Goal: Task Accomplishment & Management: Complete application form

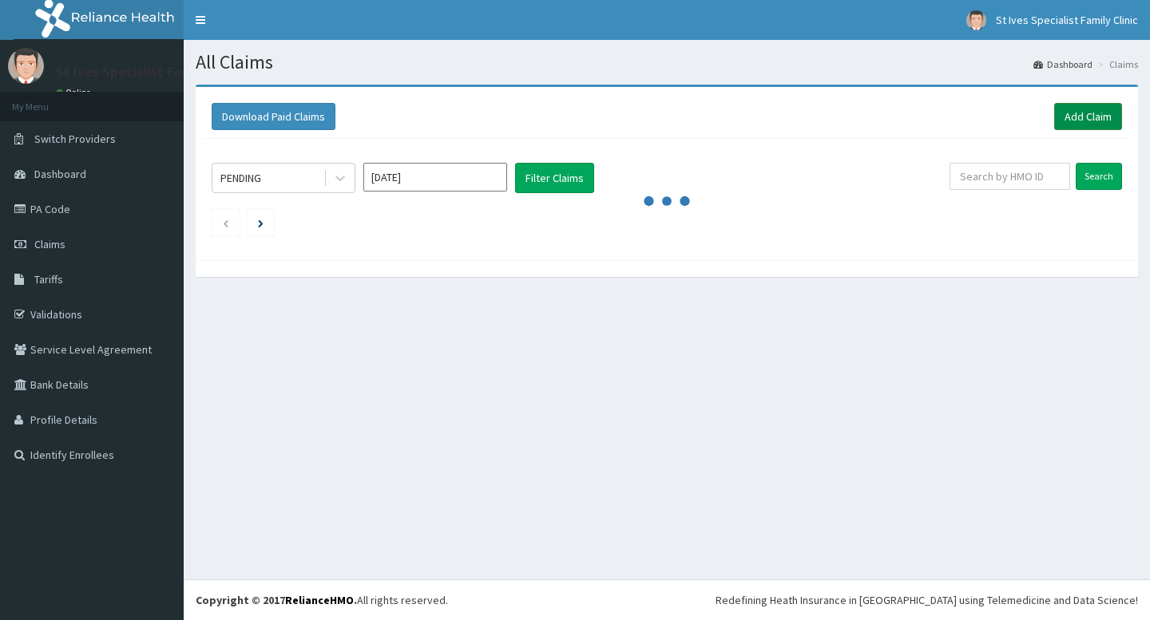
click at [1084, 116] on link "Add Claim" at bounding box center [1088, 116] width 68 height 27
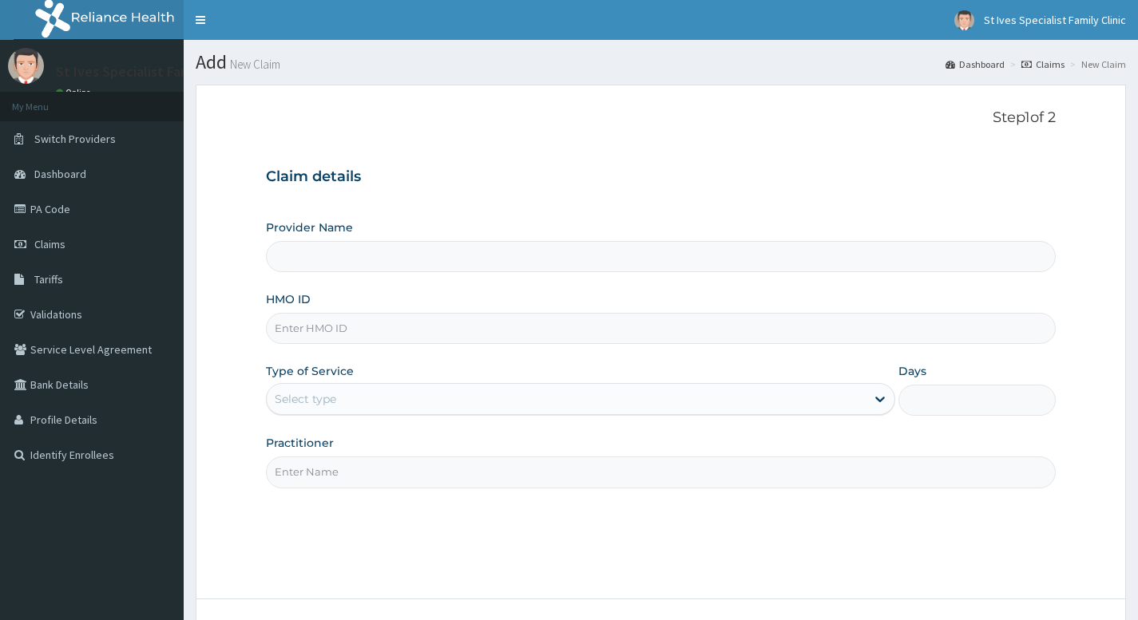
click at [368, 334] on input "HMO ID" at bounding box center [661, 328] width 790 height 31
type input "St Ives Specialist Family clinic- akowonjo"
type input "EDT/10003/a"
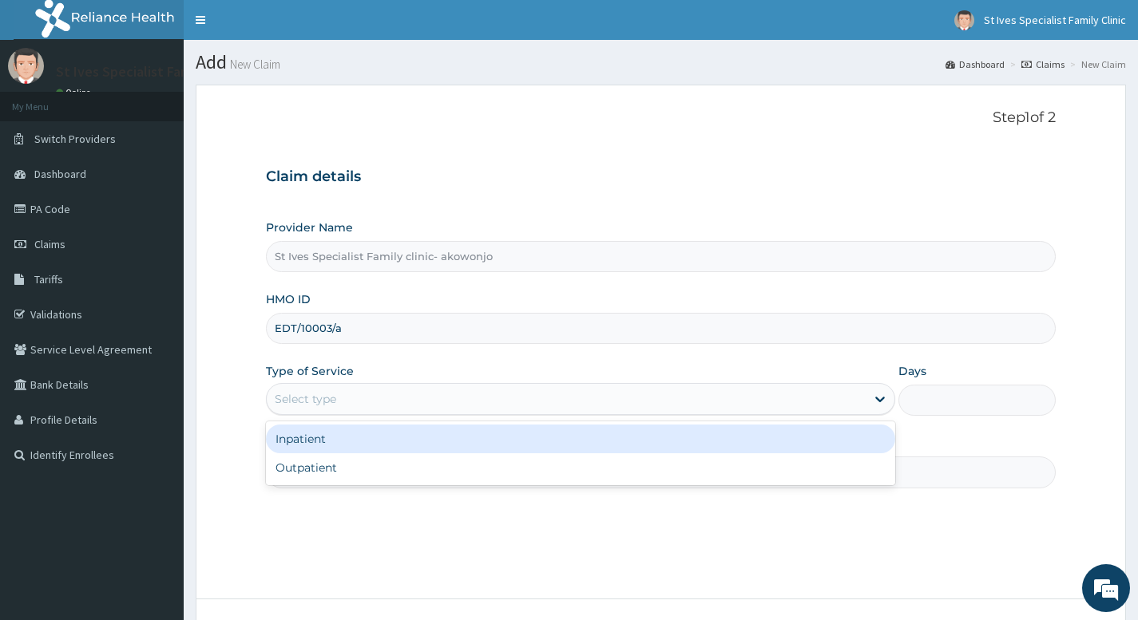
click at [458, 395] on div "Select type" at bounding box center [566, 399] width 599 height 26
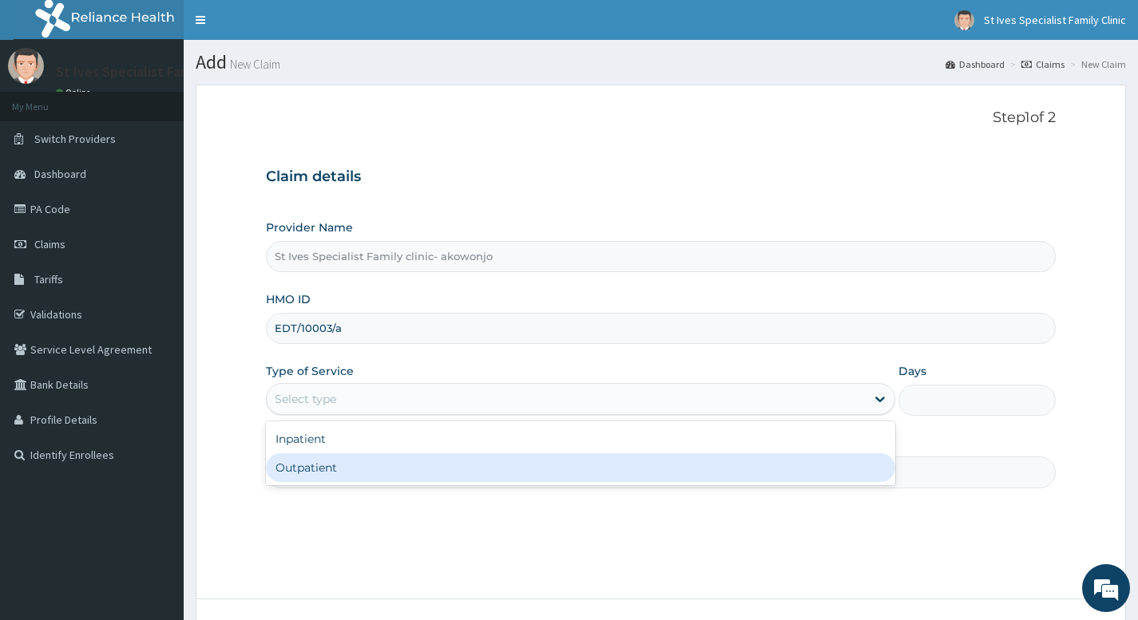
click at [355, 460] on div "Outpatient" at bounding box center [580, 468] width 629 height 29
type input "1"
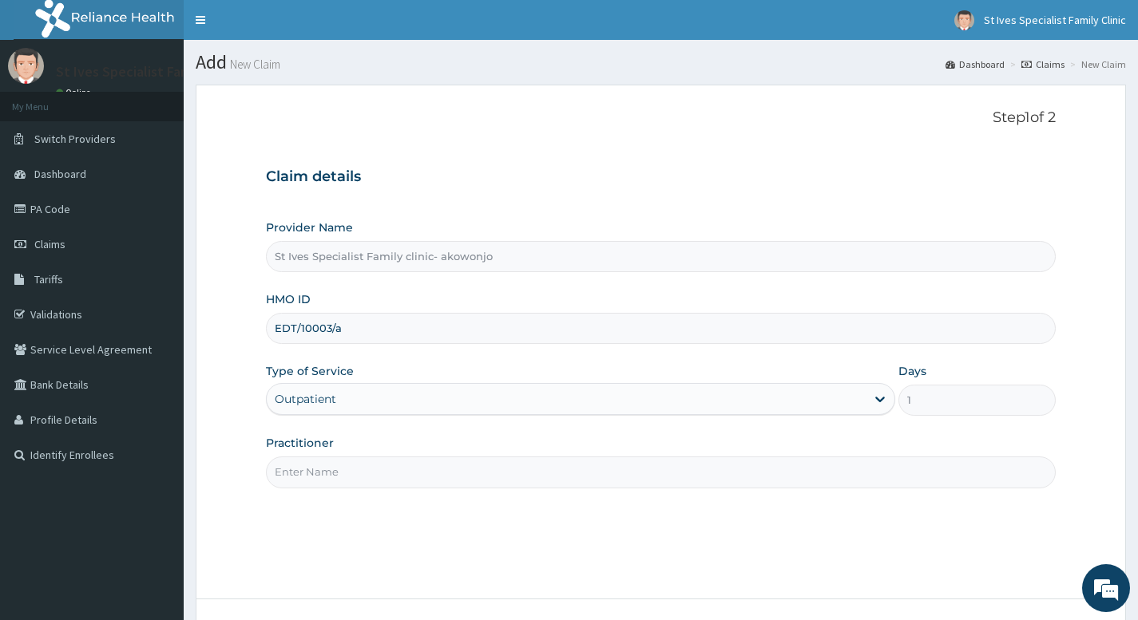
drag, startPoint x: 355, startPoint y: 476, endPoint x: 355, endPoint y: 487, distance: 11.2
click at [355, 476] on input "Practitioner" at bounding box center [661, 472] width 790 height 31
type input "[PERSON_NAME]"
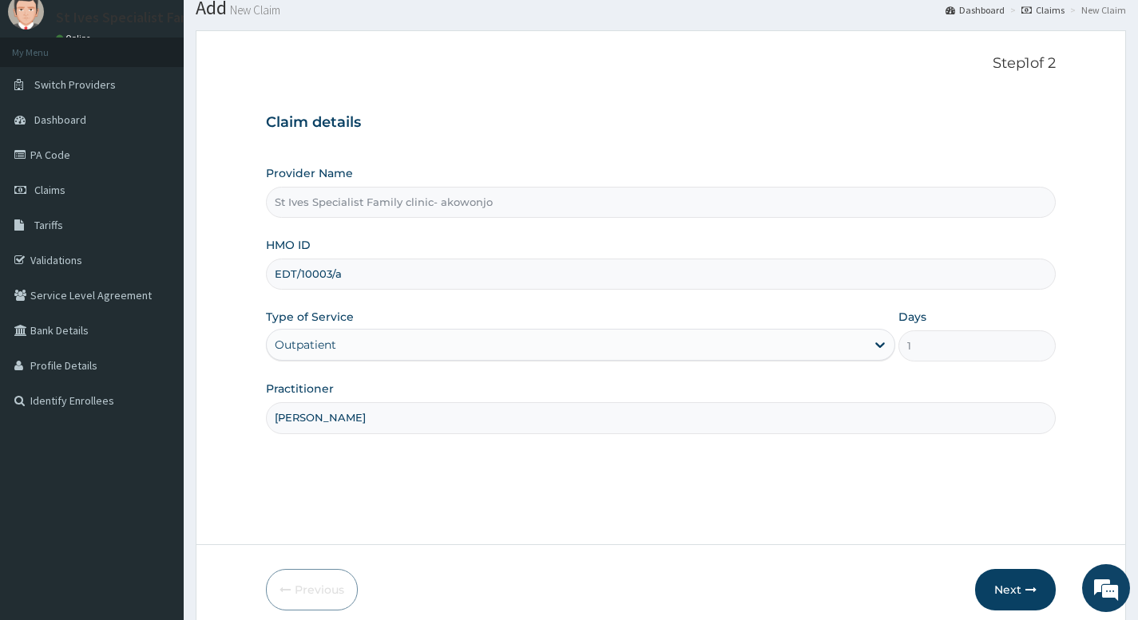
scroll to position [122, 0]
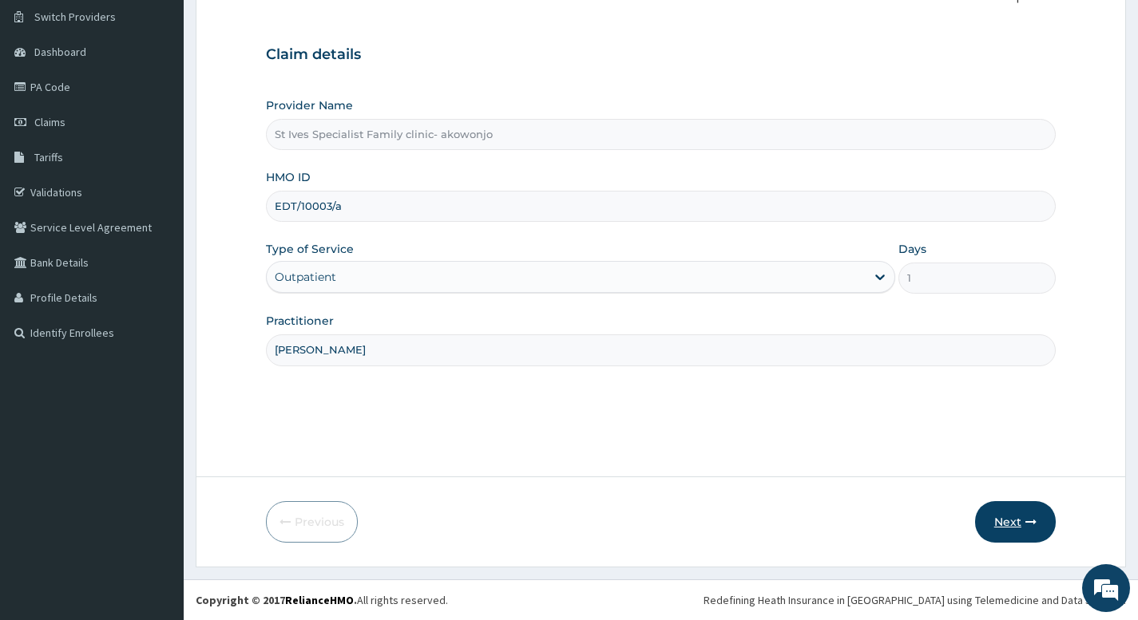
click at [1012, 521] on button "Next" at bounding box center [1015, 522] width 81 height 42
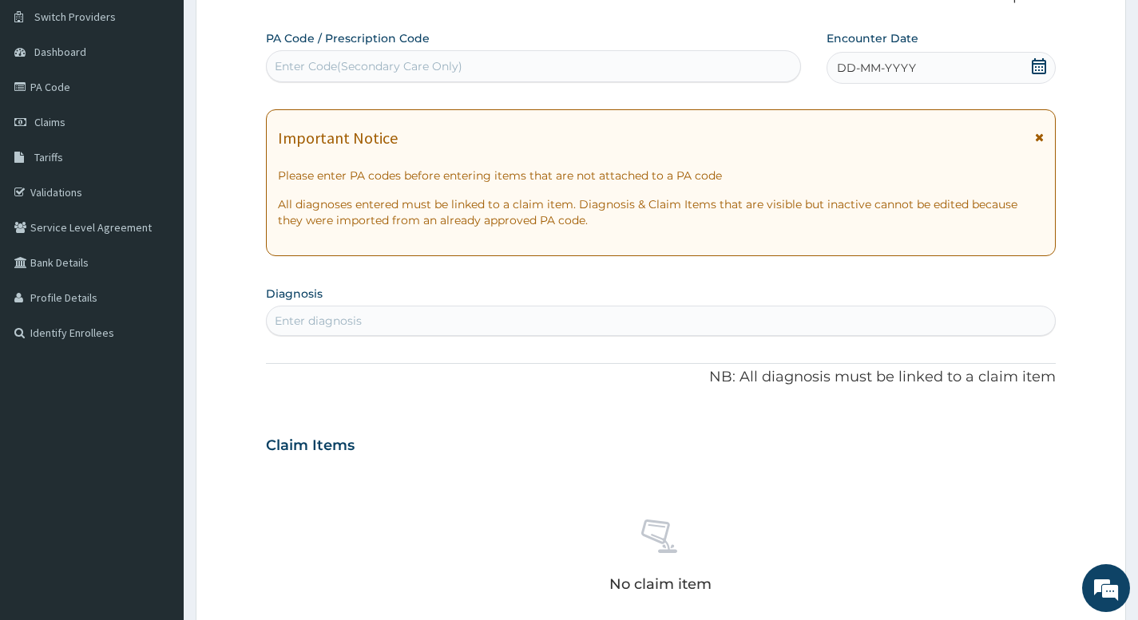
click at [1042, 67] on icon at bounding box center [1039, 66] width 14 height 16
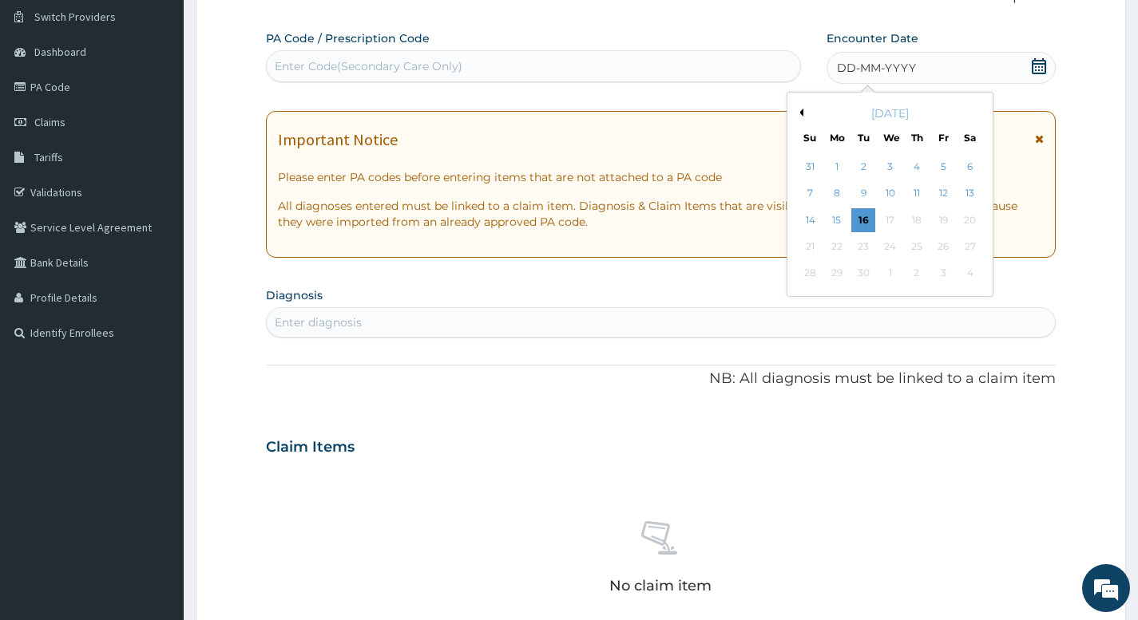
click at [802, 114] on button "Previous Month" at bounding box center [799, 113] width 8 height 8
click at [974, 276] on div "30" at bounding box center [969, 274] width 24 height 24
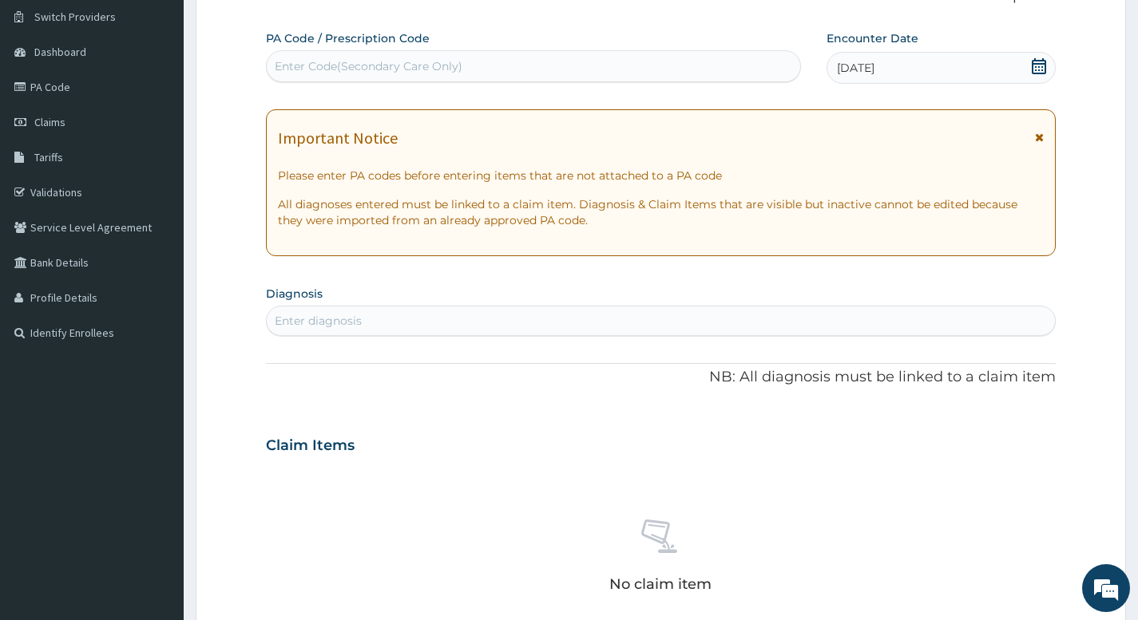
click at [387, 313] on div "Enter diagnosis" at bounding box center [661, 321] width 788 height 26
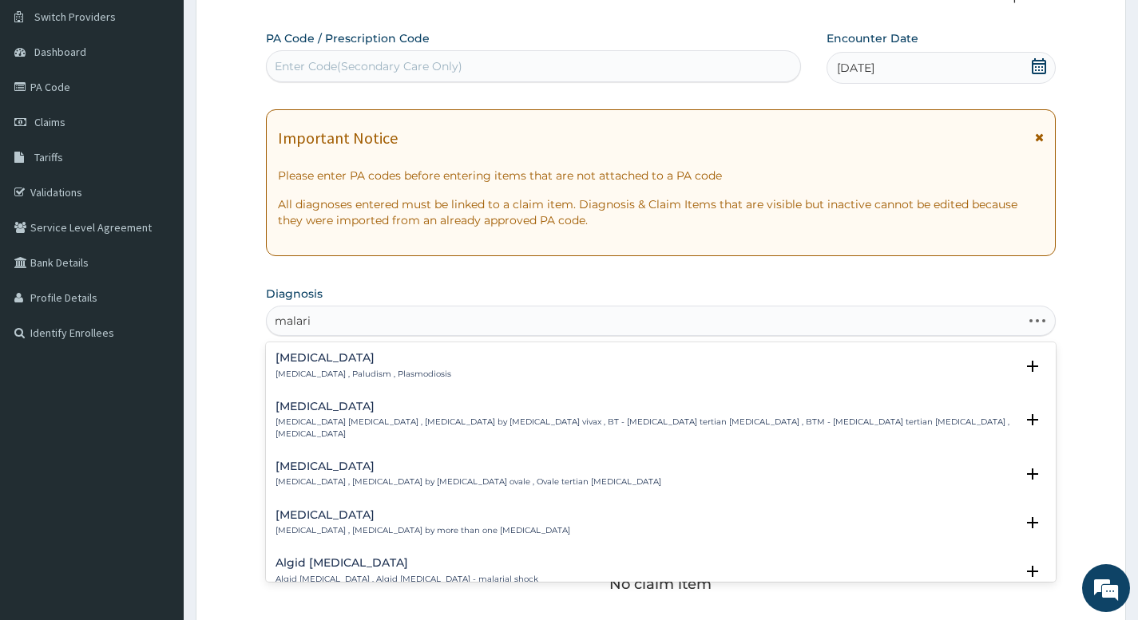
type input "malaria"
click at [322, 354] on h4 "Malaria" at bounding box center [363, 358] width 176 height 12
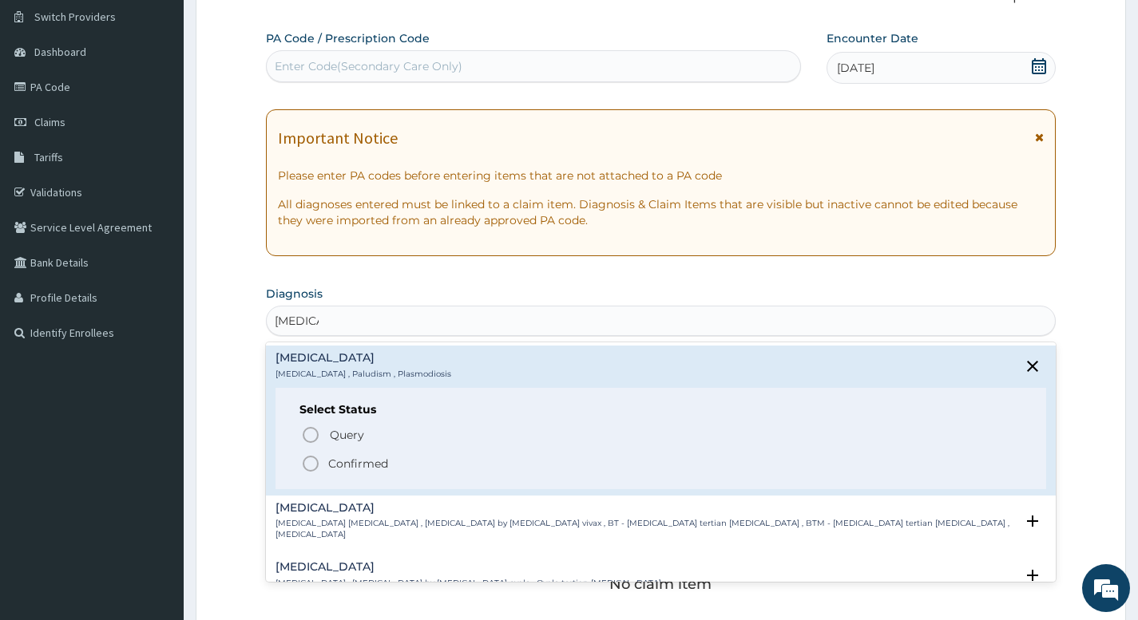
click at [307, 468] on icon "status option filled" at bounding box center [310, 463] width 19 height 19
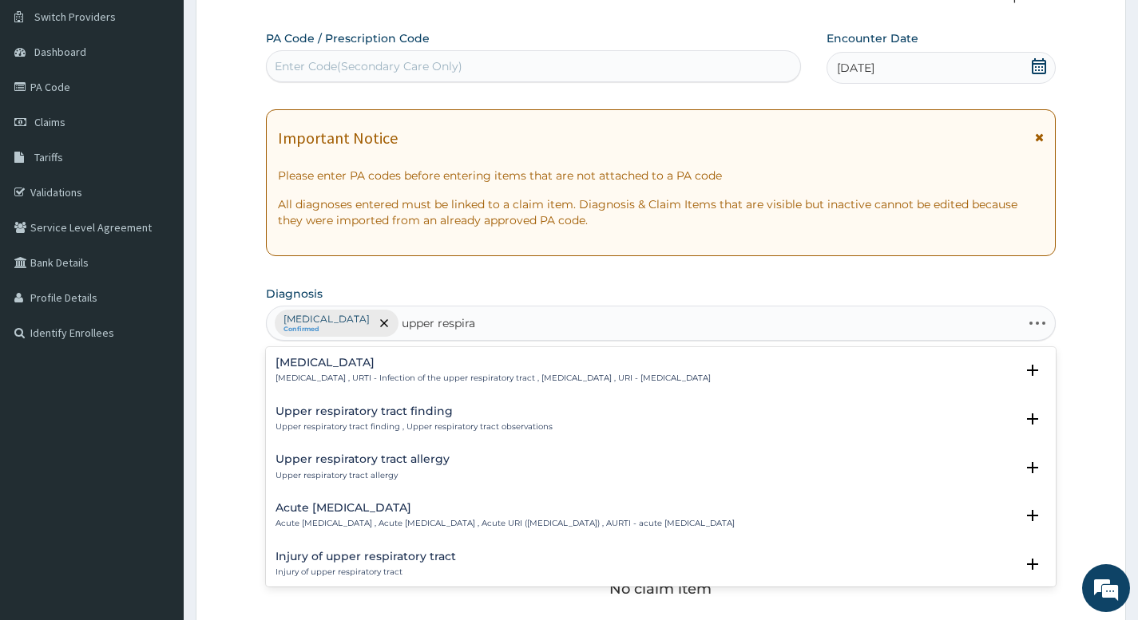
type input "upper respirat"
click at [418, 374] on p "Upper respiratory infection , URTI - Infection of the upper respiratory tract ,…" at bounding box center [492, 378] width 435 height 11
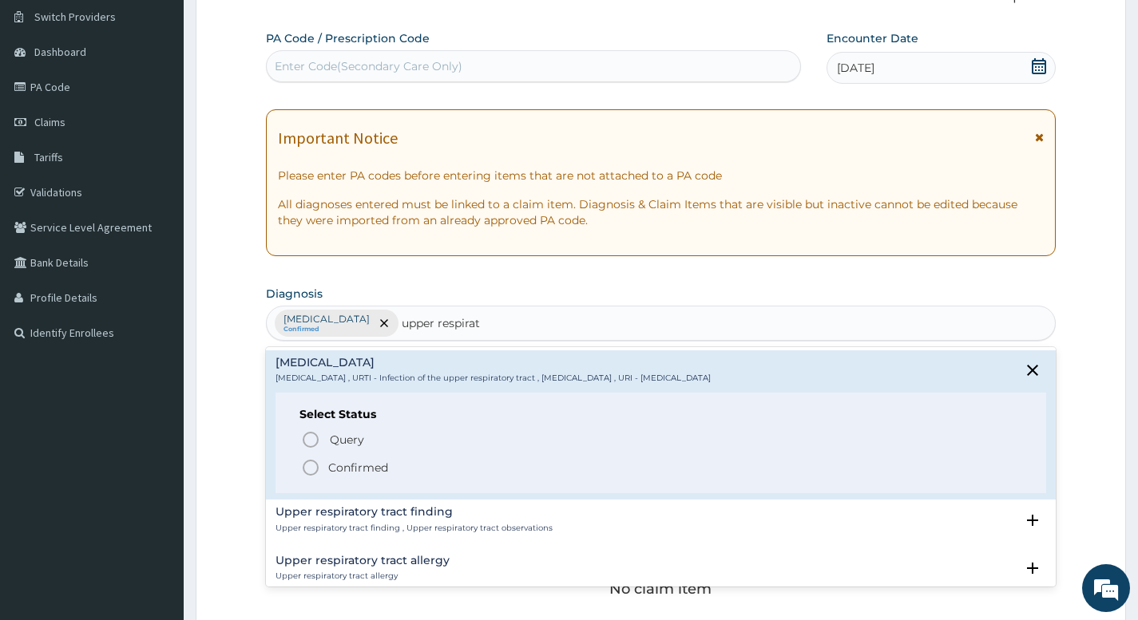
click at [315, 466] on icon "status option filled" at bounding box center [310, 467] width 19 height 19
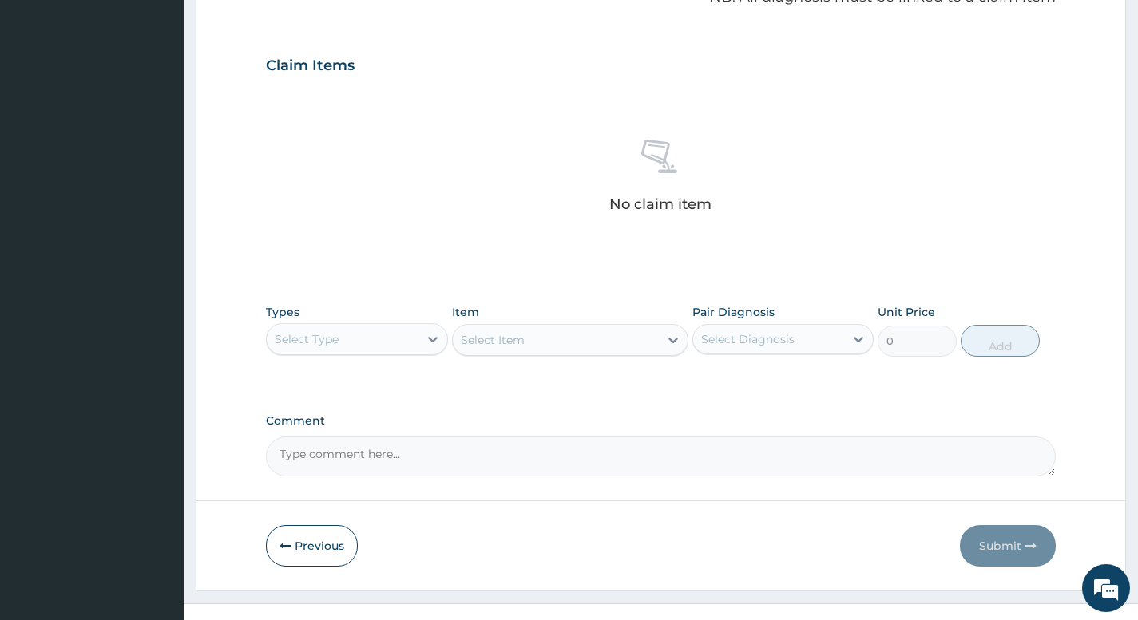
scroll to position [531, 0]
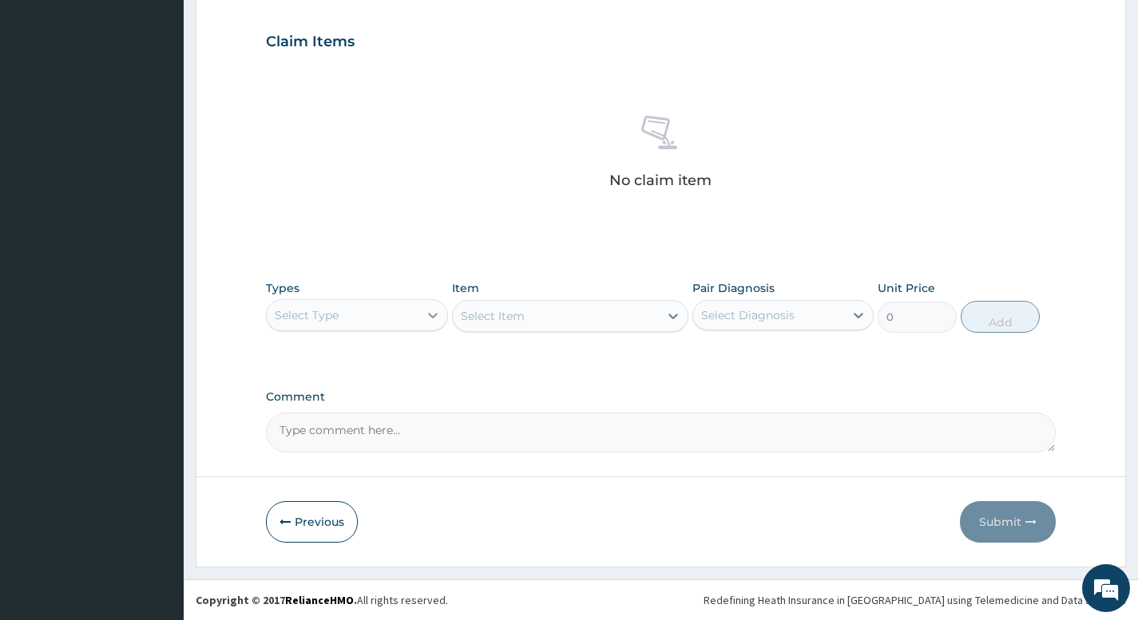
click at [435, 321] on icon at bounding box center [433, 315] width 16 height 16
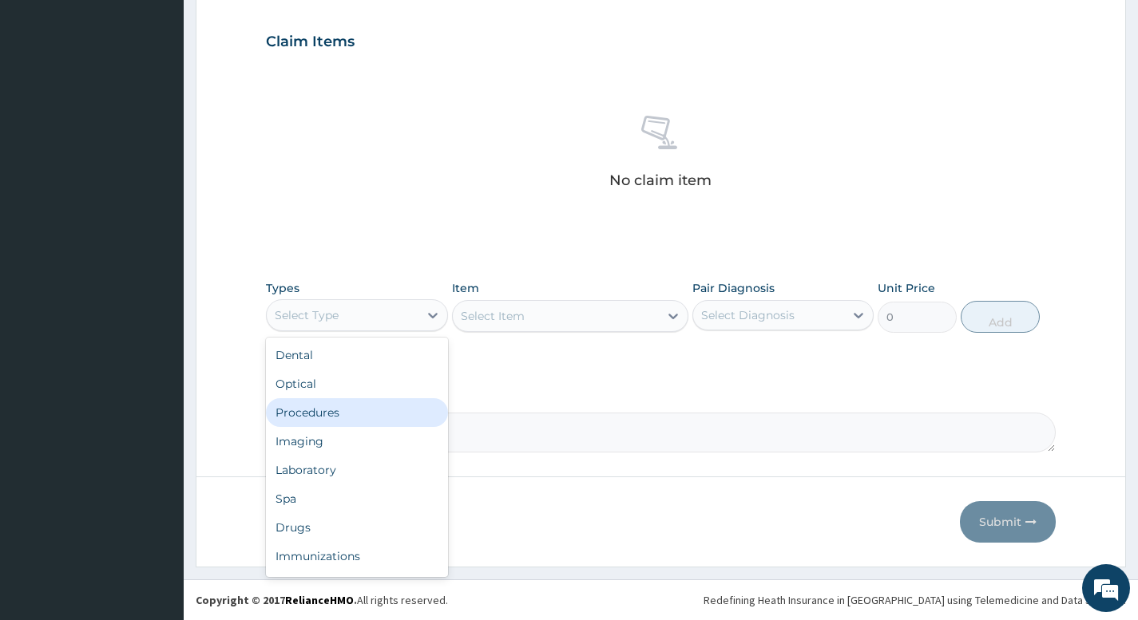
click at [328, 417] on div "Procedures" at bounding box center [356, 412] width 181 height 29
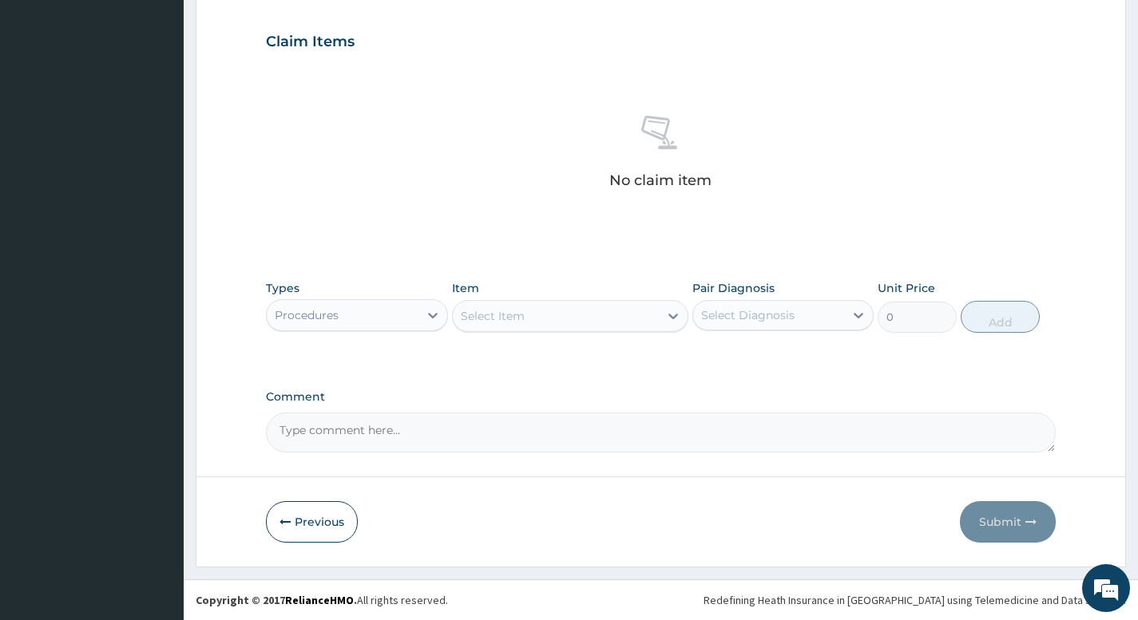
click at [669, 318] on icon at bounding box center [673, 316] width 16 height 16
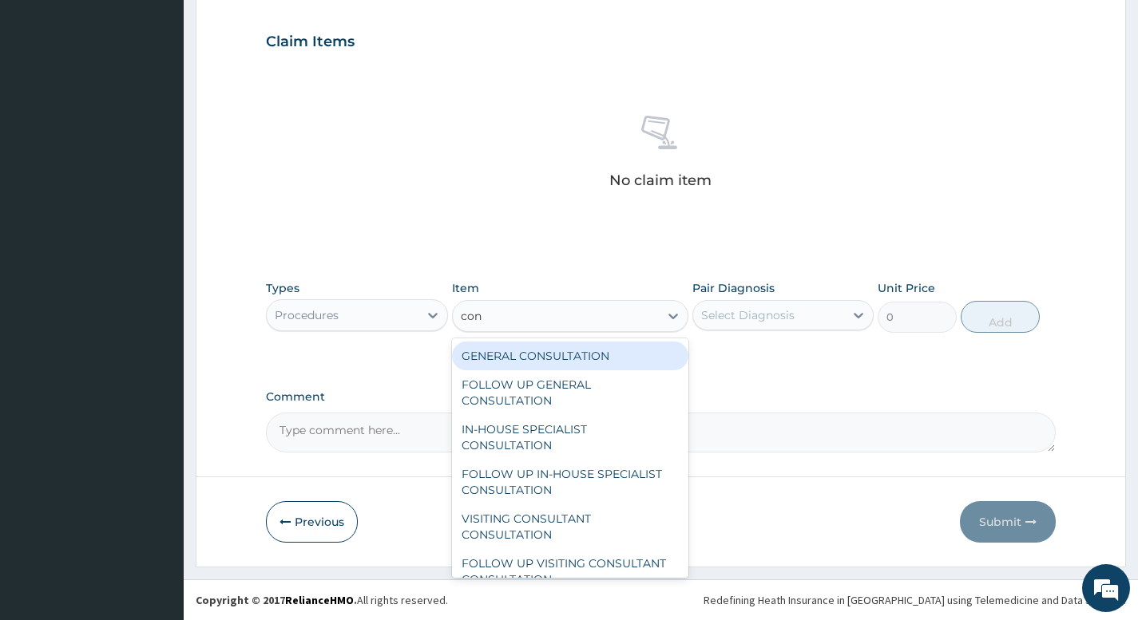
type input "cons"
click at [582, 362] on div "GENERAL CONSULTATION" at bounding box center [570, 356] width 237 height 29
type input "5000"
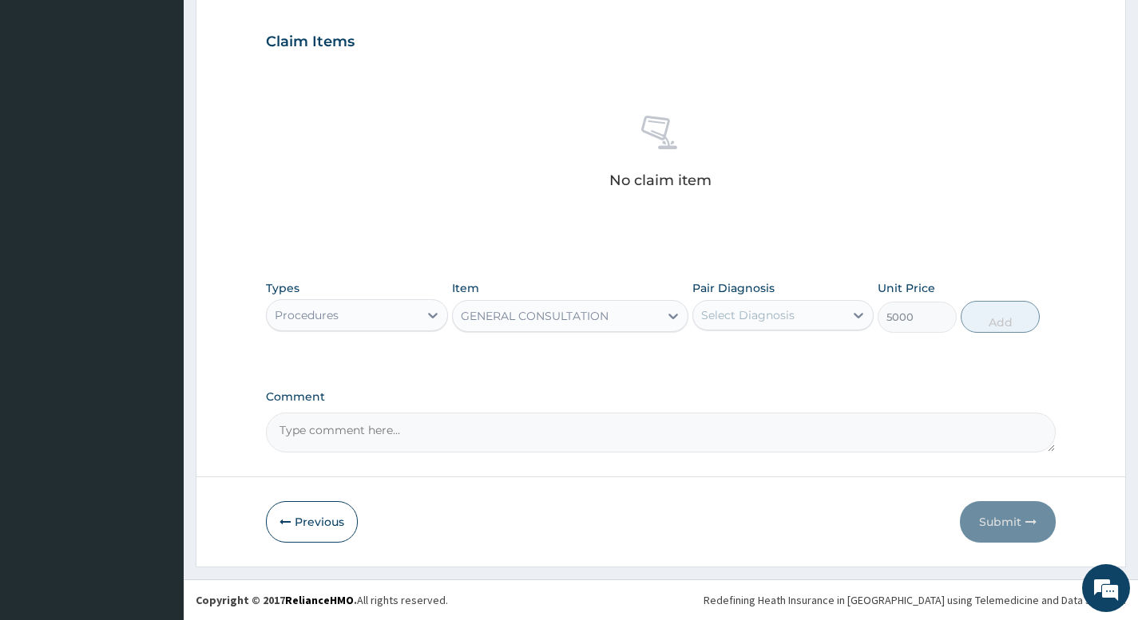
click at [786, 314] on div "Select Diagnosis" at bounding box center [747, 315] width 93 height 16
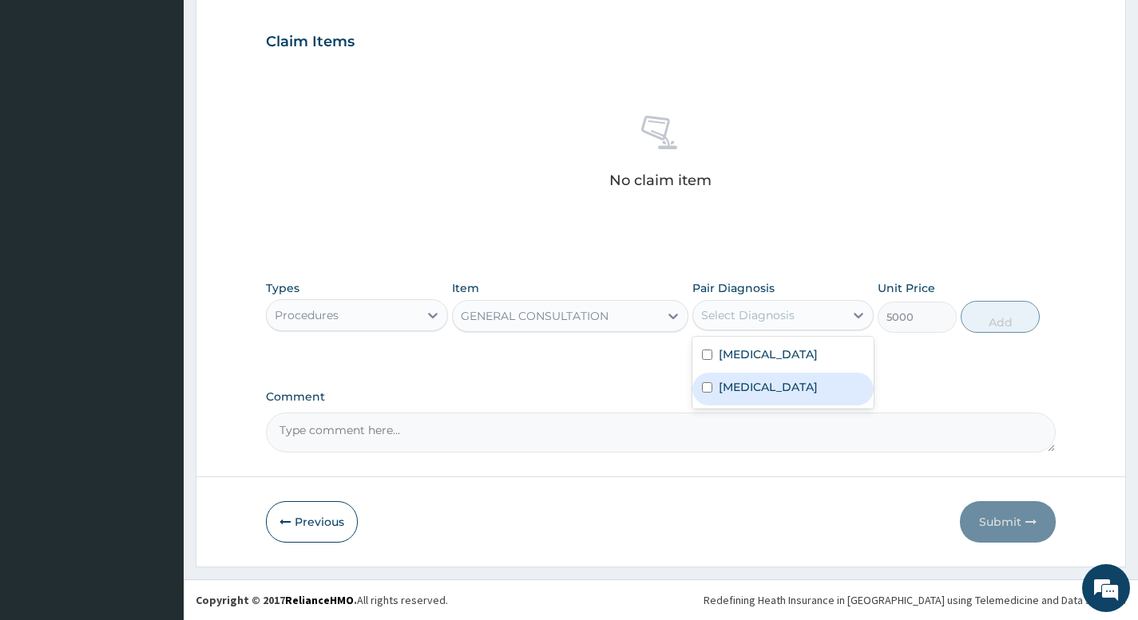
click at [743, 395] on label "Upper respiratory infection" at bounding box center [768, 387] width 99 height 16
checkbox input "true"
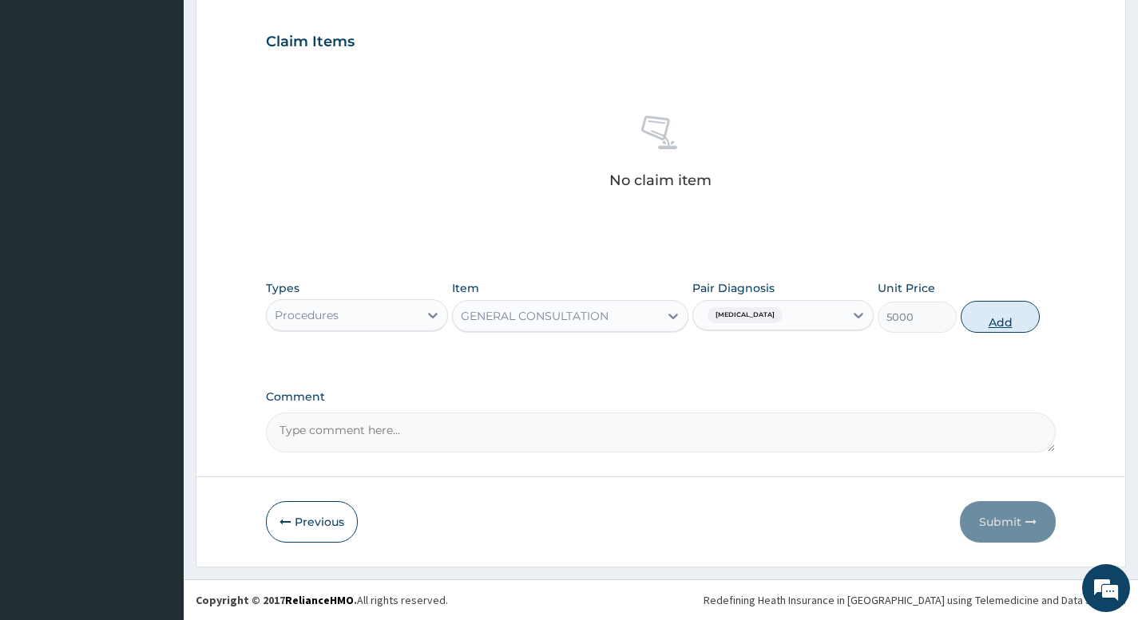
click at [1000, 330] on button "Add" at bounding box center [1000, 317] width 79 height 32
type input "0"
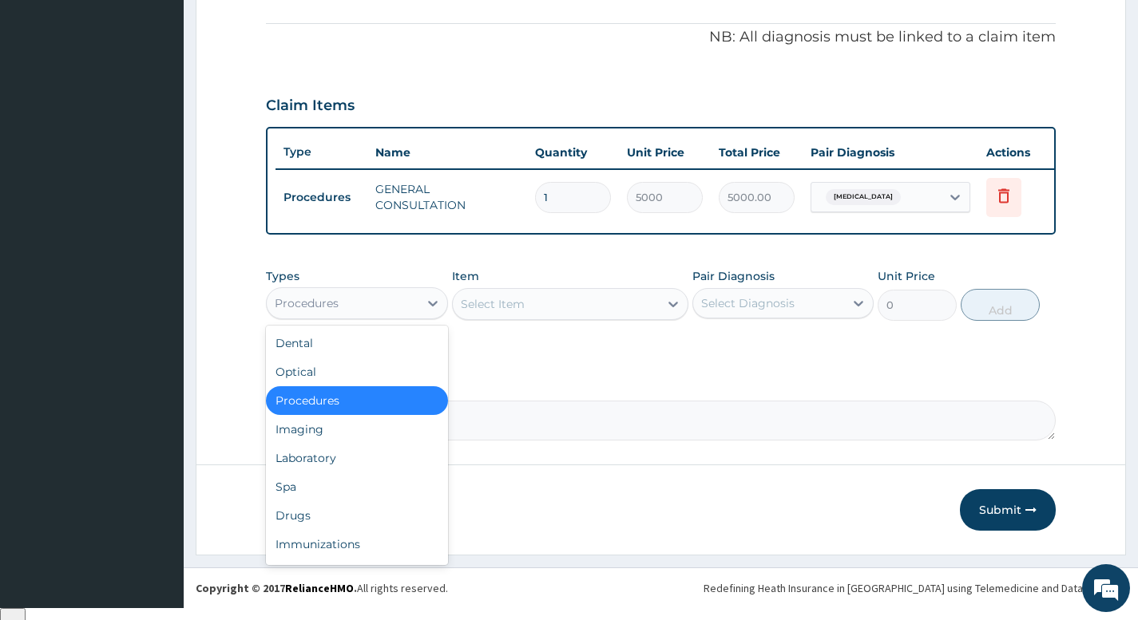
click at [411, 319] on div "Procedures" at bounding box center [356, 303] width 181 height 32
click at [329, 473] on div "Laboratory" at bounding box center [356, 458] width 181 height 29
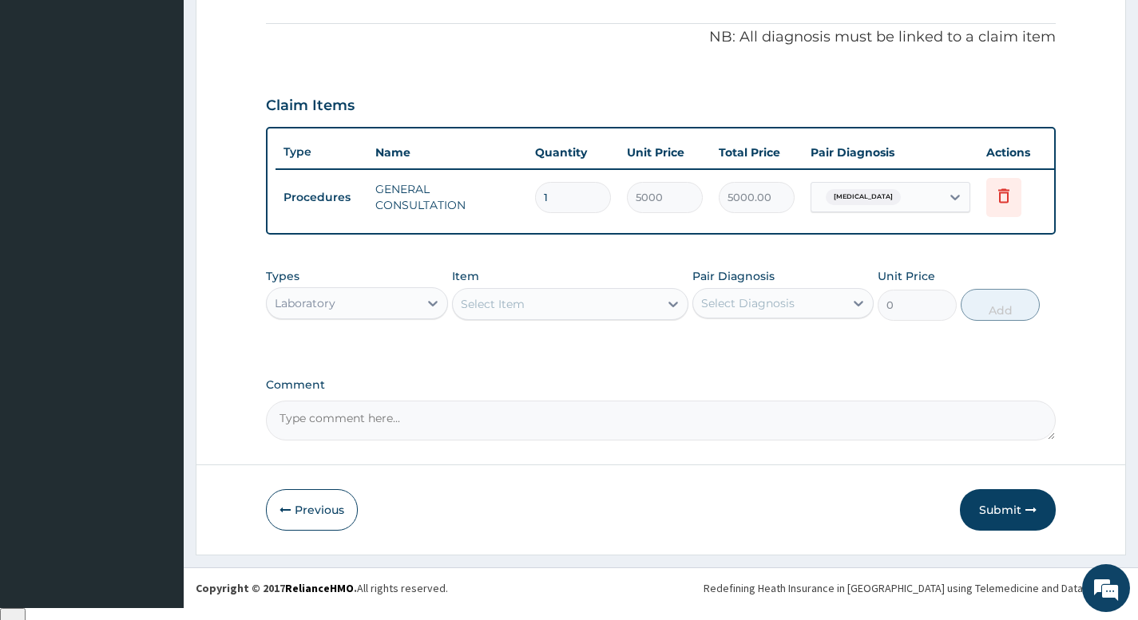
click at [624, 317] on div "Select Item" at bounding box center [556, 304] width 207 height 26
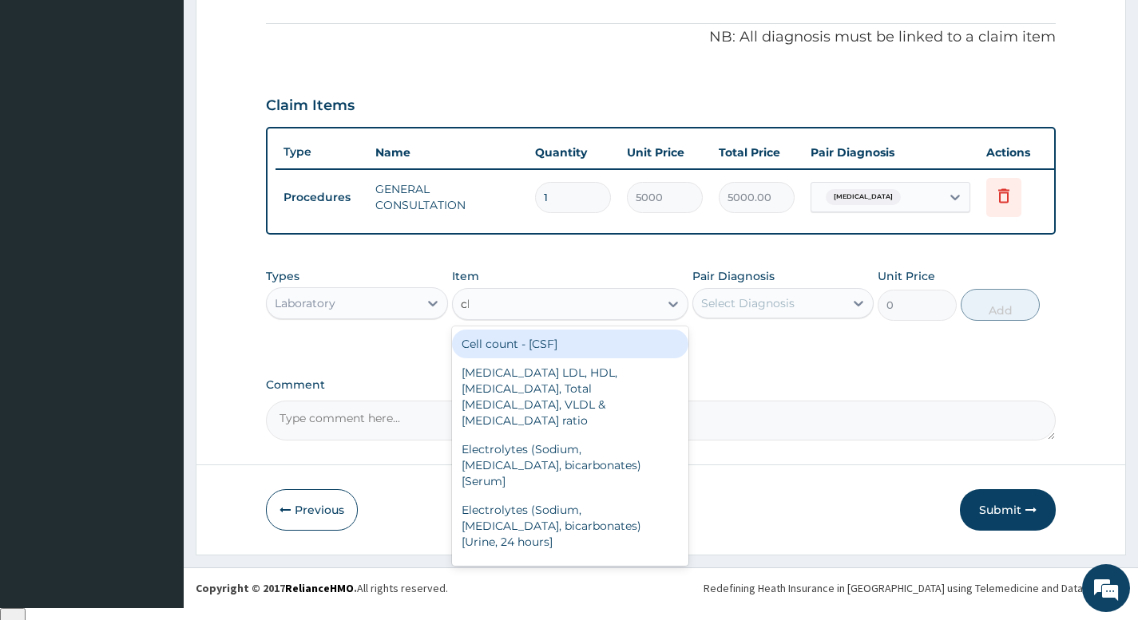
type input "cbc"
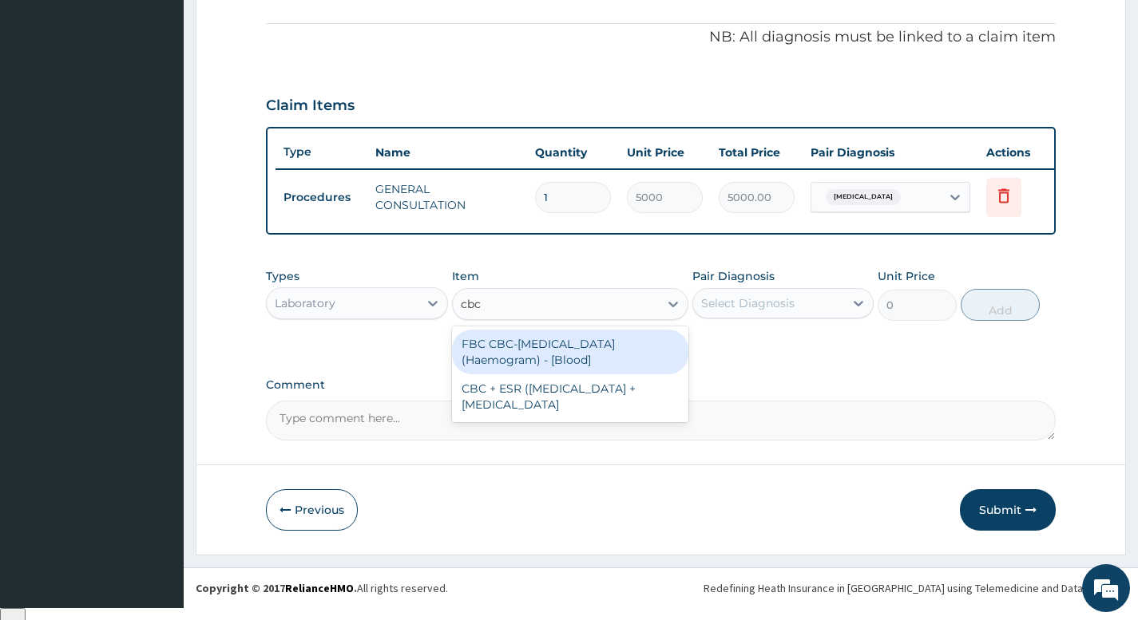
click at [563, 362] on div "FBC CBC-Complete Blood Count (Haemogram) - [Blood]" at bounding box center [570, 352] width 237 height 45
type input "6000"
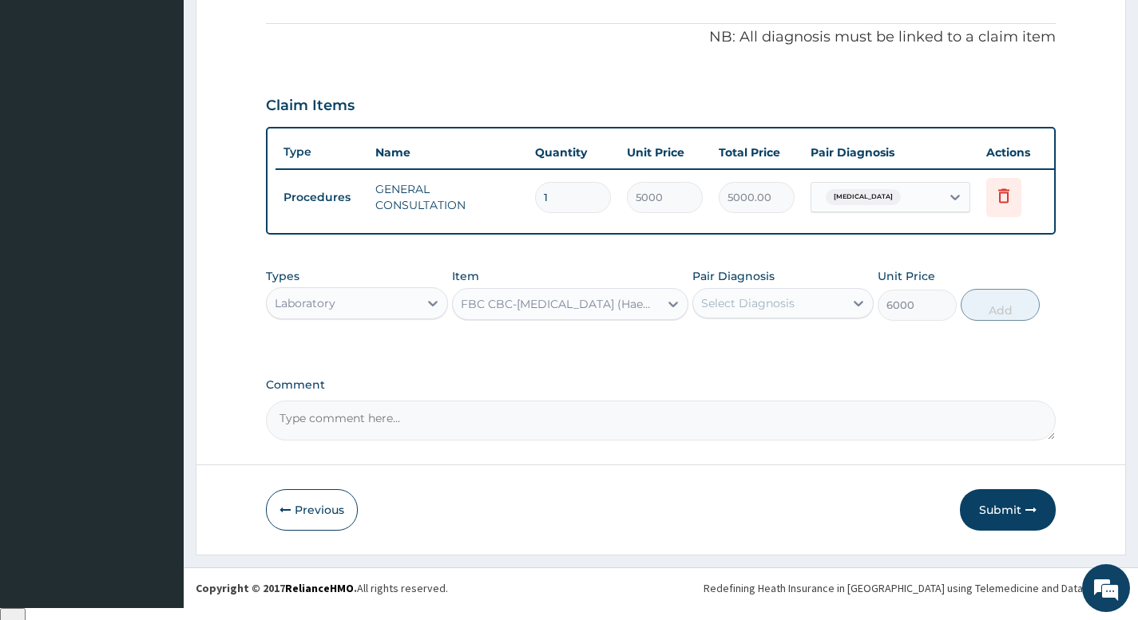
click at [803, 310] on div "Select Diagnosis" at bounding box center [768, 304] width 151 height 26
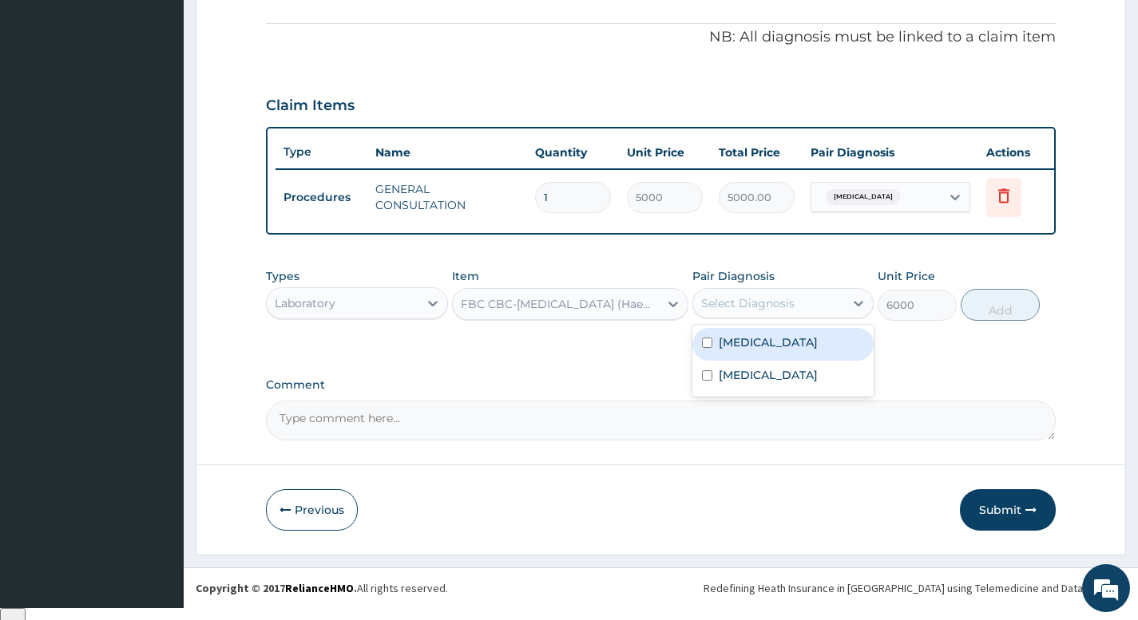
click at [761, 358] on div "Malaria" at bounding box center [782, 344] width 181 height 33
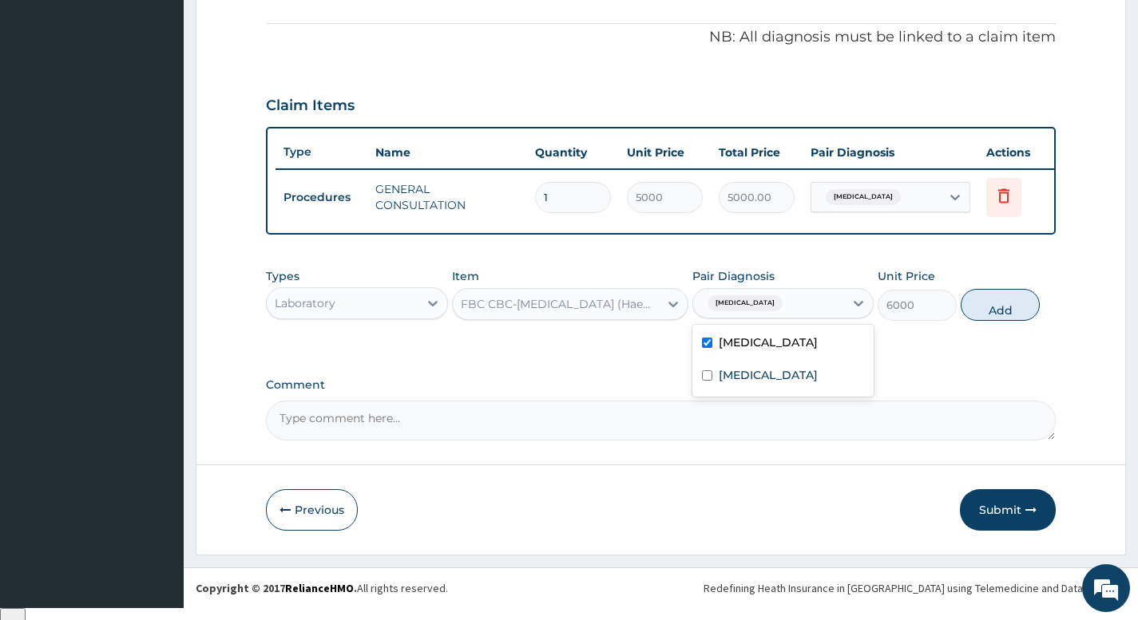
checkbox input "true"
click at [994, 318] on button "Add" at bounding box center [1000, 305] width 79 height 32
type input "0"
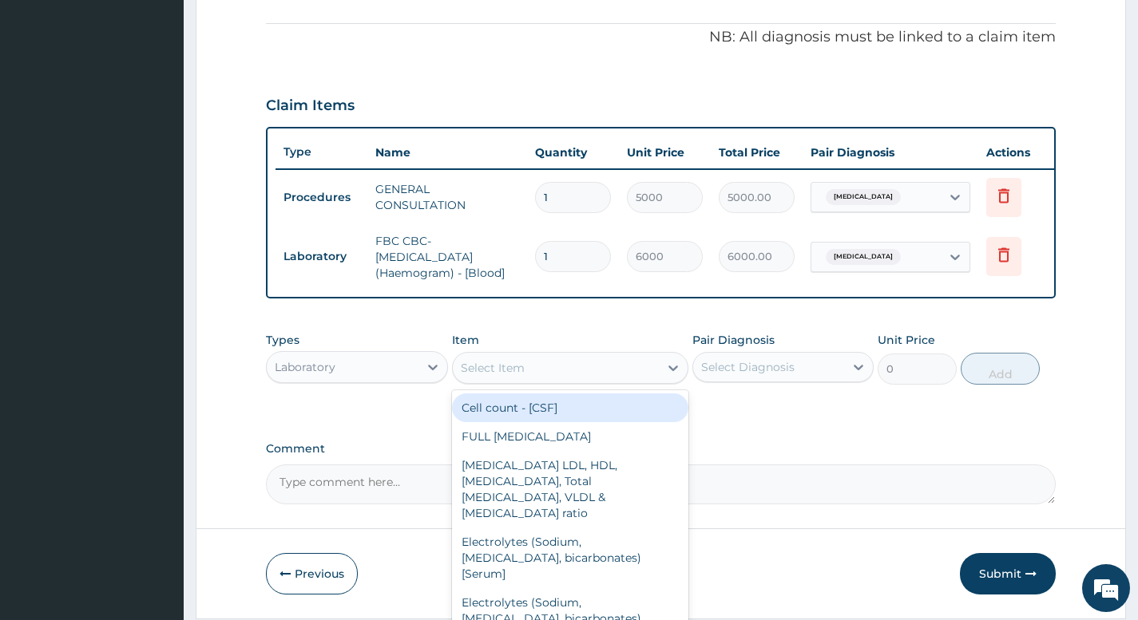
click at [553, 381] on div "Select Item" at bounding box center [556, 368] width 207 height 26
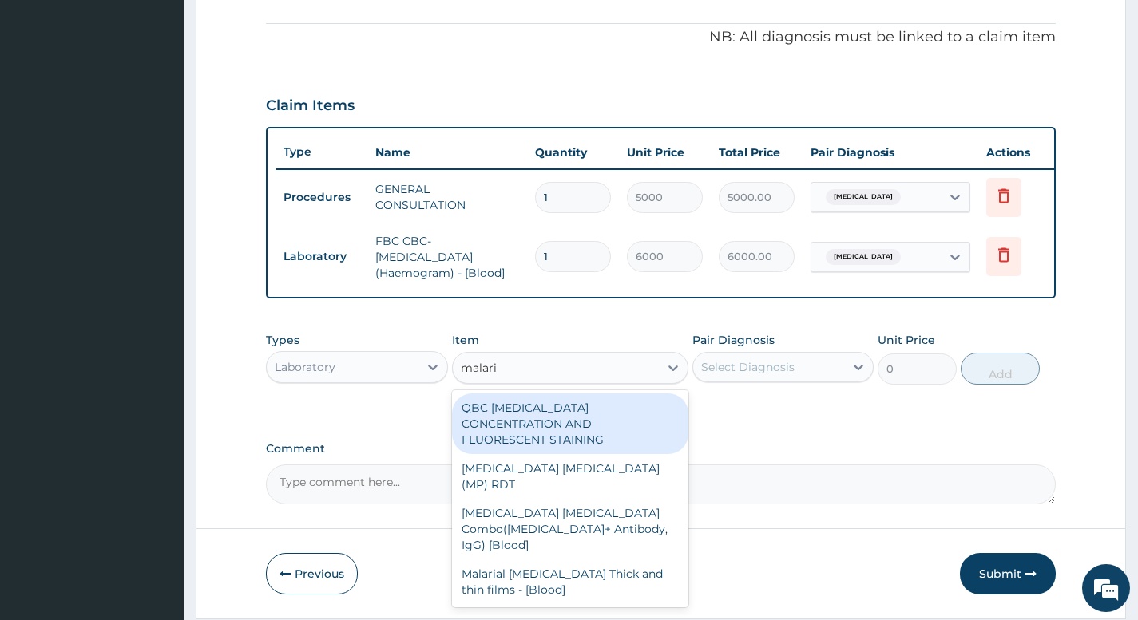
type input "malaria"
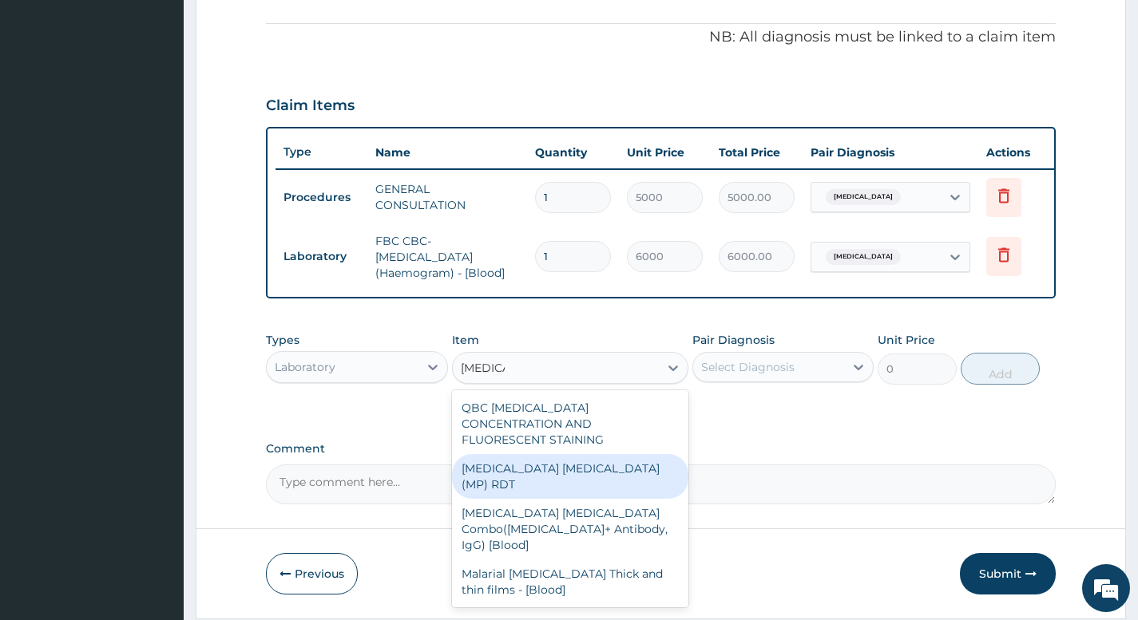
click at [603, 456] on div "MALARIA PARASITE (MP) RDT" at bounding box center [570, 476] width 237 height 45
type input "4000"
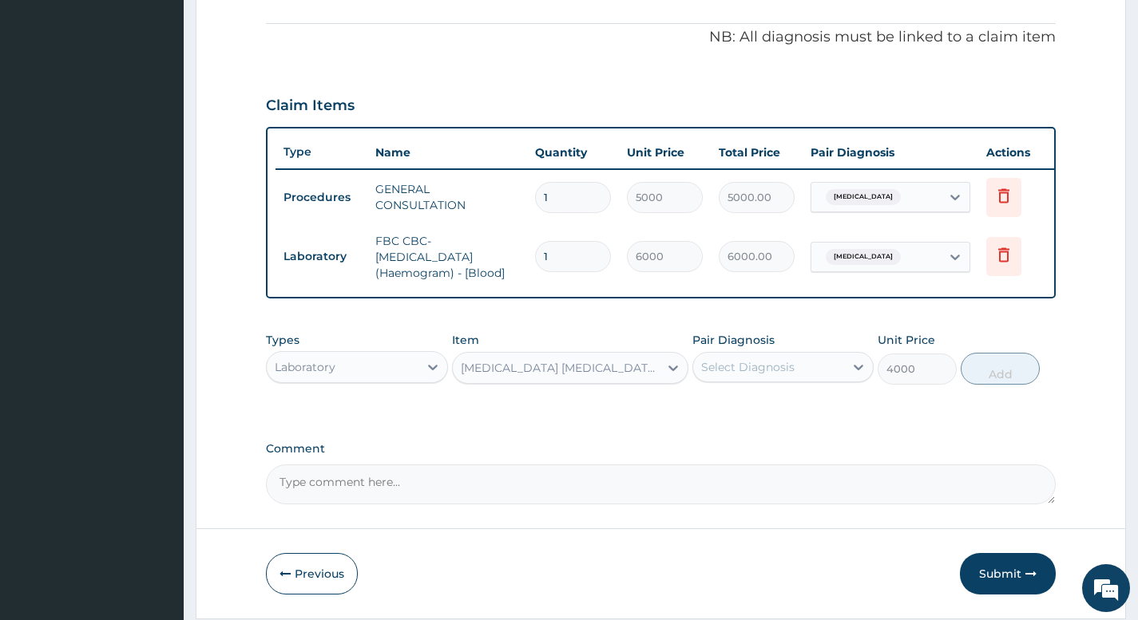
click at [763, 375] on div "Select Diagnosis" at bounding box center [747, 367] width 93 height 16
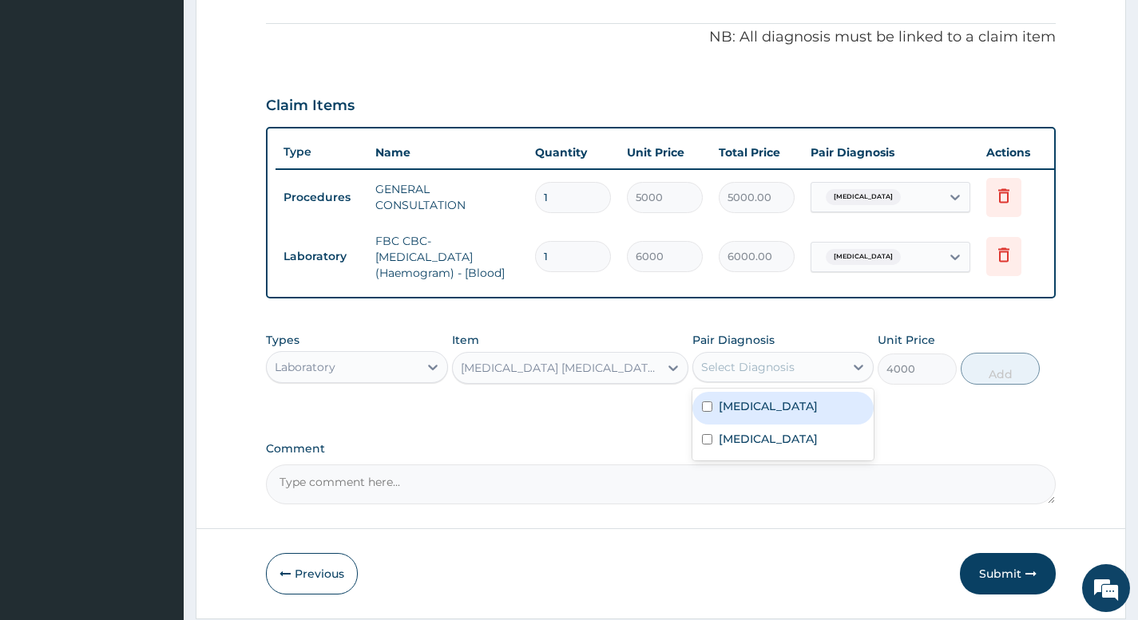
click at [753, 414] on label "Malaria" at bounding box center [768, 406] width 99 height 16
checkbox input "true"
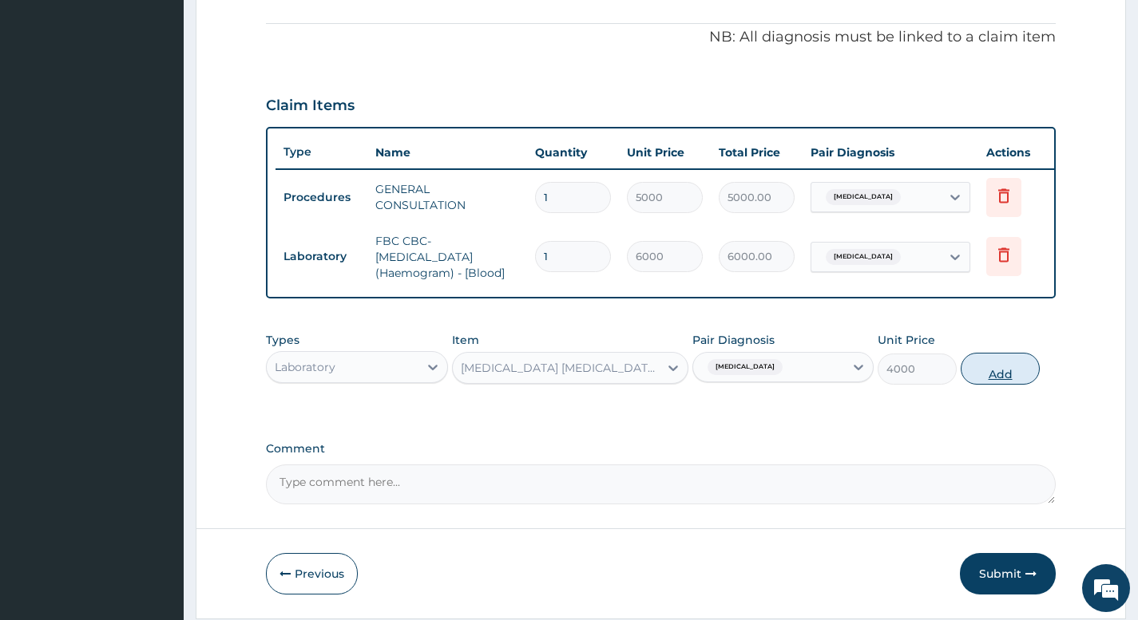
click at [986, 385] on button "Add" at bounding box center [1000, 369] width 79 height 32
type input "0"
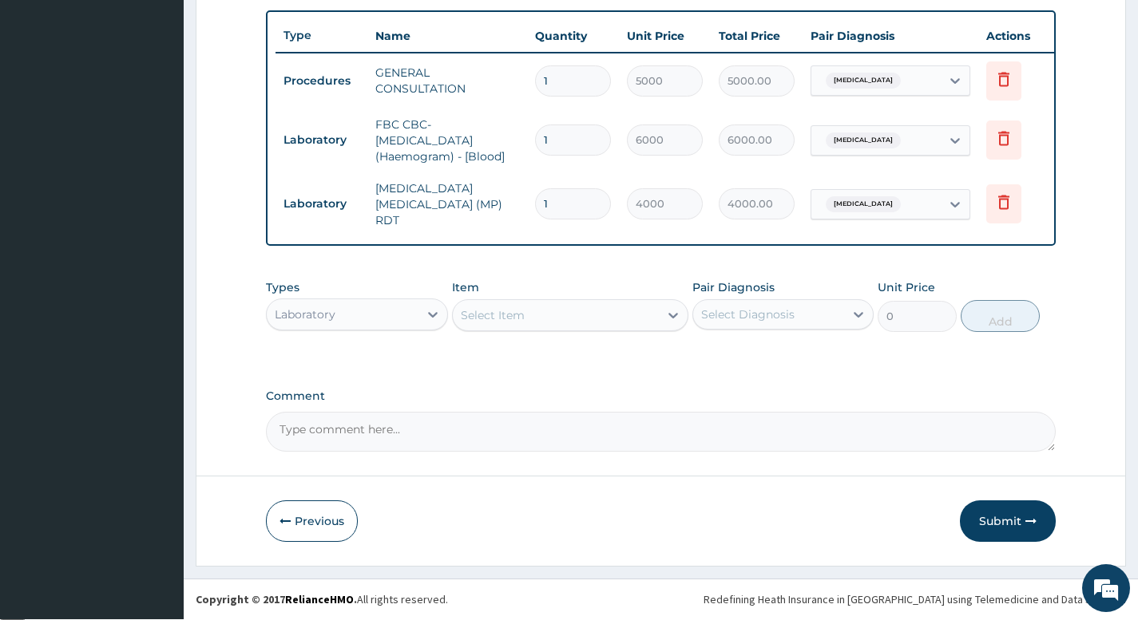
scroll to position [586, 0]
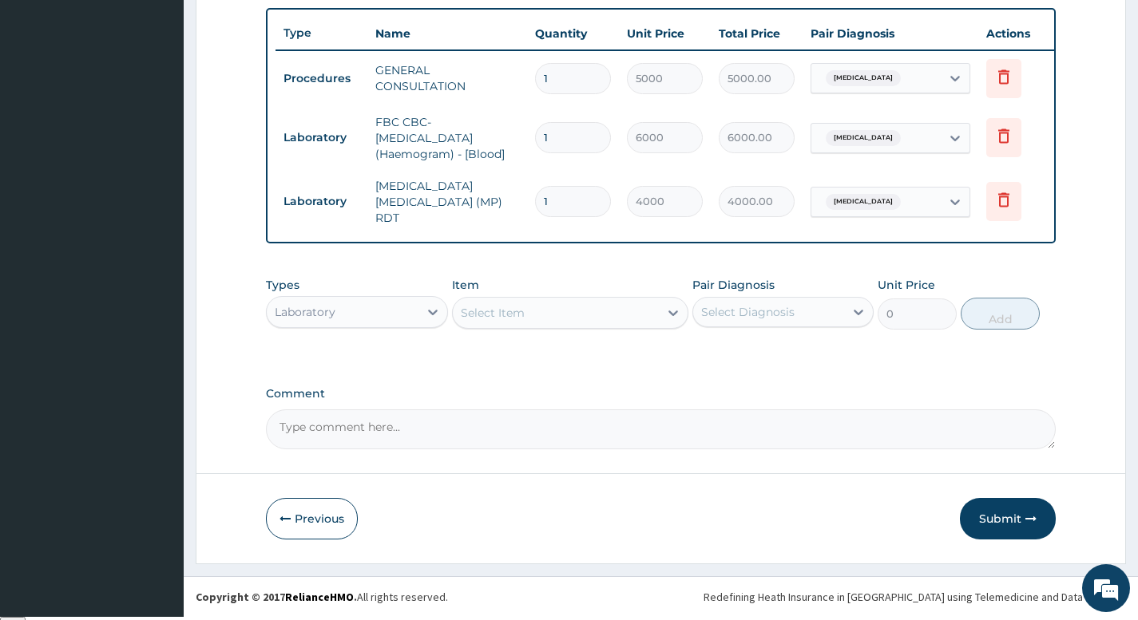
click at [403, 317] on div "Laboratory" at bounding box center [342, 312] width 151 height 26
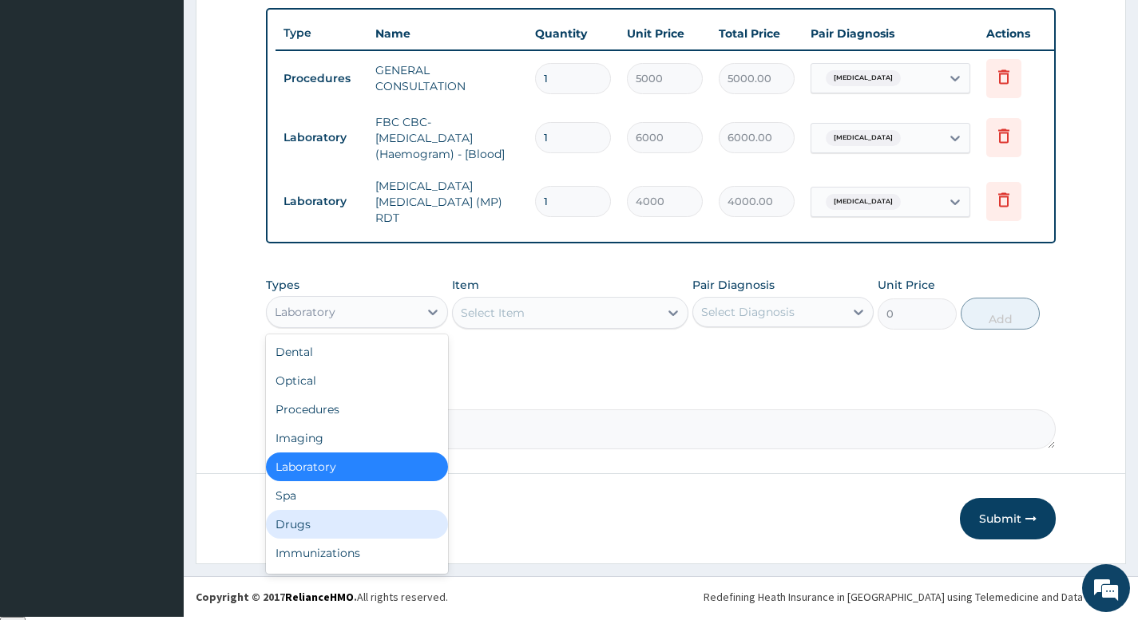
click at [347, 524] on div "Drugs" at bounding box center [356, 524] width 181 height 29
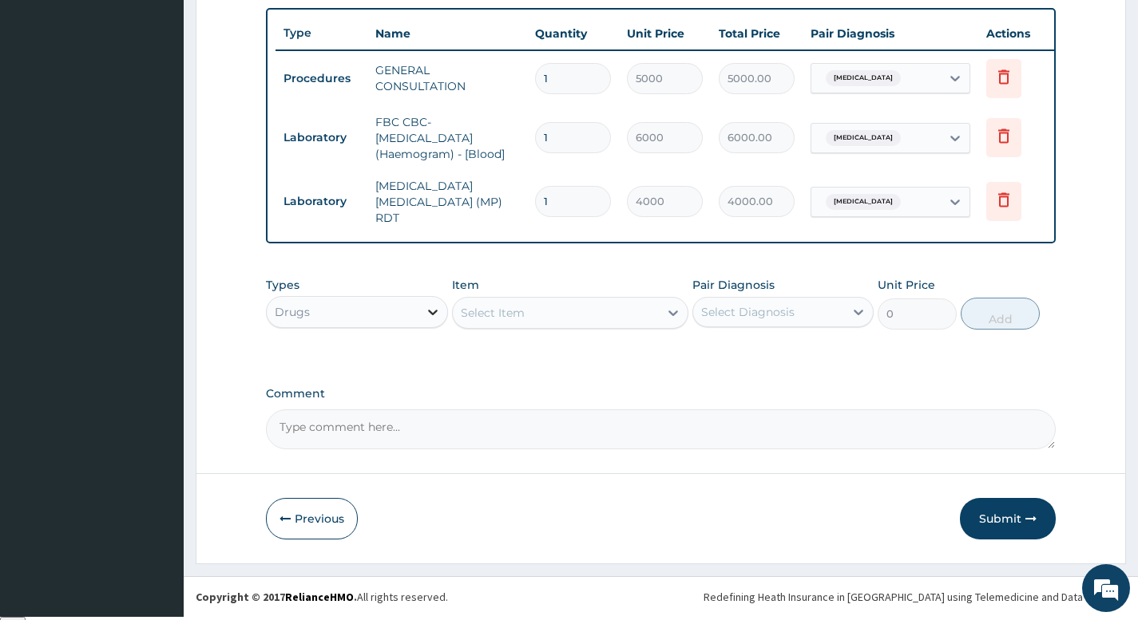
click at [426, 318] on icon at bounding box center [433, 312] width 16 height 16
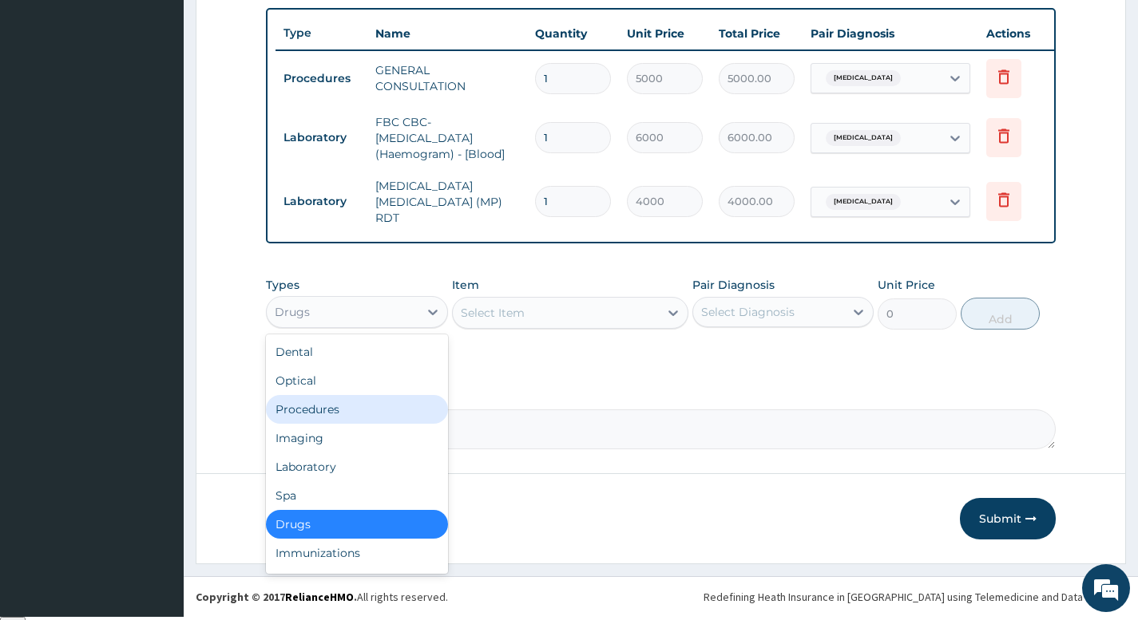
click at [322, 417] on div "Procedures" at bounding box center [356, 409] width 181 height 29
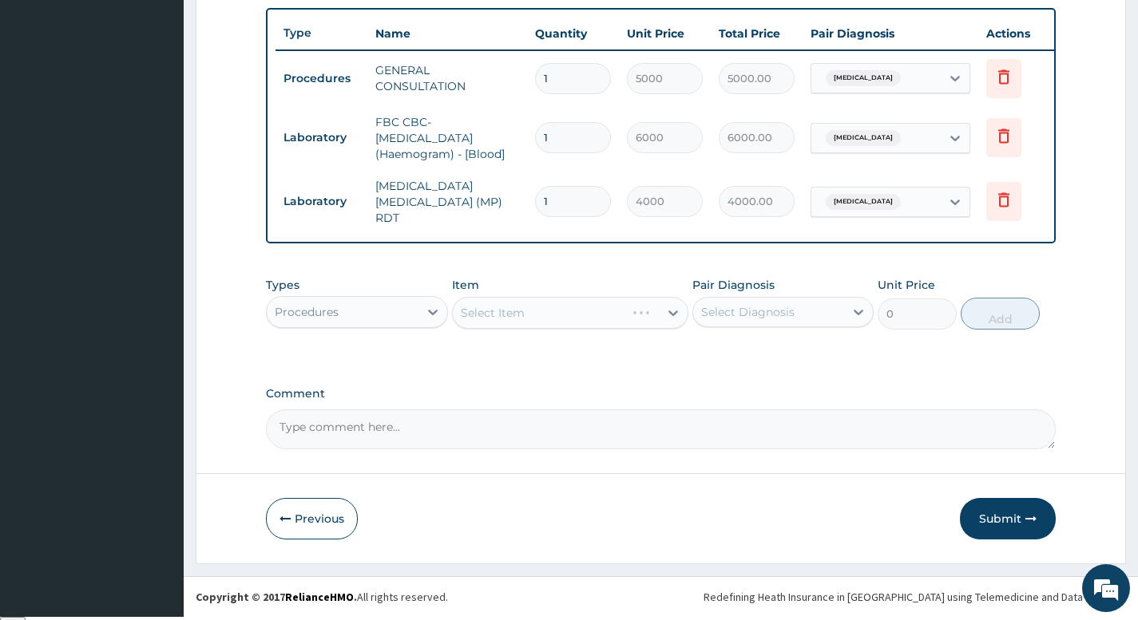
click at [376, 319] on div "Procedures" at bounding box center [342, 312] width 151 height 26
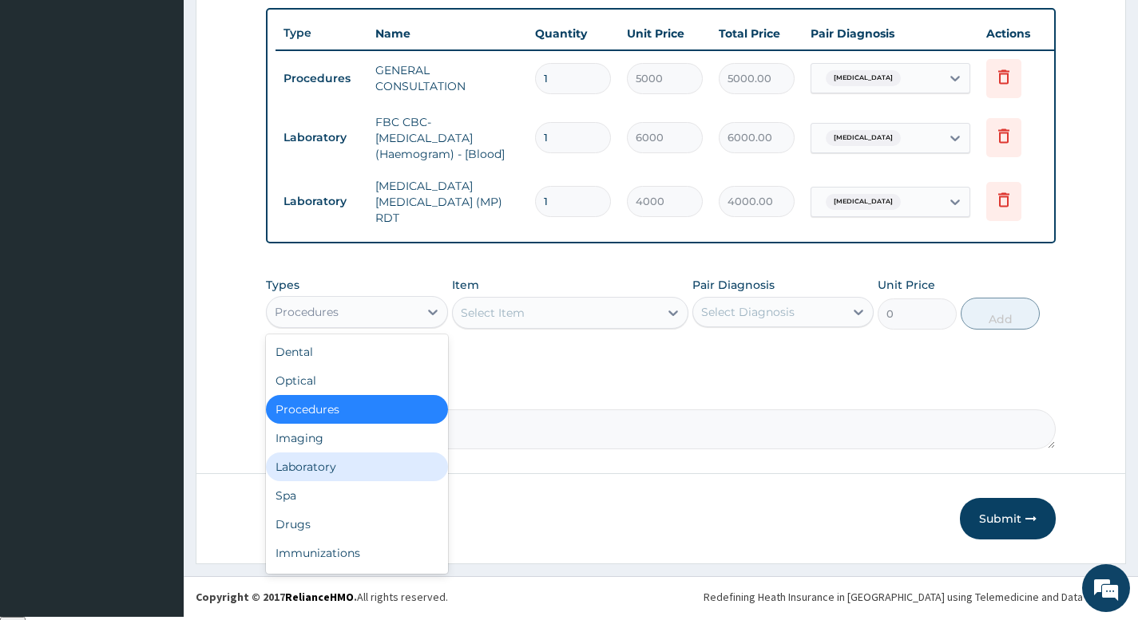
drag, startPoint x: 327, startPoint y: 477, endPoint x: 383, endPoint y: 442, distance: 66.0
click at [328, 476] on div "Laboratory" at bounding box center [356, 467] width 181 height 29
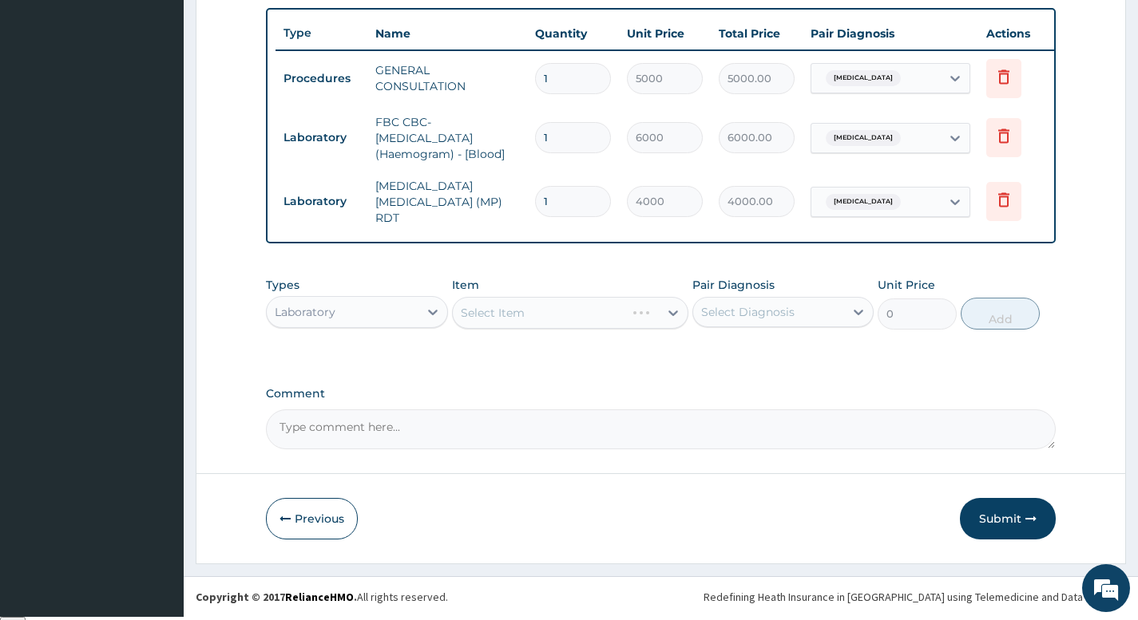
click at [553, 322] on div "Select Item" at bounding box center [570, 313] width 237 height 32
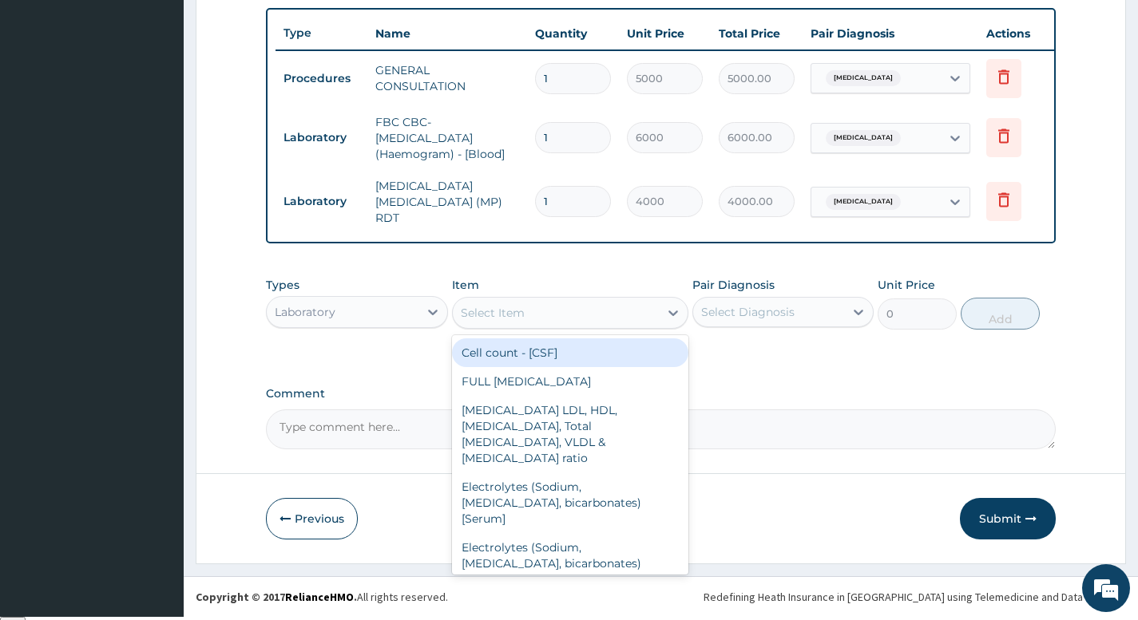
click at [576, 324] on div "Select Item" at bounding box center [556, 313] width 207 height 26
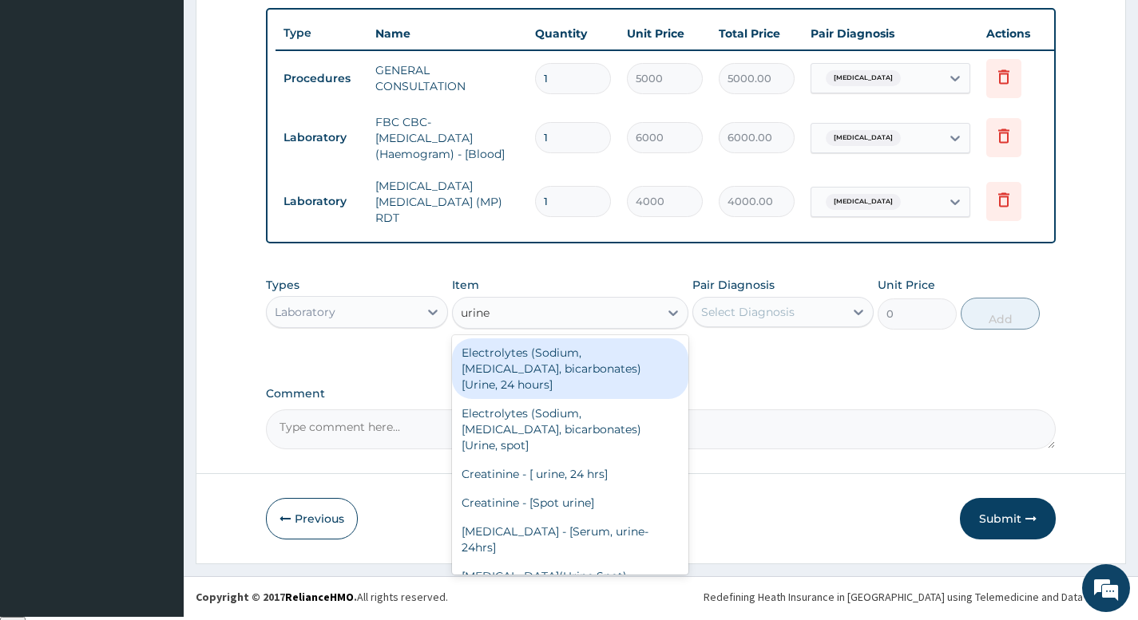
type input "urine m"
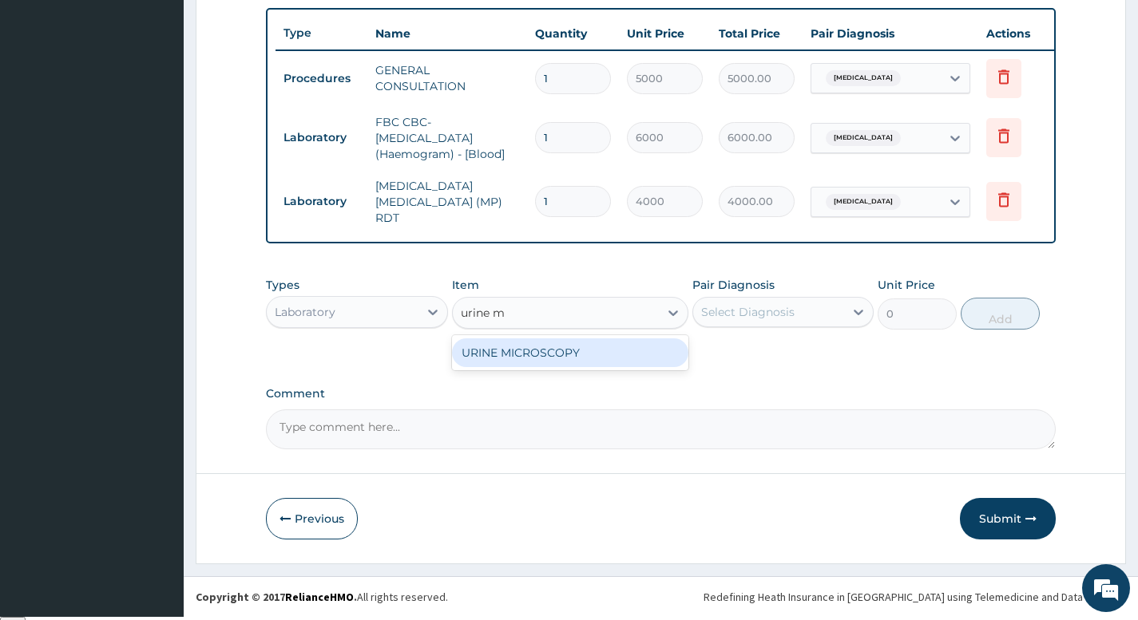
click at [575, 347] on div "URINE MICROSCOPY" at bounding box center [570, 353] width 237 height 29
type input "4500"
click at [797, 323] on div "Select Diagnosis" at bounding box center [768, 312] width 151 height 26
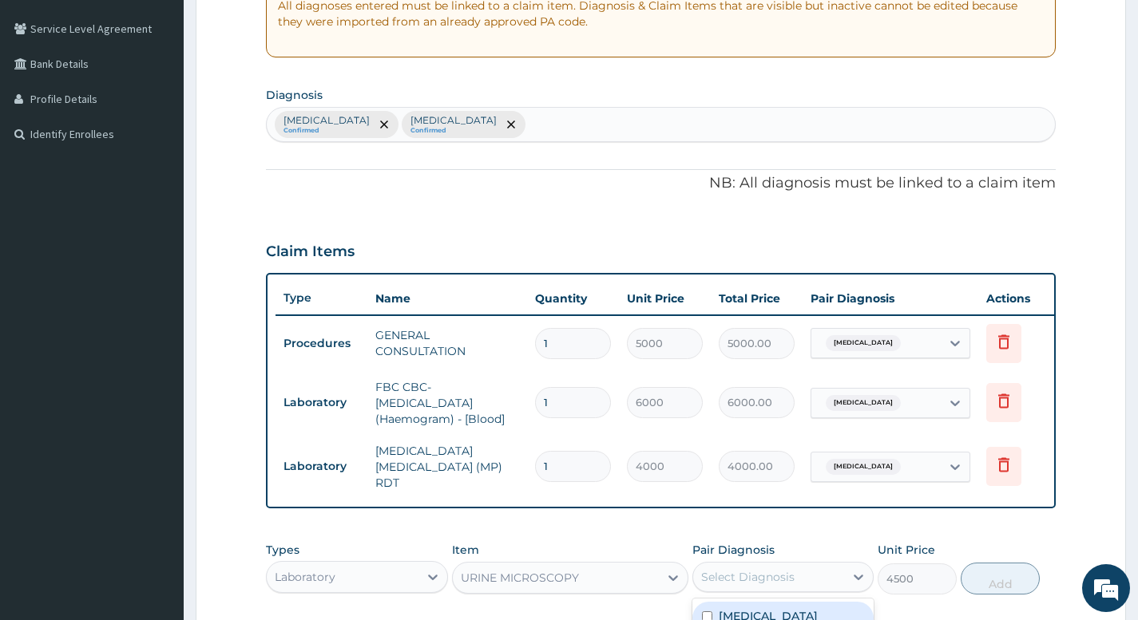
scroll to position [267, 0]
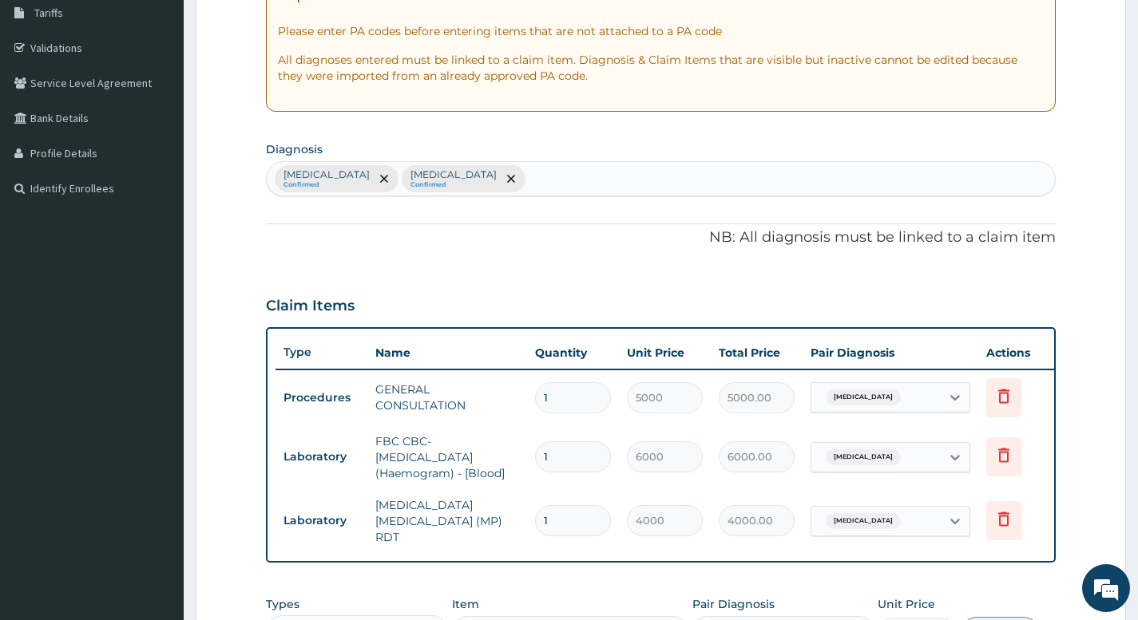
click at [580, 184] on div "Malaria Confirmed Upper respiratory infection Confirmed" at bounding box center [661, 179] width 788 height 34
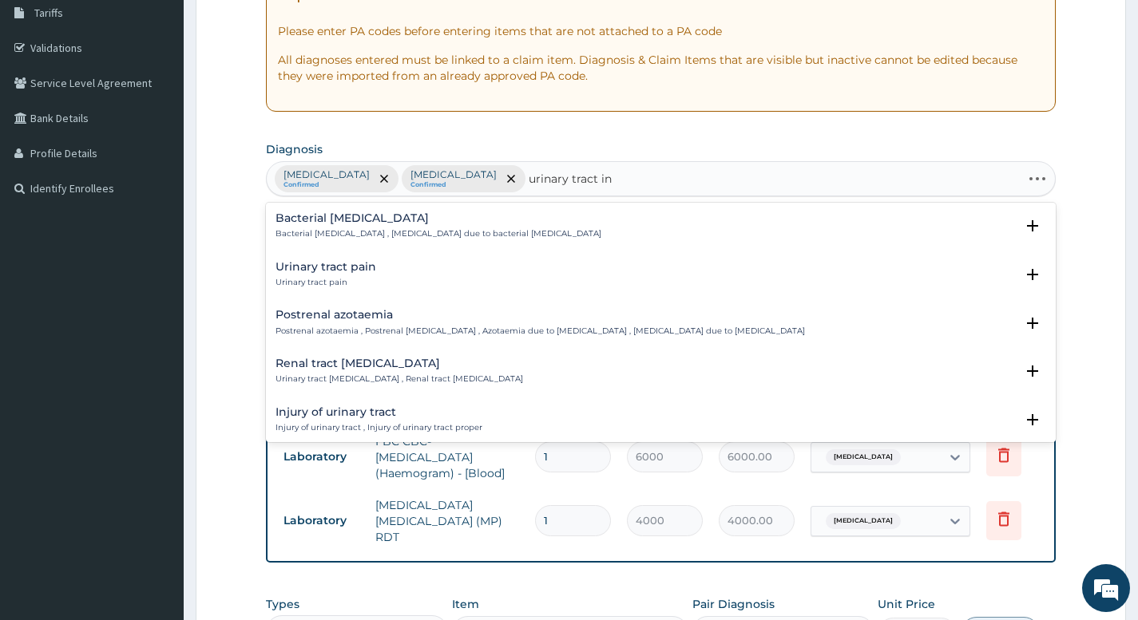
type input "urinary tract inf"
click at [384, 329] on p "Acute urinary tract infection , Urinary tract infection of sudden onset AND/OR …" at bounding box center [505, 331] width 461 height 11
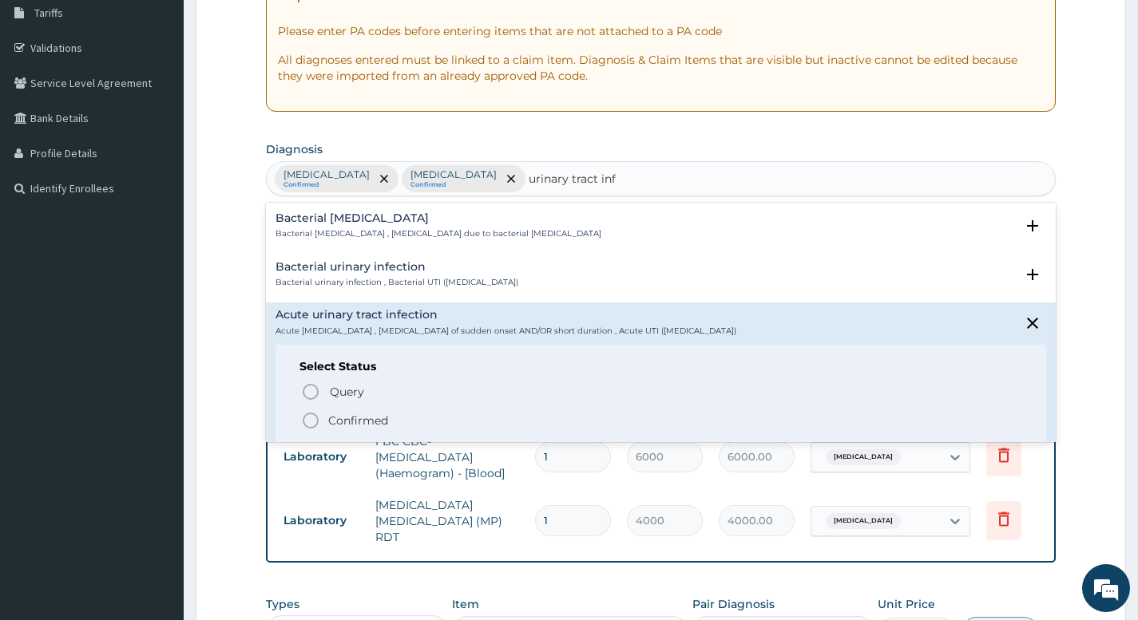
click at [312, 420] on icon "status option filled" at bounding box center [310, 420] width 19 height 19
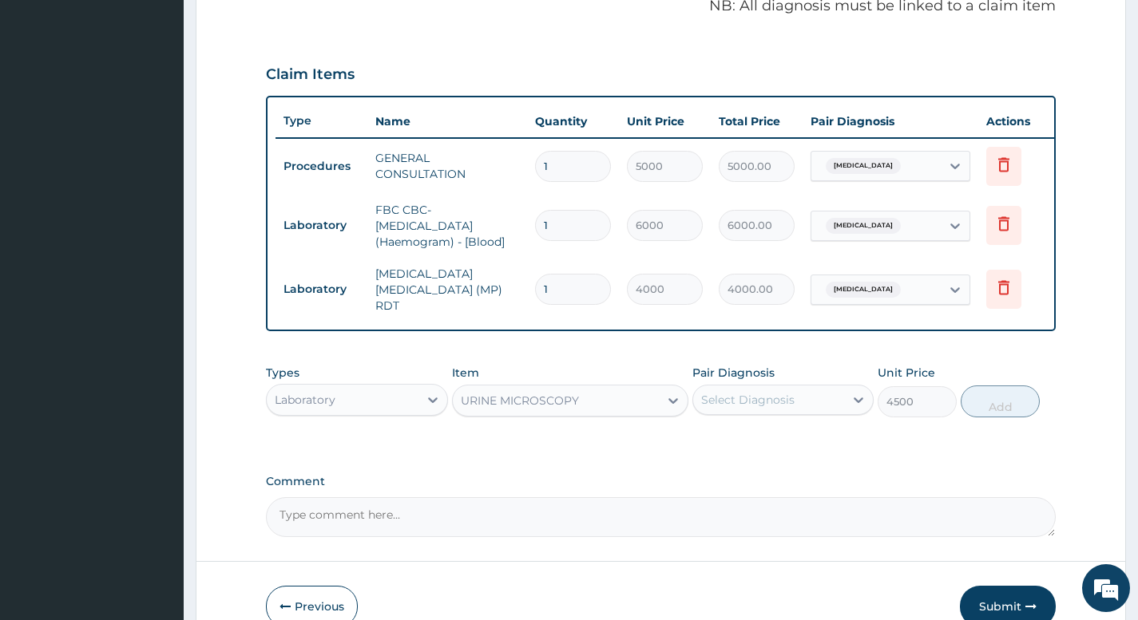
scroll to position [586, 0]
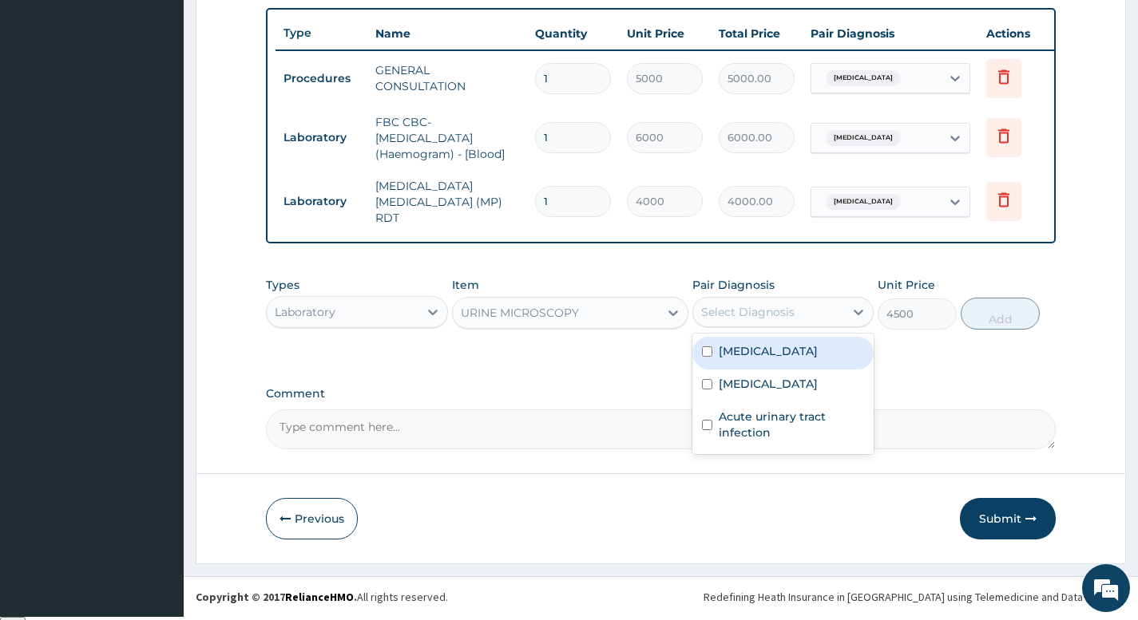
click at [781, 317] on div "Select Diagnosis" at bounding box center [747, 312] width 93 height 16
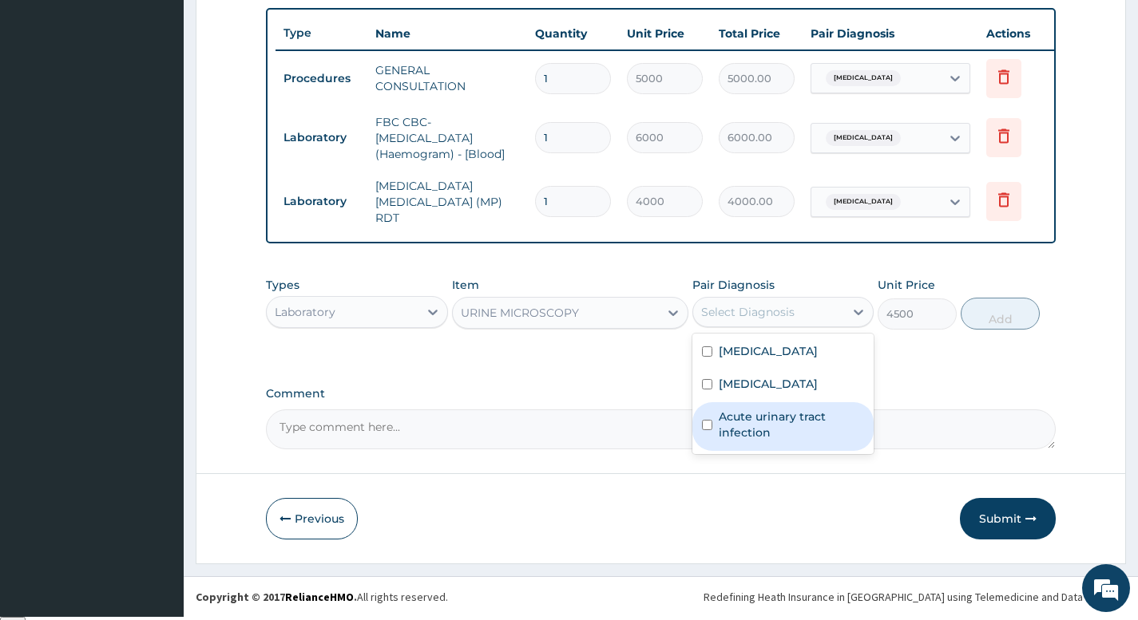
click at [778, 441] on label "Acute urinary tract infection" at bounding box center [791, 425] width 145 height 32
checkbox input "true"
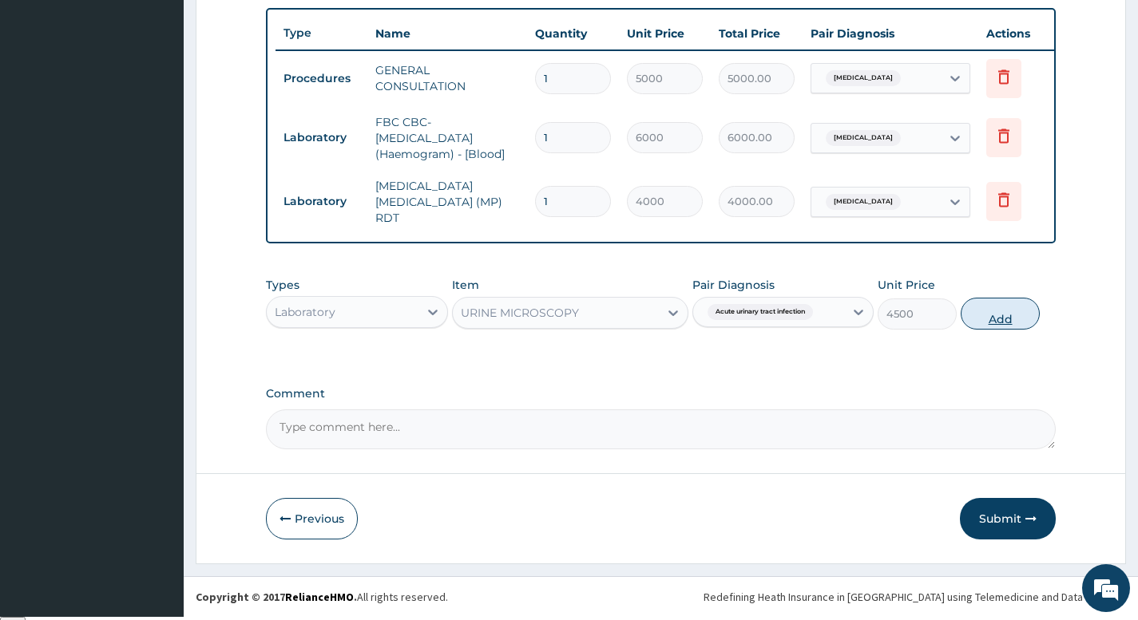
click at [1000, 325] on button "Add" at bounding box center [1000, 314] width 79 height 32
type input "0"
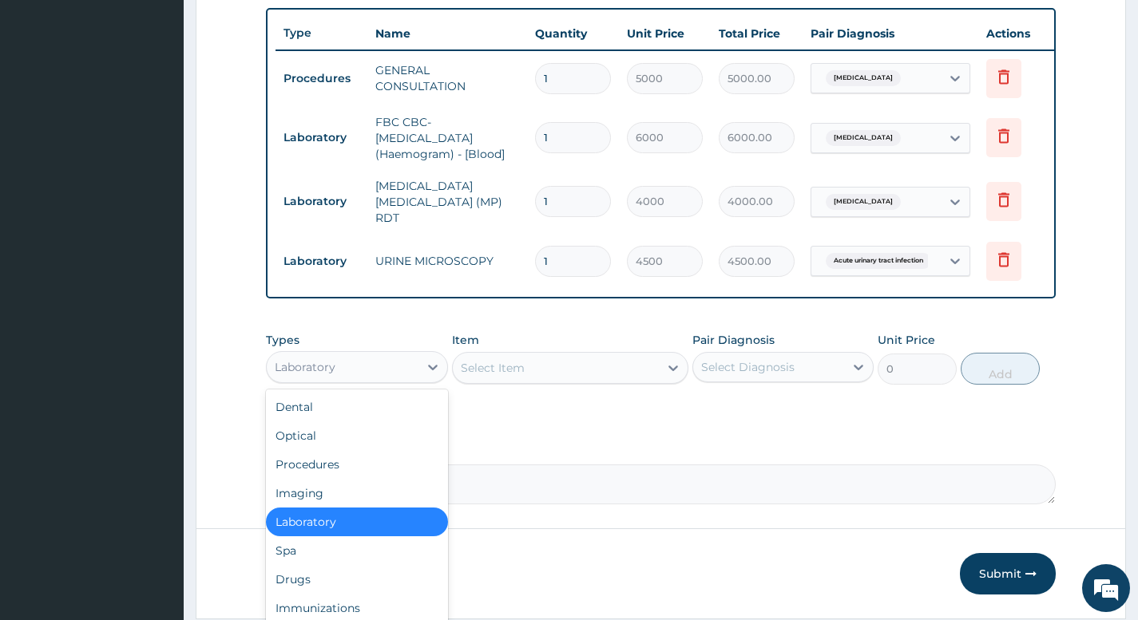
click at [405, 380] on div "Laboratory" at bounding box center [342, 368] width 151 height 26
click at [314, 584] on div "Drugs" at bounding box center [356, 579] width 181 height 29
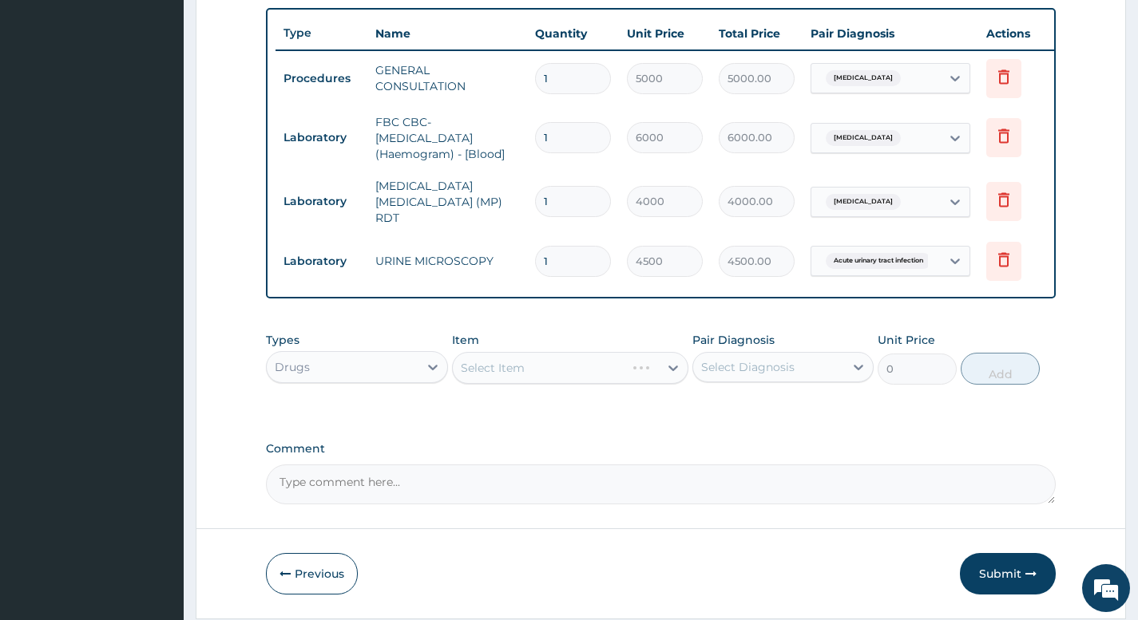
click at [575, 370] on div "Select Item" at bounding box center [570, 368] width 237 height 32
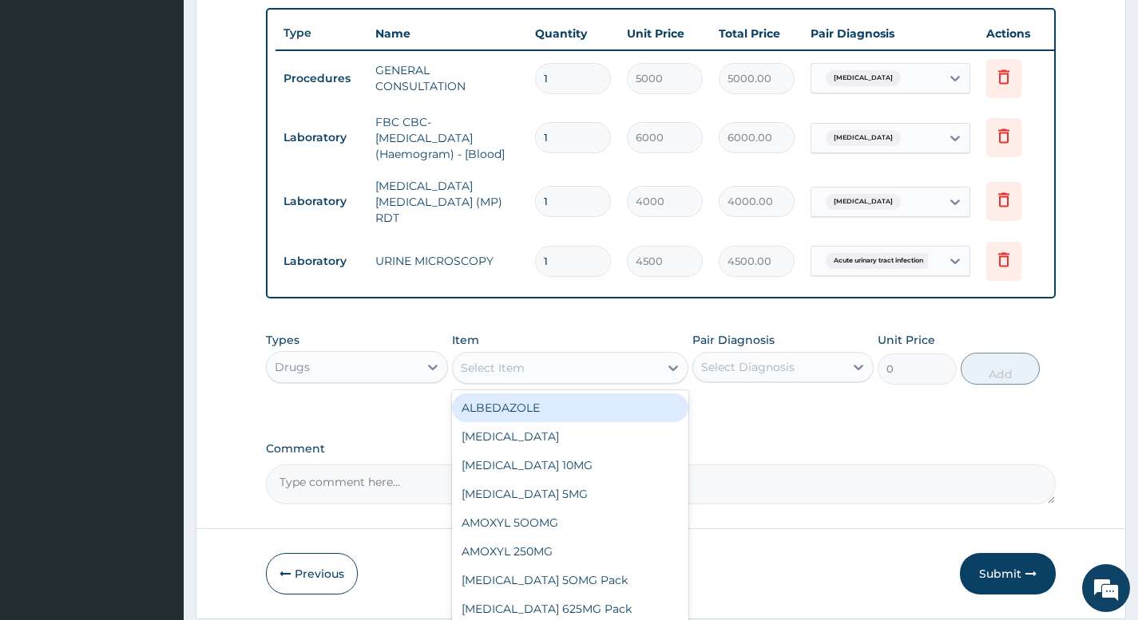
click at [572, 375] on div "Select Item" at bounding box center [556, 368] width 207 height 26
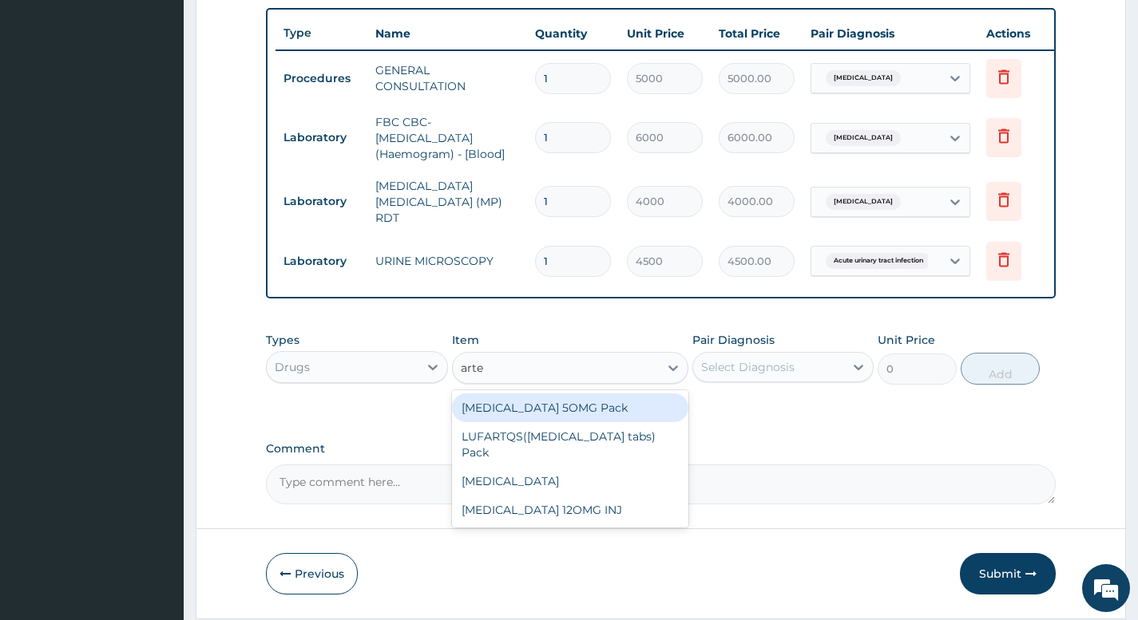
type input "artem"
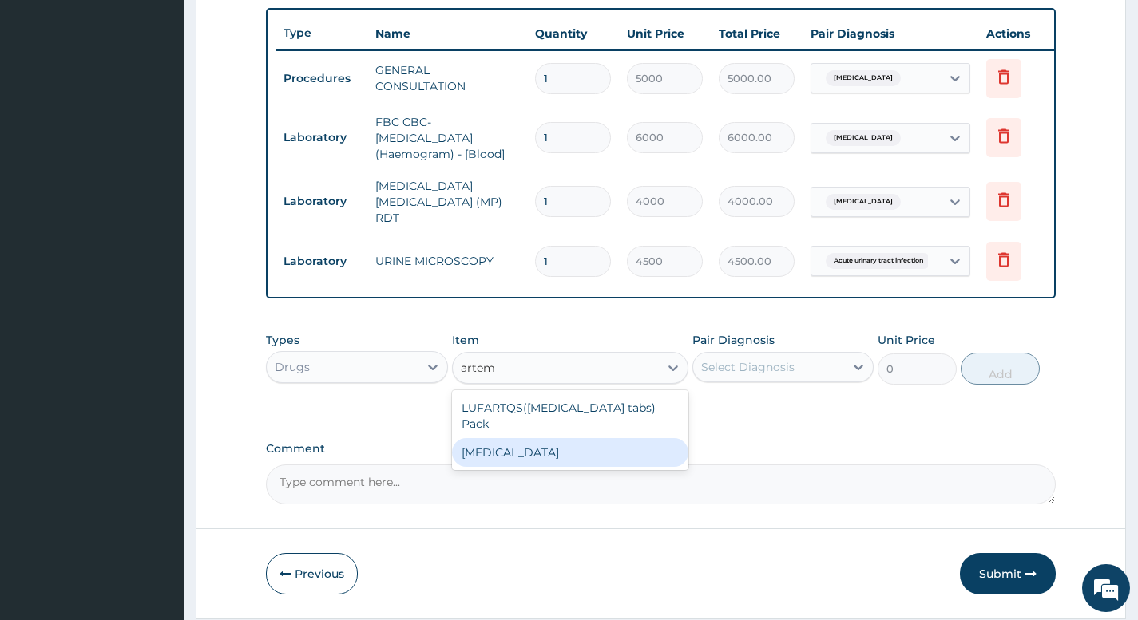
click at [537, 443] on div "[MEDICAL_DATA]" at bounding box center [570, 452] width 237 height 29
type input "1500"
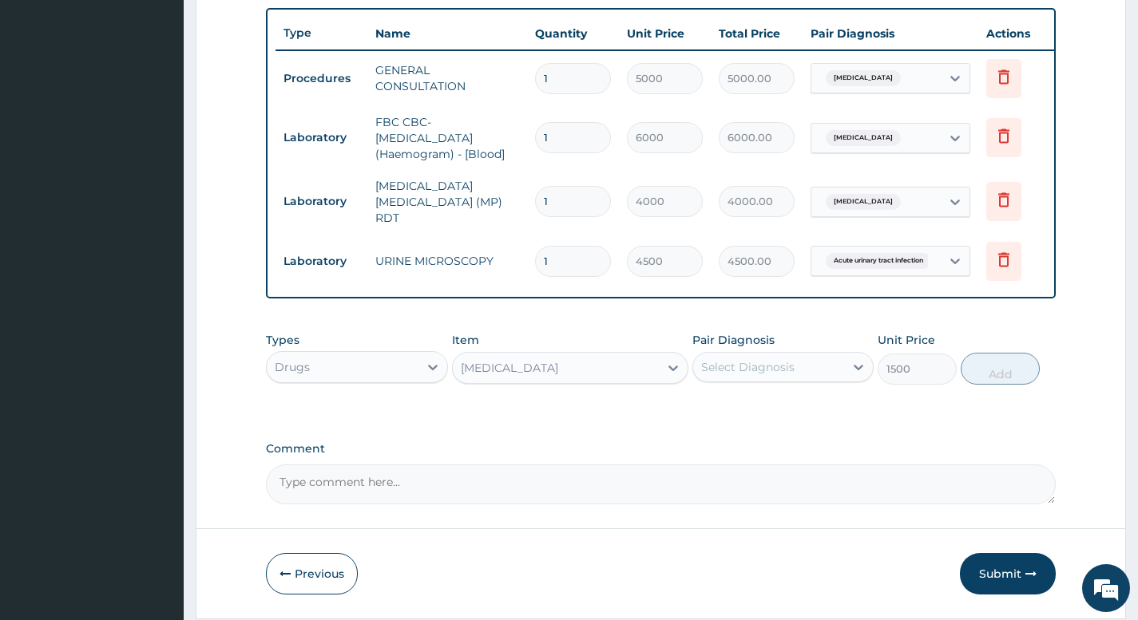
click at [774, 367] on div "Select Diagnosis" at bounding box center [747, 367] width 93 height 16
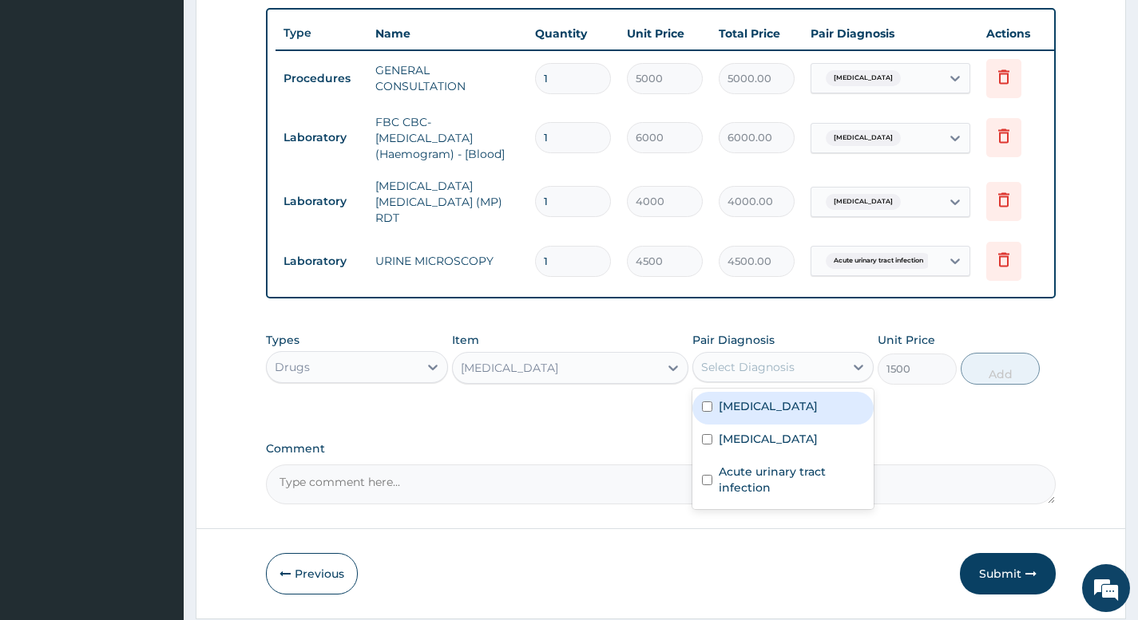
click at [739, 410] on label "Malaria" at bounding box center [768, 406] width 99 height 16
checkbox input "true"
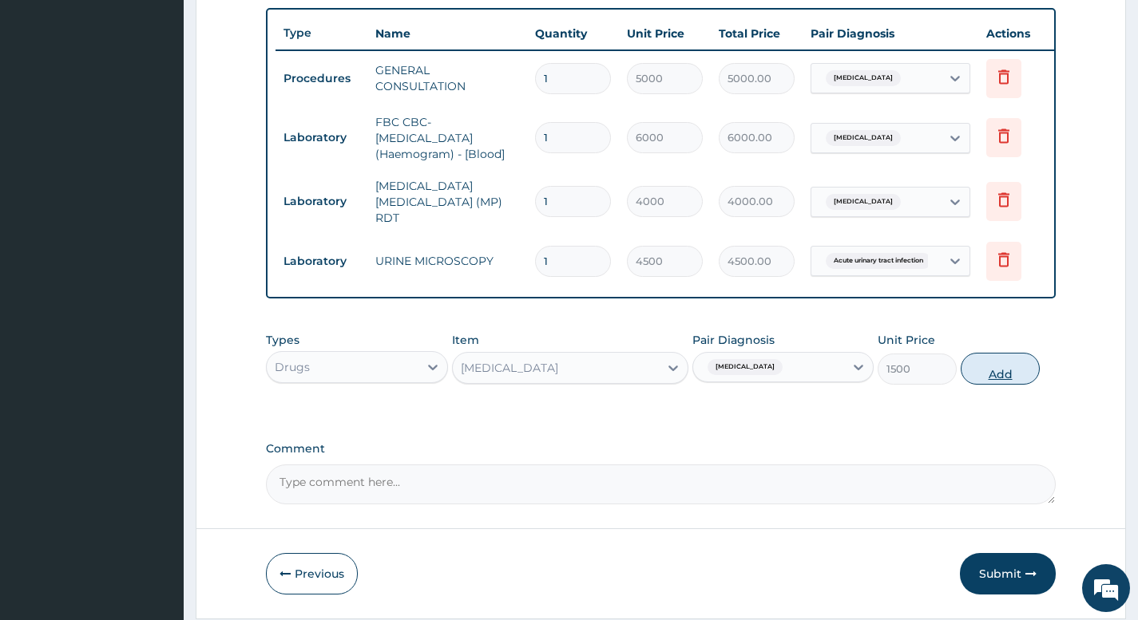
click at [1006, 379] on button "Add" at bounding box center [1000, 369] width 79 height 32
type input "0"
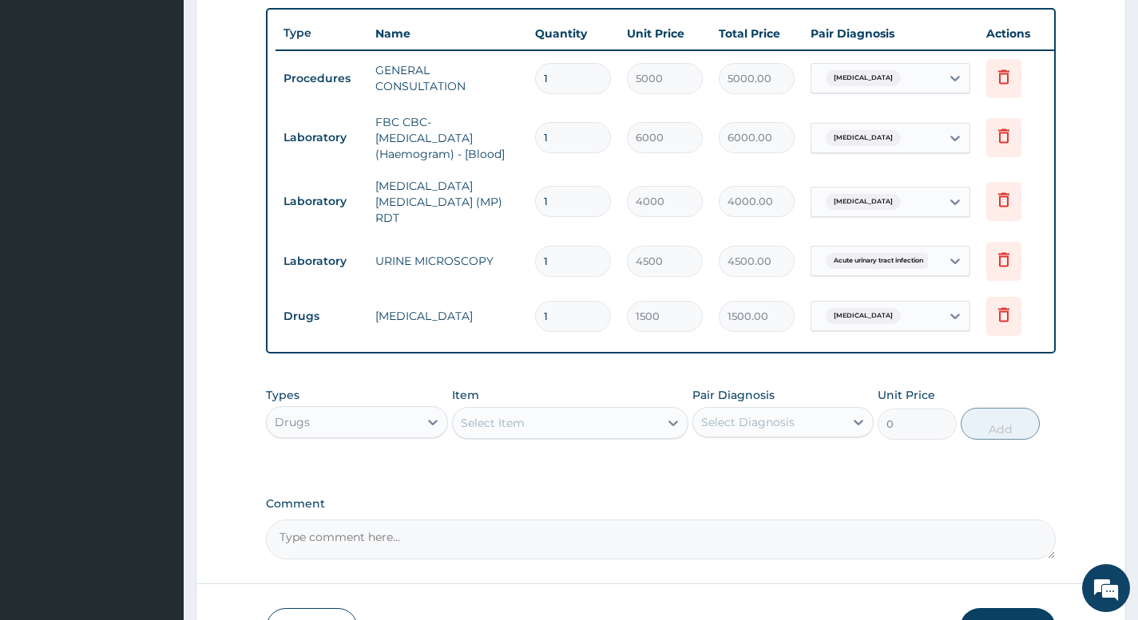
type input "0.00"
type input "6"
type input "9000.00"
type input "6"
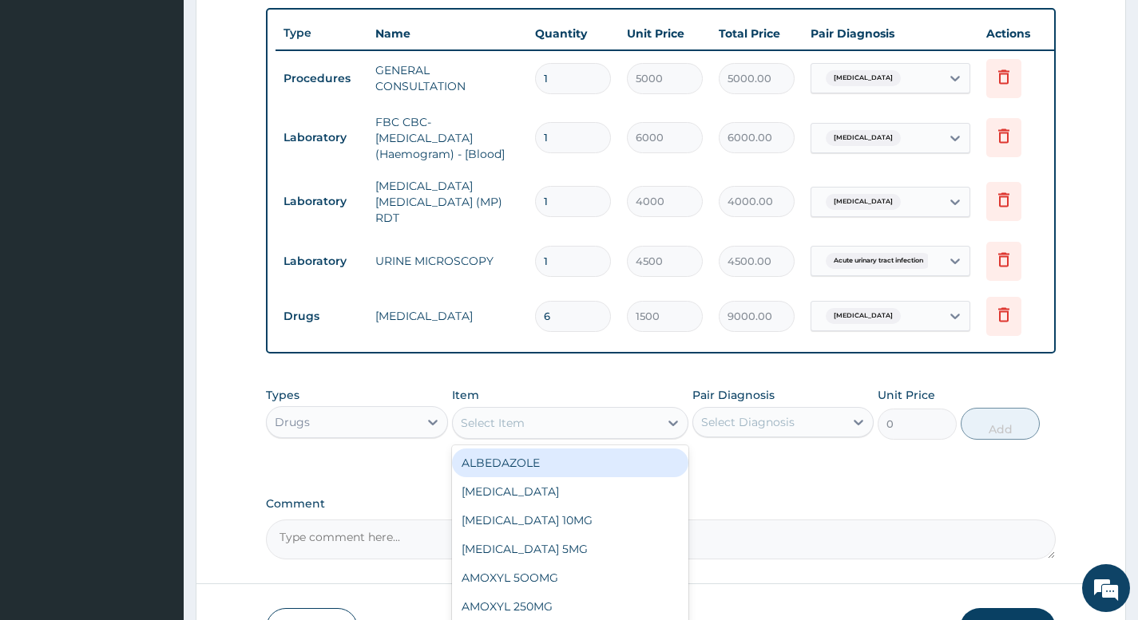
click at [519, 420] on div "Select Item" at bounding box center [493, 423] width 64 height 16
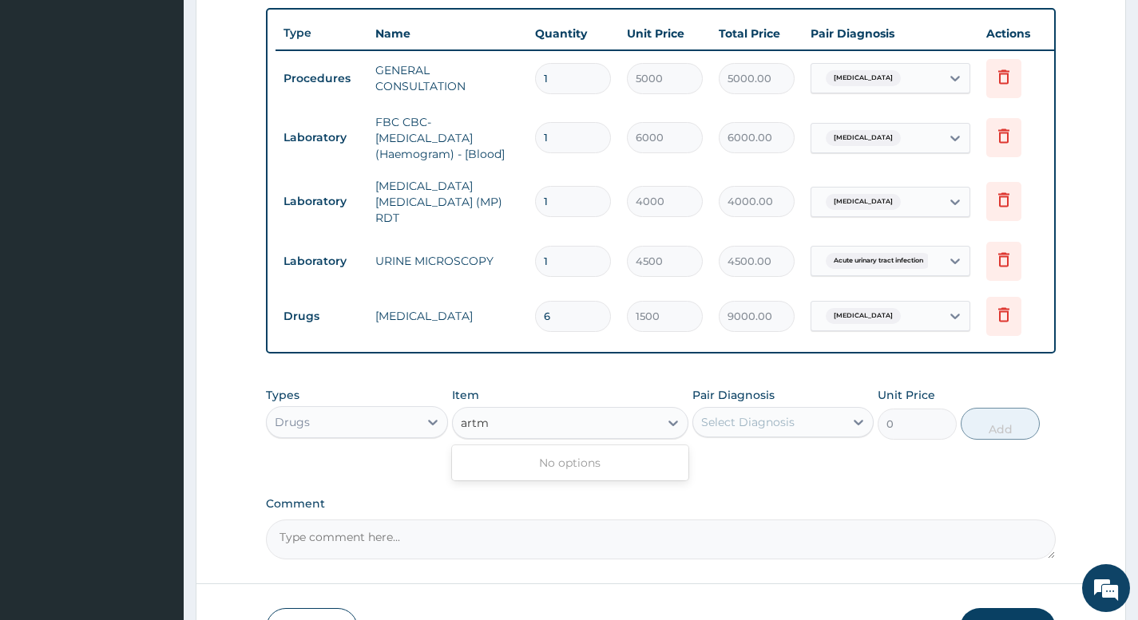
type input "art"
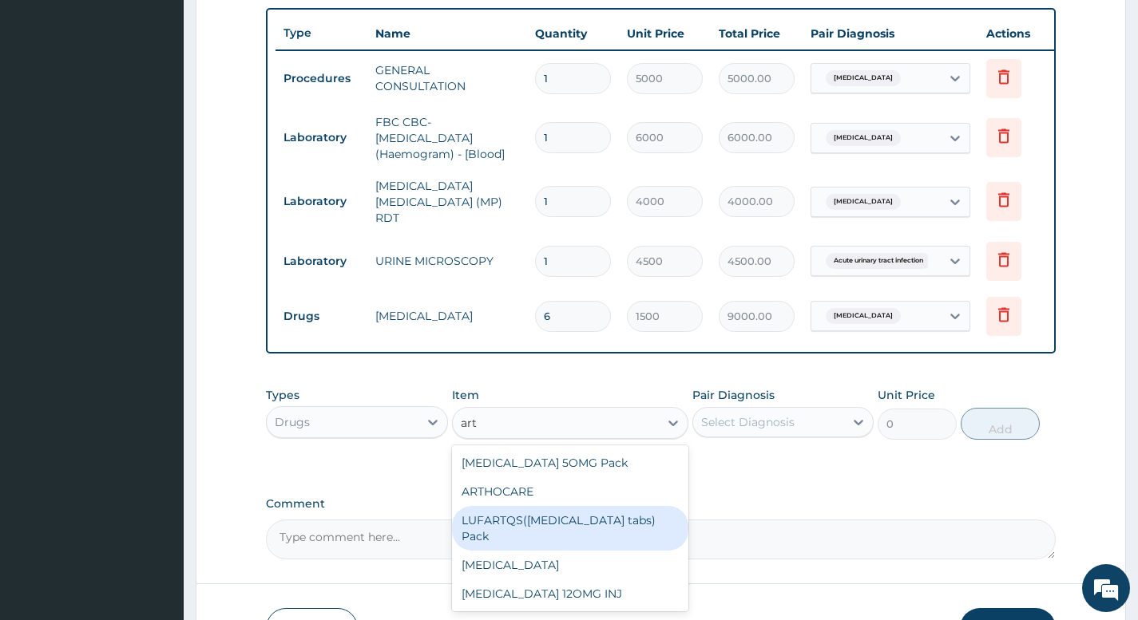
click at [550, 517] on div "LUFARTQS([MEDICAL_DATA] tabs) Pack" at bounding box center [570, 528] width 237 height 45
type input "6000"
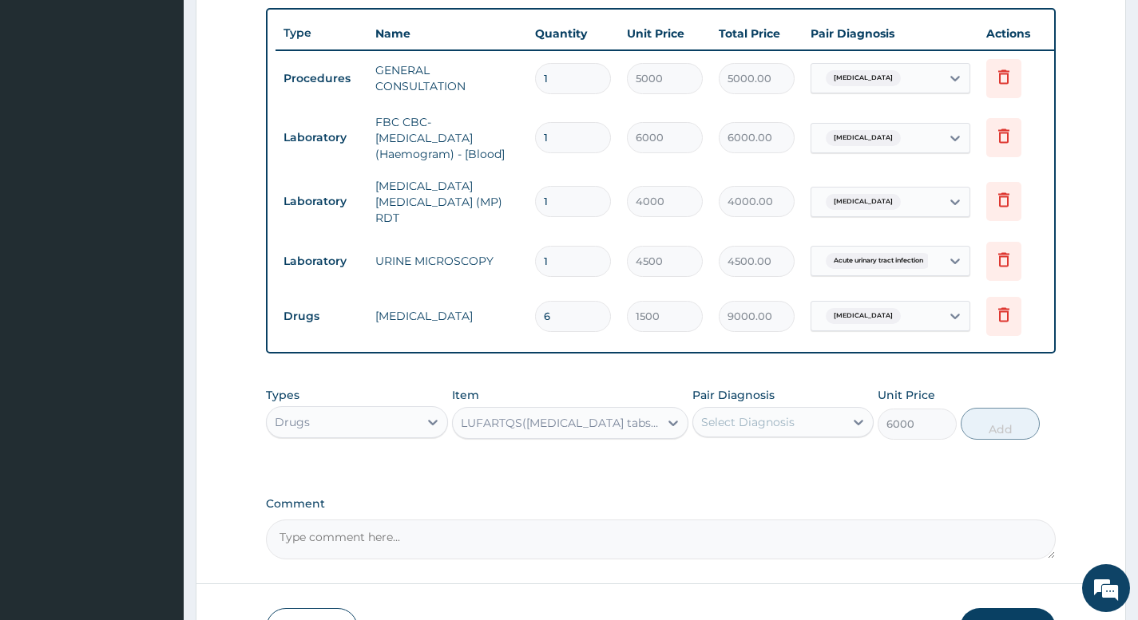
click at [836, 418] on div "Select Diagnosis" at bounding box center [768, 423] width 151 height 26
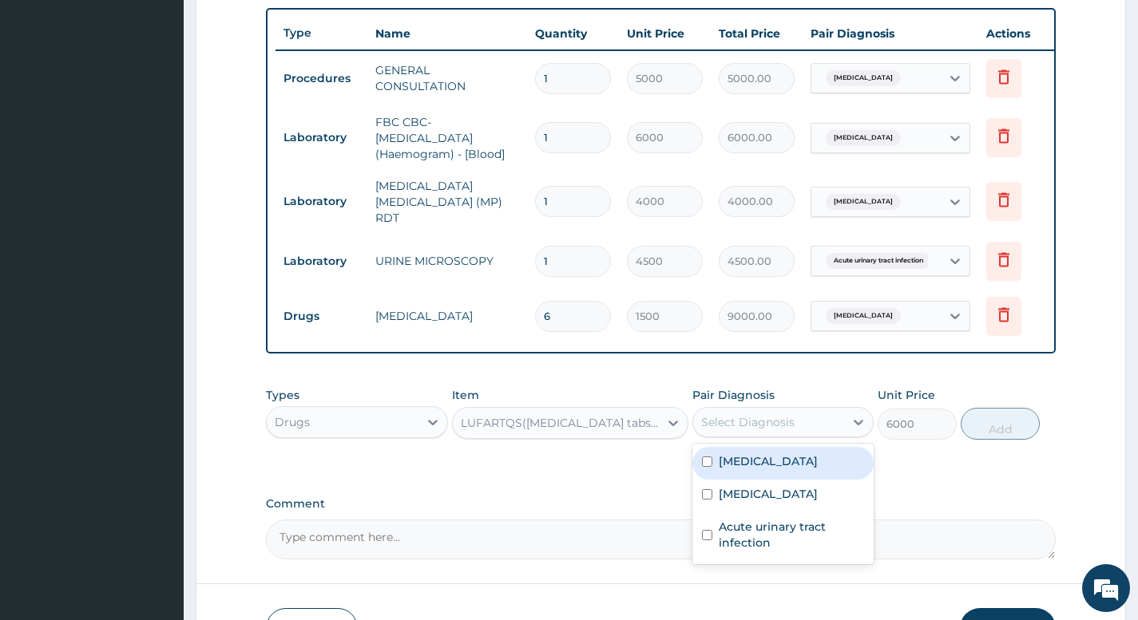
click at [743, 460] on label "Malaria" at bounding box center [768, 462] width 99 height 16
checkbox input "true"
click at [1022, 436] on button "Add" at bounding box center [1000, 424] width 79 height 32
type input "0"
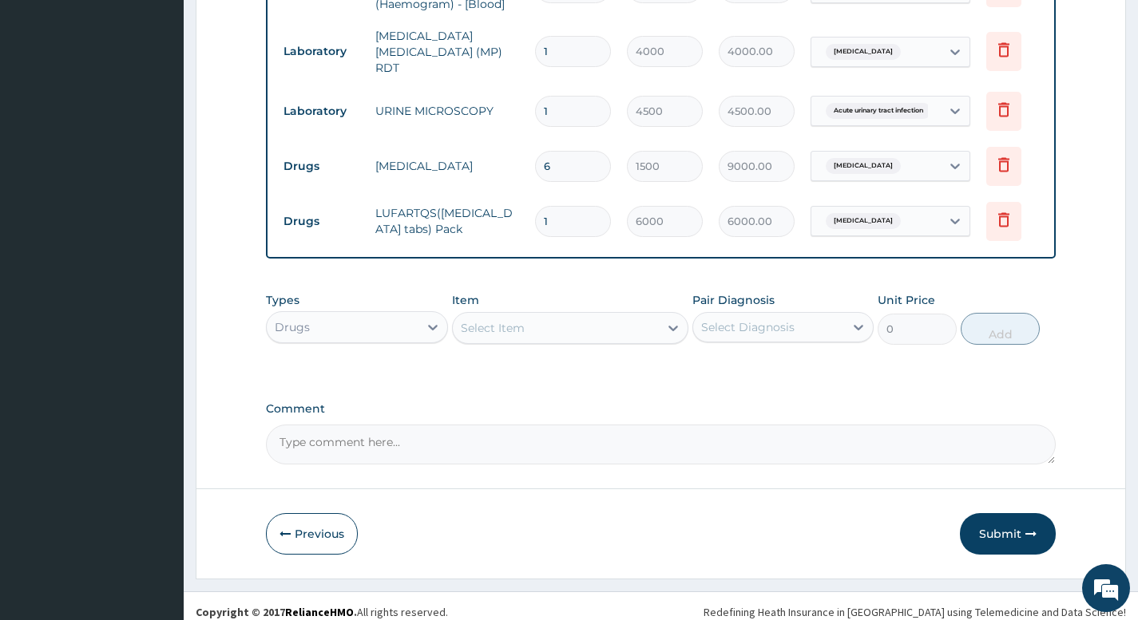
scroll to position [751, 0]
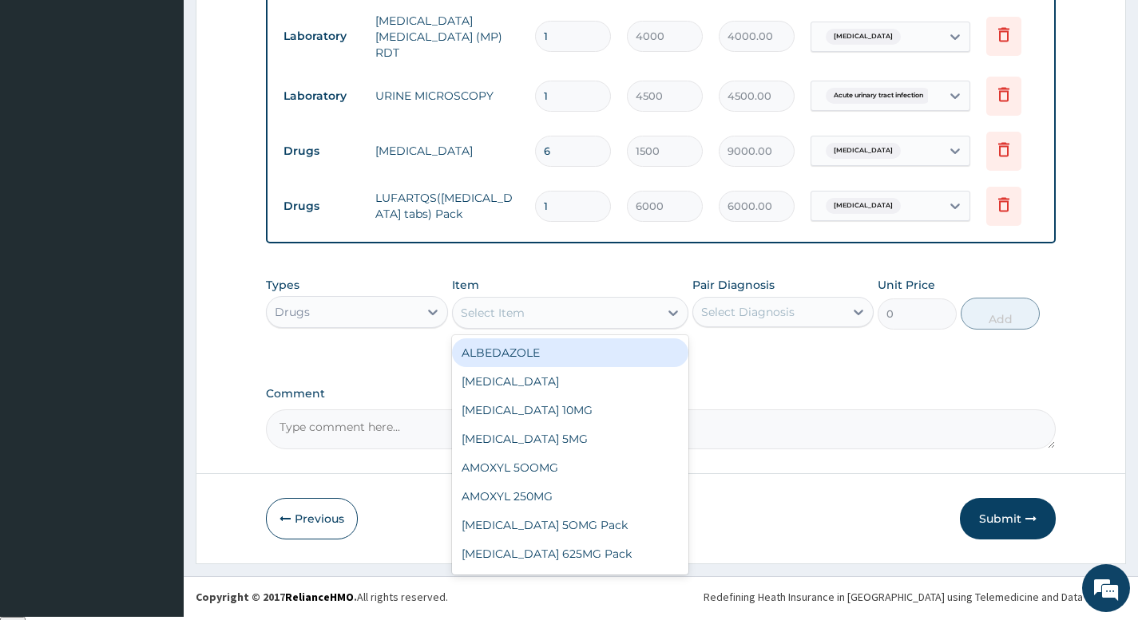
click at [551, 323] on div "Select Item" at bounding box center [556, 313] width 207 height 26
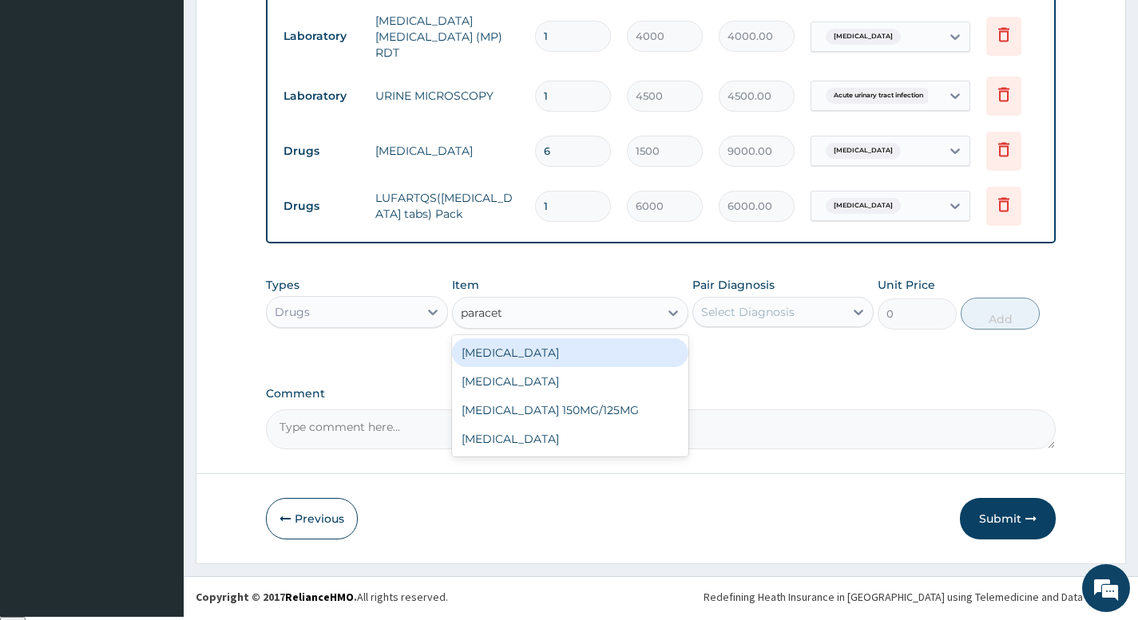
type input "paracet"
type input "paraceta"
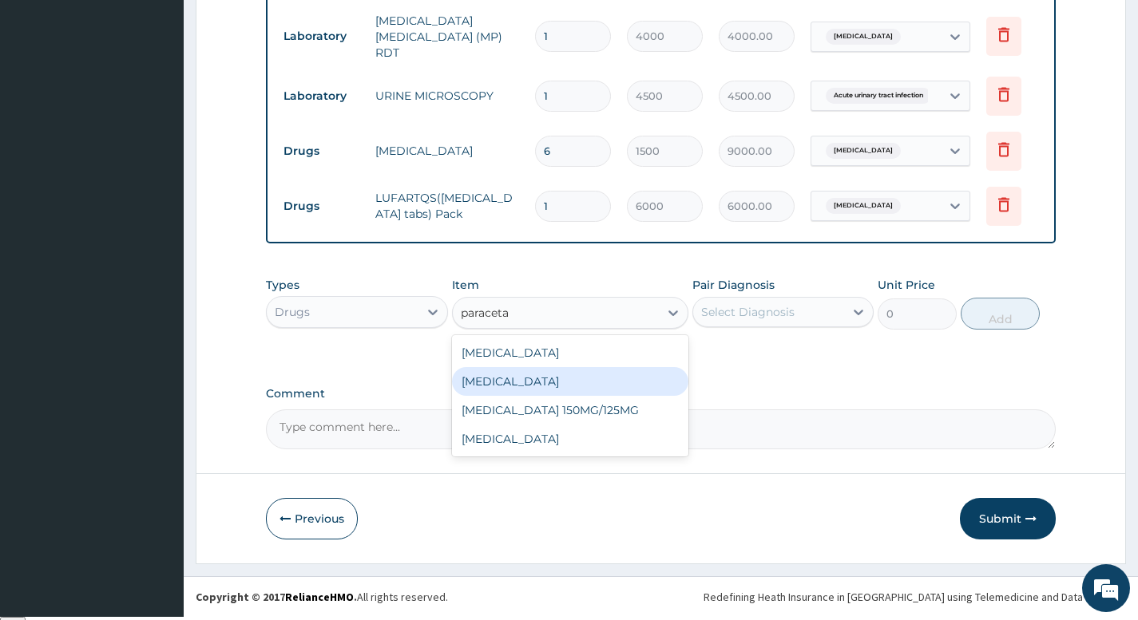
click at [528, 387] on div "PARACETAMOL" at bounding box center [570, 381] width 237 height 29
type input "1500"
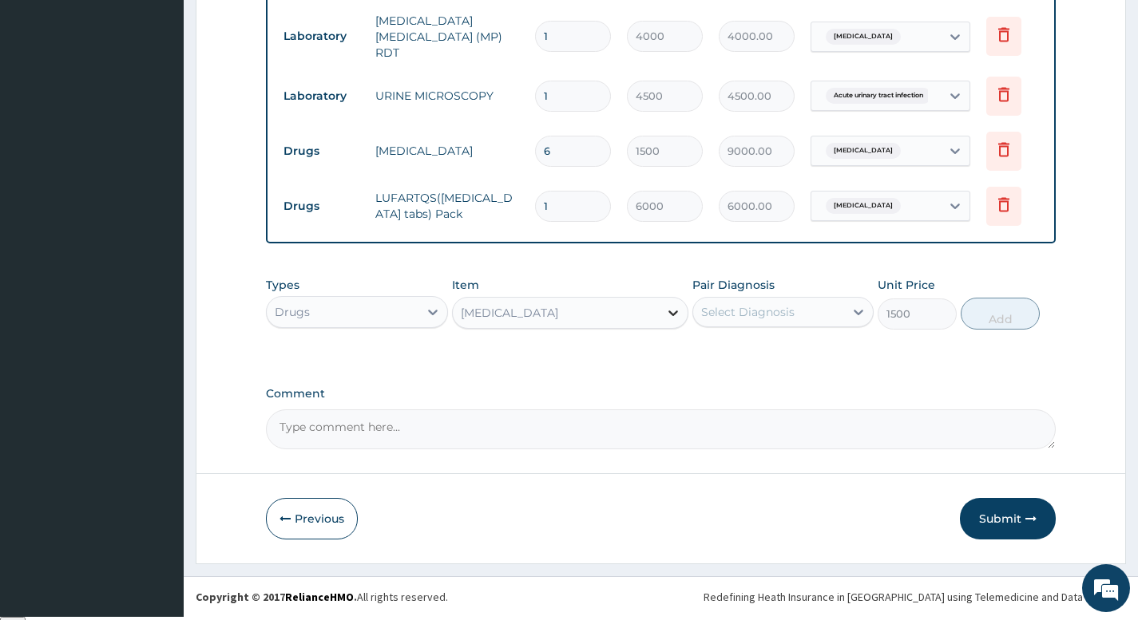
click at [665, 316] on icon at bounding box center [673, 313] width 16 height 16
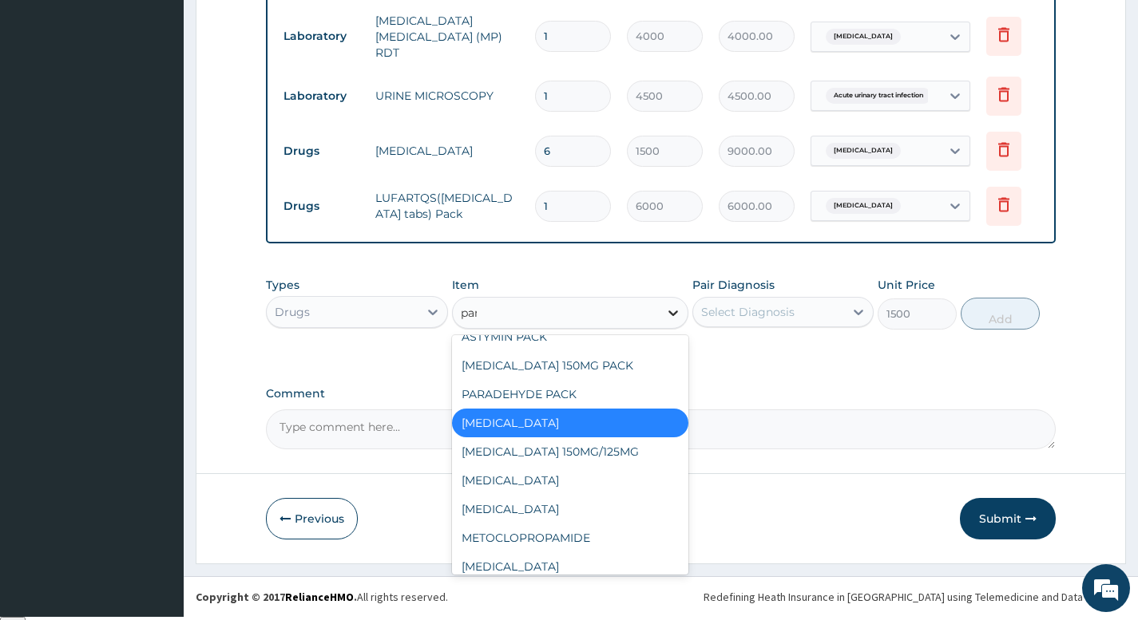
scroll to position [0, 0]
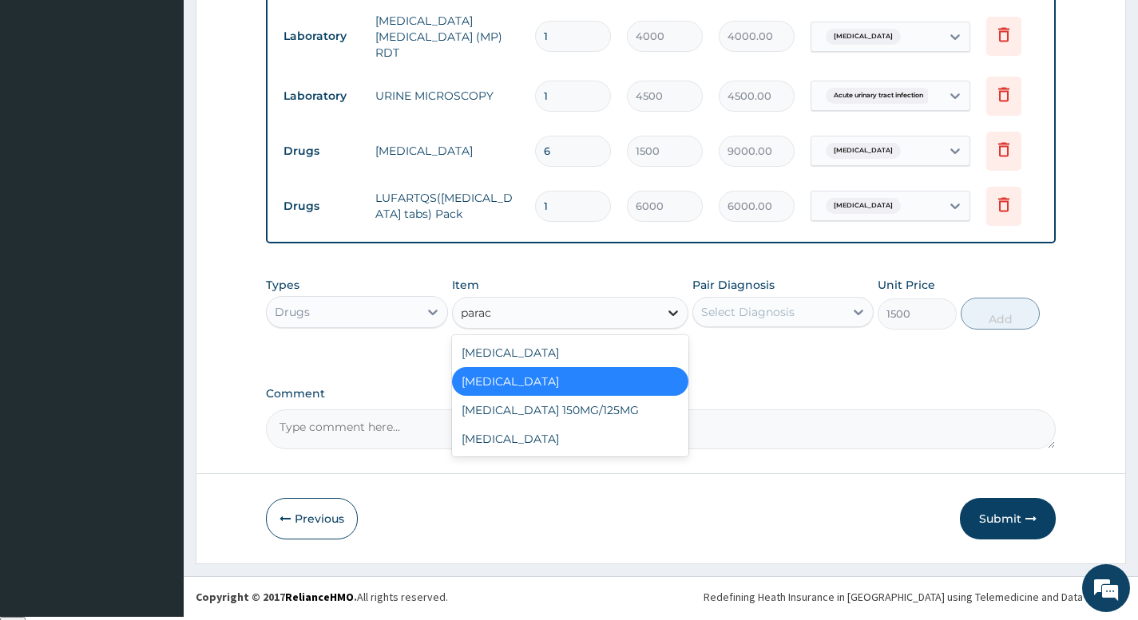
type input "parace"
click at [564, 434] on div "PARACETAMOL" at bounding box center [570, 439] width 237 height 29
type input "1000"
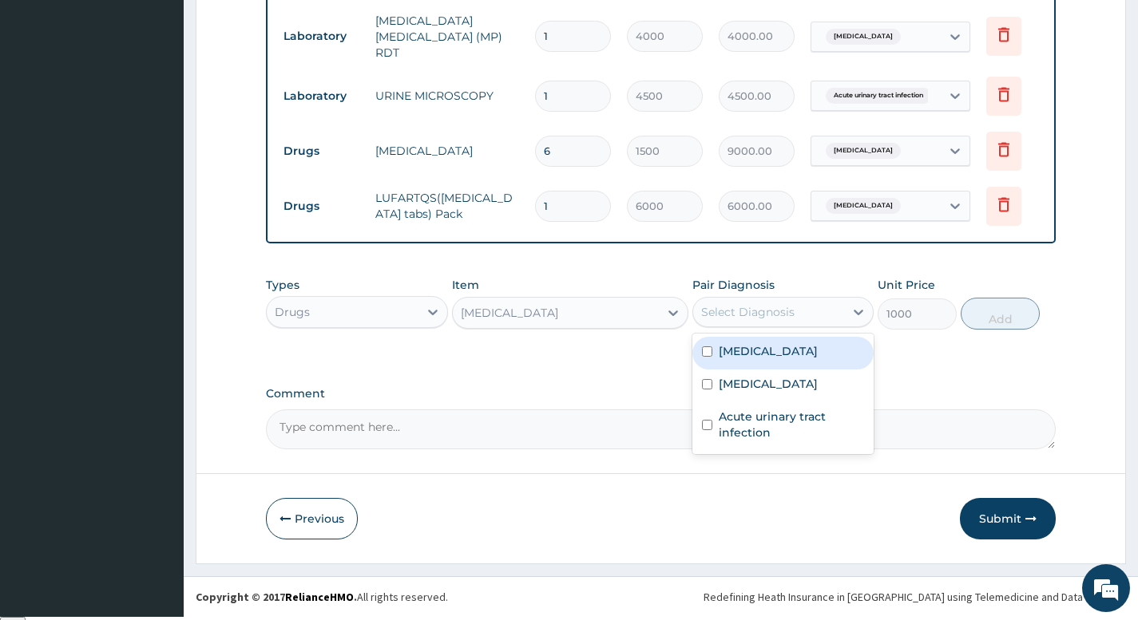
click at [798, 310] on div "Select Diagnosis" at bounding box center [768, 312] width 151 height 26
click at [759, 359] on label "Malaria" at bounding box center [768, 351] width 99 height 16
checkbox input "true"
click at [985, 319] on button "Add" at bounding box center [1000, 314] width 79 height 32
type input "0"
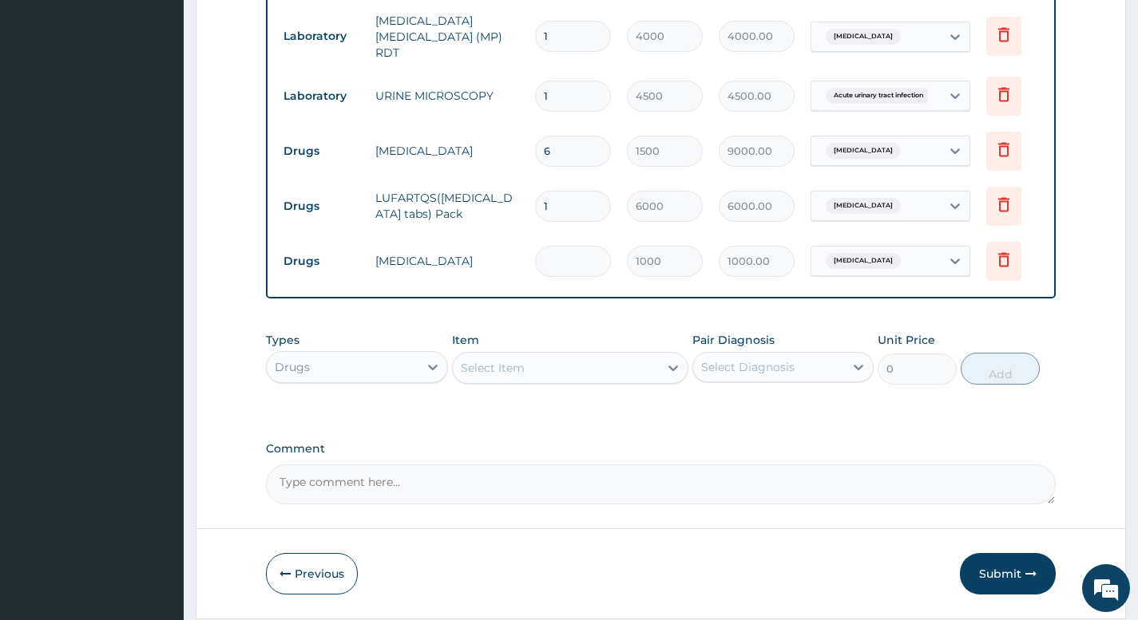
type input "0.00"
type input "2"
type input "2000.00"
type input "2"
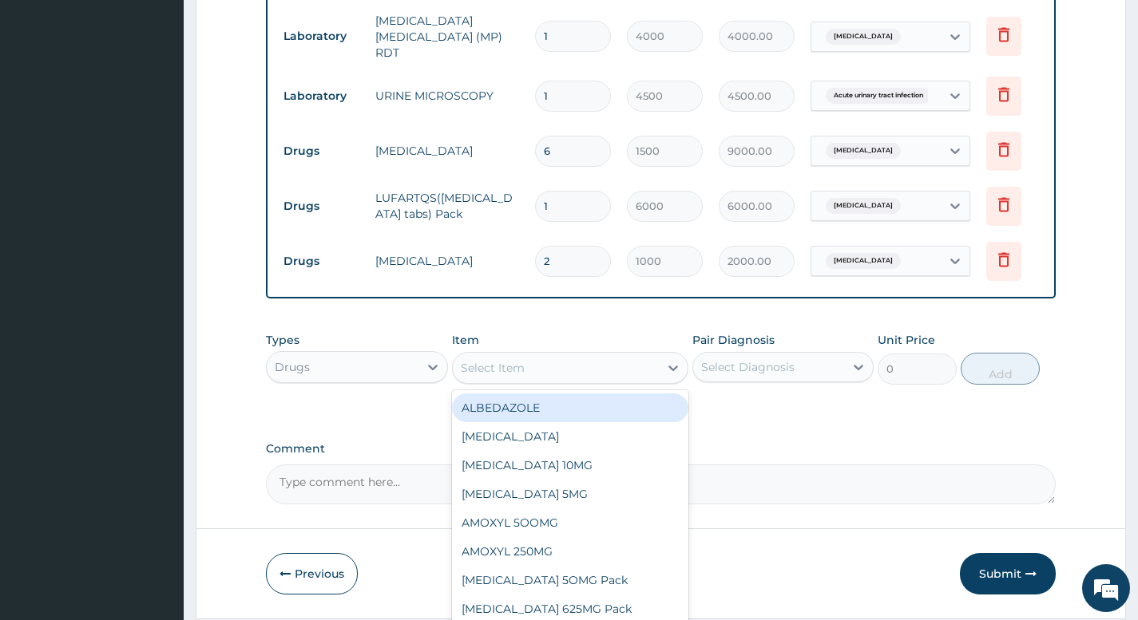
click at [586, 375] on div "Select Item" at bounding box center [556, 368] width 207 height 26
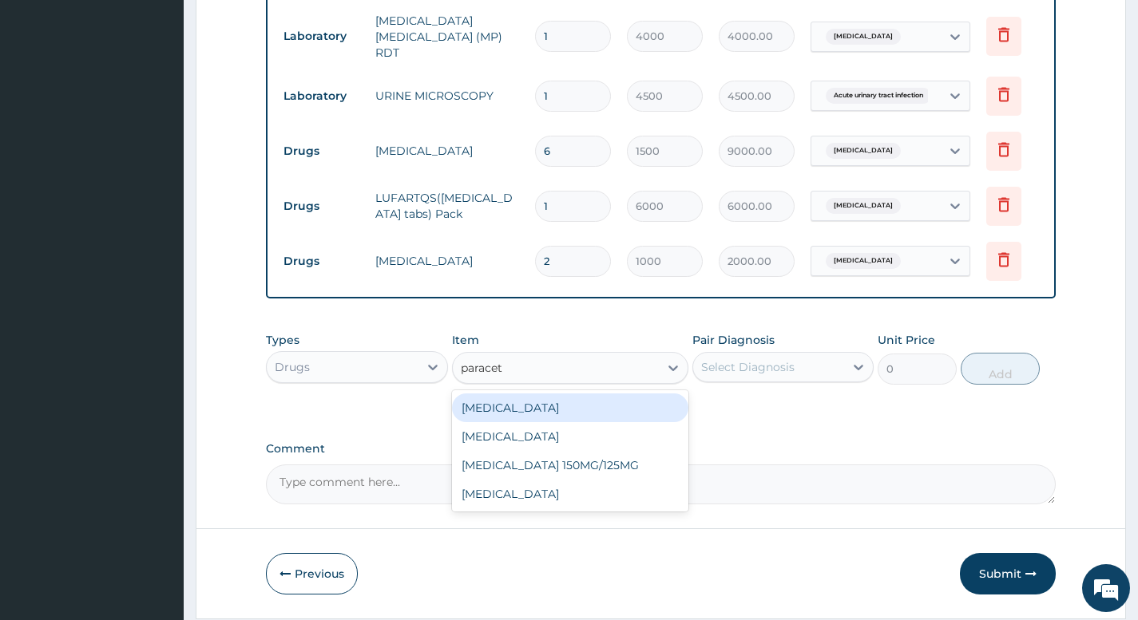
type input "paraceta"
click at [553, 405] on div "PARACETAMOL" at bounding box center [570, 408] width 237 height 29
type input "50"
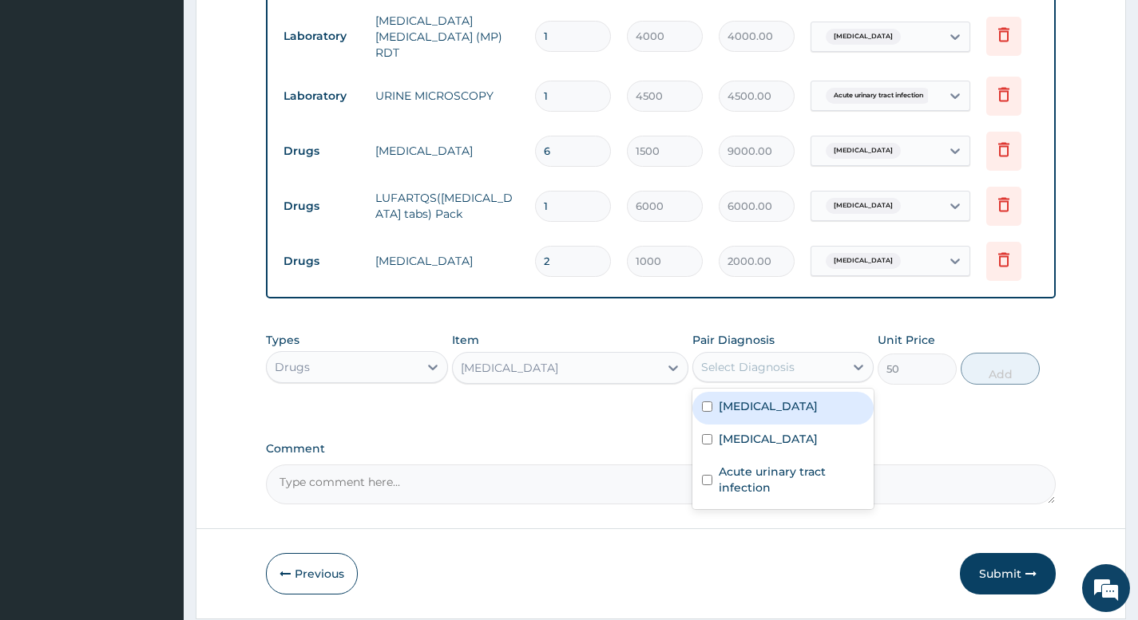
click at [788, 371] on div "Select Diagnosis" at bounding box center [747, 367] width 93 height 16
click at [772, 420] on div "Malaria" at bounding box center [782, 408] width 181 height 33
checkbox input "true"
click at [984, 379] on button "Add" at bounding box center [1000, 369] width 79 height 32
type input "0"
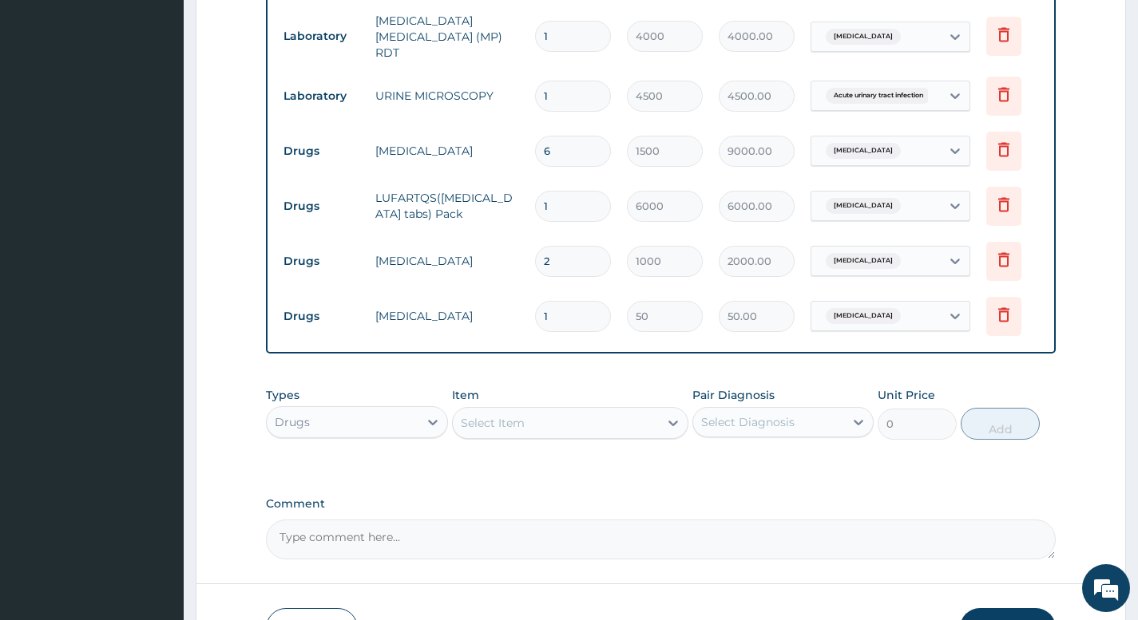
type input "0.00"
type input "3"
type input "150.00"
type input "30"
type input "1500.00"
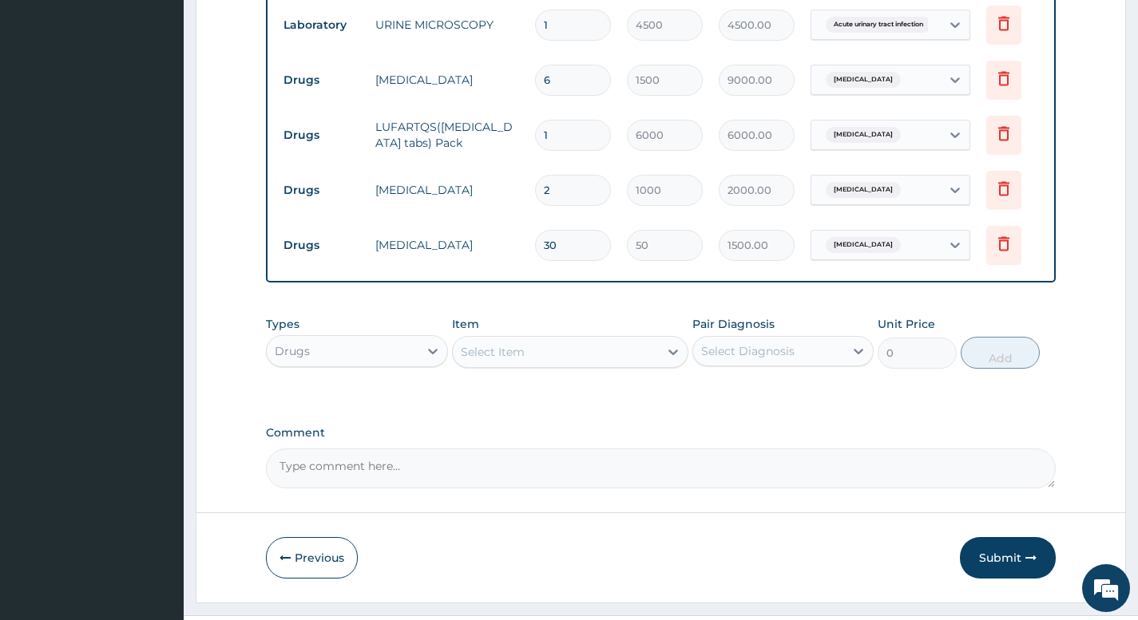
scroll to position [862, 0]
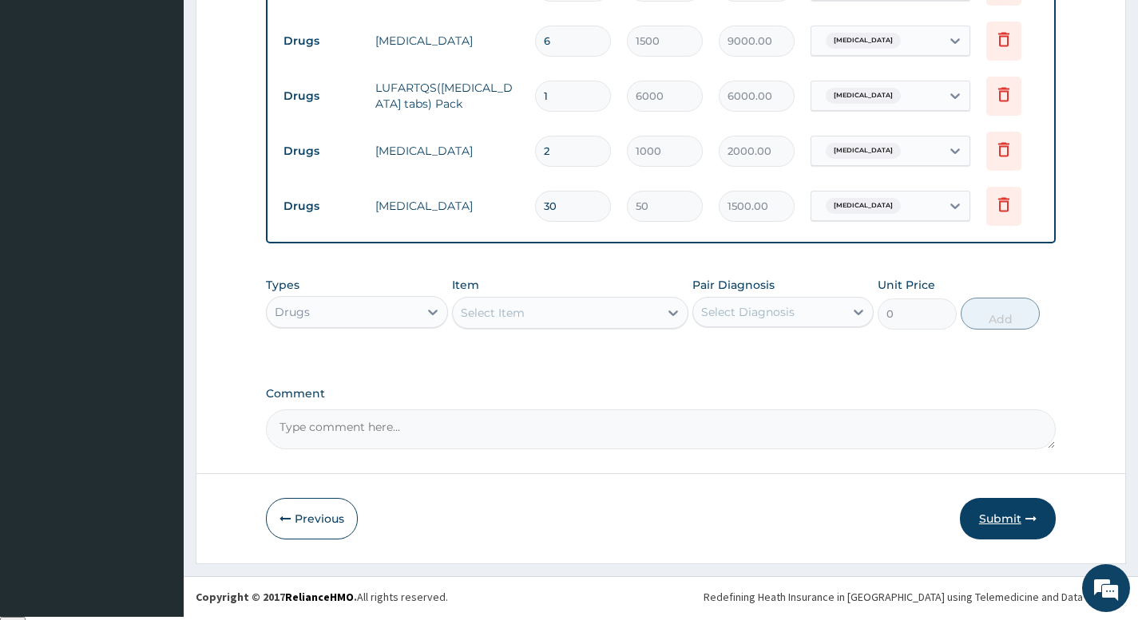
type input "30"
click at [1020, 513] on button "Submit" at bounding box center [1008, 519] width 96 height 42
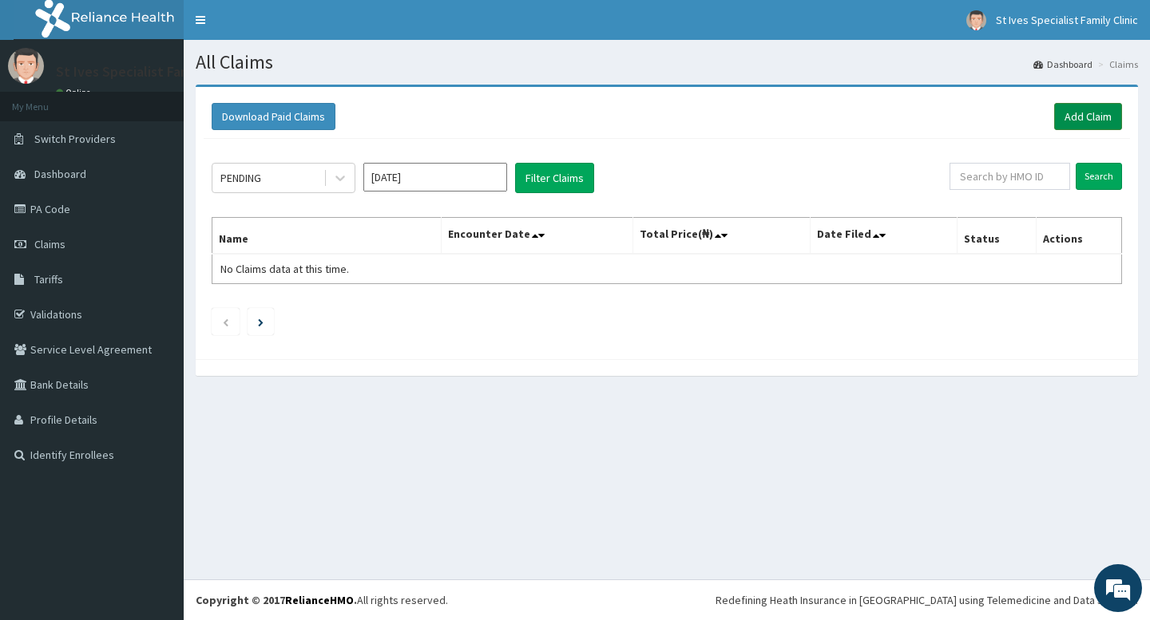
click at [1068, 117] on link "Add Claim" at bounding box center [1088, 116] width 68 height 27
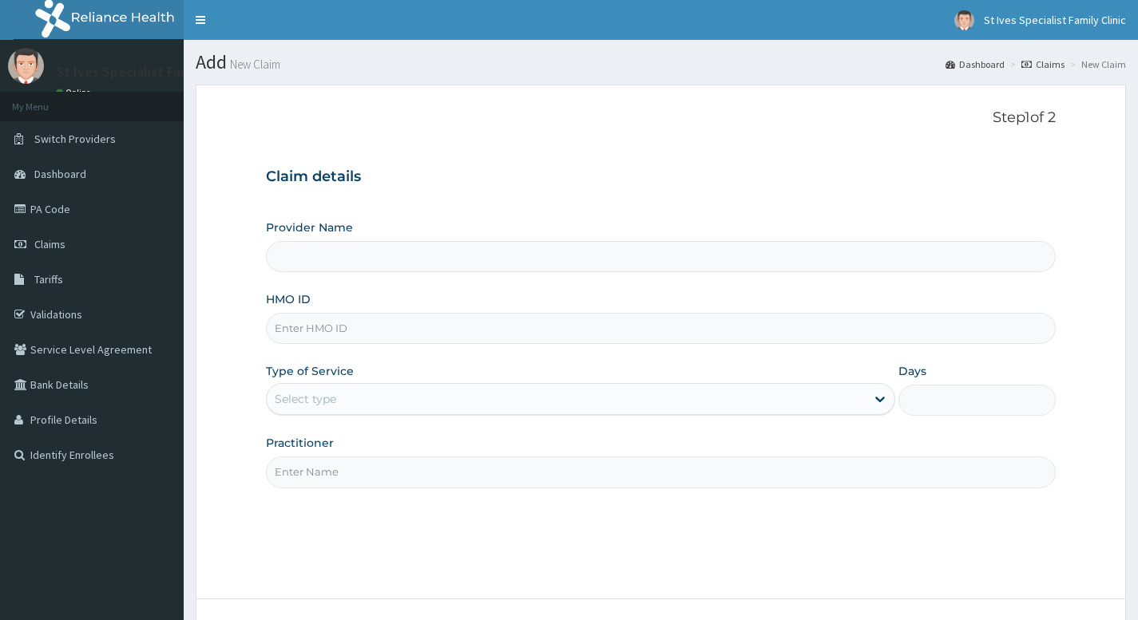
click at [418, 331] on input "HMO ID" at bounding box center [661, 328] width 790 height 31
type input "St Ives Specialist Family clinic- akowonjo"
type input "DGC/10033/a"
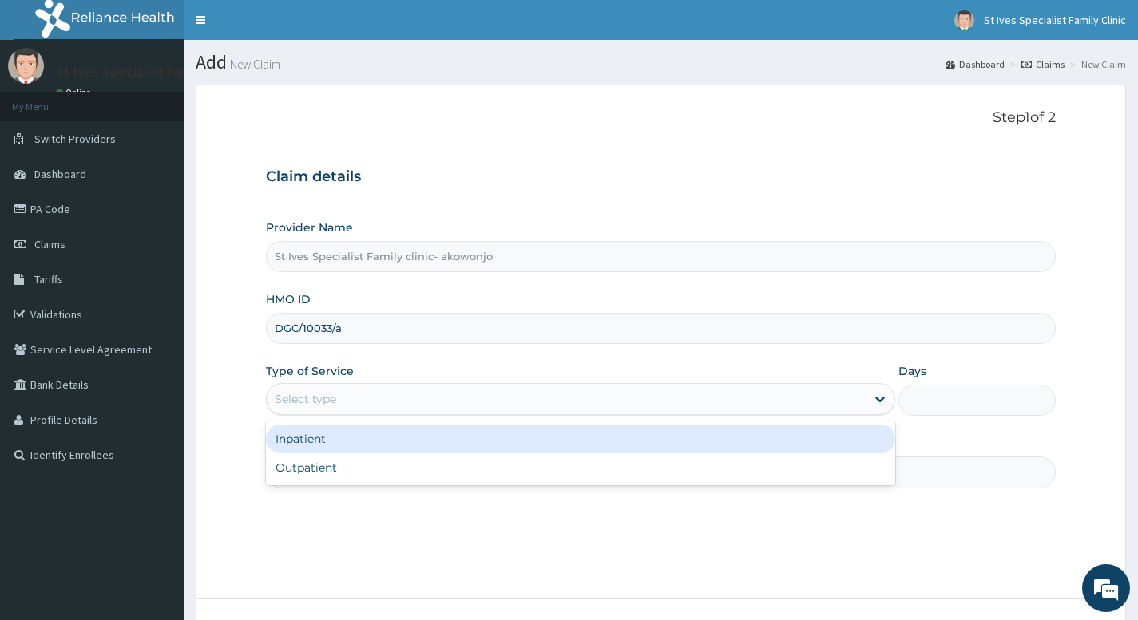
click at [484, 399] on div "Select type" at bounding box center [566, 399] width 599 height 26
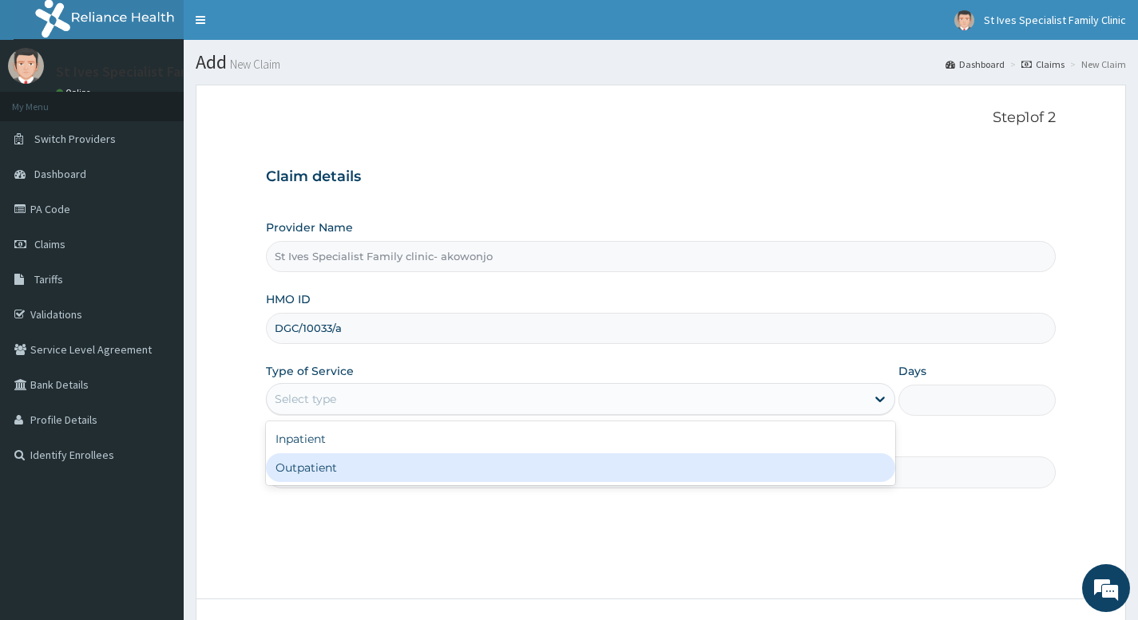
click at [405, 474] on div "Outpatient" at bounding box center [580, 468] width 629 height 29
type input "1"
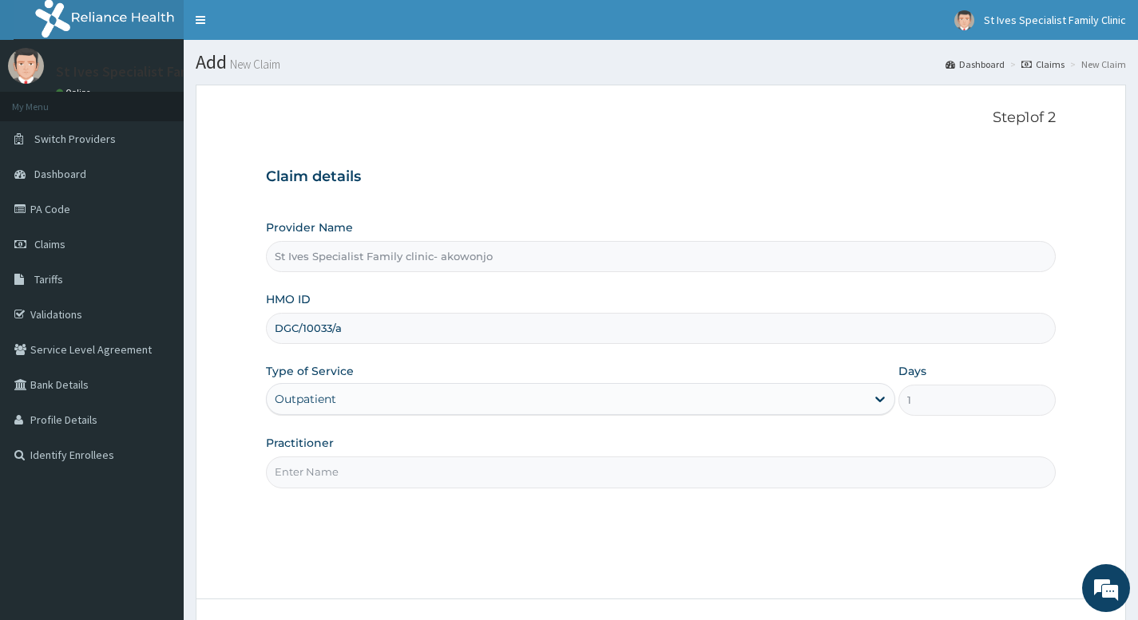
drag, startPoint x: 656, startPoint y: 481, endPoint x: 618, endPoint y: 485, distance: 37.7
click at [656, 481] on input "Practitioner" at bounding box center [661, 472] width 790 height 31
type input "[PERSON_NAME]"
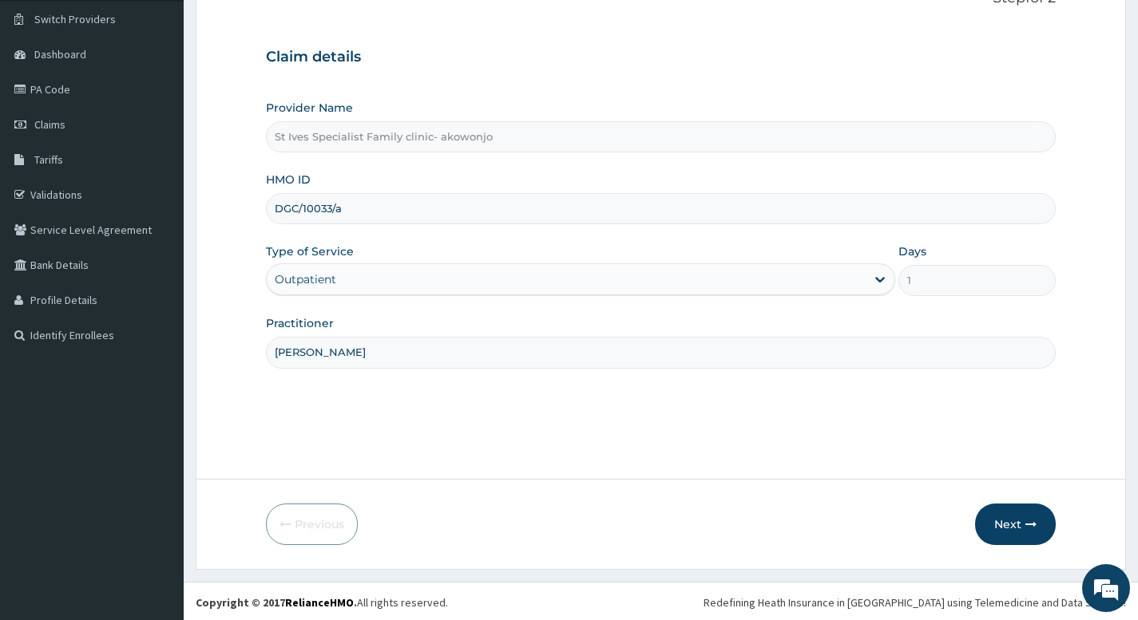
scroll to position [122, 0]
click at [1007, 517] on button "Next" at bounding box center [1015, 522] width 81 height 42
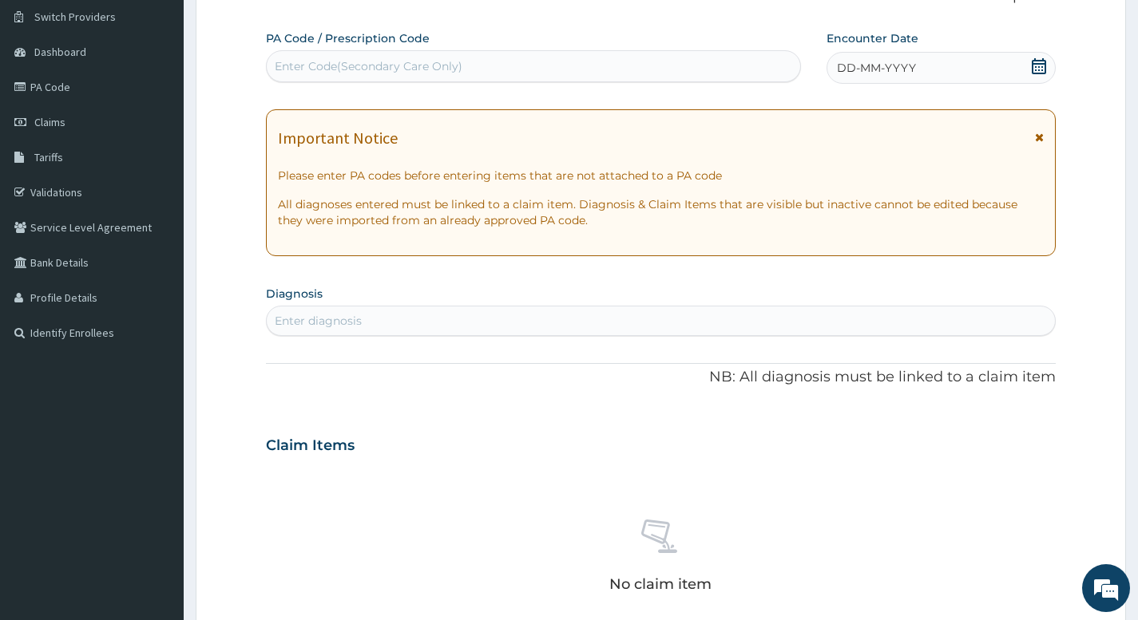
click at [1042, 70] on icon at bounding box center [1039, 66] width 14 height 16
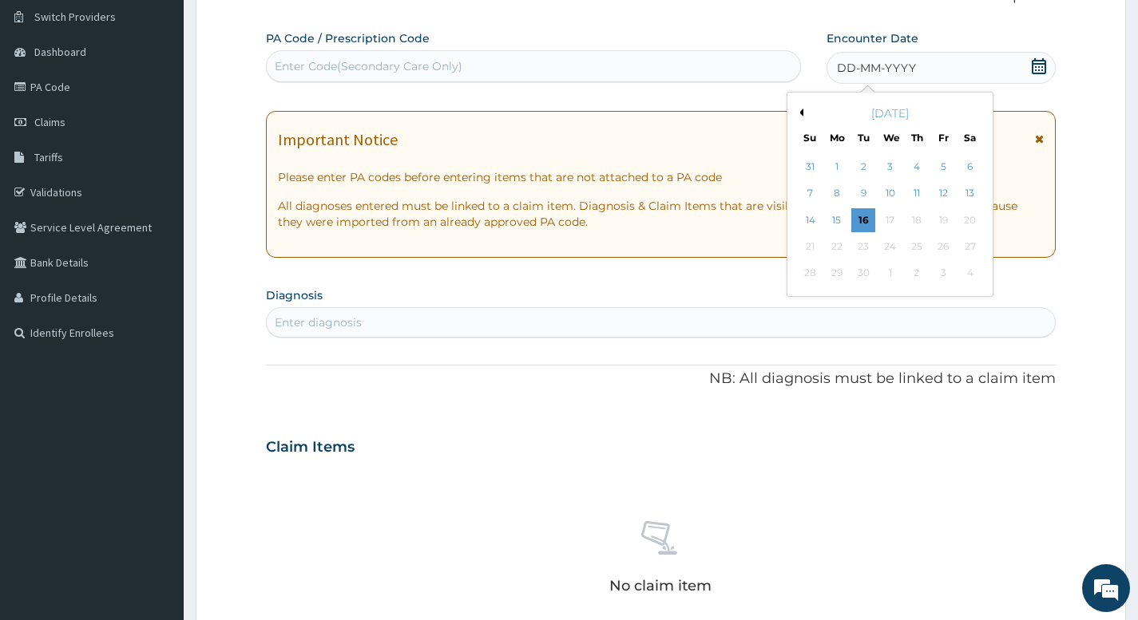
click at [802, 113] on button "Previous Month" at bounding box center [799, 113] width 8 height 8
click at [976, 275] on div "30" at bounding box center [969, 274] width 24 height 24
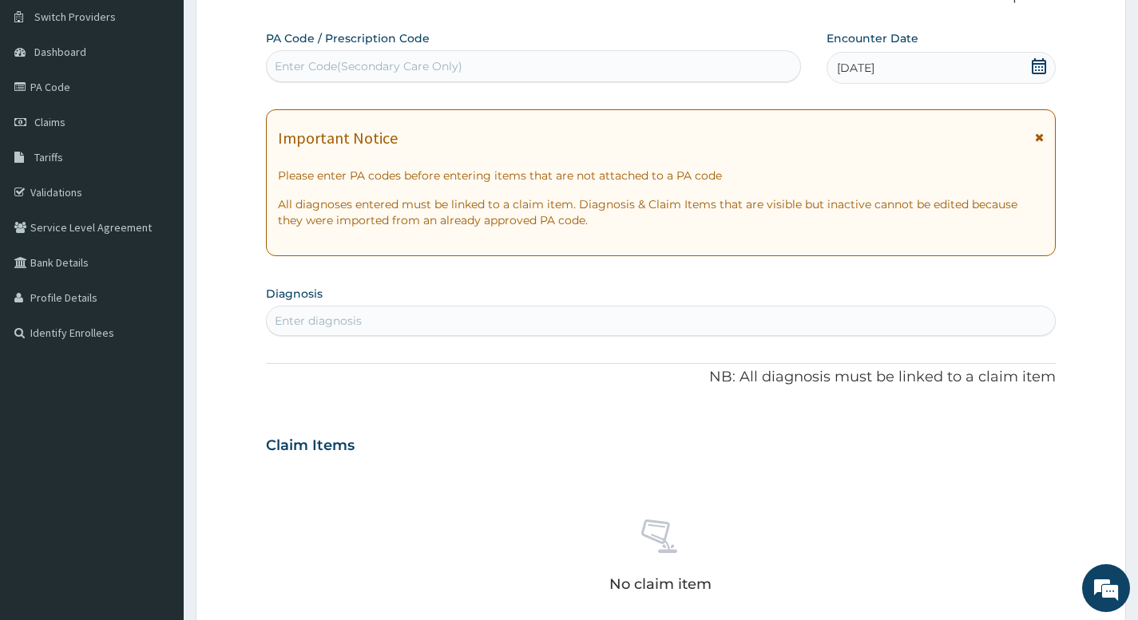
click at [355, 313] on div "Enter diagnosis" at bounding box center [318, 321] width 87 height 16
type input "ANEMIA"
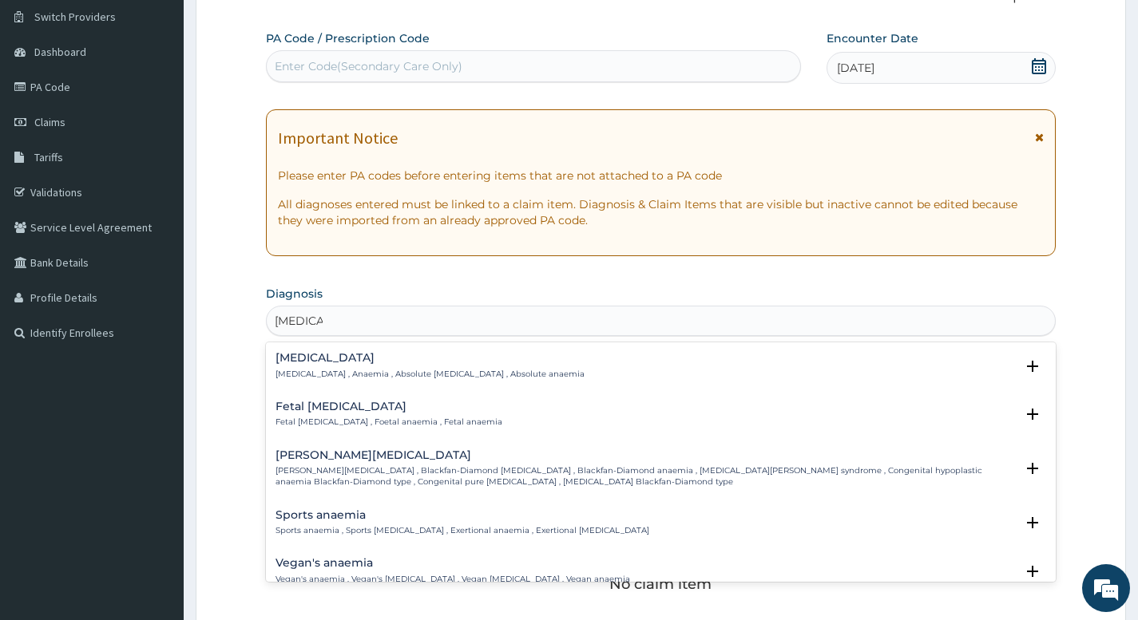
click at [321, 358] on h4 "Anemia" at bounding box center [429, 358] width 309 height 12
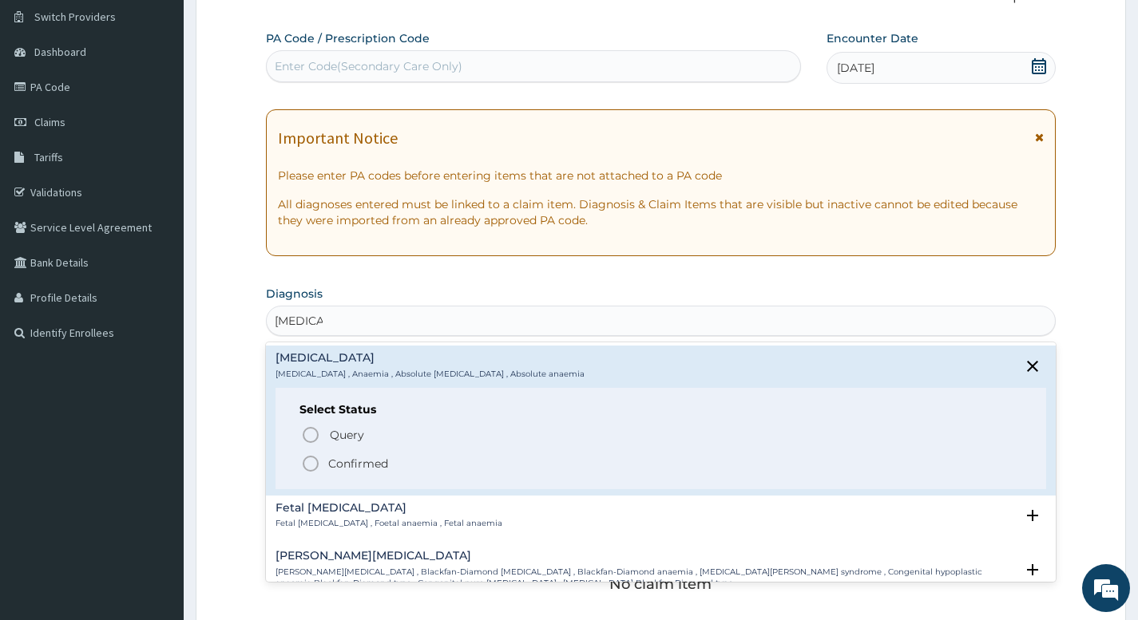
click at [315, 466] on icon "status option filled" at bounding box center [310, 463] width 19 height 19
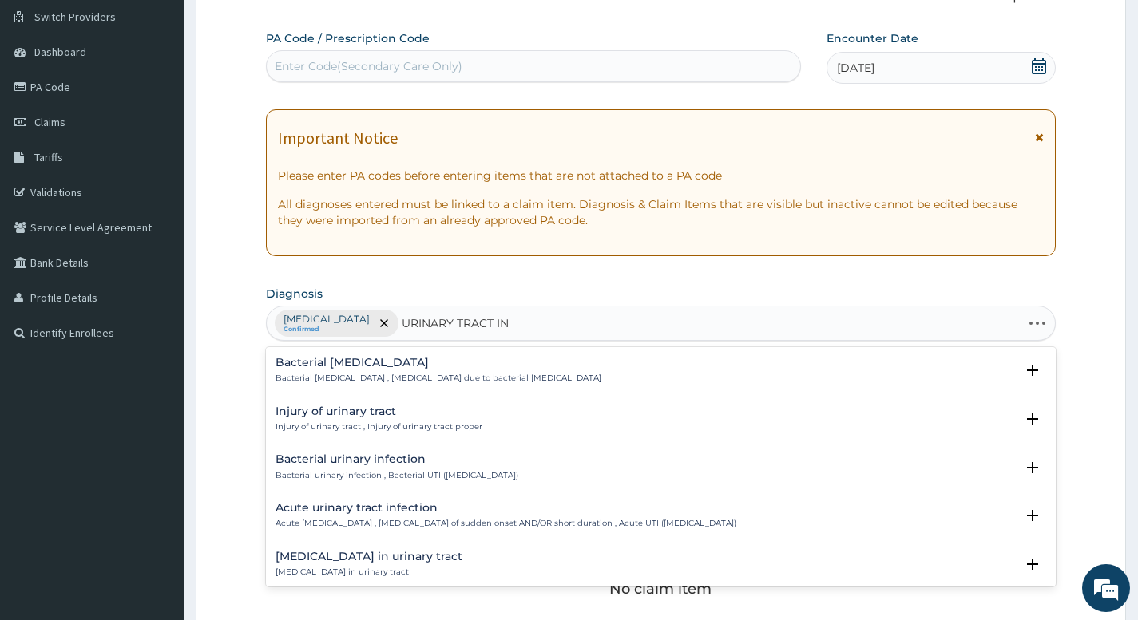
type input "URINARY TRACT INF"
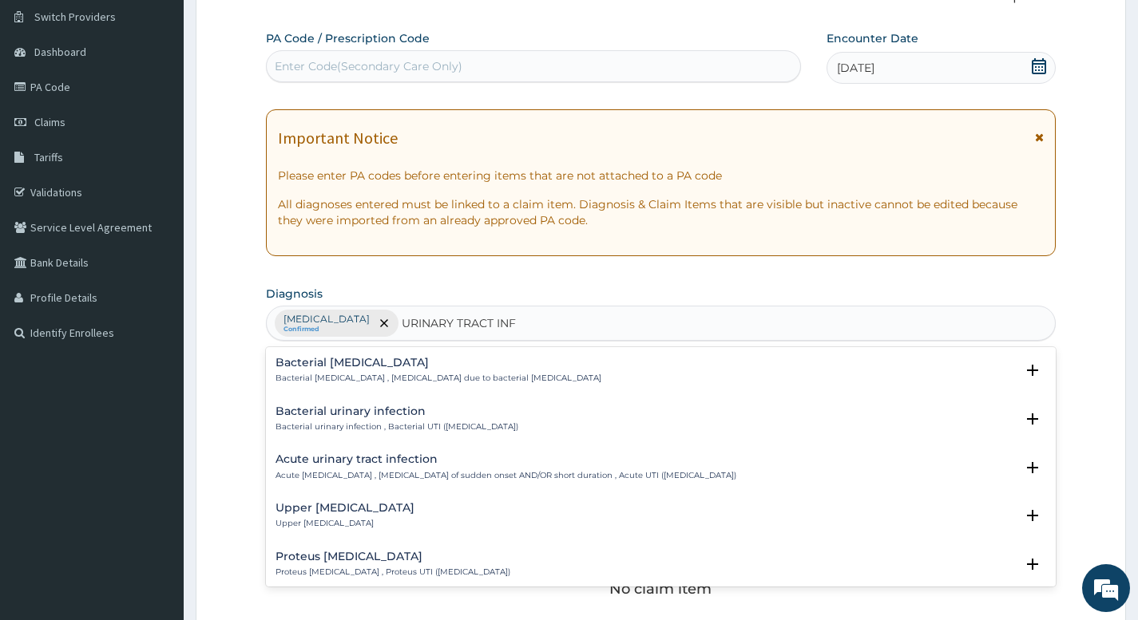
click at [422, 473] on p "Acute urinary tract infection , Urinary tract infection of sudden onset AND/OR …" at bounding box center [505, 475] width 461 height 11
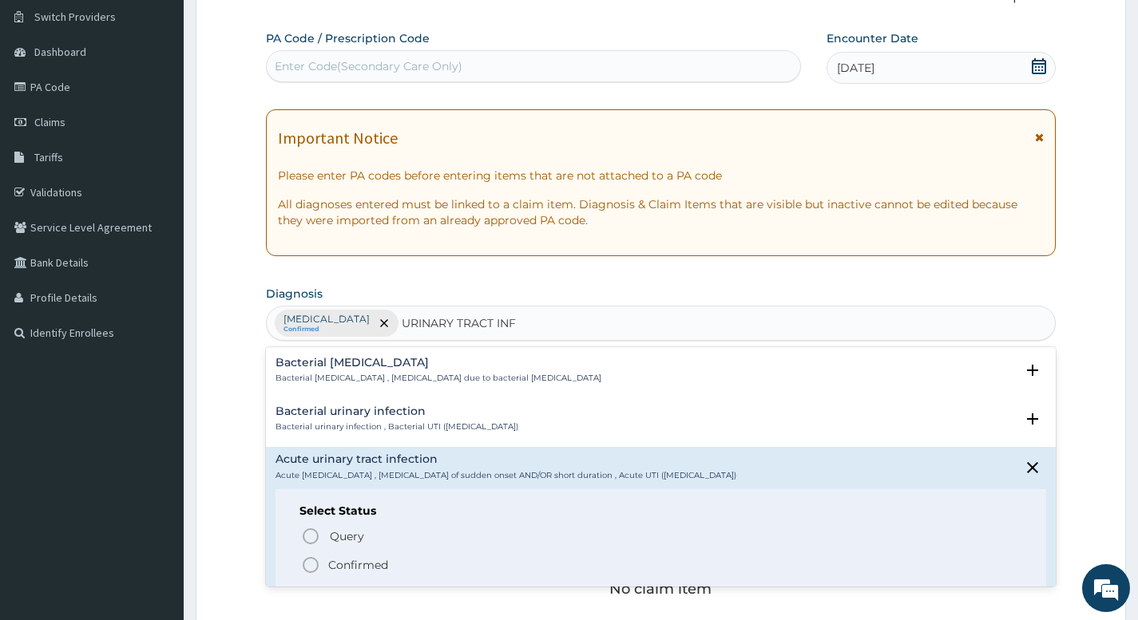
click at [309, 565] on icon "status option filled" at bounding box center [310, 565] width 19 height 19
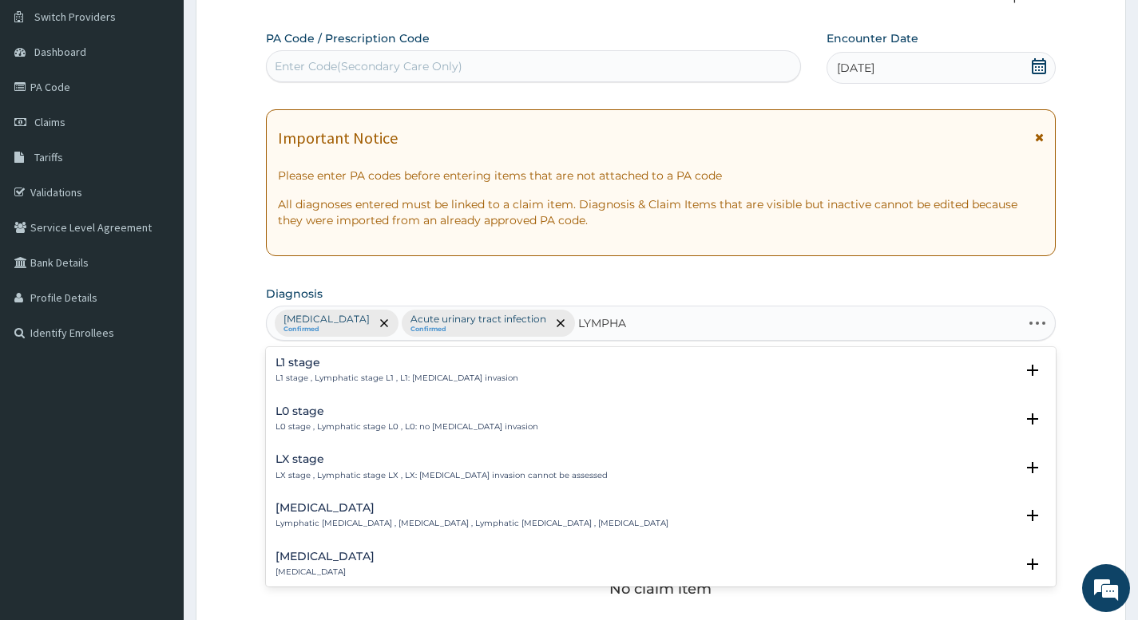
type input "LYMPHAD"
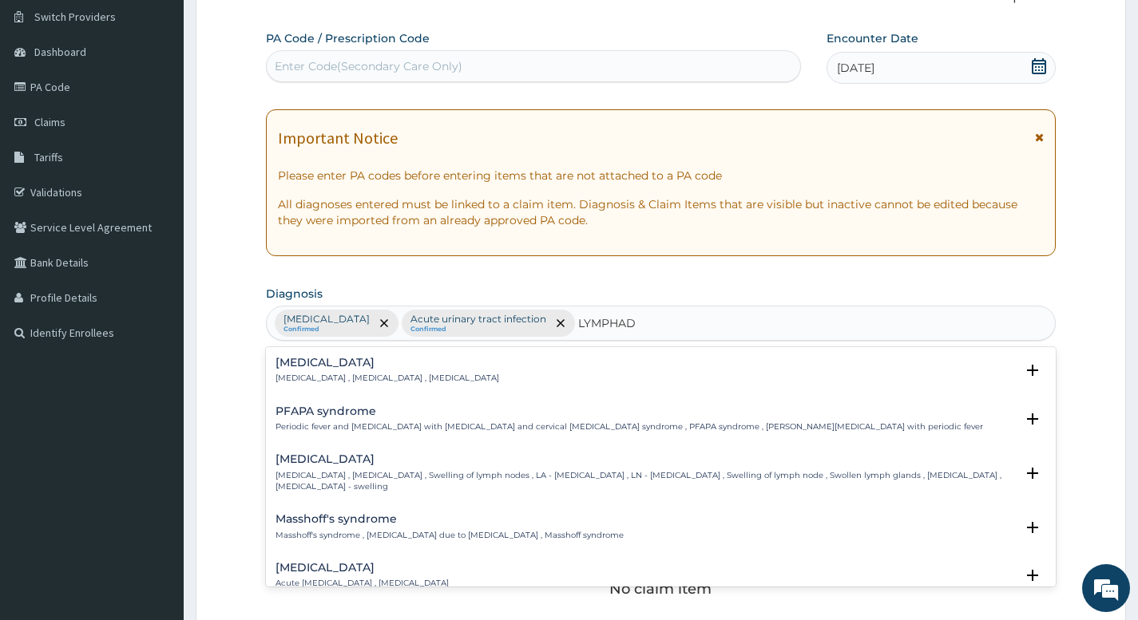
click at [319, 370] on div "Lymphadenitis Lymphadenitis , Adenitis , Inflammation of lymph node" at bounding box center [387, 371] width 224 height 28
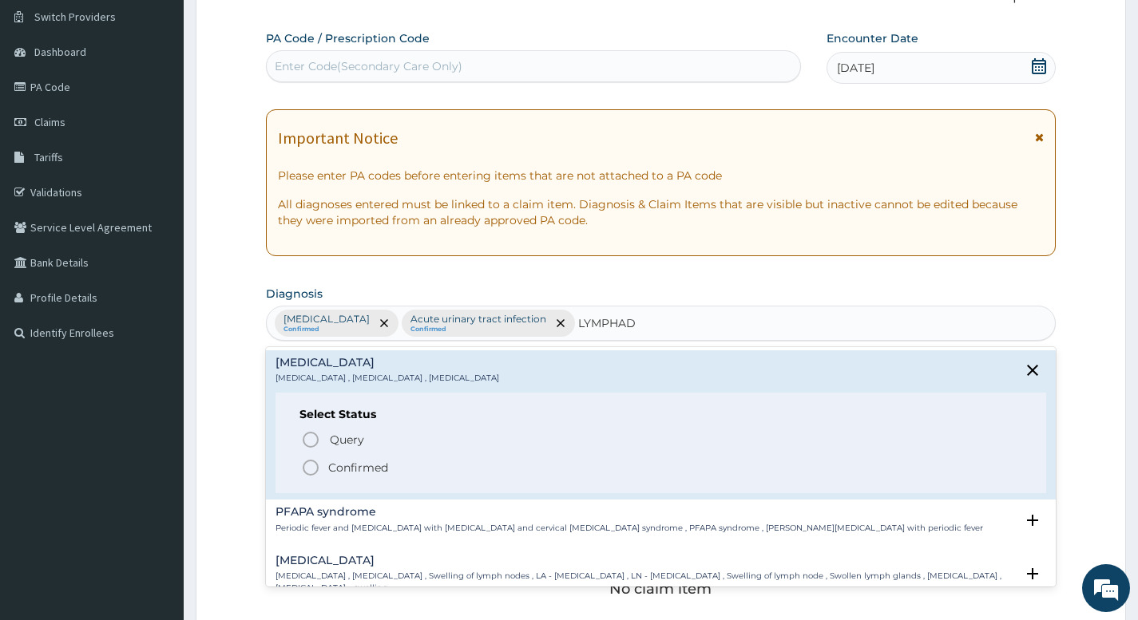
click at [310, 473] on icon "status option filled" at bounding box center [310, 467] width 19 height 19
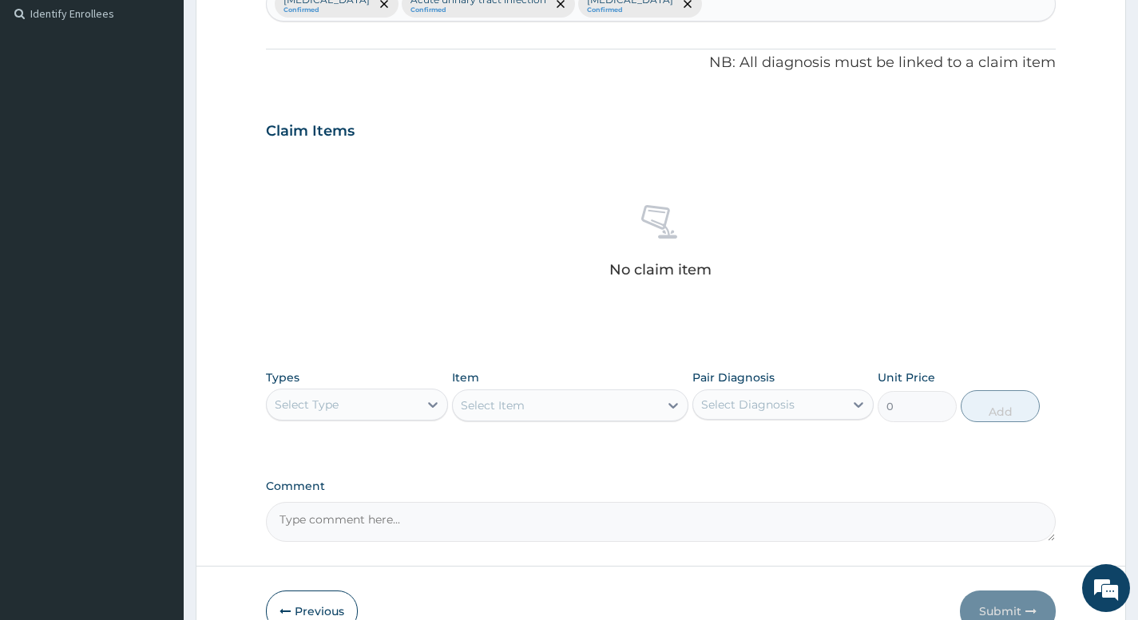
scroll to position [531, 0]
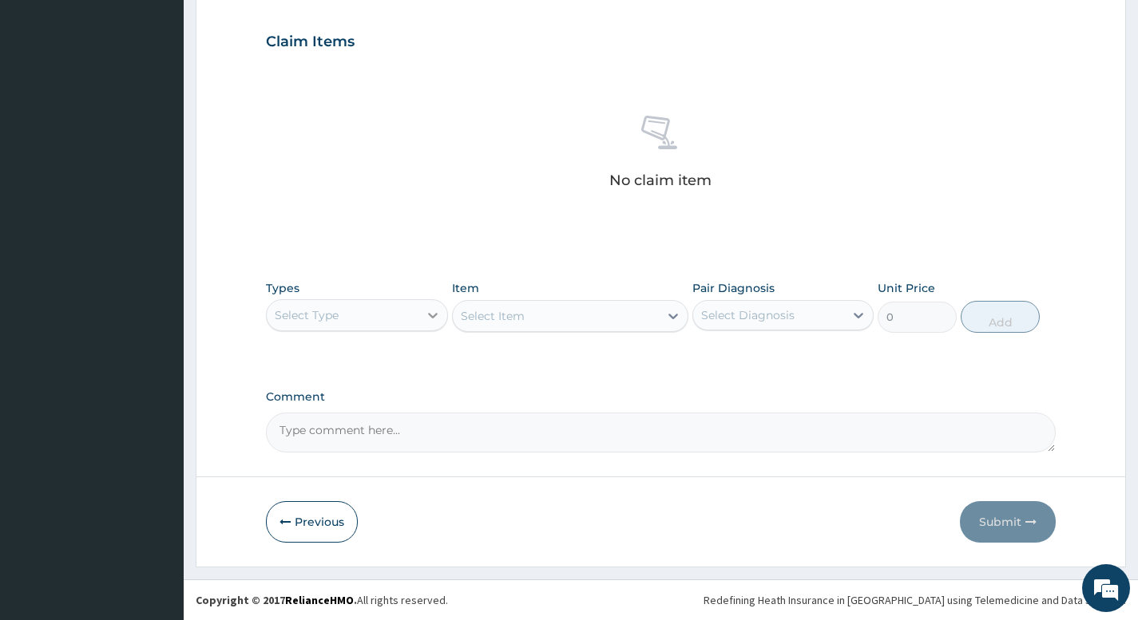
click at [422, 315] on div at bounding box center [432, 315] width 29 height 29
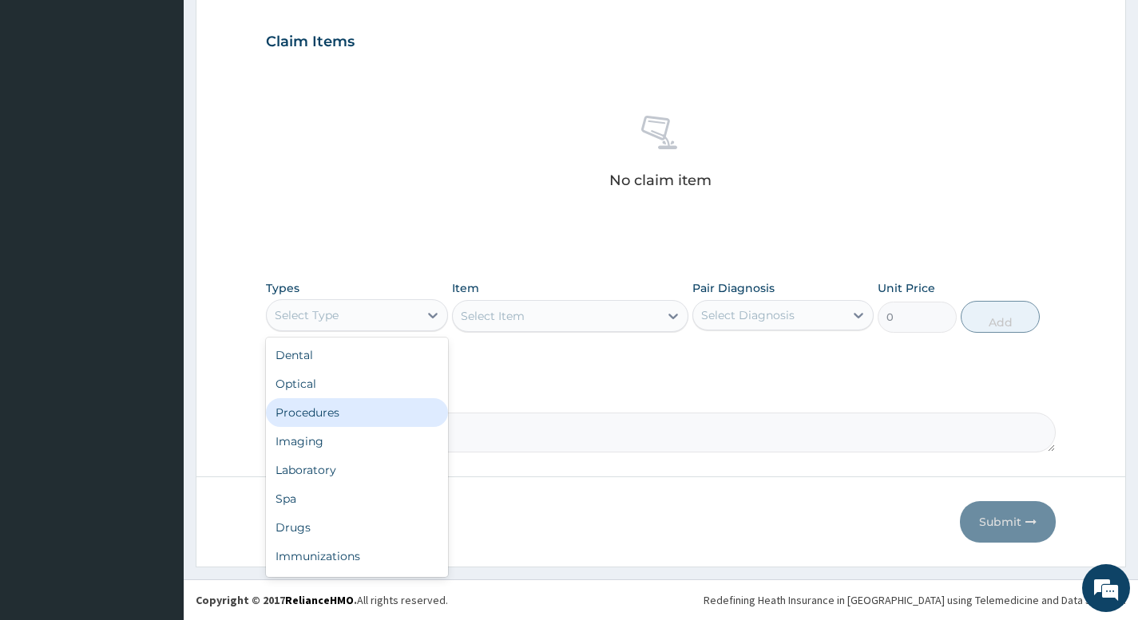
click at [316, 418] on div "Procedures" at bounding box center [356, 412] width 181 height 29
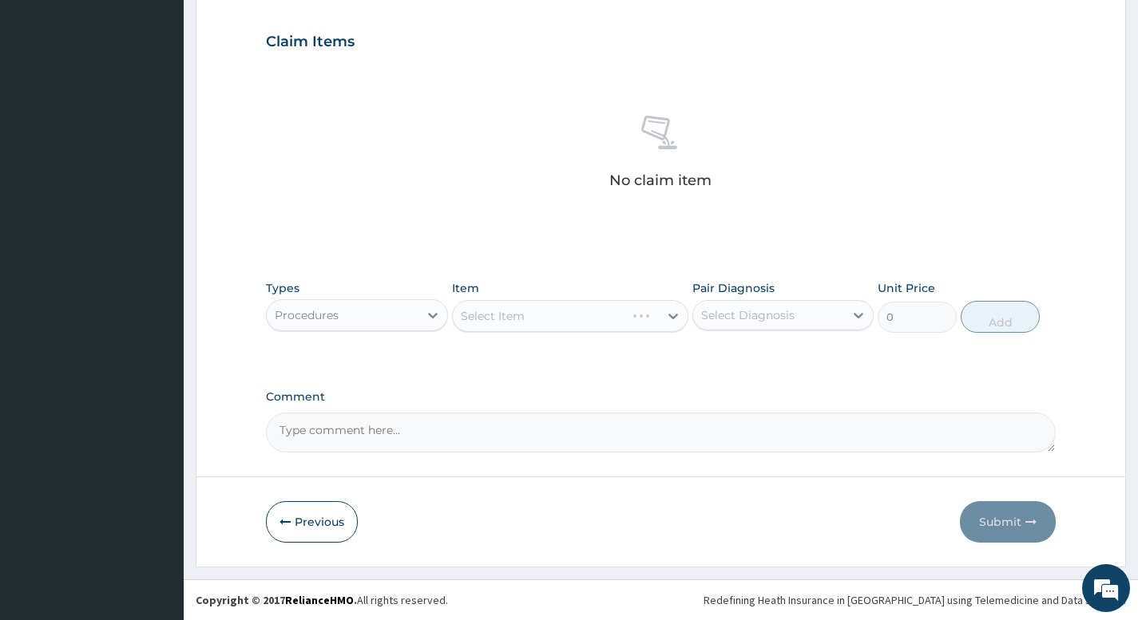
click at [563, 319] on div "Select Item" at bounding box center [570, 316] width 237 height 32
click at [626, 320] on div "Select Item" at bounding box center [570, 316] width 237 height 32
click at [628, 319] on div "Select Item" at bounding box center [556, 316] width 207 height 26
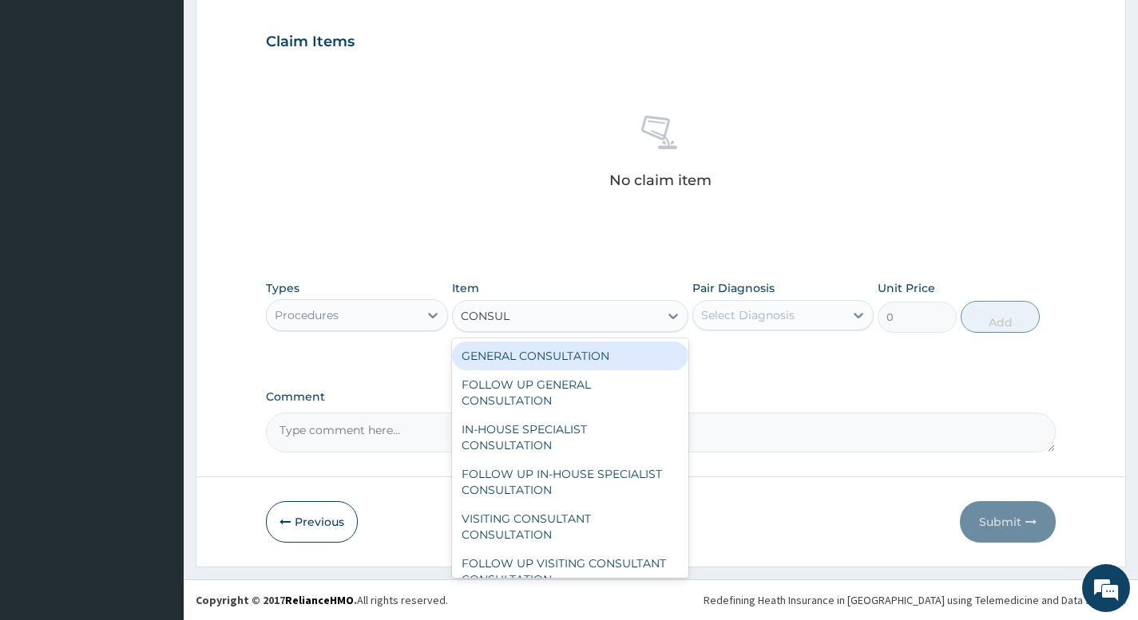
type input "CONSULT"
click at [537, 361] on div "GENERAL CONSULTATION" at bounding box center [570, 356] width 237 height 29
type input "5000"
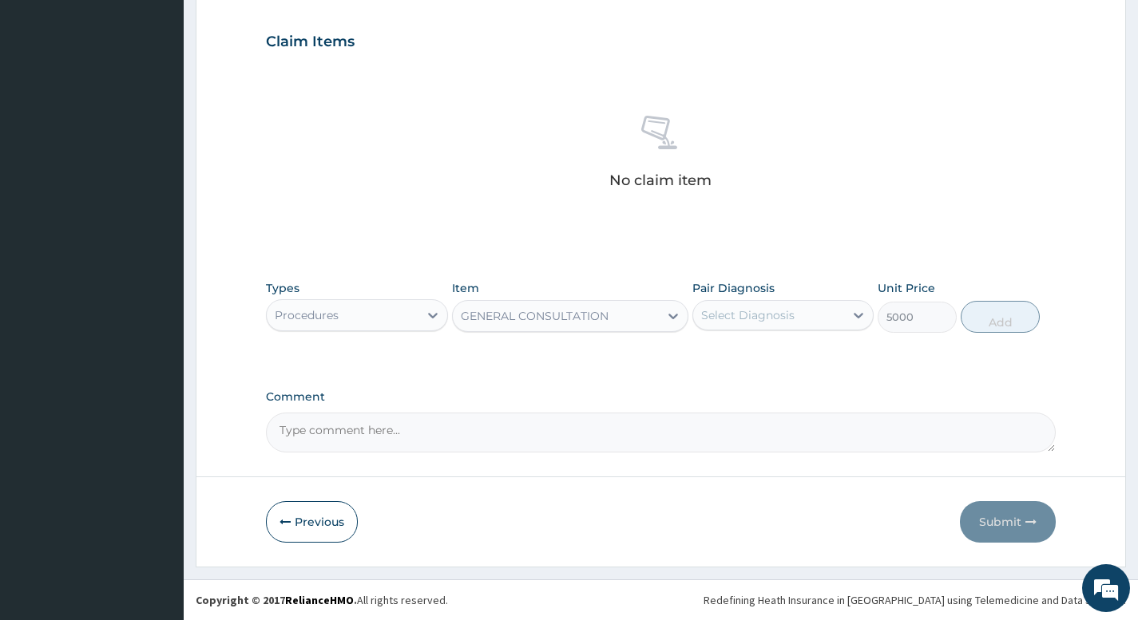
click at [815, 319] on div "Select Diagnosis" at bounding box center [768, 316] width 151 height 26
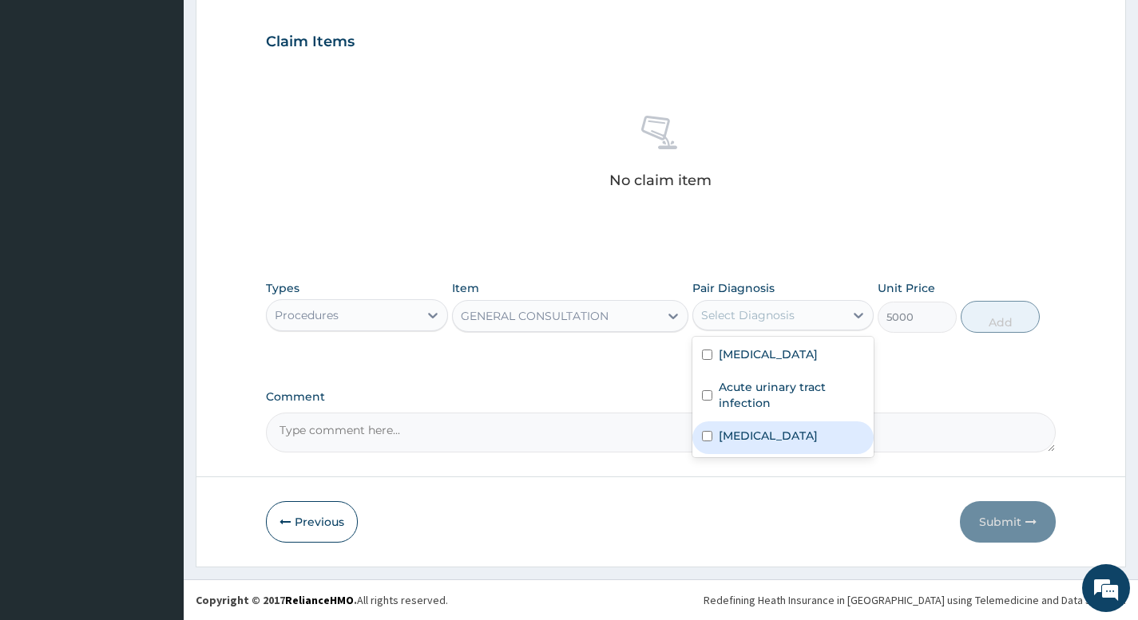
click at [786, 438] on label "Lymphadenitis" at bounding box center [768, 436] width 99 height 16
checkbox input "true"
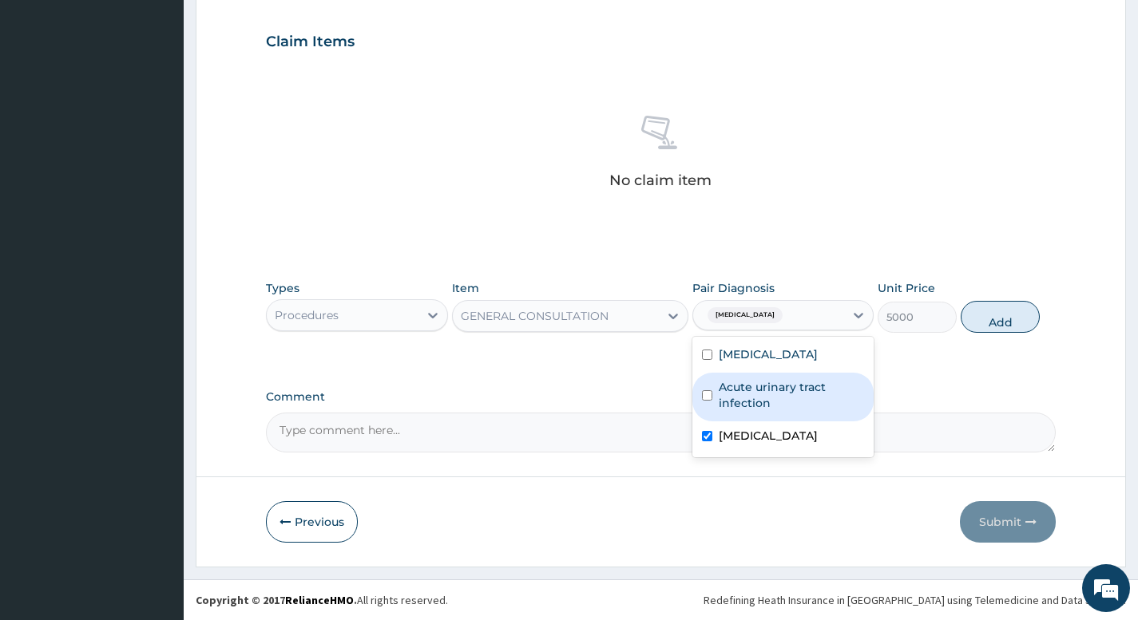
drag, startPoint x: 985, startPoint y: 317, endPoint x: 724, endPoint y: 331, distance: 261.5
click at [984, 317] on button "Add" at bounding box center [1000, 317] width 79 height 32
type input "0"
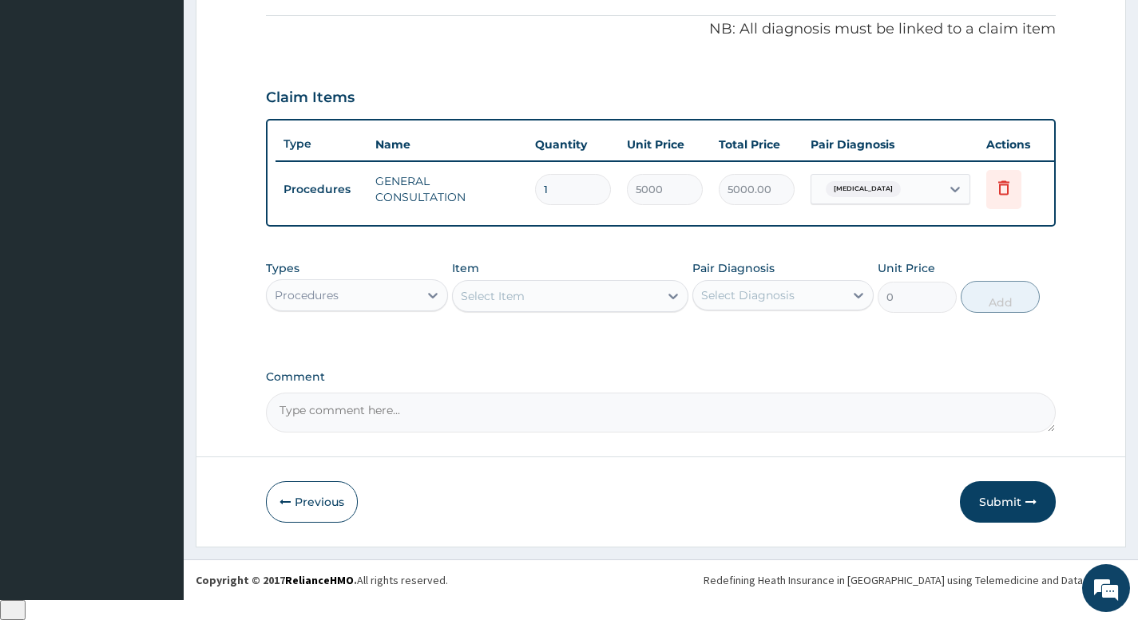
scroll to position [467, 0]
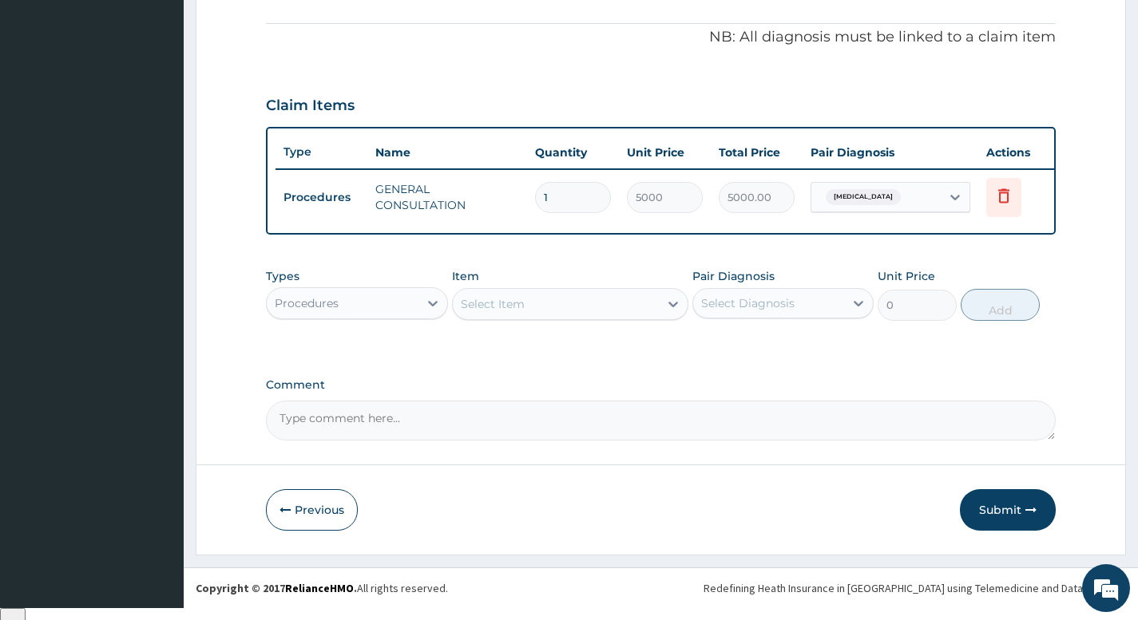
click at [388, 314] on div "Procedures" at bounding box center [342, 304] width 151 height 26
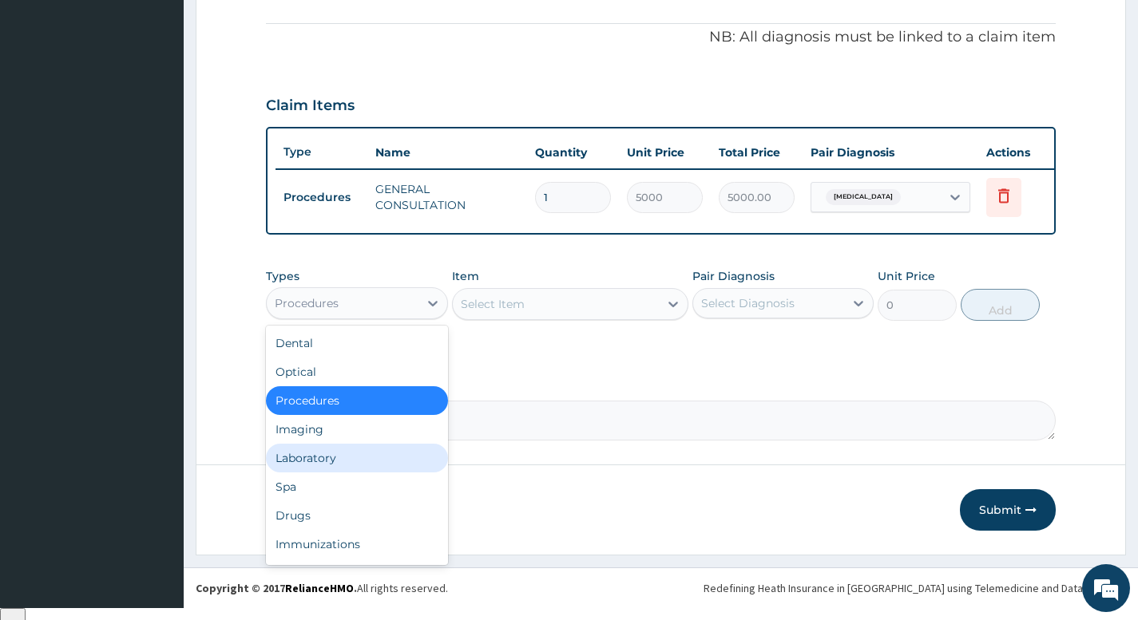
click at [327, 473] on div "Laboratory" at bounding box center [356, 458] width 181 height 29
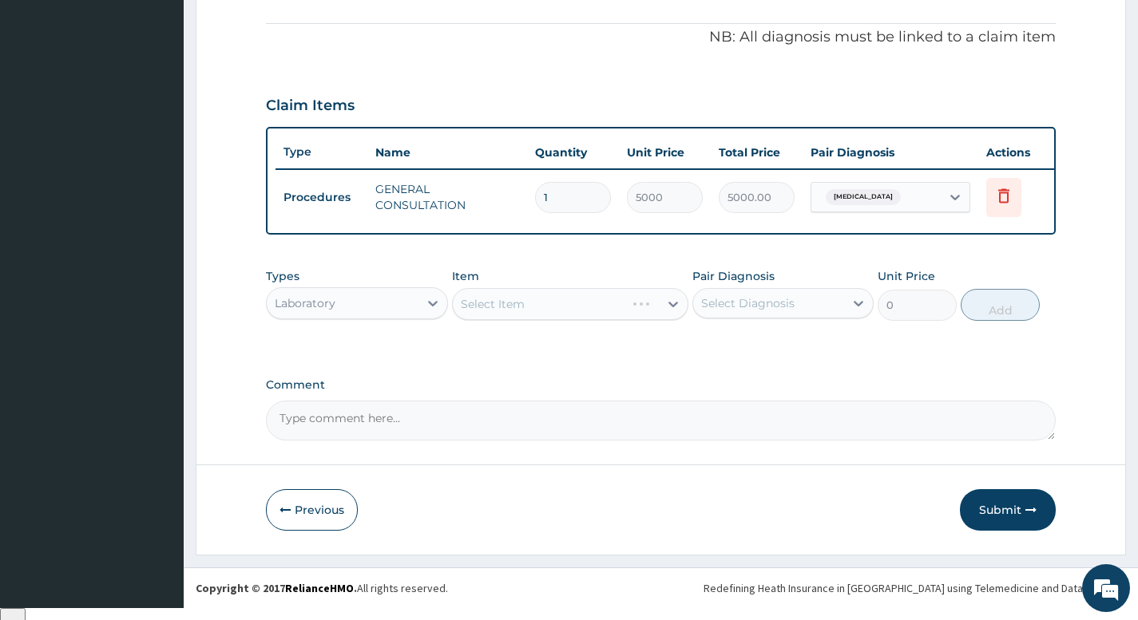
click at [532, 313] on div "Select Item" at bounding box center [570, 304] width 237 height 32
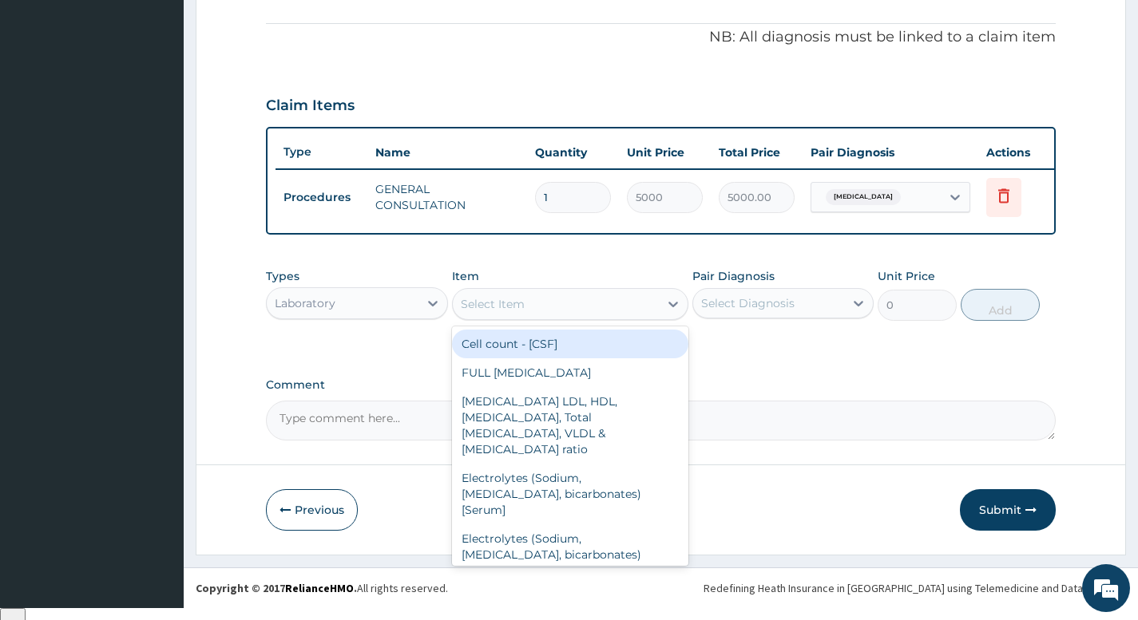
click at [529, 316] on div "Select Item" at bounding box center [556, 304] width 207 height 26
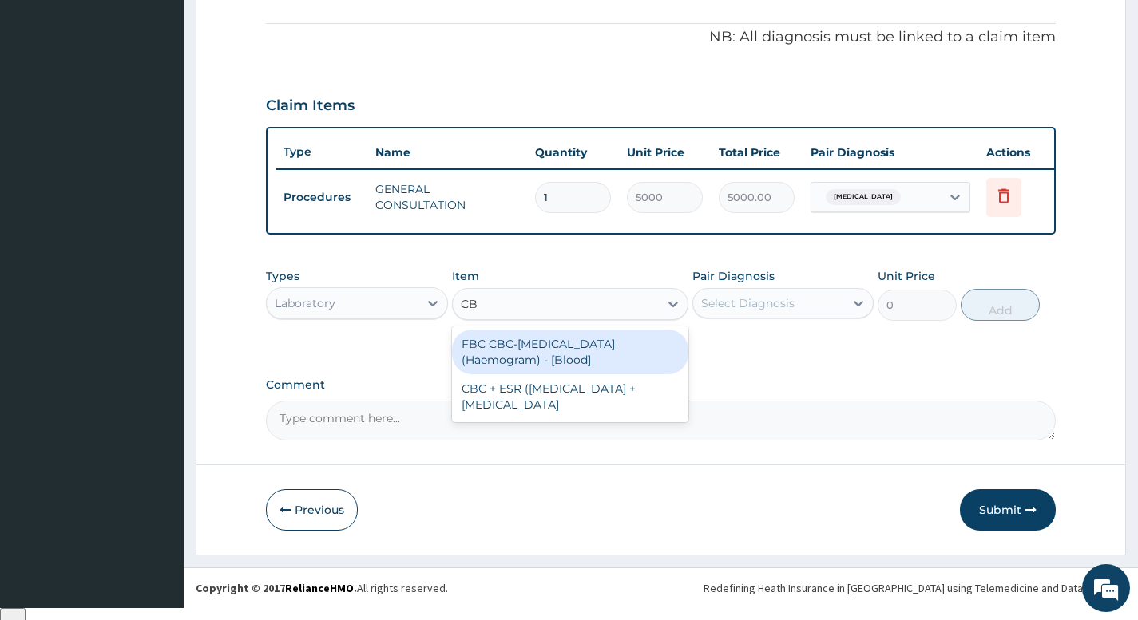
type input "CBC"
click at [538, 361] on div "FBC CBC-Complete Blood Count (Haemogram) - [Blood]" at bounding box center [570, 352] width 237 height 45
type input "6000"
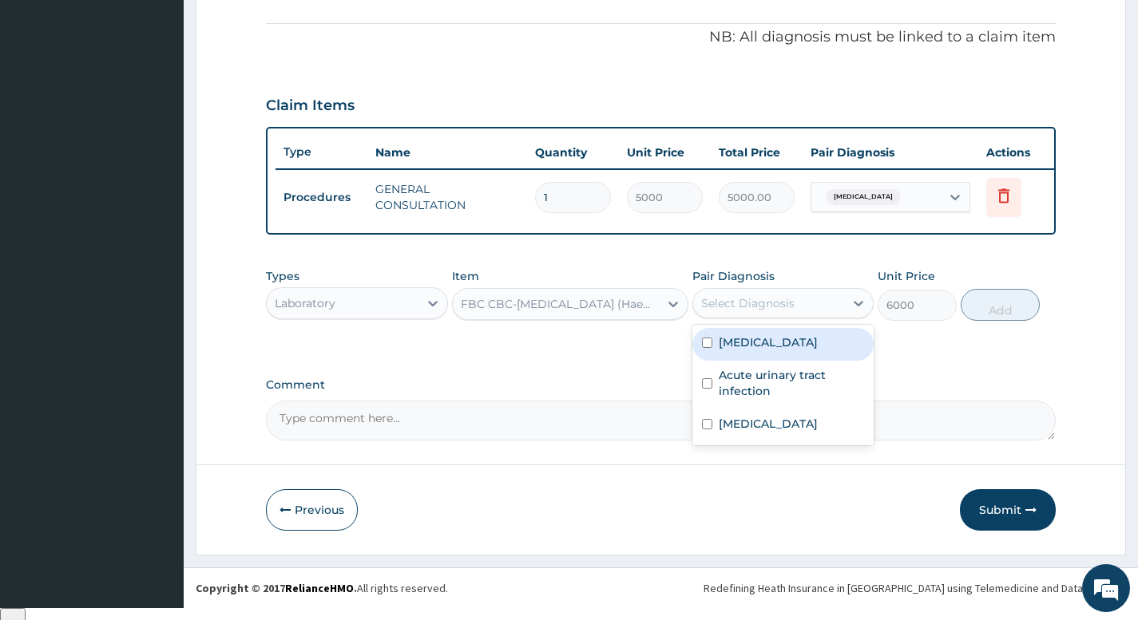
click at [753, 311] on div "Select Diagnosis" at bounding box center [747, 303] width 93 height 16
click at [739, 351] on label "Anemia" at bounding box center [768, 343] width 99 height 16
checkbox input "true"
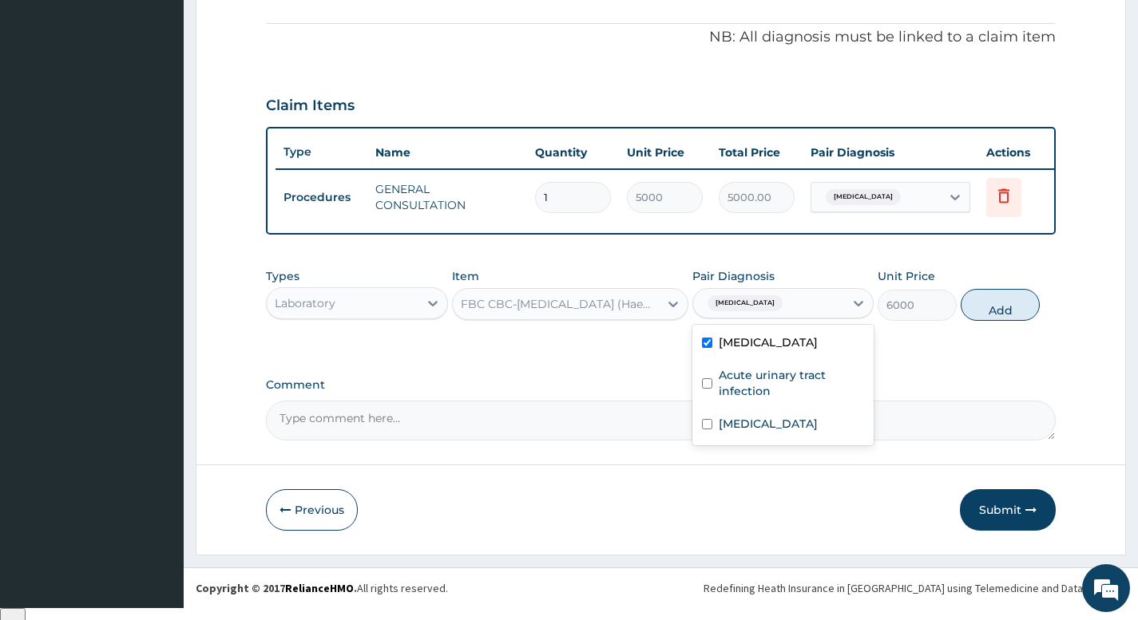
drag, startPoint x: 987, startPoint y: 326, endPoint x: 922, endPoint y: 331, distance: 64.9
click at [988, 321] on button "Add" at bounding box center [1000, 305] width 79 height 32
type input "0"
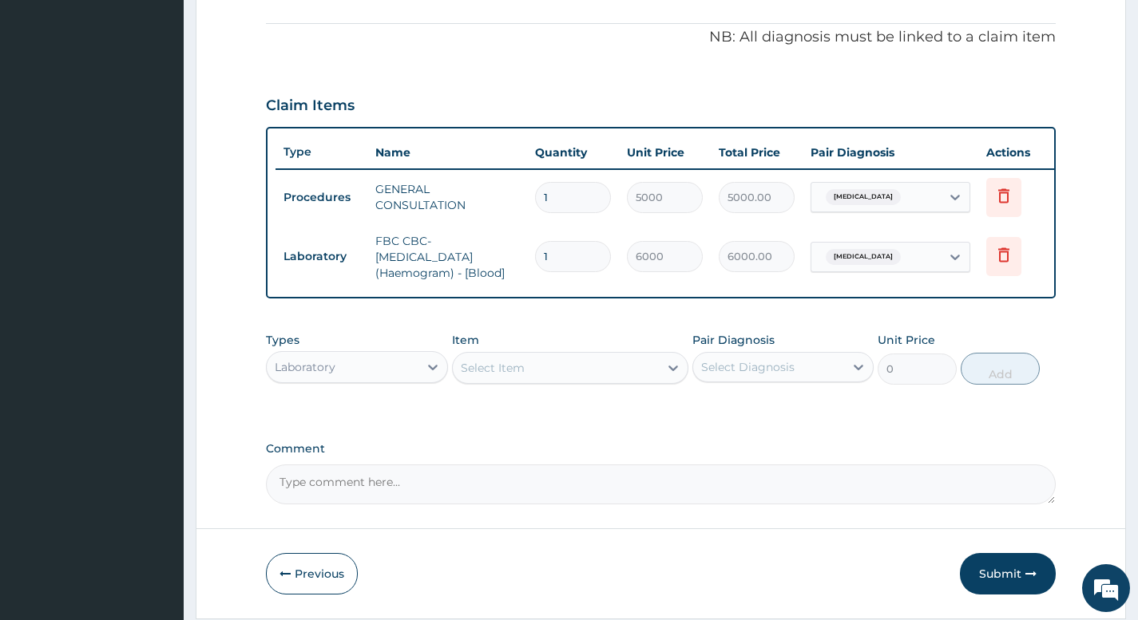
click at [499, 376] on div "Select Item" at bounding box center [493, 368] width 64 height 16
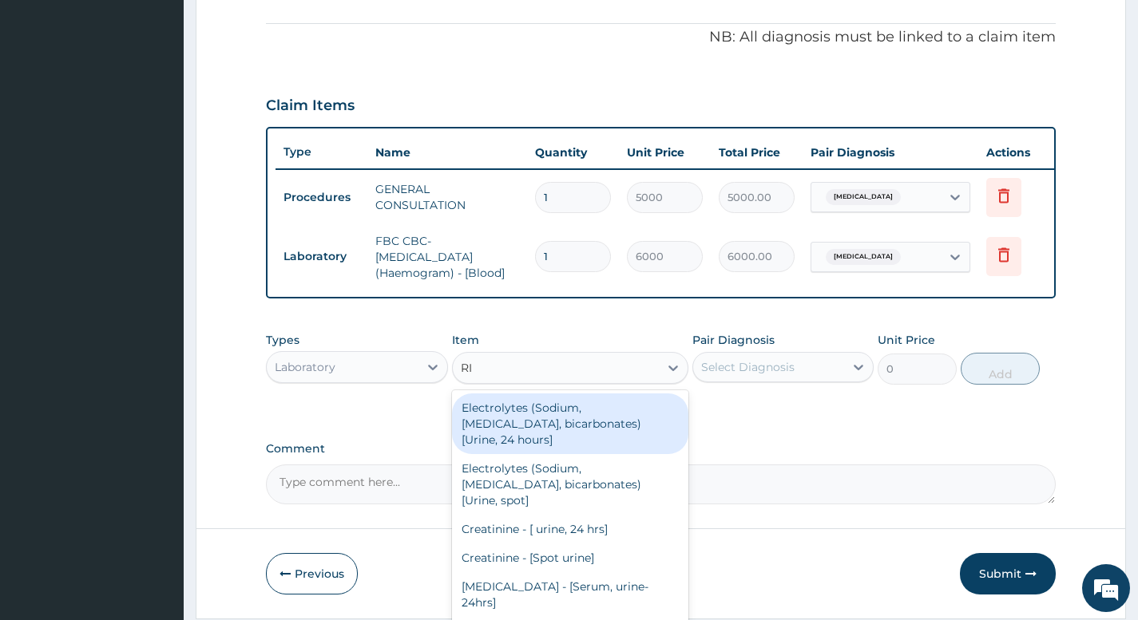
type input "R"
type input "URINE M"
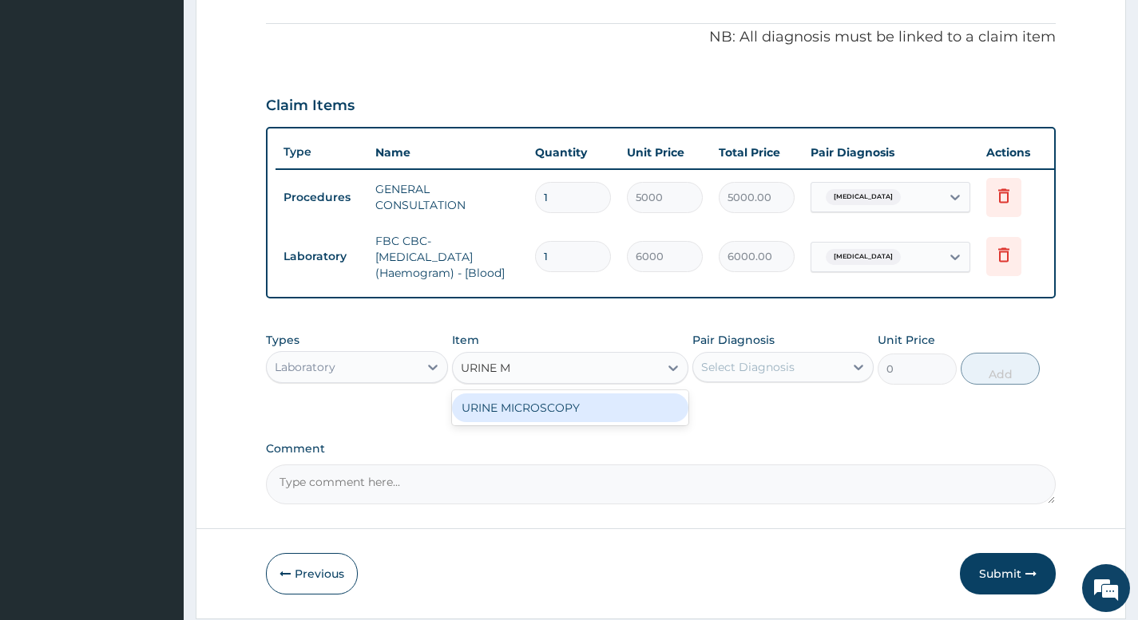
click at [569, 422] on div "URINE MICROSCOPY" at bounding box center [570, 408] width 237 height 29
type input "4500"
click at [774, 375] on div "Select Diagnosis" at bounding box center [747, 367] width 93 height 16
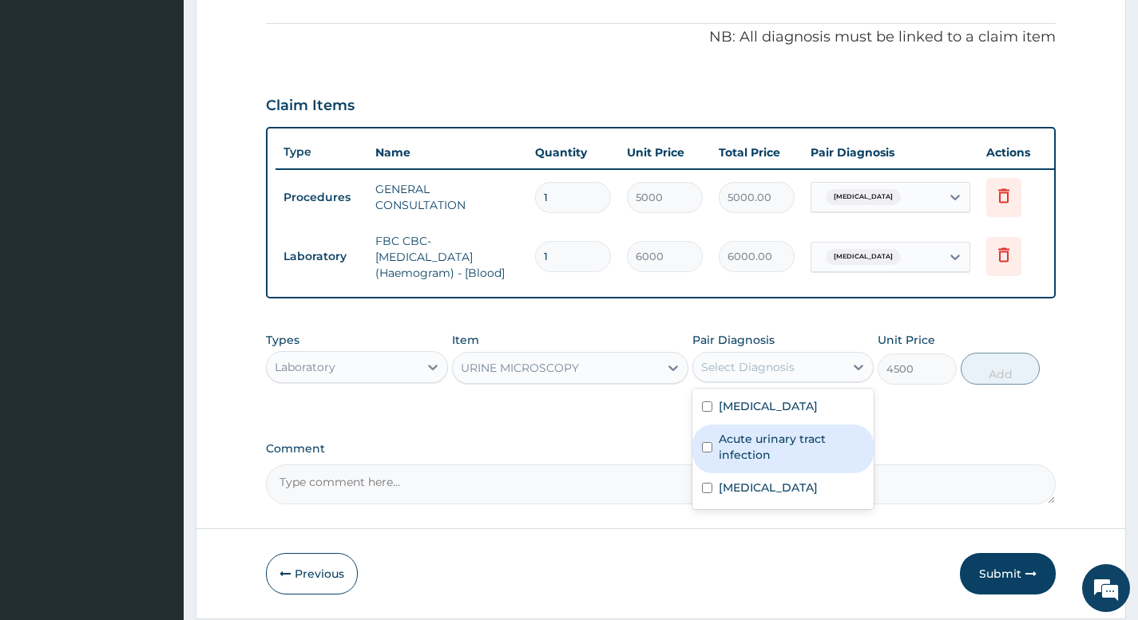
click at [781, 463] on label "Acute urinary tract infection" at bounding box center [791, 447] width 145 height 32
checkbox input "true"
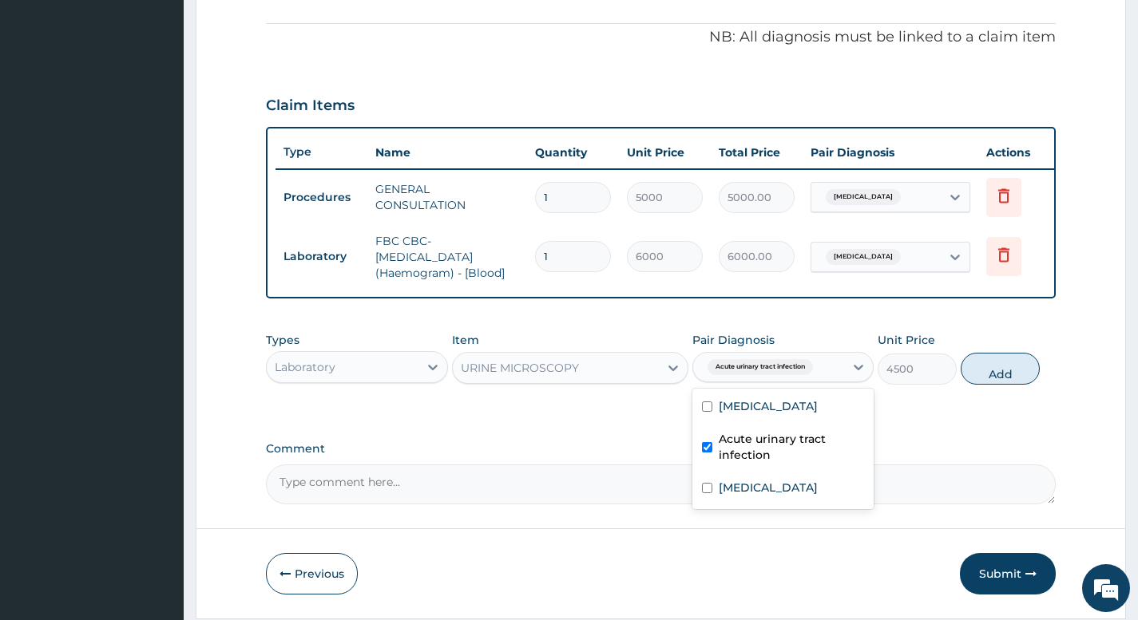
click at [999, 385] on button "Add" at bounding box center [1000, 369] width 79 height 32
type input "0"
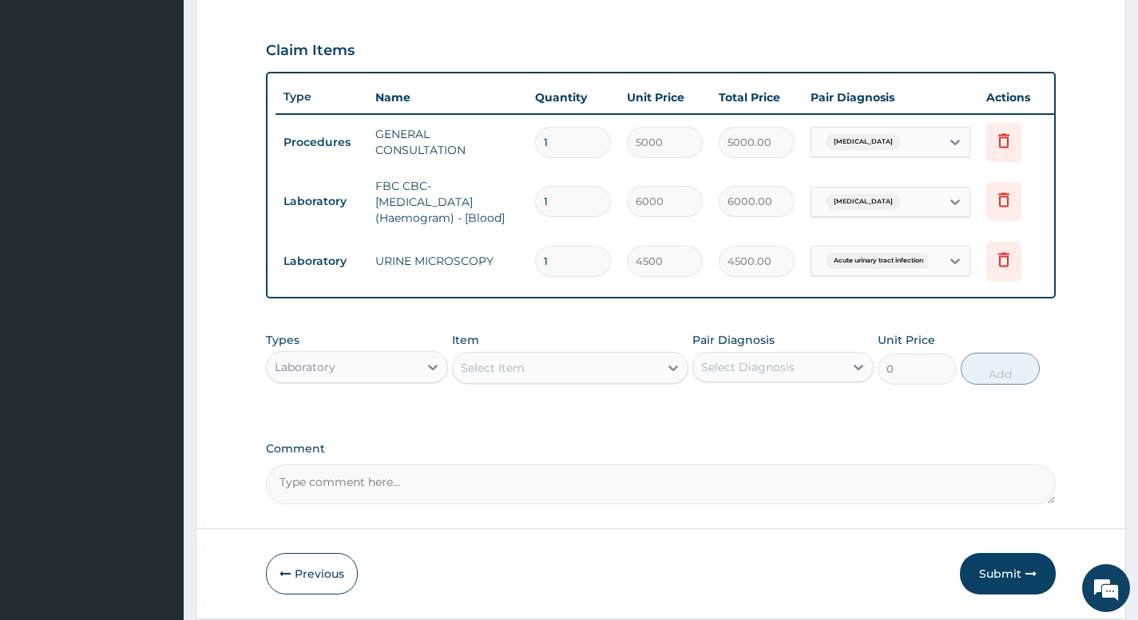
scroll to position [547, 0]
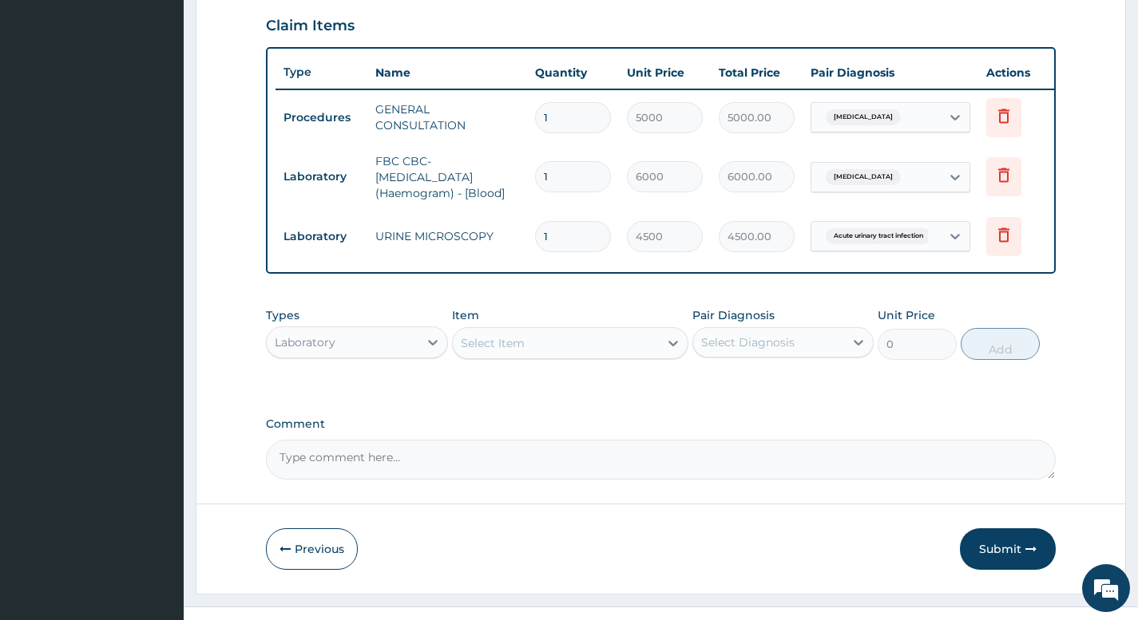
click at [375, 355] on div "Laboratory" at bounding box center [342, 343] width 151 height 26
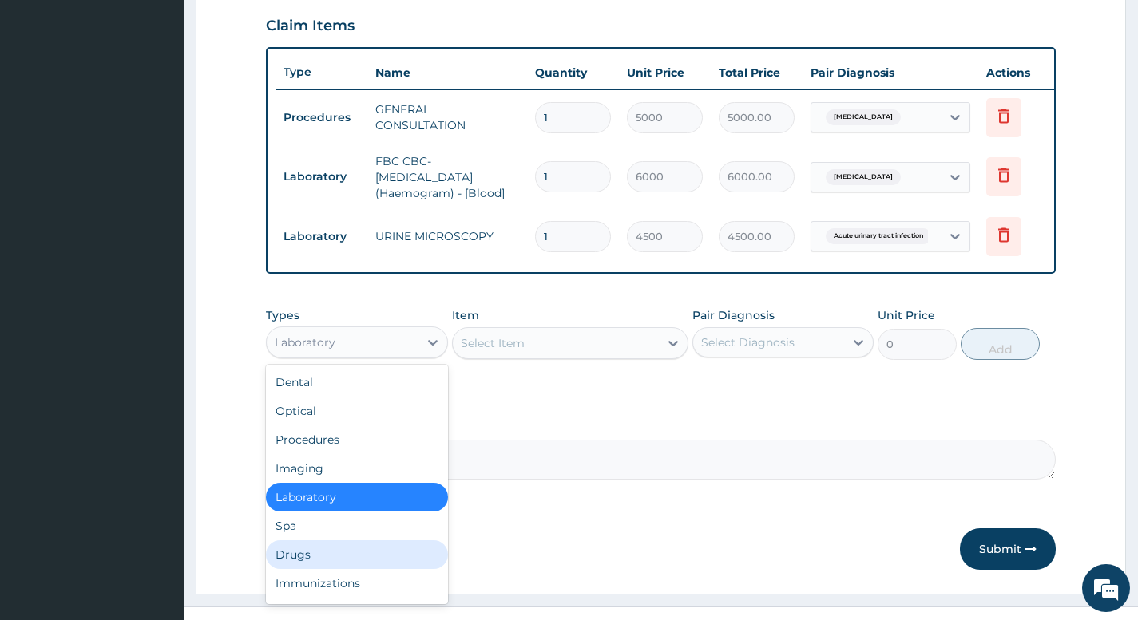
click at [313, 569] on div "Drugs" at bounding box center [356, 555] width 181 height 29
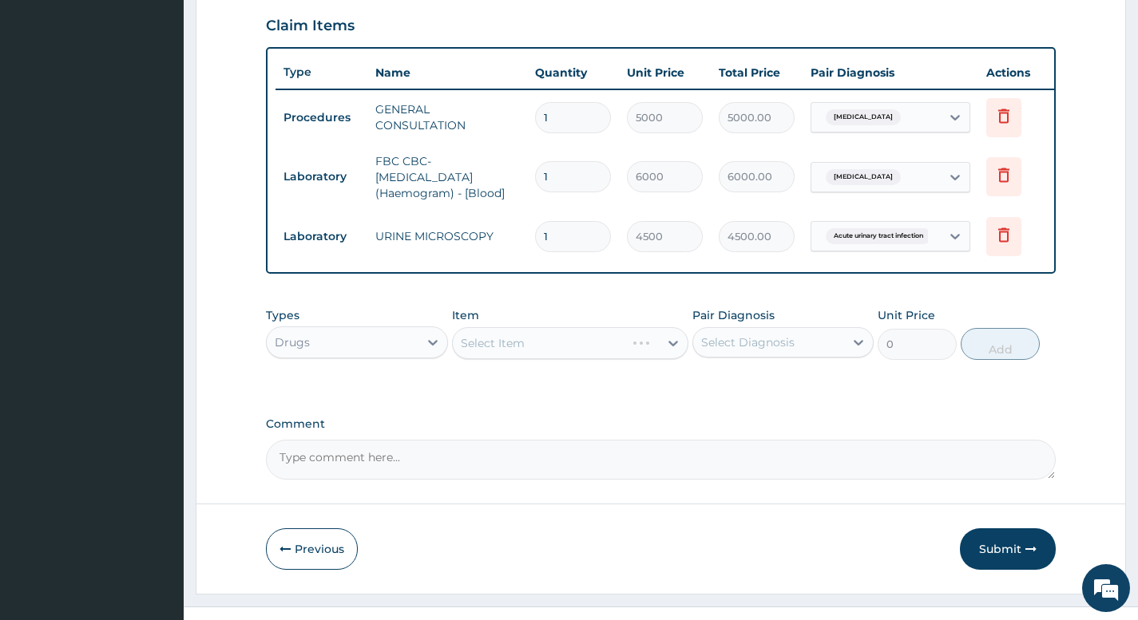
click at [527, 359] on div "Select Item" at bounding box center [570, 343] width 237 height 32
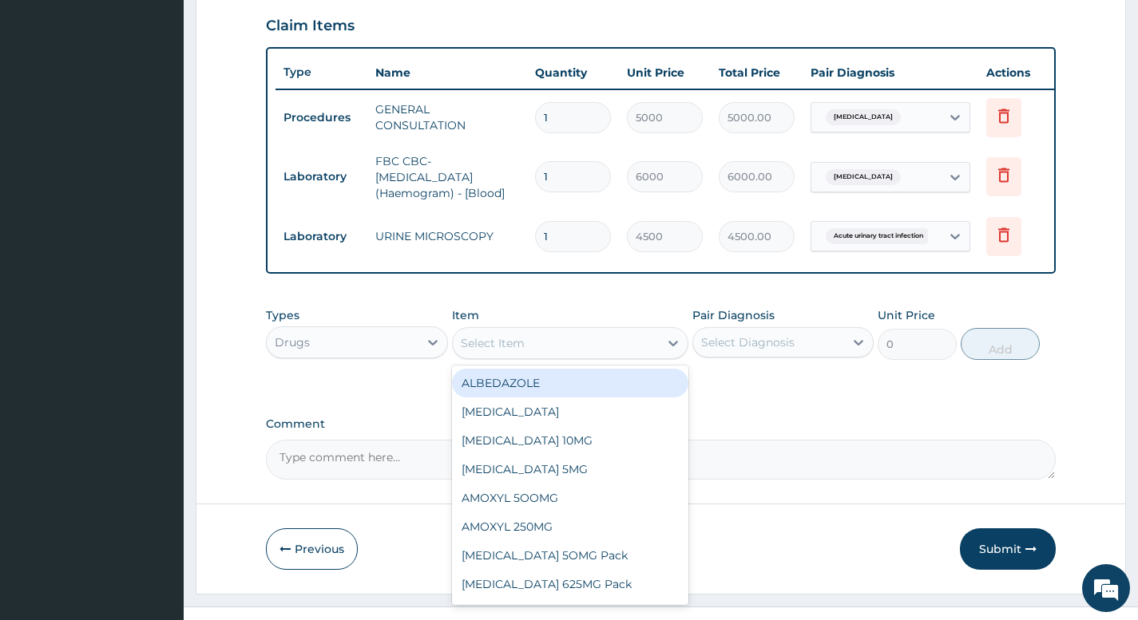
click at [548, 353] on div "Select Item" at bounding box center [556, 344] width 207 height 26
type input "AMOX"
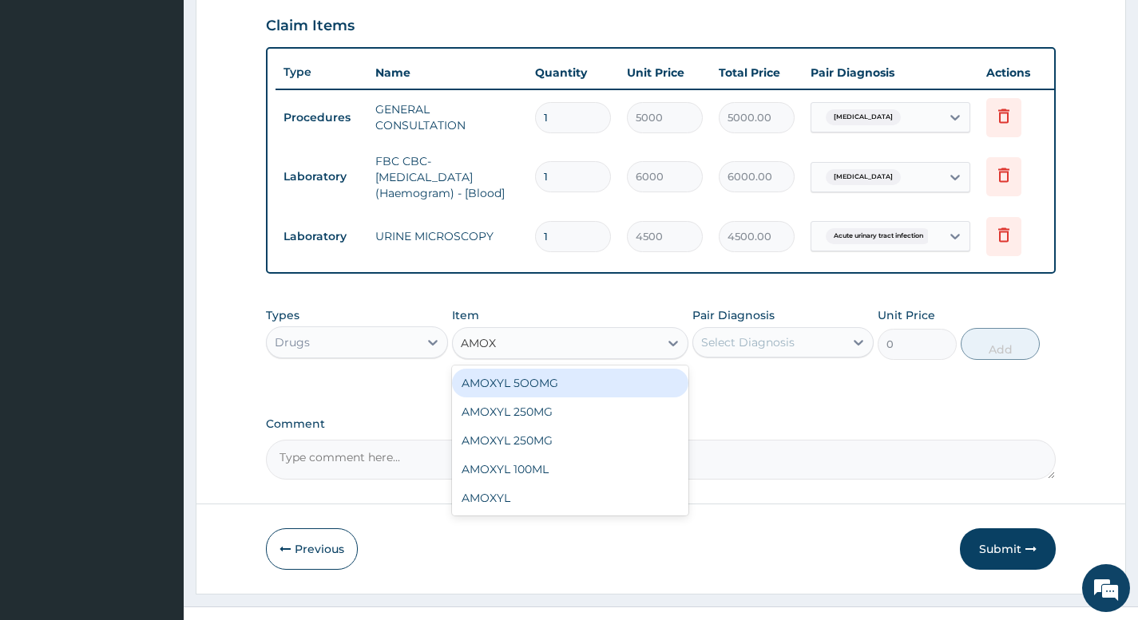
click at [548, 387] on div "AMOXYL 5OOMG" at bounding box center [570, 383] width 237 height 29
type input "200"
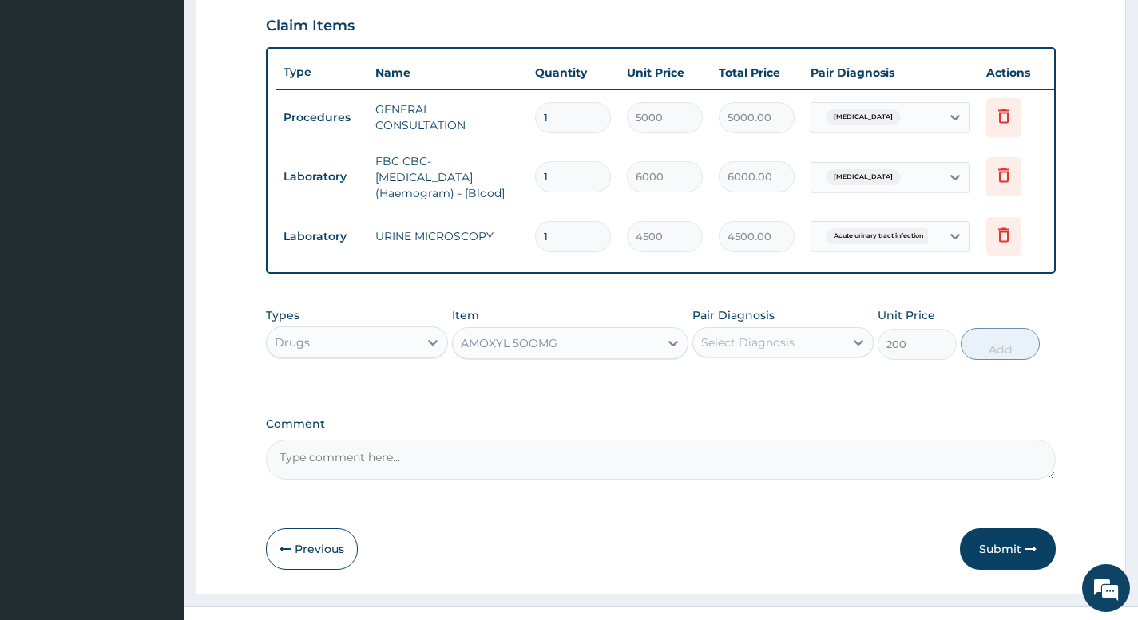
click at [804, 355] on div "Select Diagnosis" at bounding box center [768, 343] width 151 height 26
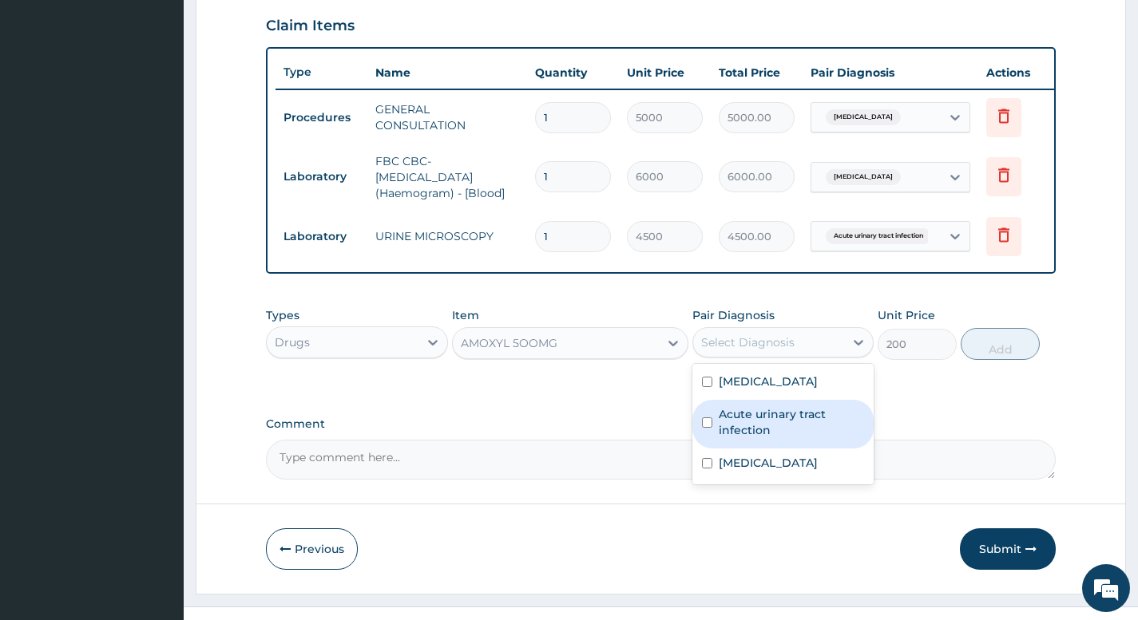
click at [770, 438] on label "Acute urinary tract infection" at bounding box center [791, 422] width 145 height 32
checkbox input "true"
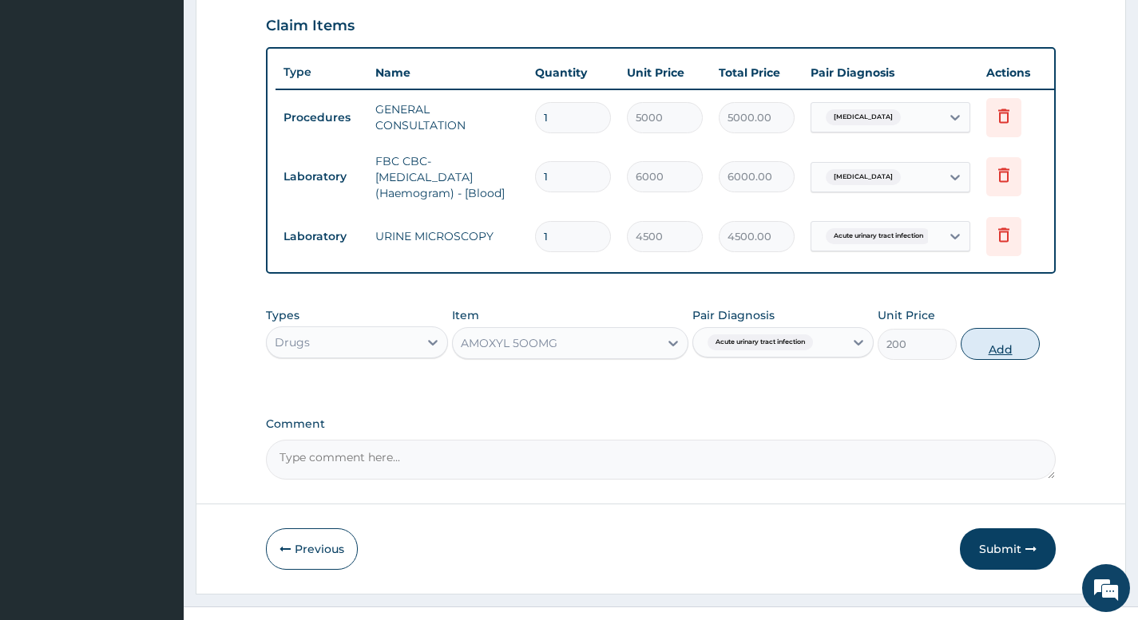
click at [997, 352] on button "Add" at bounding box center [1000, 344] width 79 height 32
type input "0"
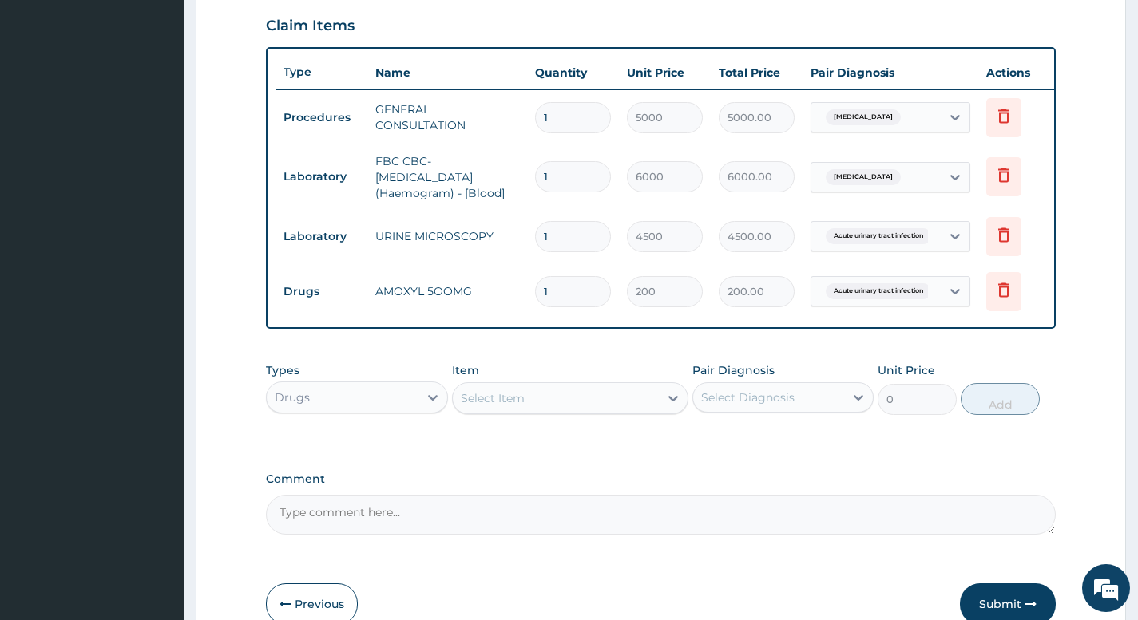
type input "15"
type input "3000.00"
type input "15"
click at [514, 406] on div "Select Item" at bounding box center [493, 398] width 64 height 16
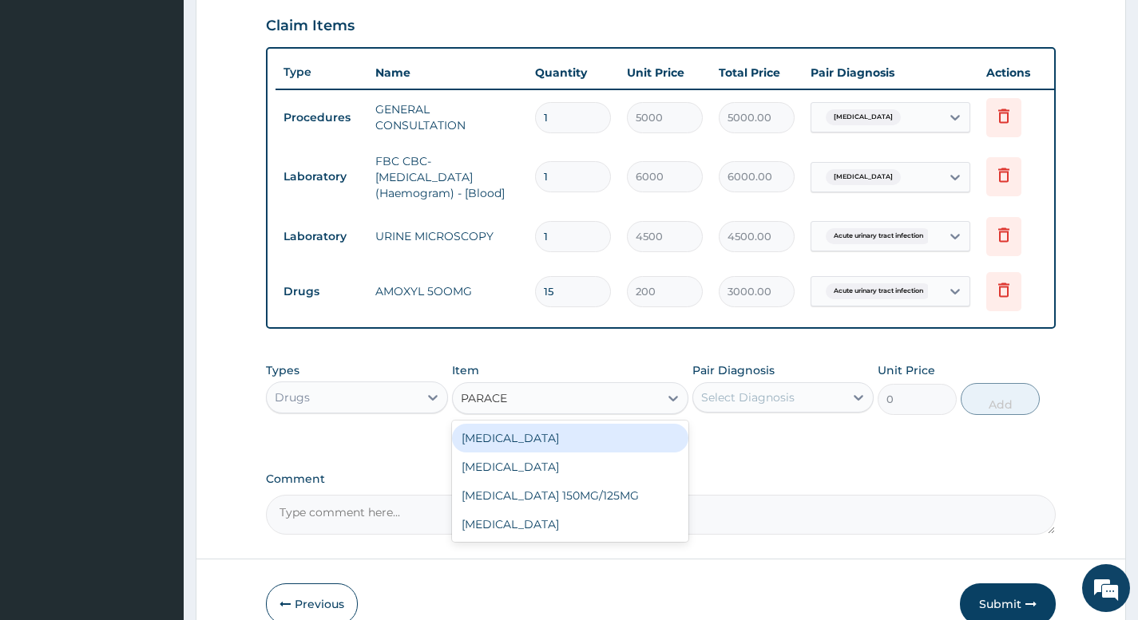
type input "PARACET"
click at [537, 450] on div "PARACETAMOL" at bounding box center [570, 438] width 237 height 29
type input "50"
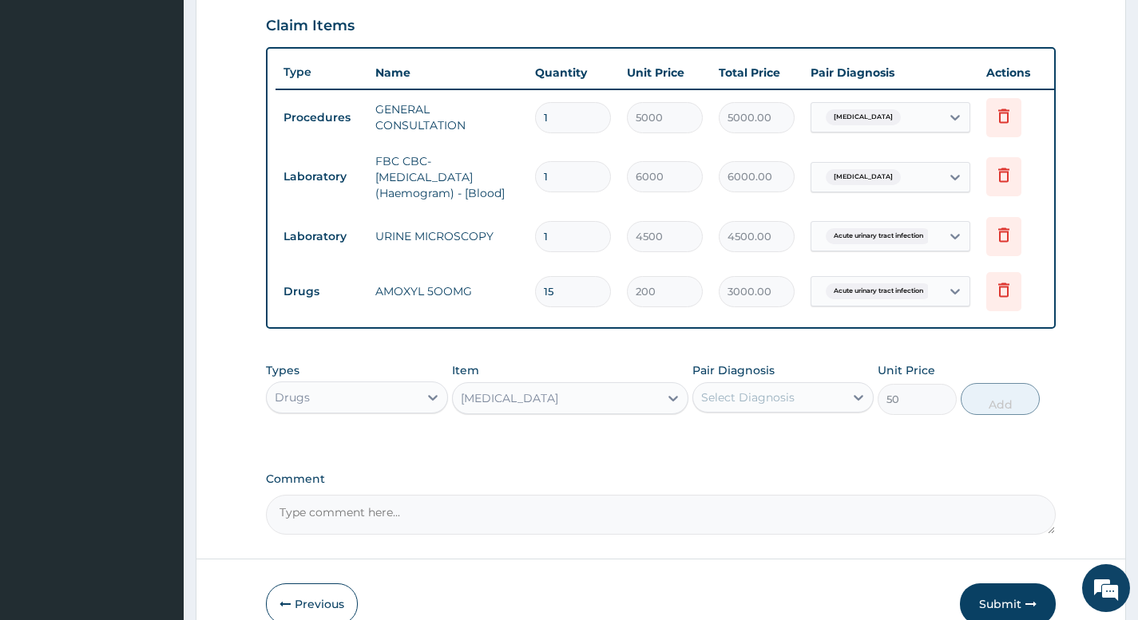
click at [826, 409] on div "Select Diagnosis" at bounding box center [768, 398] width 151 height 26
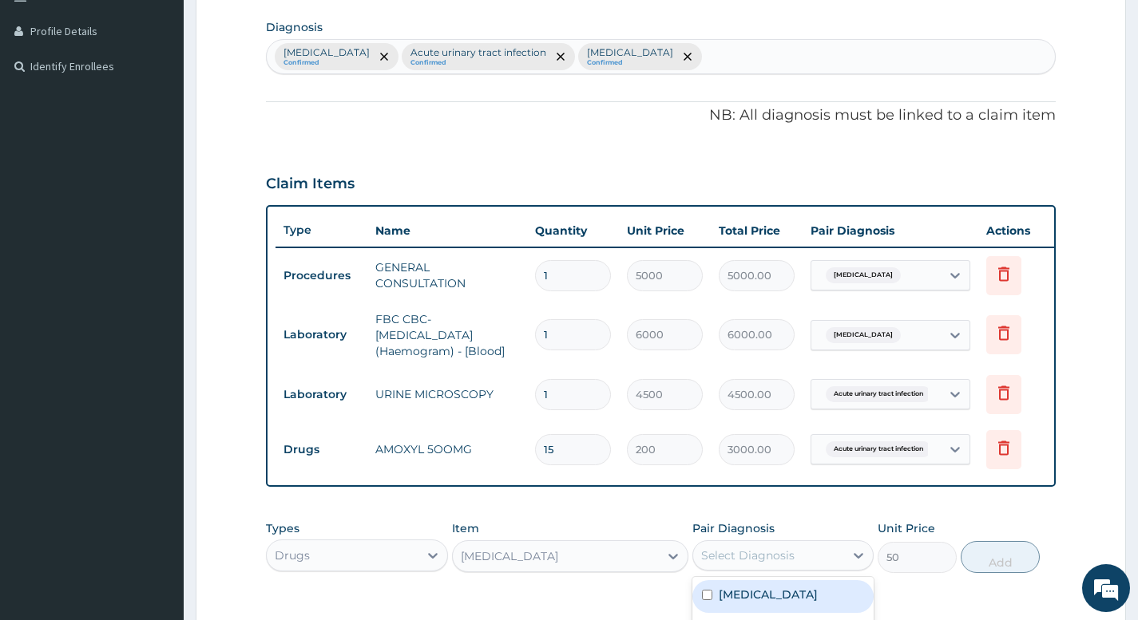
scroll to position [387, 0]
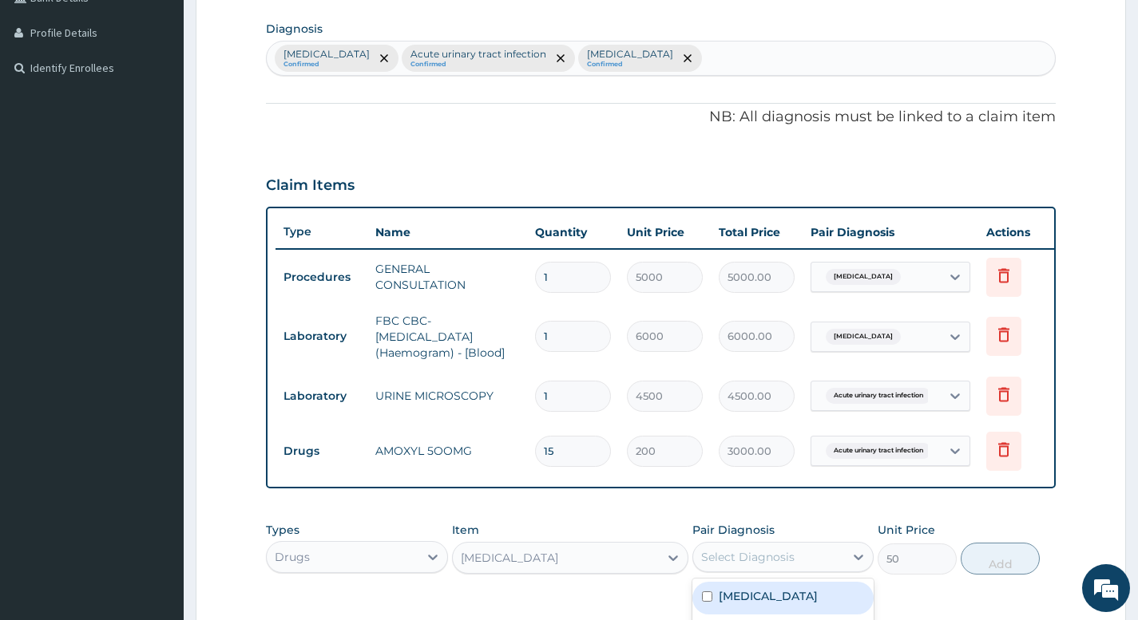
click at [718, 52] on div "Anemia Confirmed Acute urinary tract infection Confirmed Lymphadenitis Confirmed" at bounding box center [661, 59] width 788 height 34
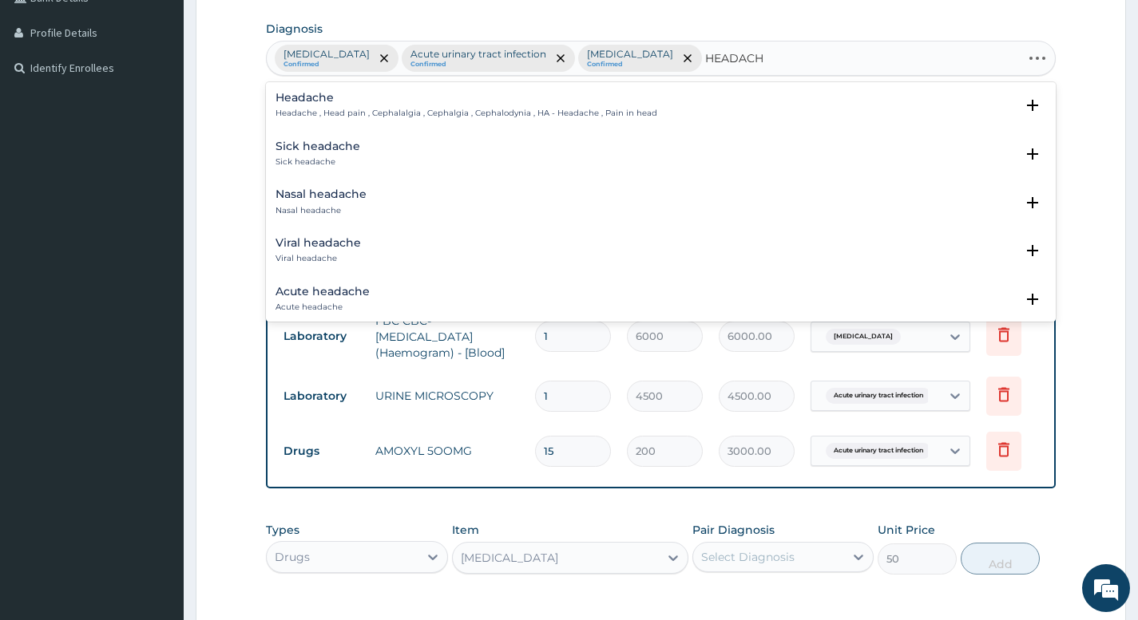
type input "HEADACHE"
click at [332, 286] on h4 "Acute headache" at bounding box center [322, 292] width 94 height 12
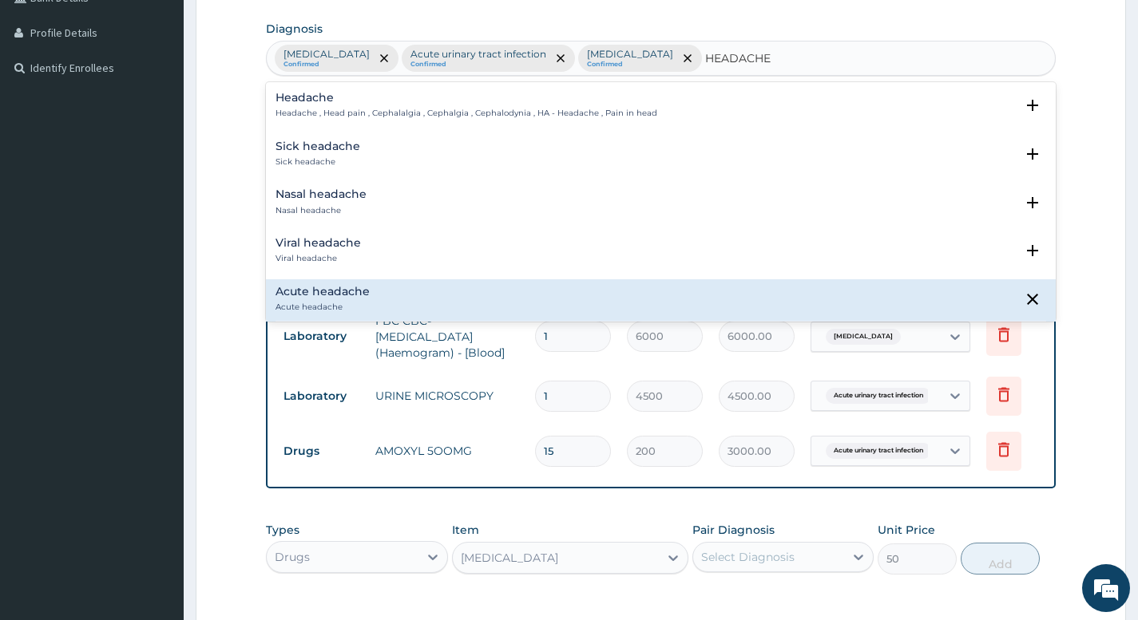
click at [345, 105] on div "Headache Headache , Head pain , Cephalalgia , Cephalgia , Cephalodynia , HA - H…" at bounding box center [466, 106] width 382 height 28
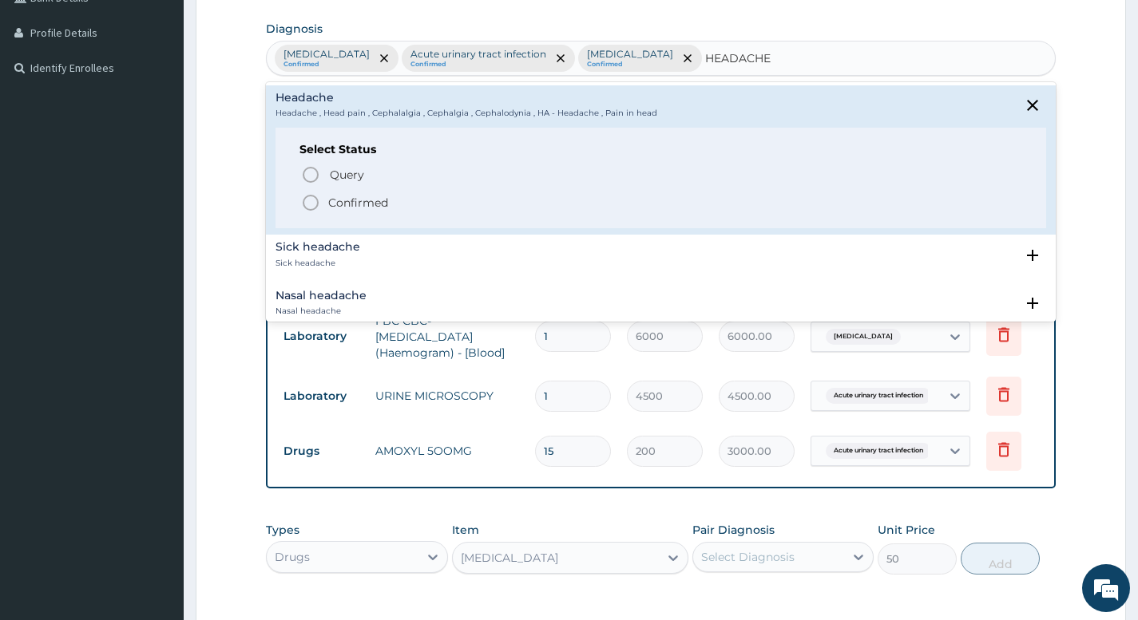
click at [312, 204] on icon "status option filled" at bounding box center [310, 202] width 19 height 19
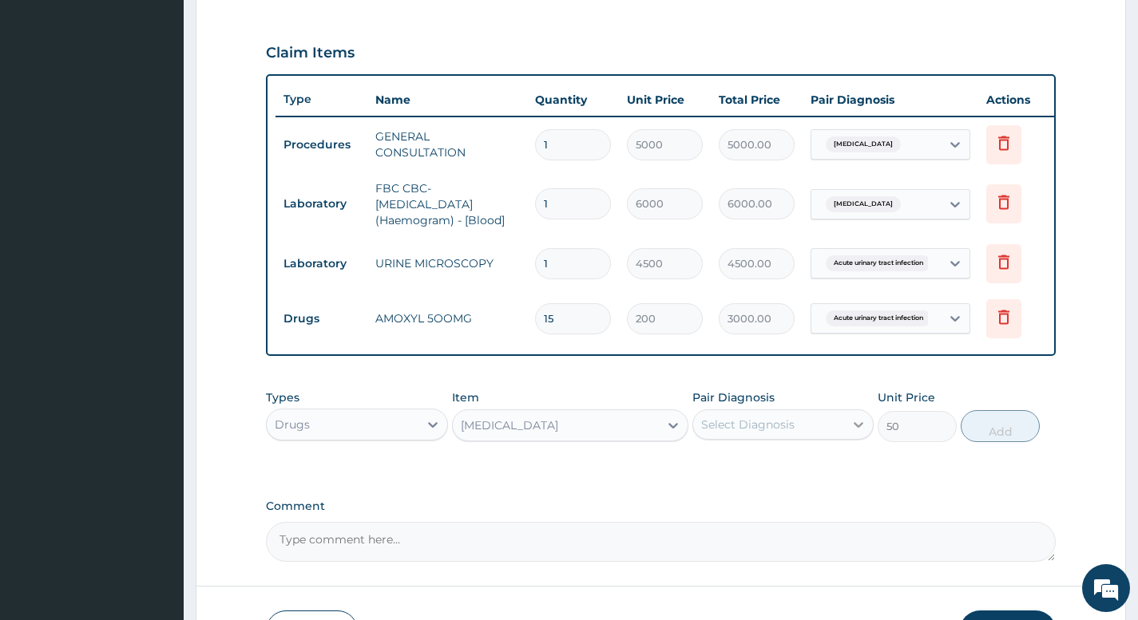
scroll to position [547, 0]
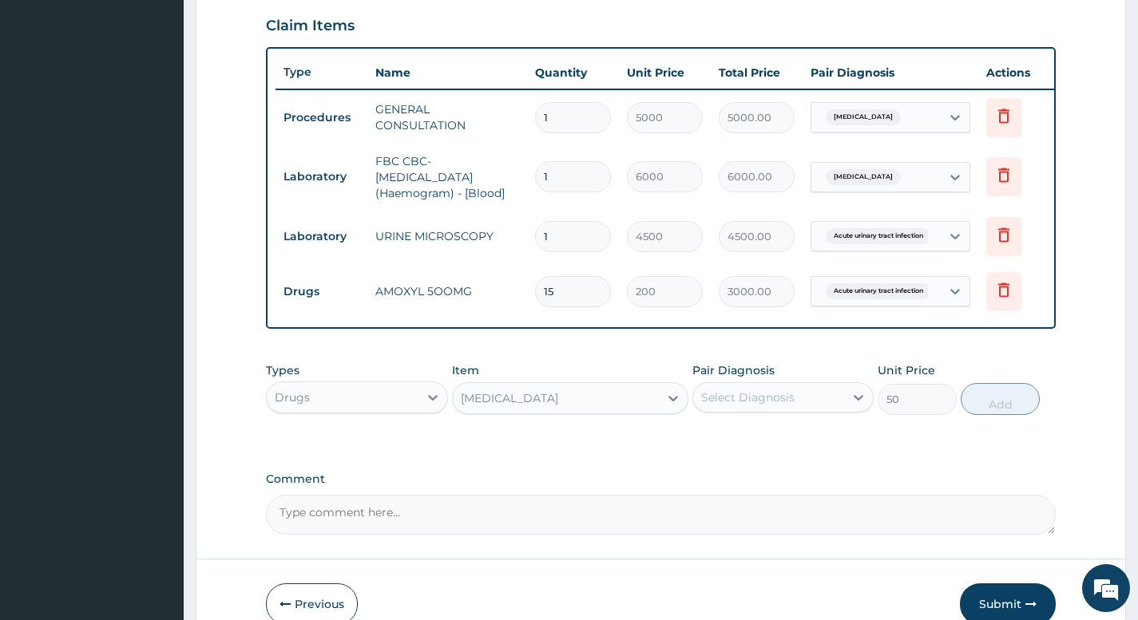
click at [827, 410] on div "Select Diagnosis" at bounding box center [768, 398] width 151 height 26
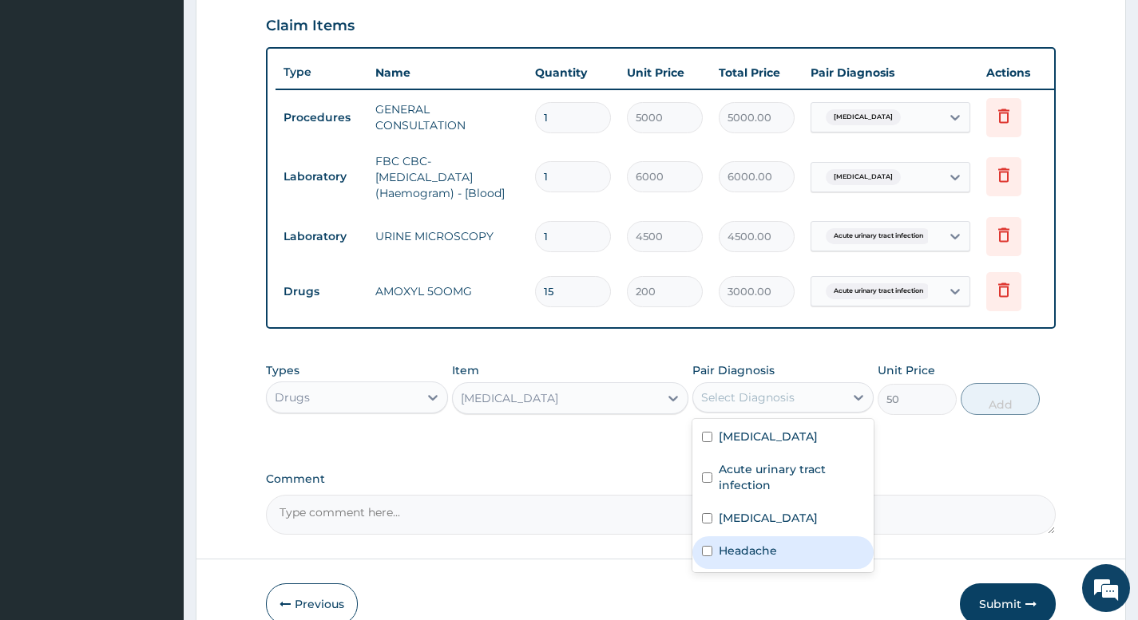
click at [749, 557] on label "Headache" at bounding box center [748, 551] width 58 height 16
checkbox input "true"
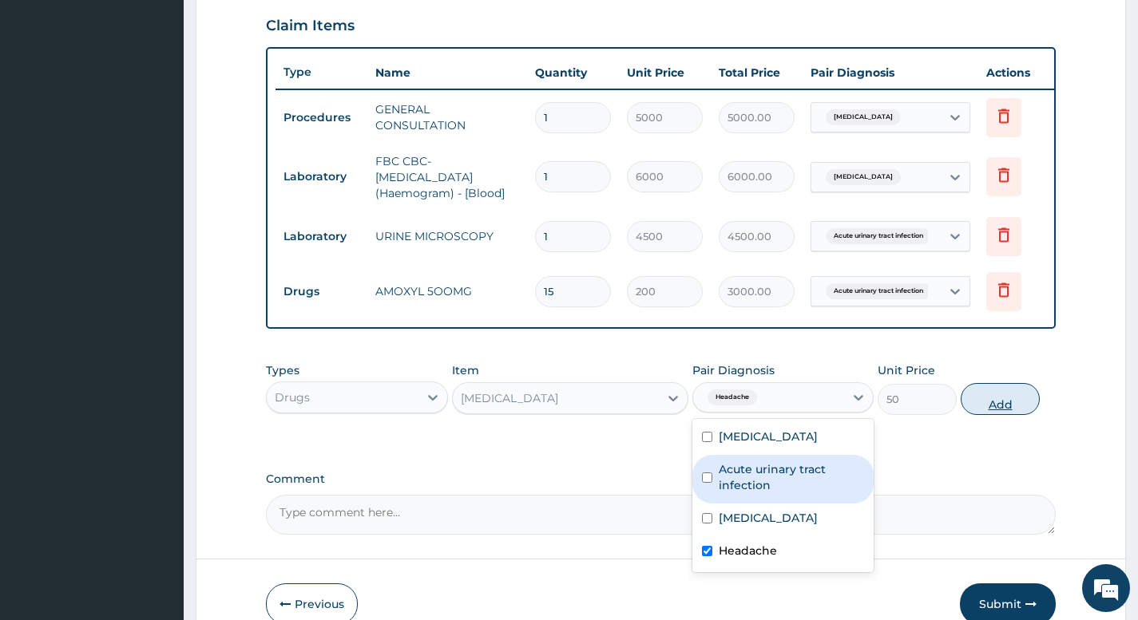
click at [990, 414] on button "Add" at bounding box center [1000, 399] width 79 height 32
type input "0"
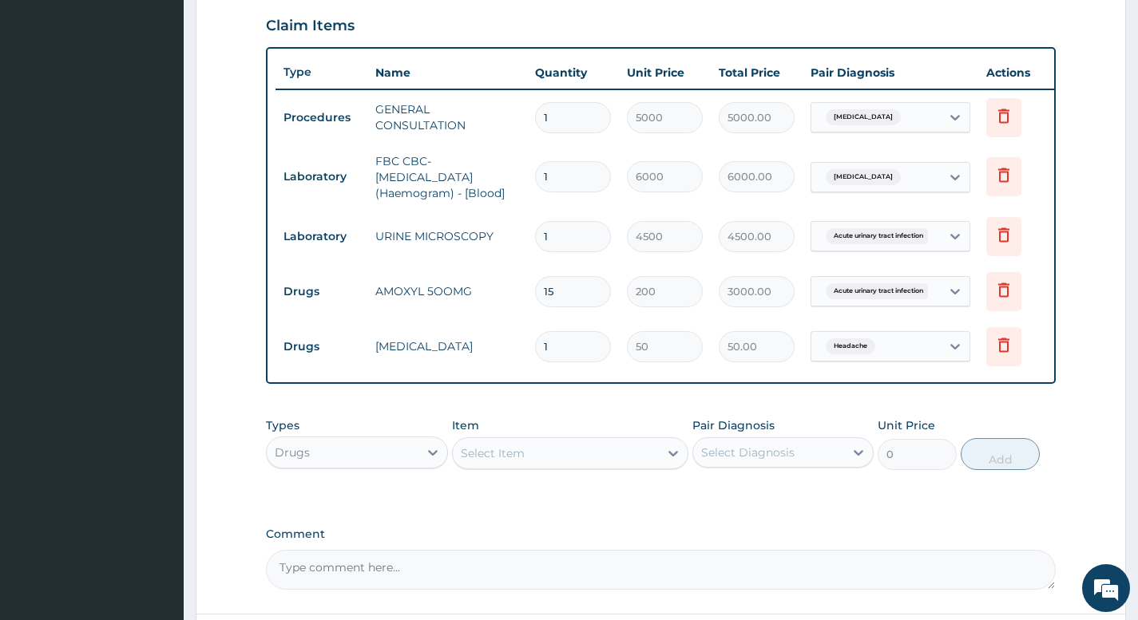
type input "0.00"
type input "3"
type input "150.00"
type input "30"
type input "1500.00"
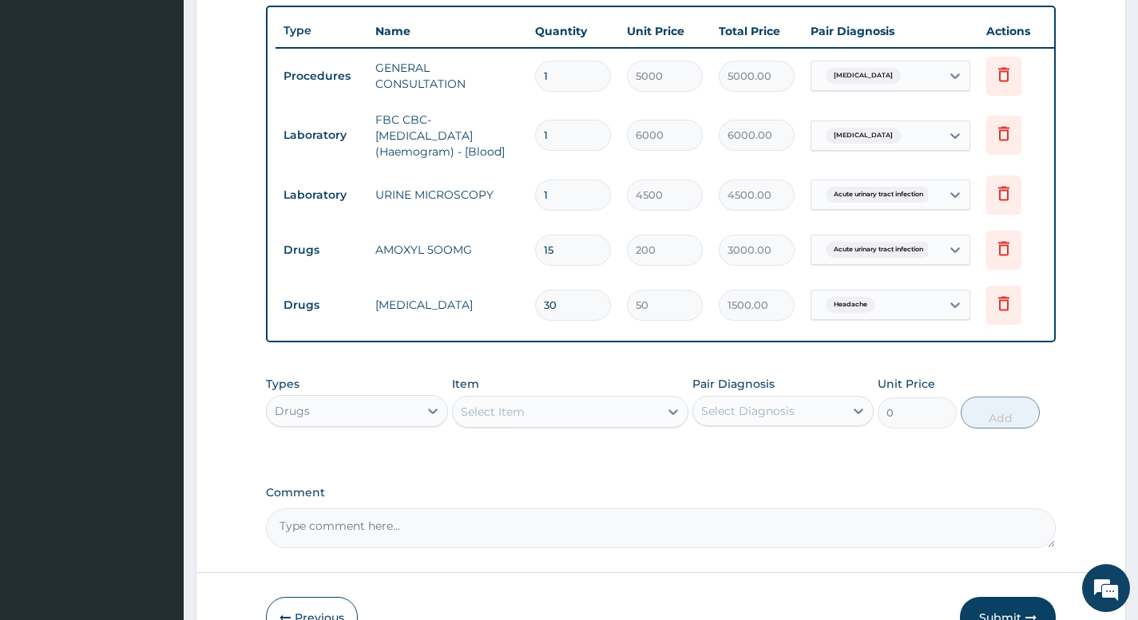
scroll to position [696, 0]
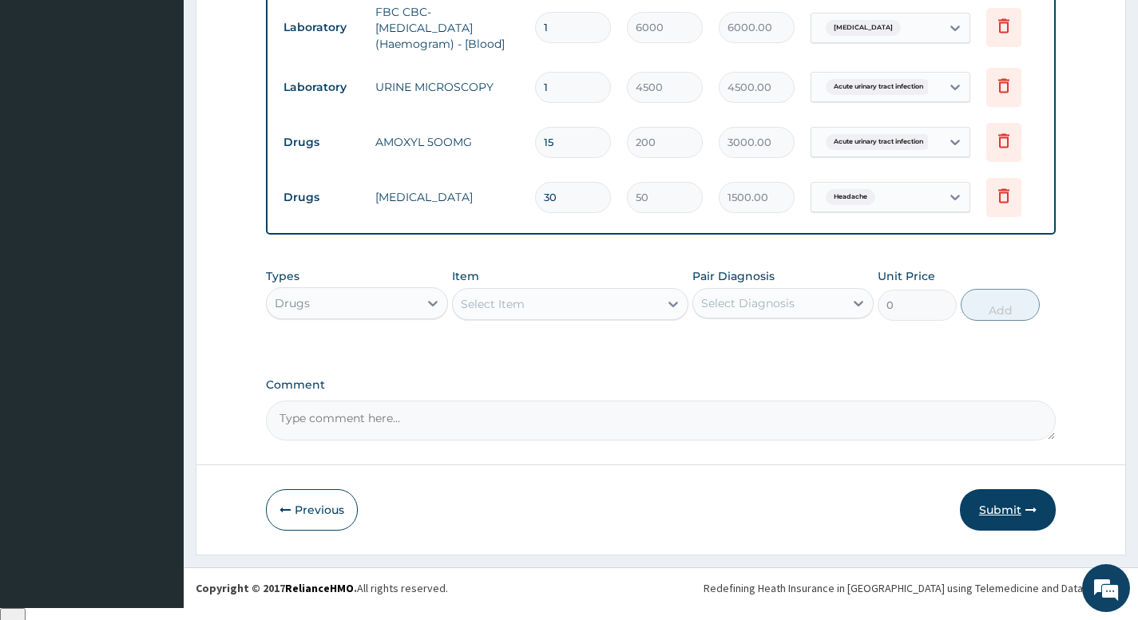
type input "30"
click at [991, 519] on button "Submit" at bounding box center [1008, 510] width 96 height 42
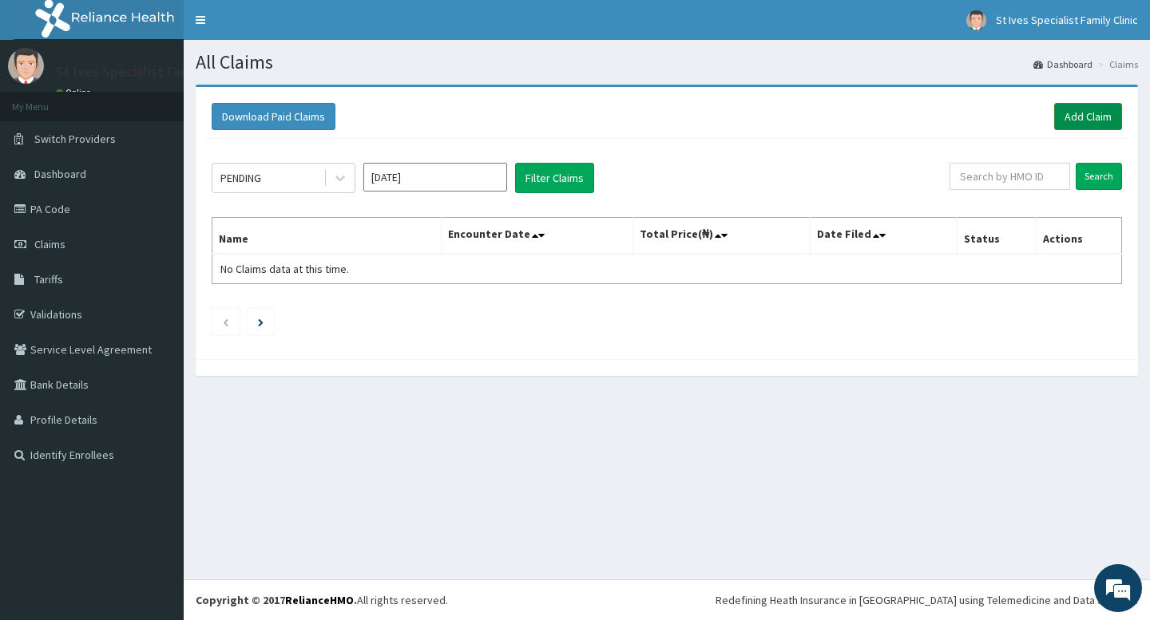
click at [1090, 117] on link "Add Claim" at bounding box center [1088, 116] width 68 height 27
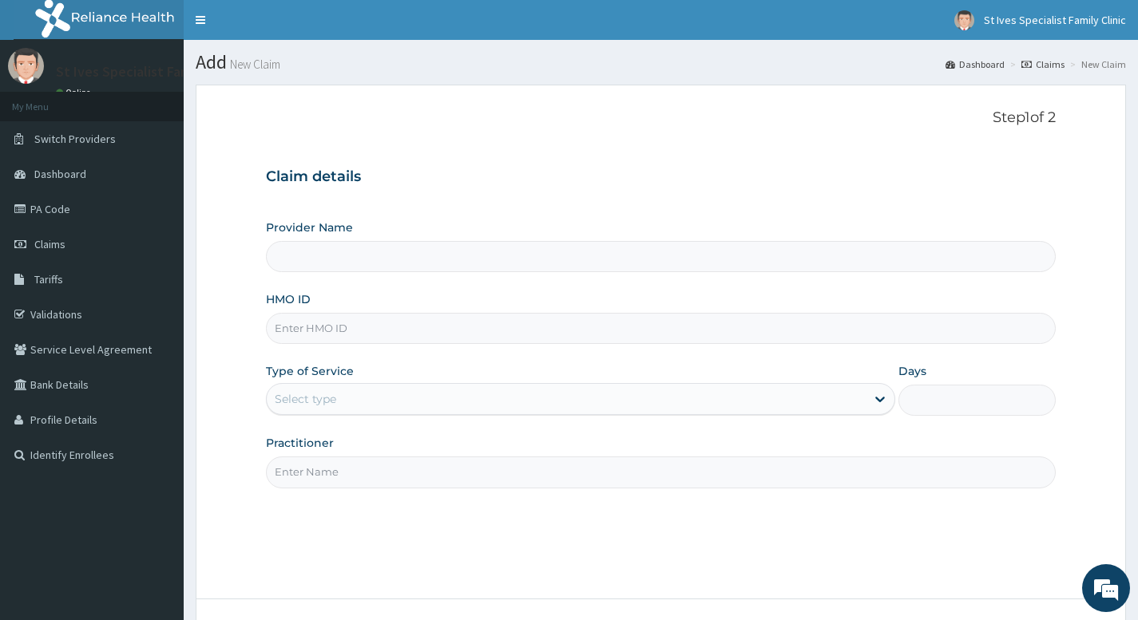
click at [404, 335] on input "HMO ID" at bounding box center [661, 328] width 790 height 31
type input "St Ives Specialist Family clinic- akowonjo"
type input "FZT/10001/C"
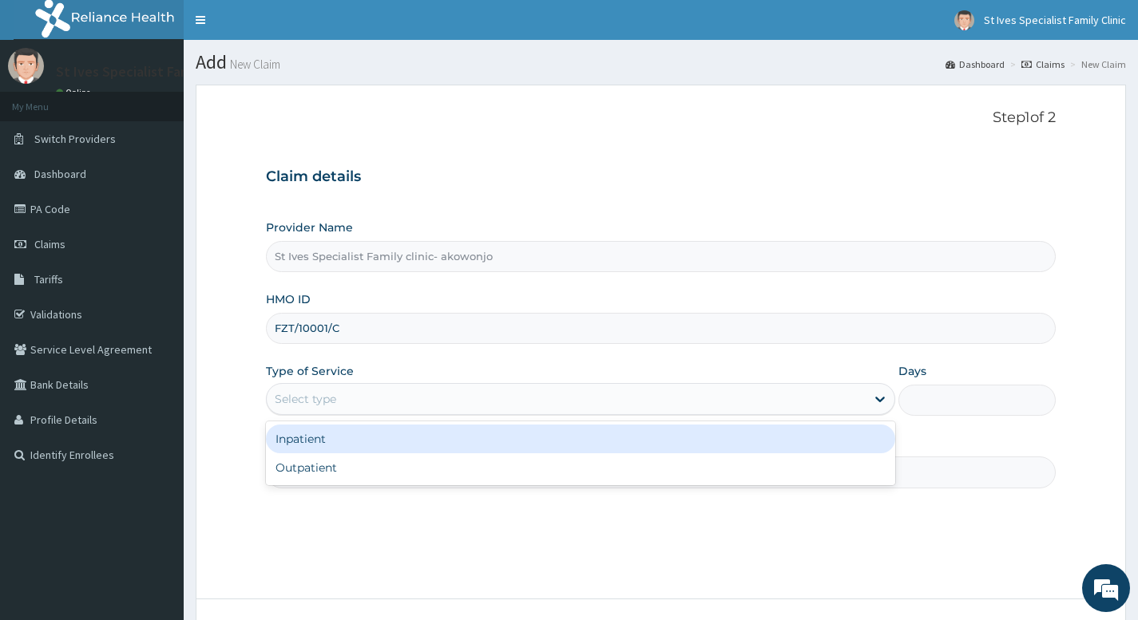
click at [390, 406] on div "Select type" at bounding box center [566, 399] width 599 height 26
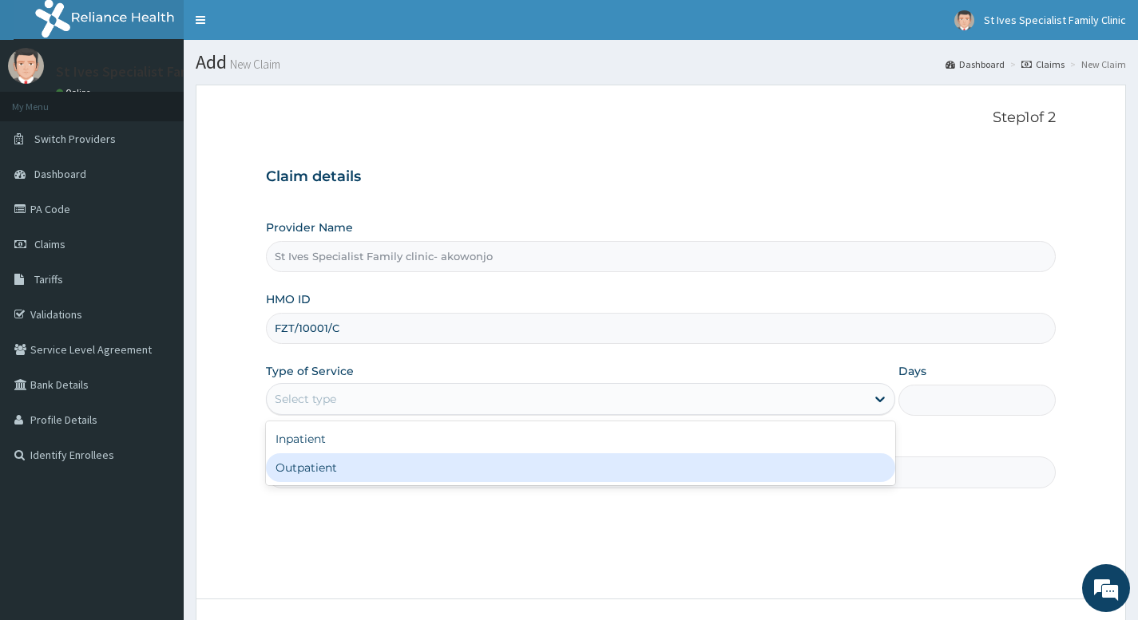
click at [333, 467] on div "Outpatient" at bounding box center [580, 468] width 629 height 29
type input "1"
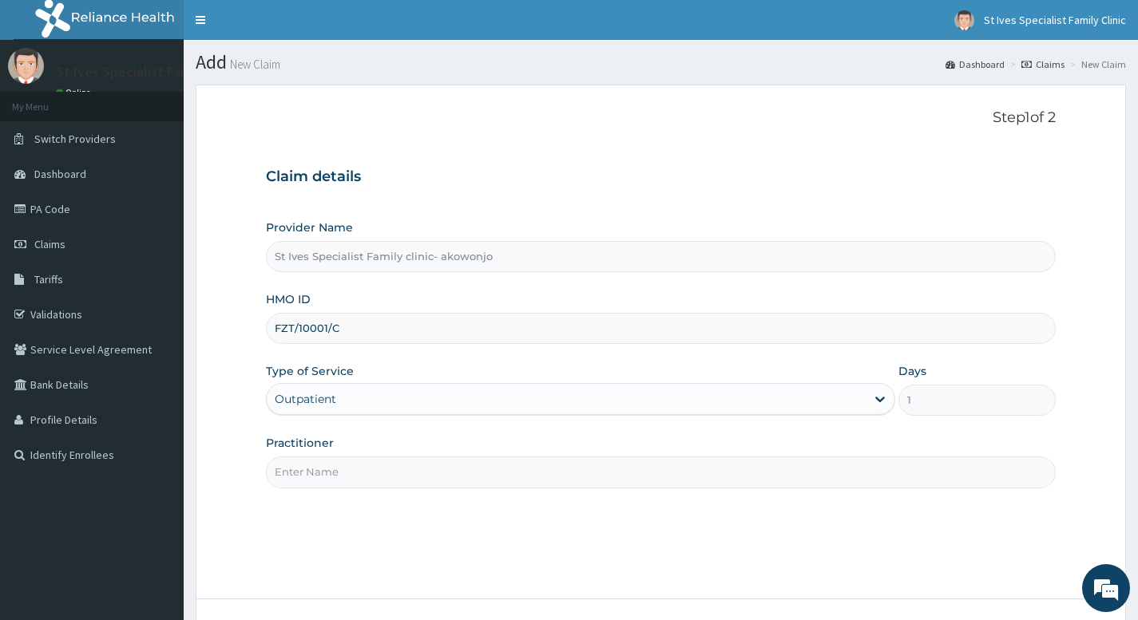
click at [359, 473] on input "Practitioner" at bounding box center [661, 472] width 790 height 31
type input "Dr Ogu"
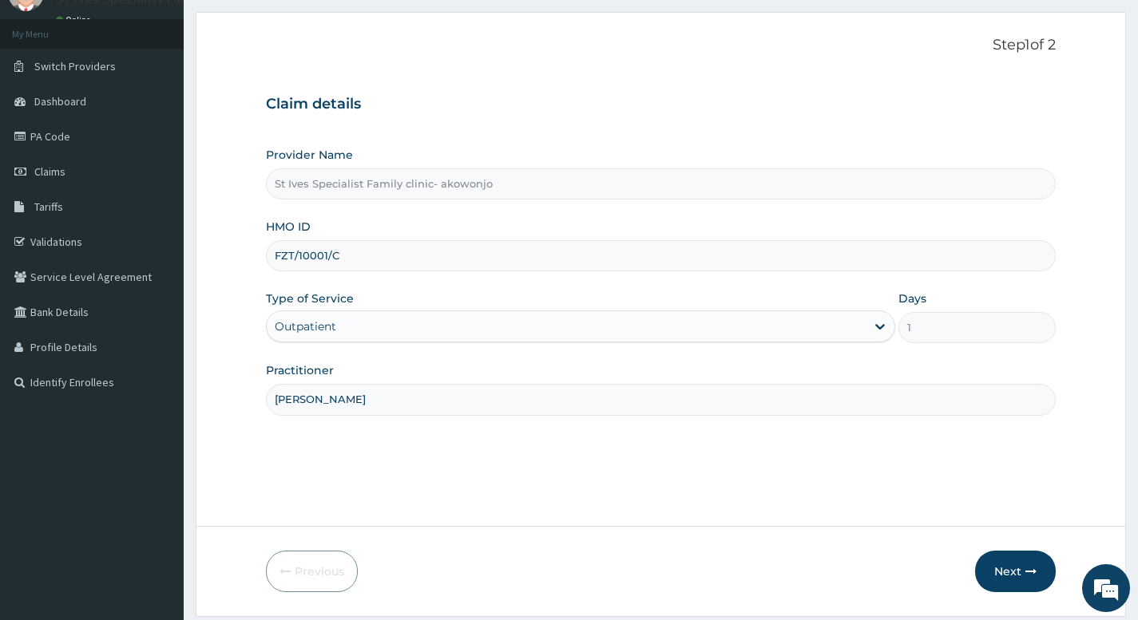
scroll to position [122, 0]
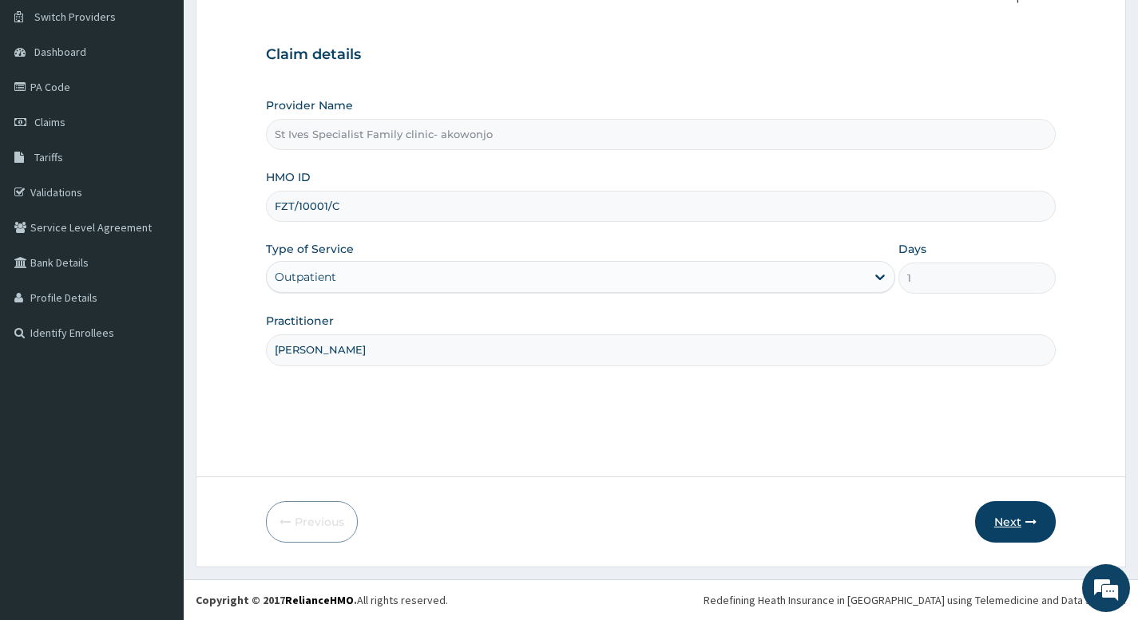
click at [1014, 527] on button "Next" at bounding box center [1015, 522] width 81 height 42
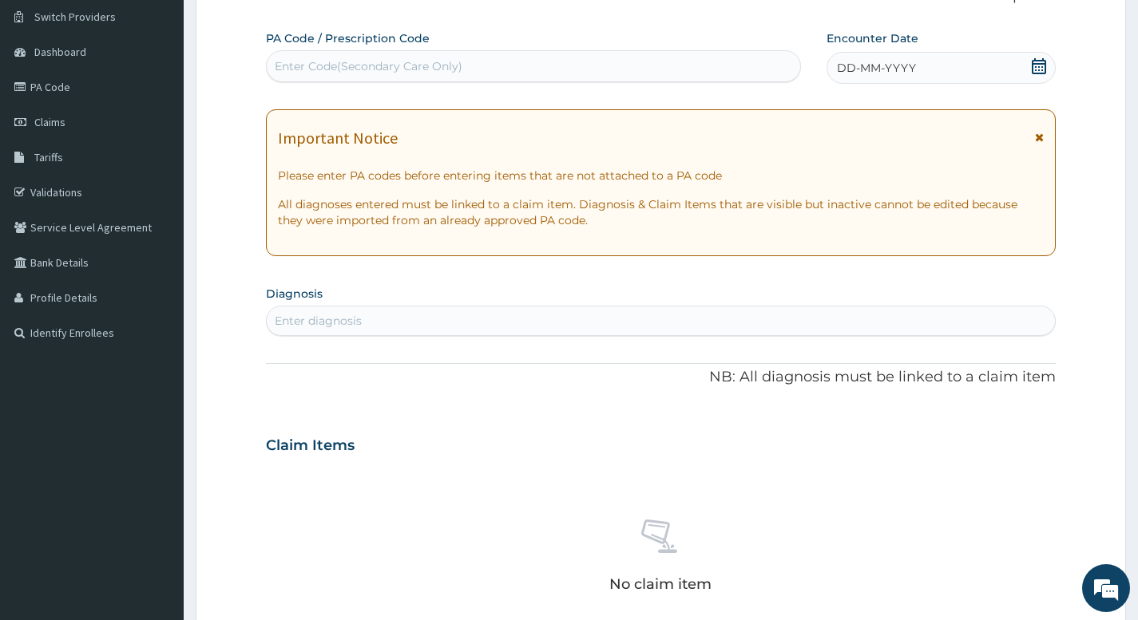
click at [1040, 71] on icon at bounding box center [1039, 66] width 16 height 16
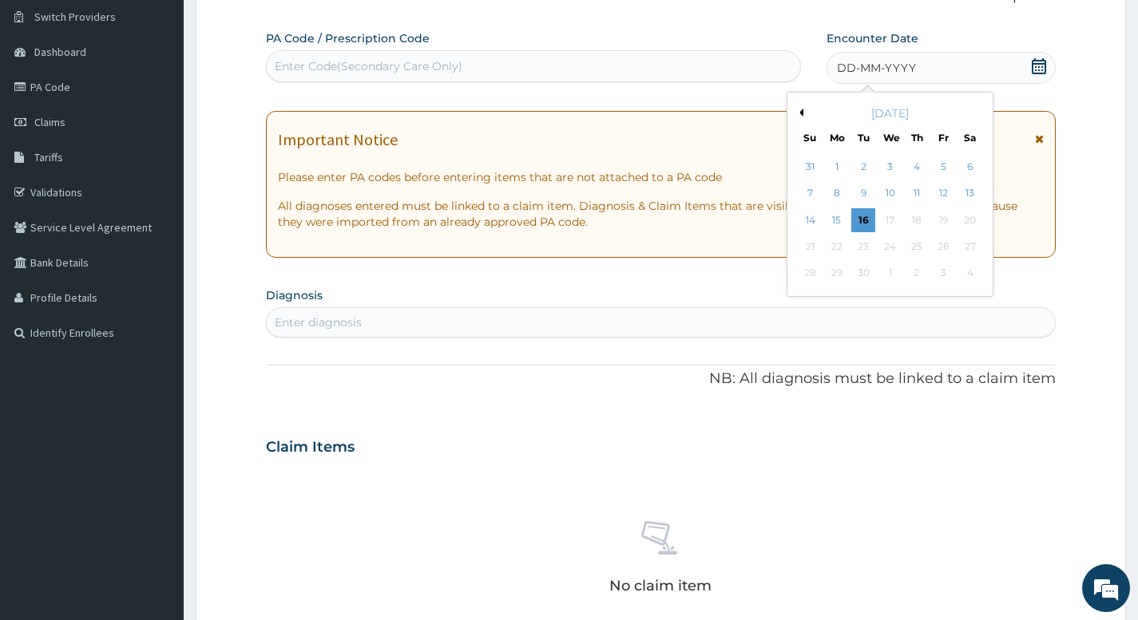
click at [800, 116] on button "Previous Month" at bounding box center [799, 113] width 8 height 8
click at [945, 274] on div "29" at bounding box center [943, 274] width 24 height 24
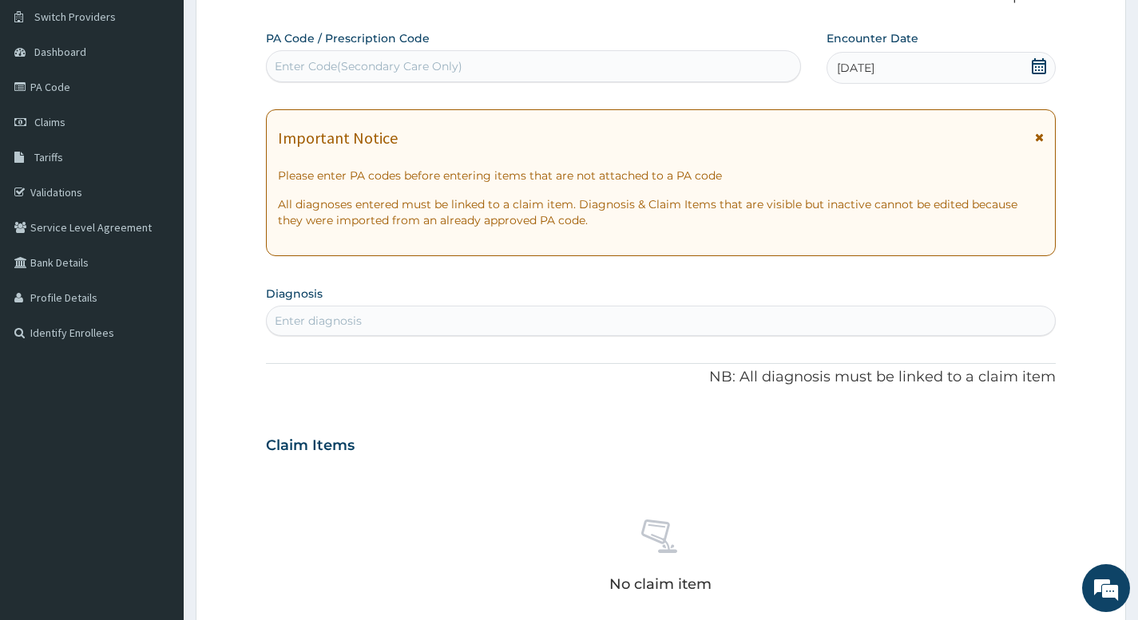
click at [593, 326] on div "Enter diagnosis" at bounding box center [661, 321] width 788 height 26
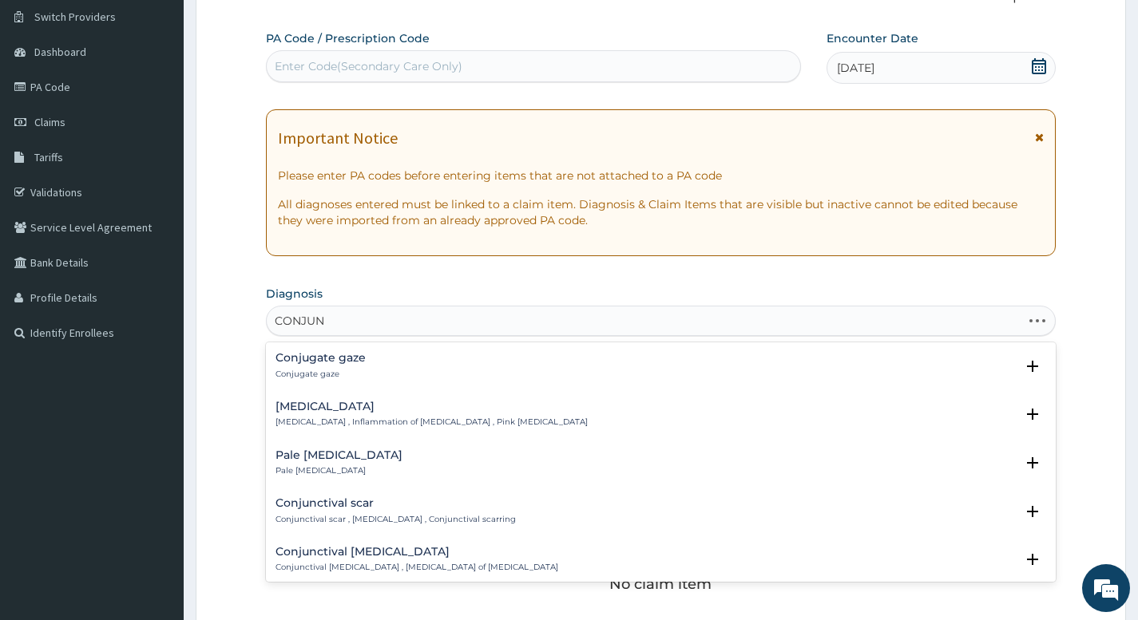
type input "CONJUNC"
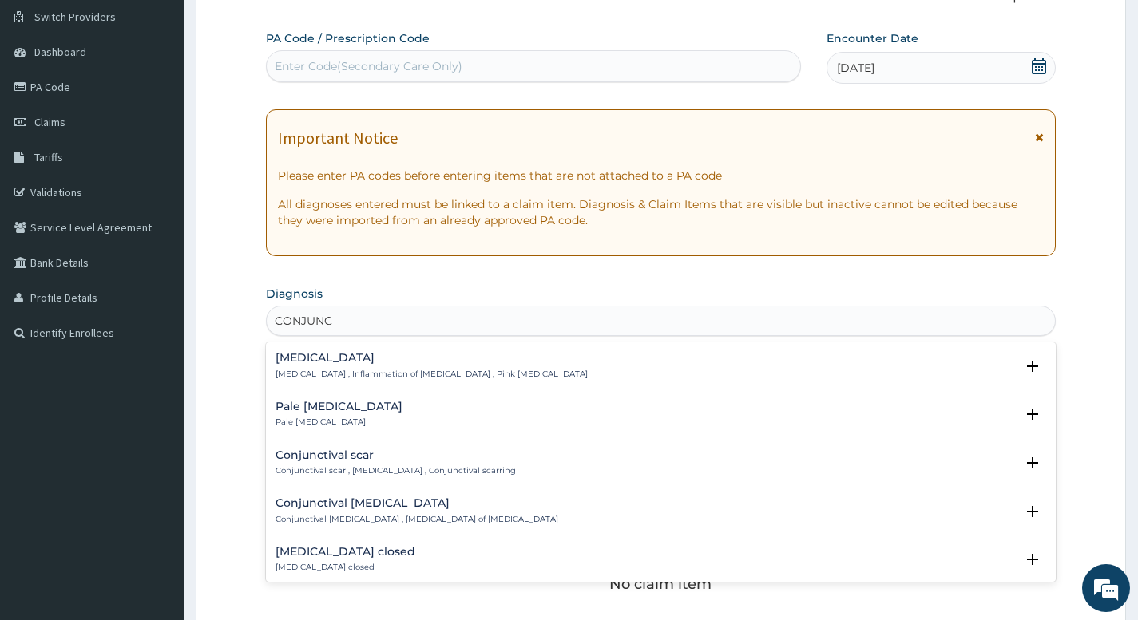
click at [329, 360] on h4 "Conjunctivitis" at bounding box center [431, 358] width 312 height 12
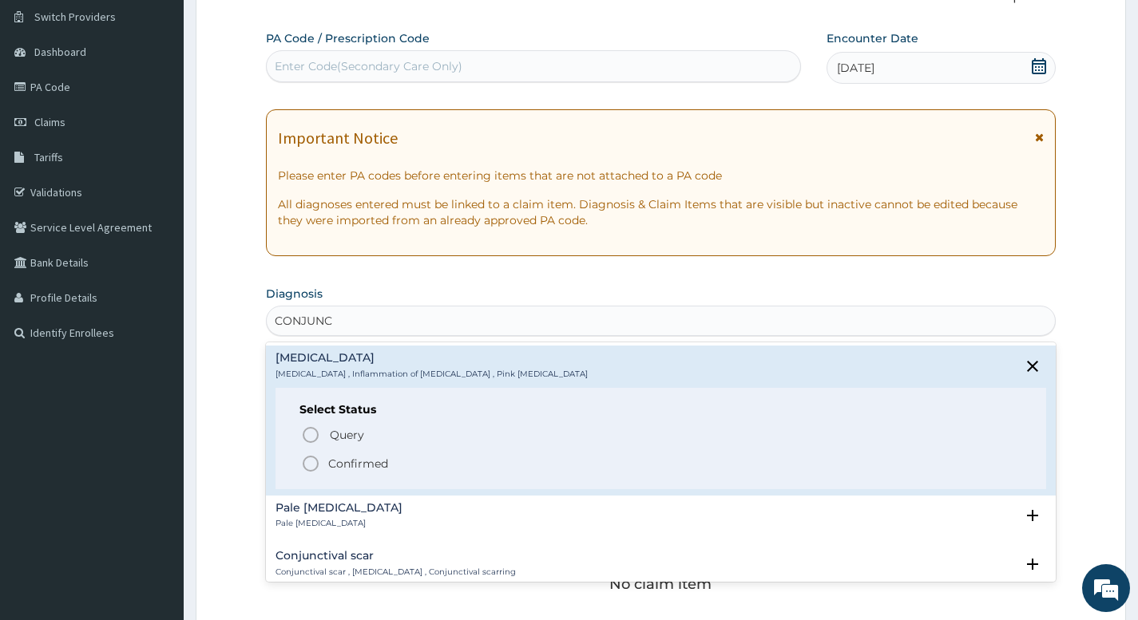
click at [314, 461] on icon "status option filled" at bounding box center [310, 463] width 19 height 19
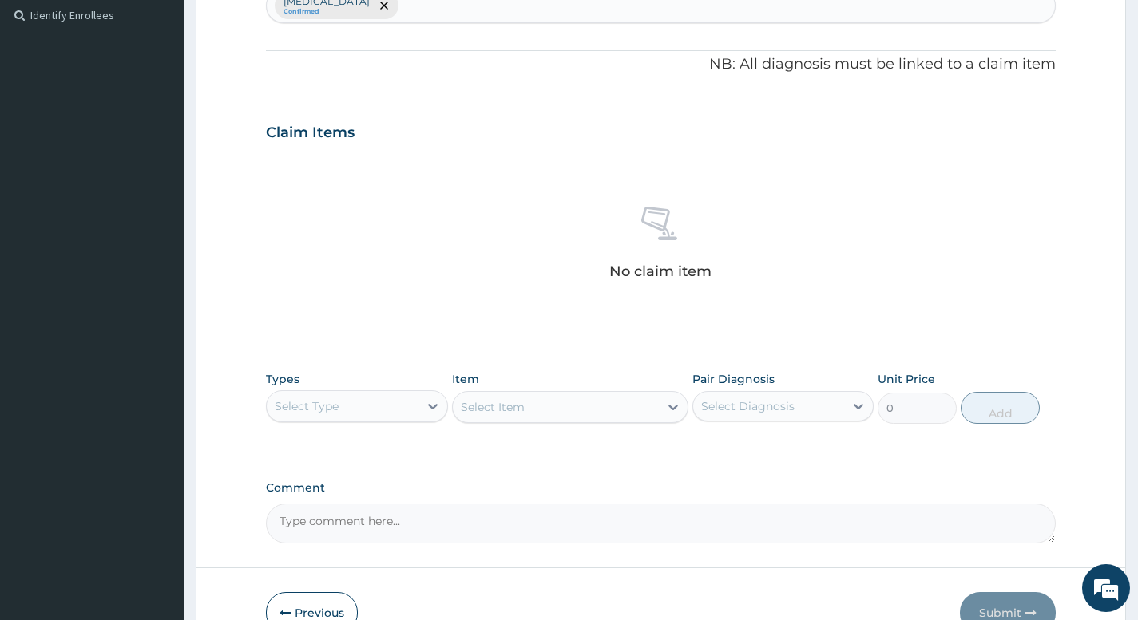
scroll to position [442, 0]
click at [396, 409] on div "Select Type" at bounding box center [342, 405] width 151 height 26
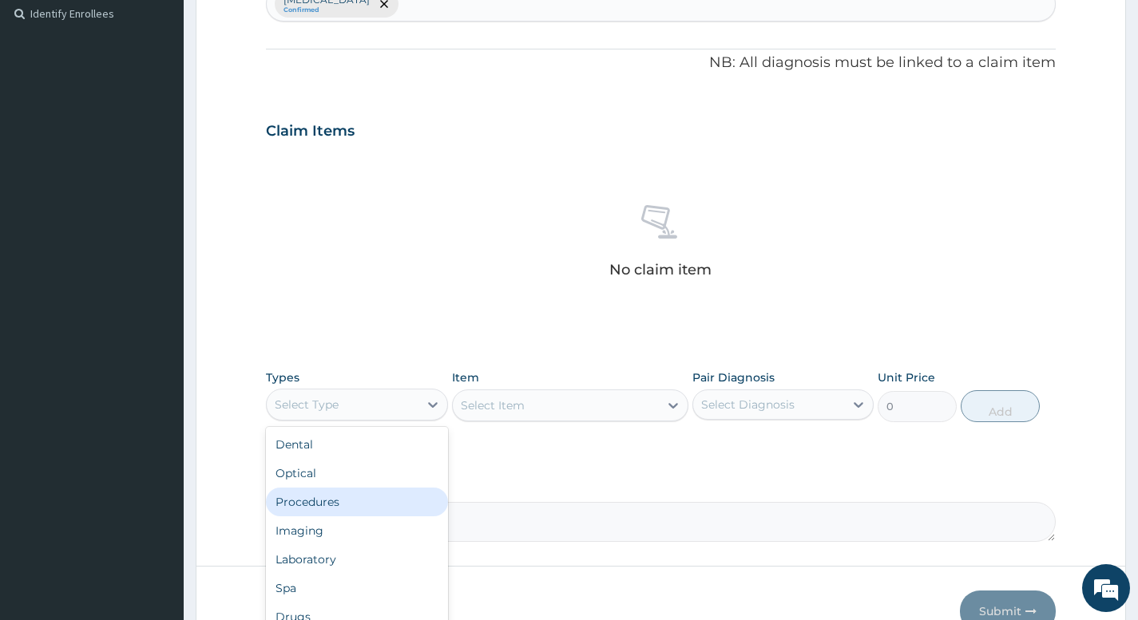
click at [343, 509] on div "Procedures" at bounding box center [356, 502] width 181 height 29
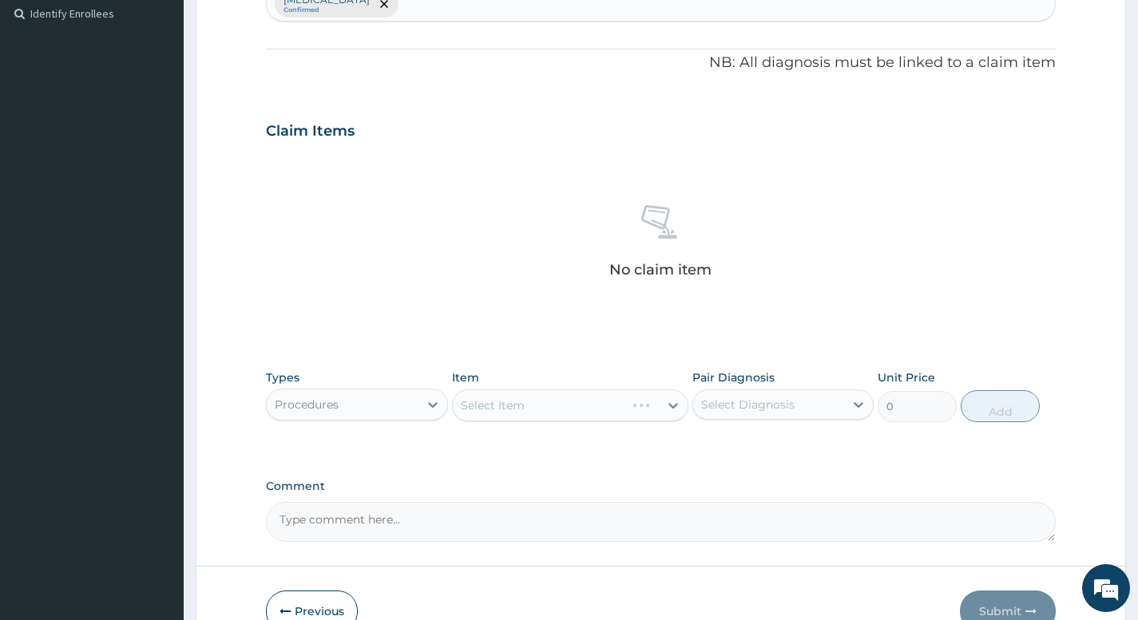
click at [604, 405] on div "Select Item" at bounding box center [570, 406] width 237 height 32
click at [662, 412] on div "Select Item" at bounding box center [570, 406] width 237 height 32
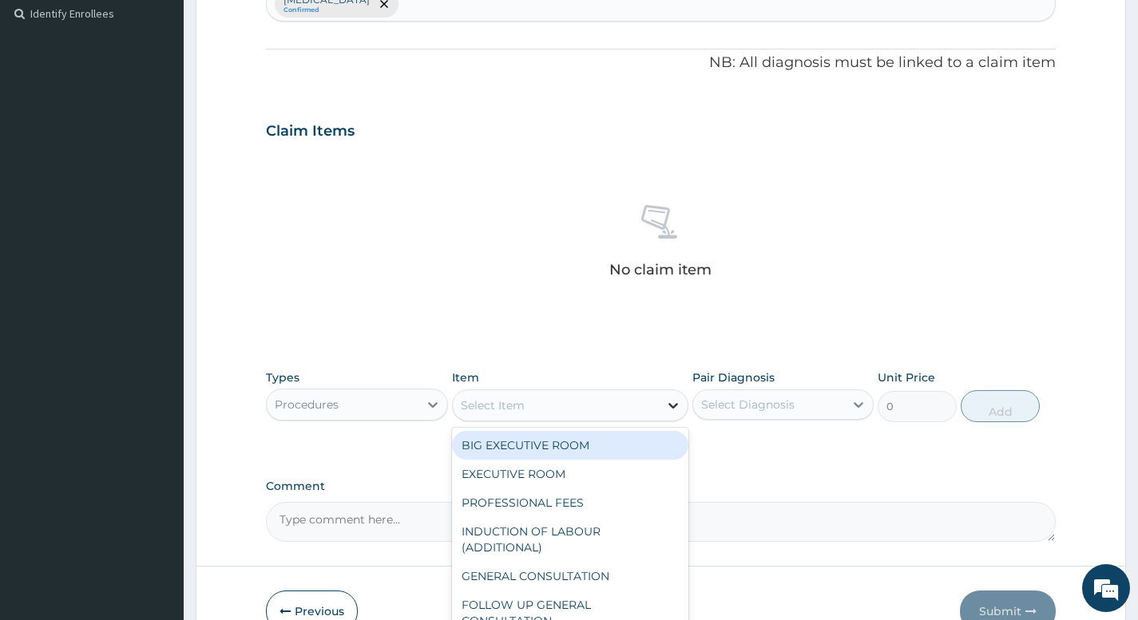
click at [664, 409] on div at bounding box center [673, 405] width 29 height 29
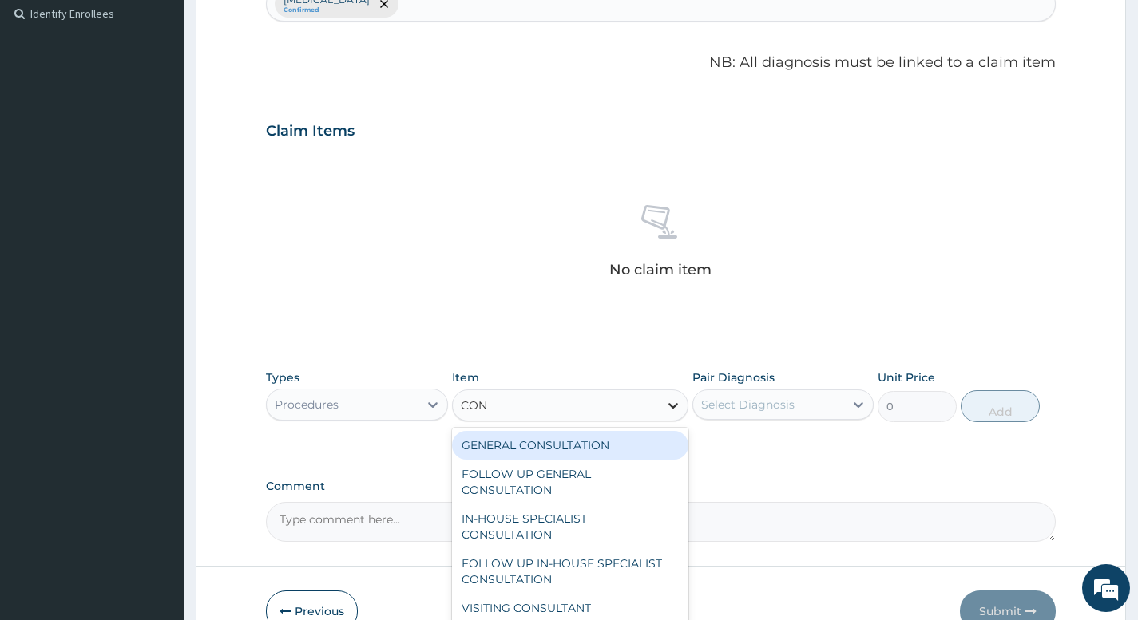
type input "CONS"
click at [569, 451] on div "GENERAL CONSULTATION" at bounding box center [570, 445] width 237 height 29
type input "5000"
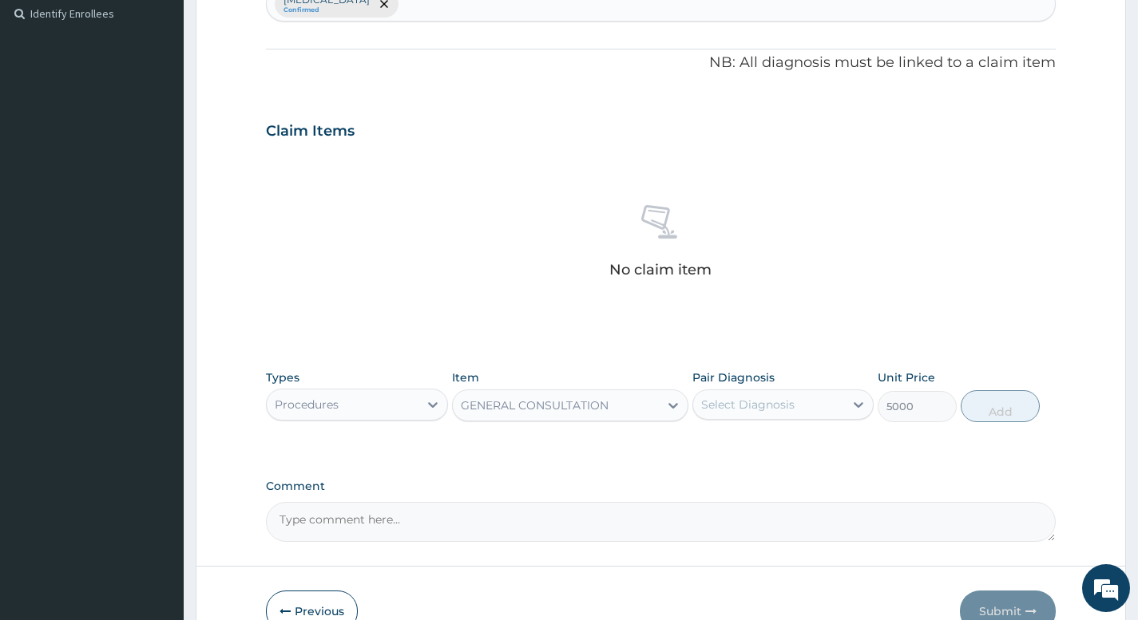
click at [802, 412] on div "Select Diagnosis" at bounding box center [768, 405] width 151 height 26
click at [785, 444] on label "Conjunctivitis" at bounding box center [768, 444] width 99 height 16
checkbox input "true"
click at [999, 414] on button "Add" at bounding box center [1000, 406] width 79 height 32
type input "0"
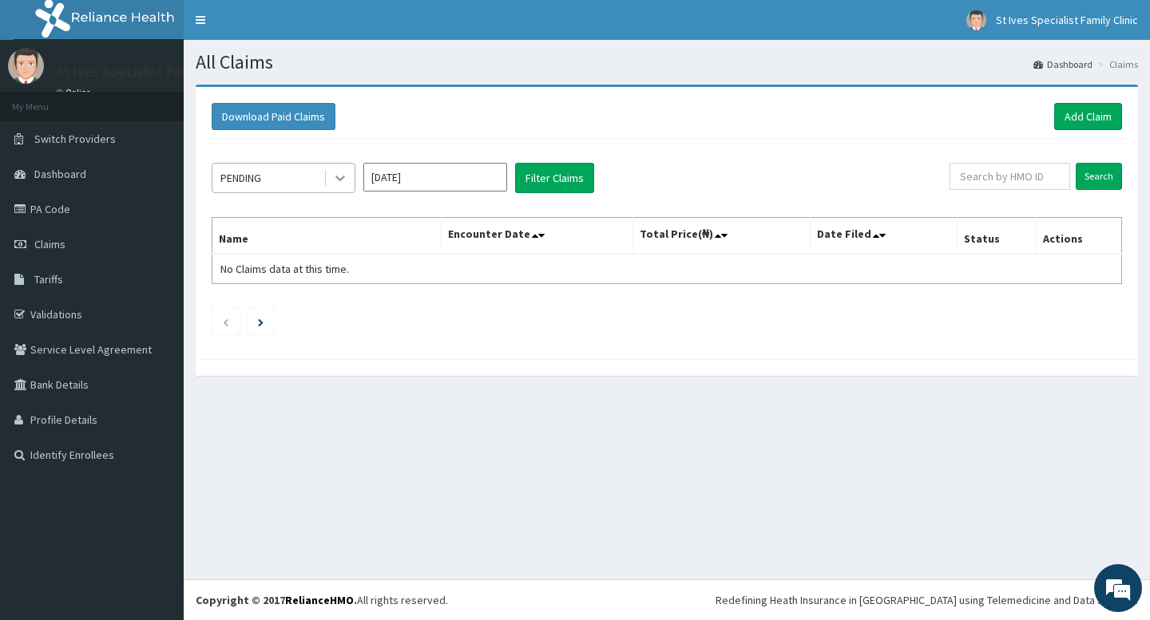
click at [331, 180] on div at bounding box center [340, 178] width 29 height 29
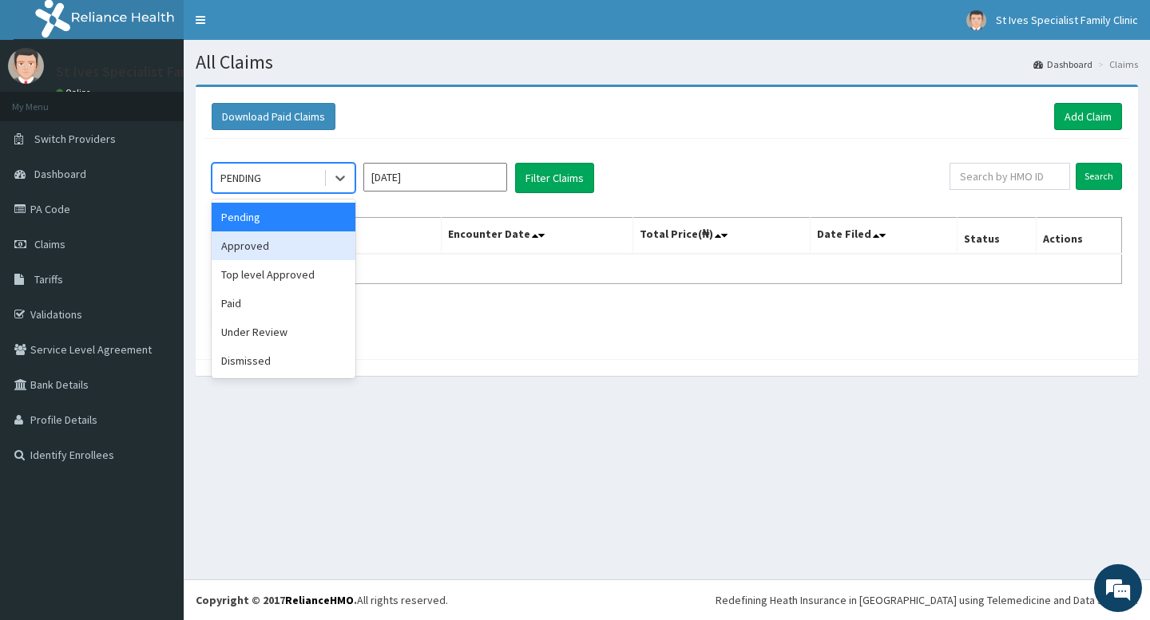
click at [272, 254] on div "Approved" at bounding box center [284, 246] width 144 height 29
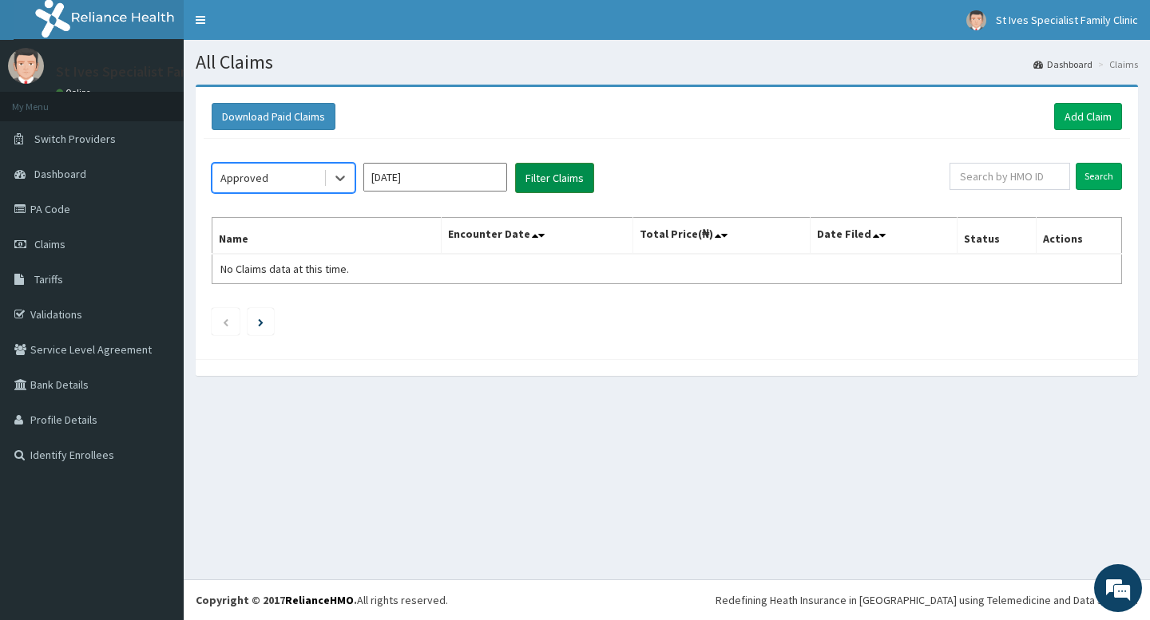
click at [572, 180] on button "Filter Claims" at bounding box center [554, 178] width 79 height 30
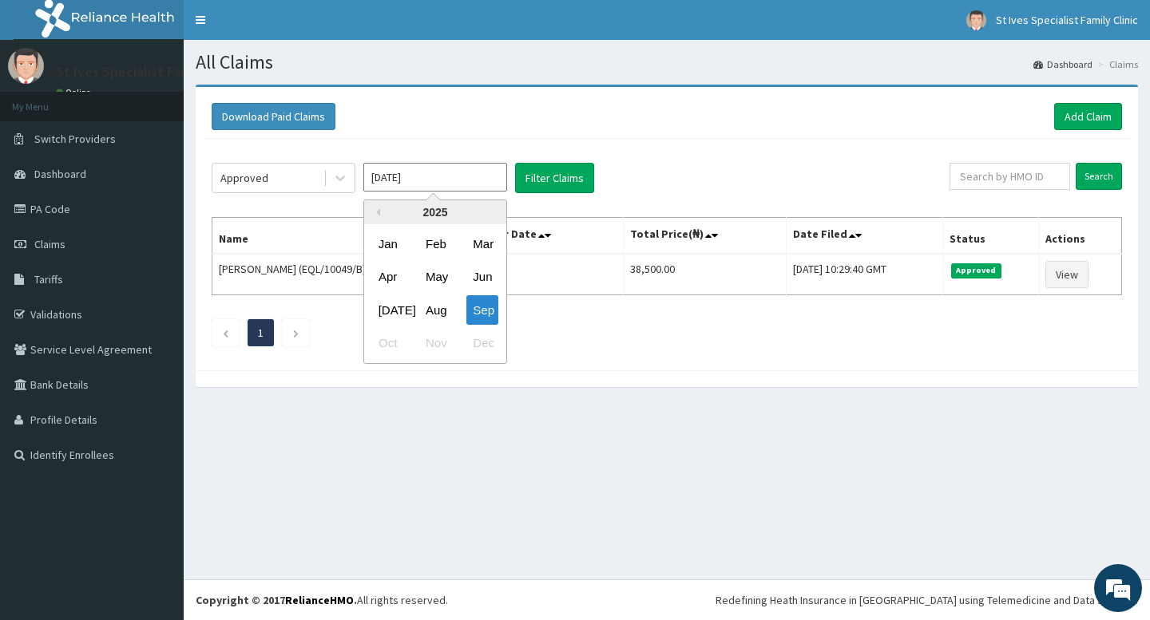
click at [461, 184] on input "[DATE]" at bounding box center [435, 177] width 144 height 29
click at [435, 308] on div "Aug" at bounding box center [435, 310] width 32 height 30
type input "[DATE]"
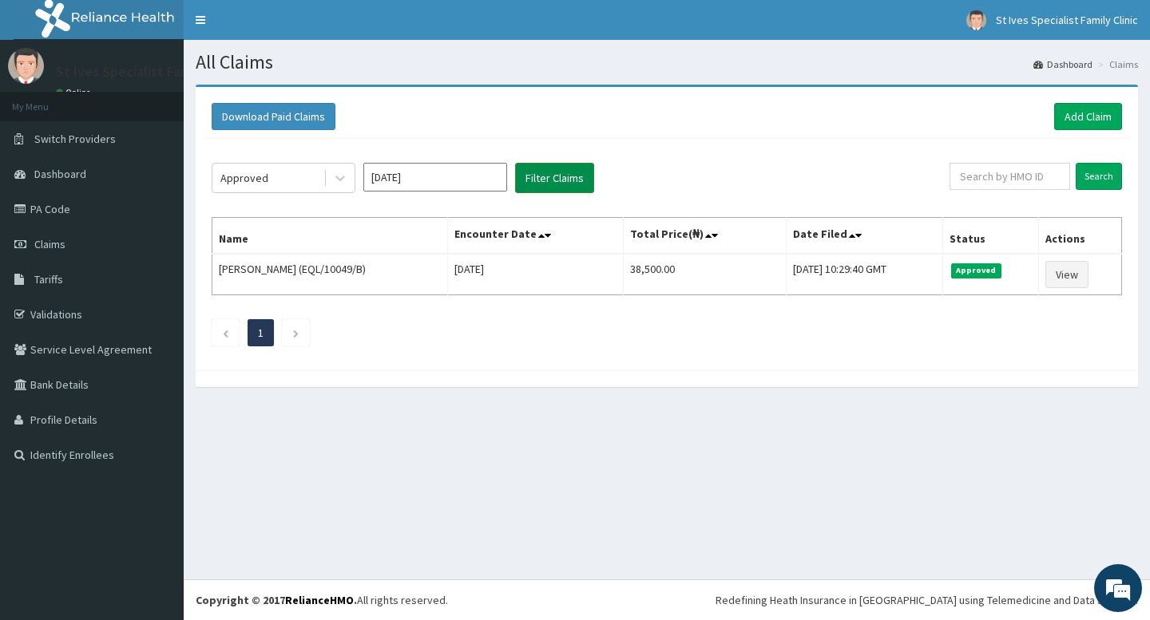
click at [549, 188] on button "Filter Claims" at bounding box center [554, 178] width 79 height 30
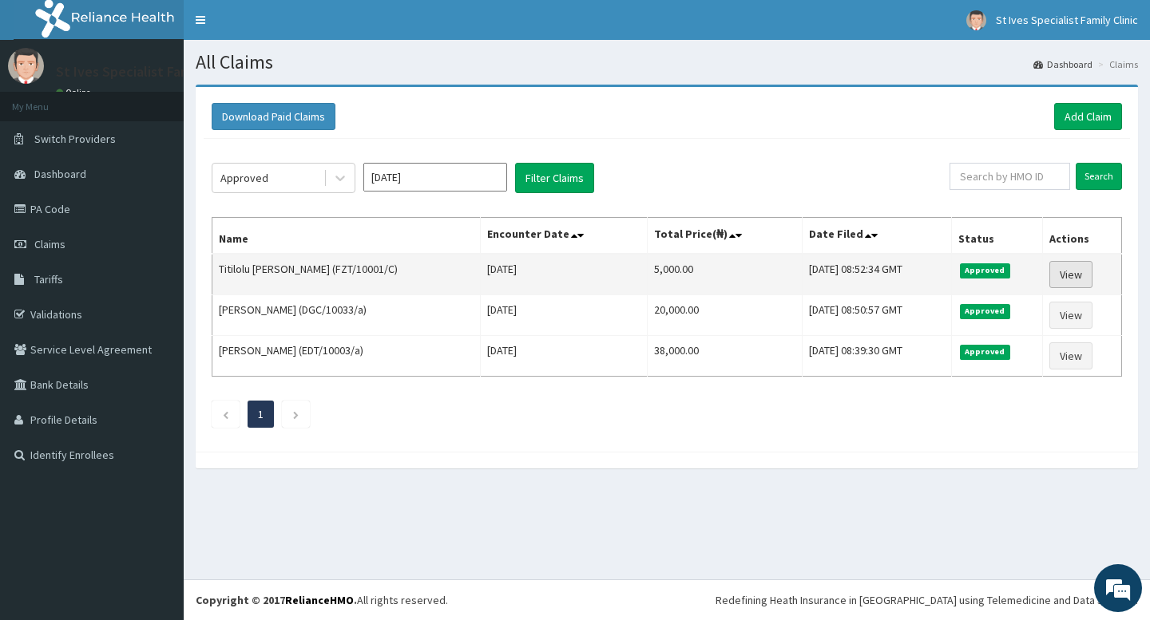
click at [1068, 271] on link "View" at bounding box center [1070, 274] width 43 height 27
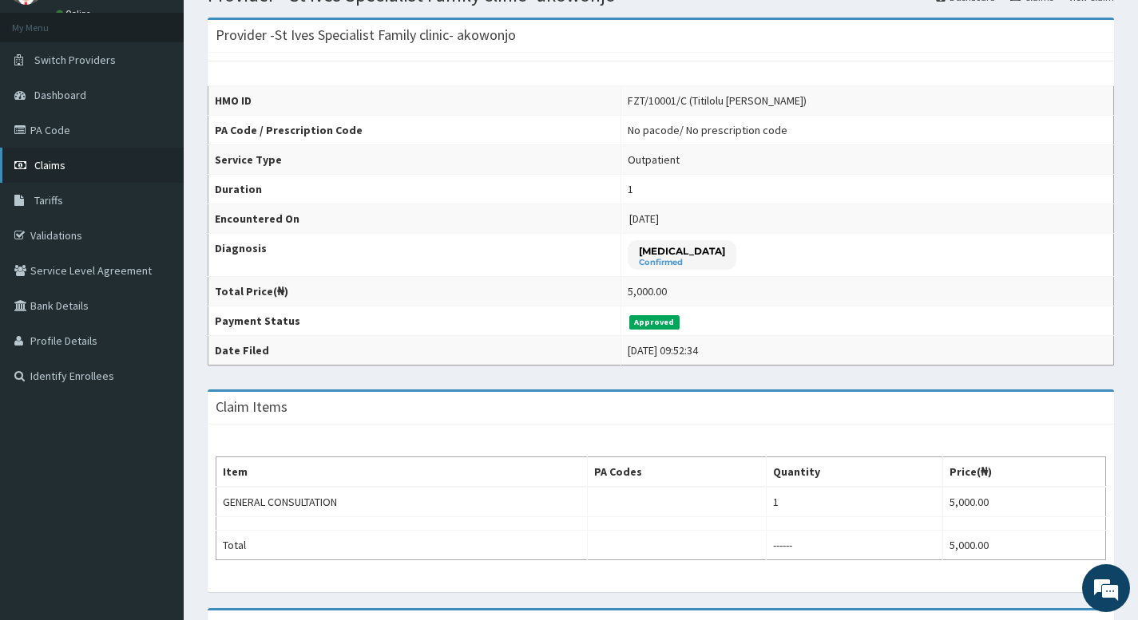
click at [56, 247] on link "Validations" at bounding box center [92, 235] width 184 height 35
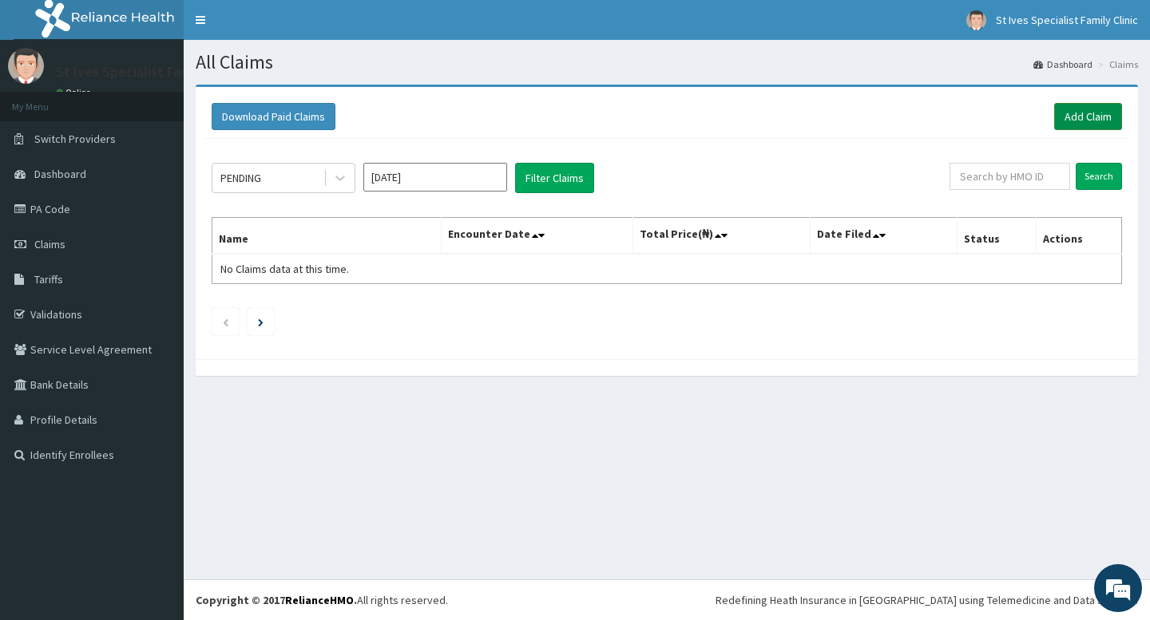
click at [1087, 120] on link "Add Claim" at bounding box center [1088, 116] width 68 height 27
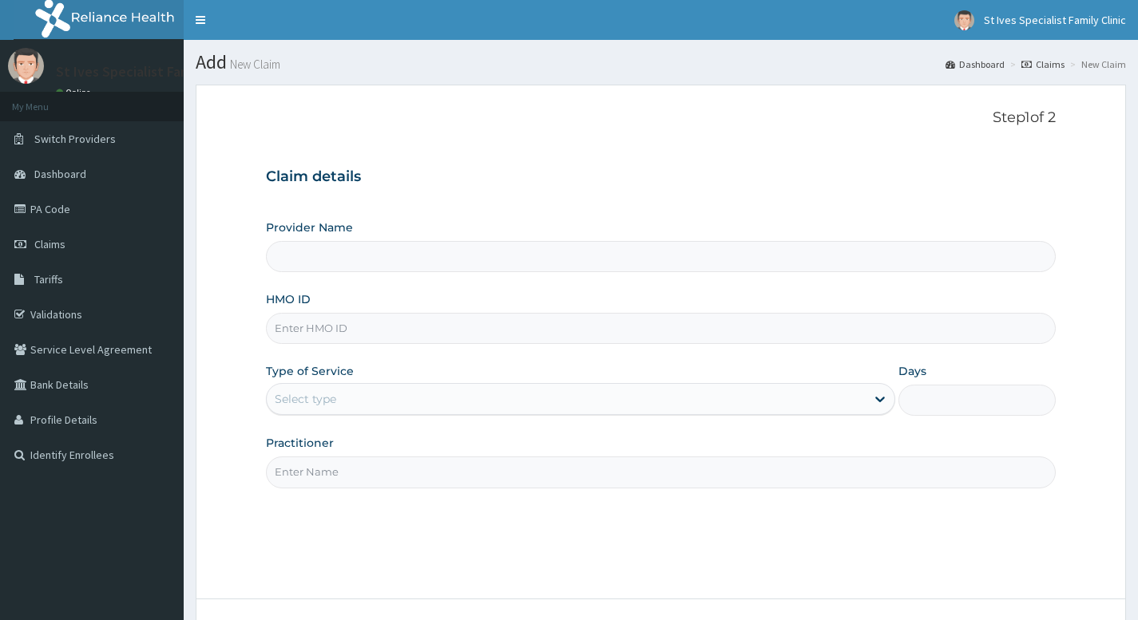
drag, startPoint x: 0, startPoint y: 0, endPoint x: 370, endPoint y: 323, distance: 491.7
click at [370, 323] on input "HMO ID" at bounding box center [661, 328] width 790 height 31
type input "St Ives Specialist Family clinic- akowonjo"
type input "FZT/1000 1/C"
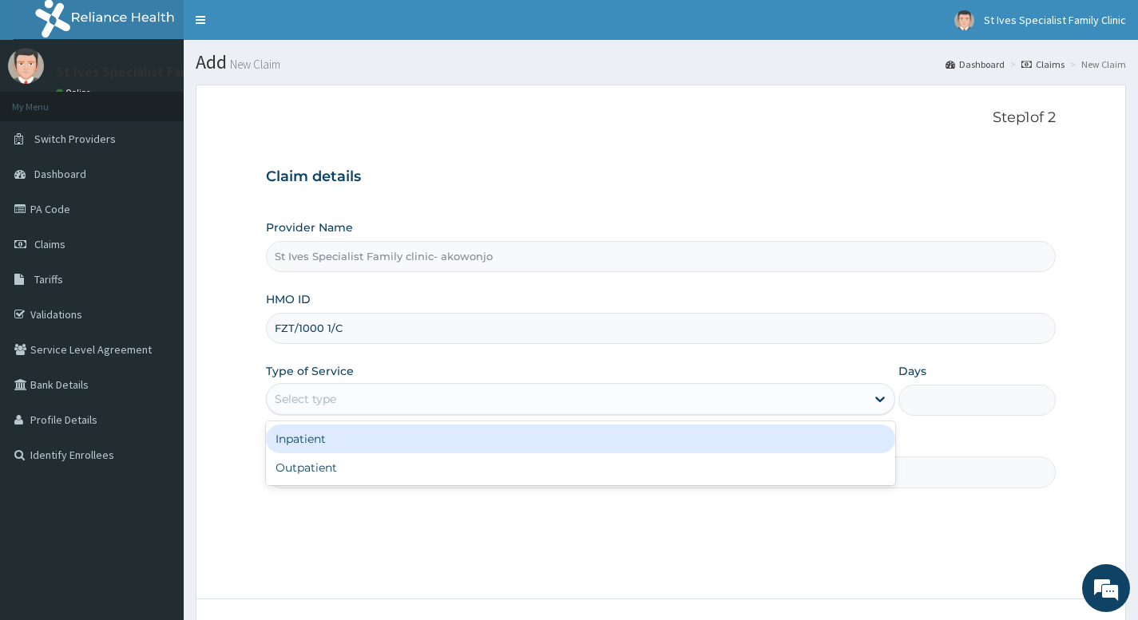
drag, startPoint x: 343, startPoint y: 409, endPoint x: 358, endPoint y: 445, distance: 39.0
click at [344, 408] on div "Select type" at bounding box center [566, 399] width 599 height 26
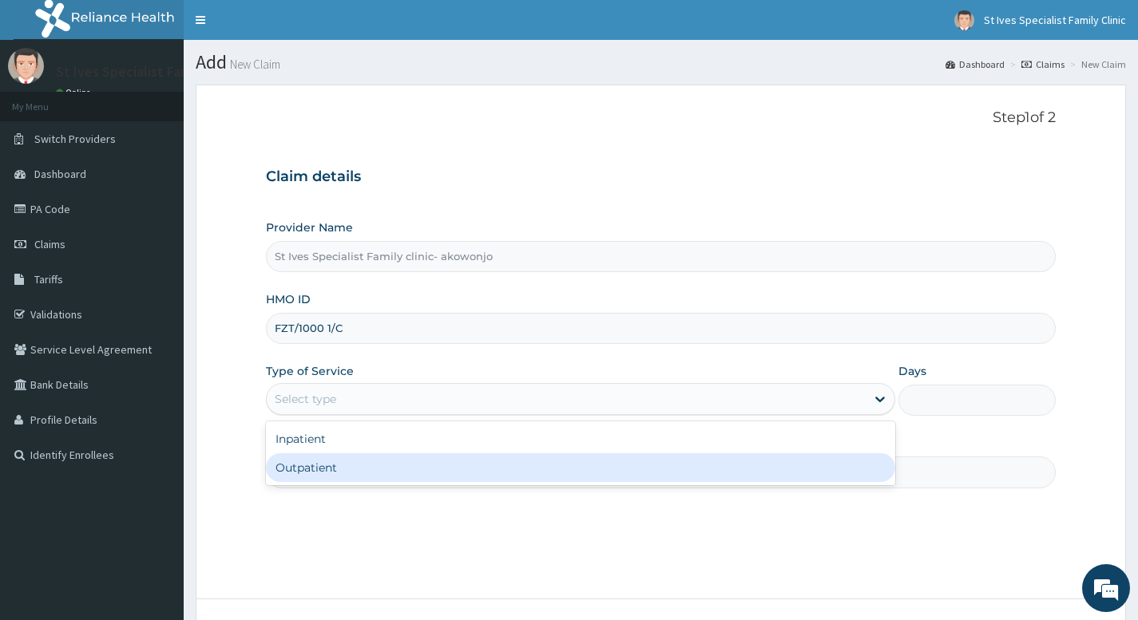
click at [357, 466] on div "Outpatient" at bounding box center [580, 468] width 629 height 29
type input "1"
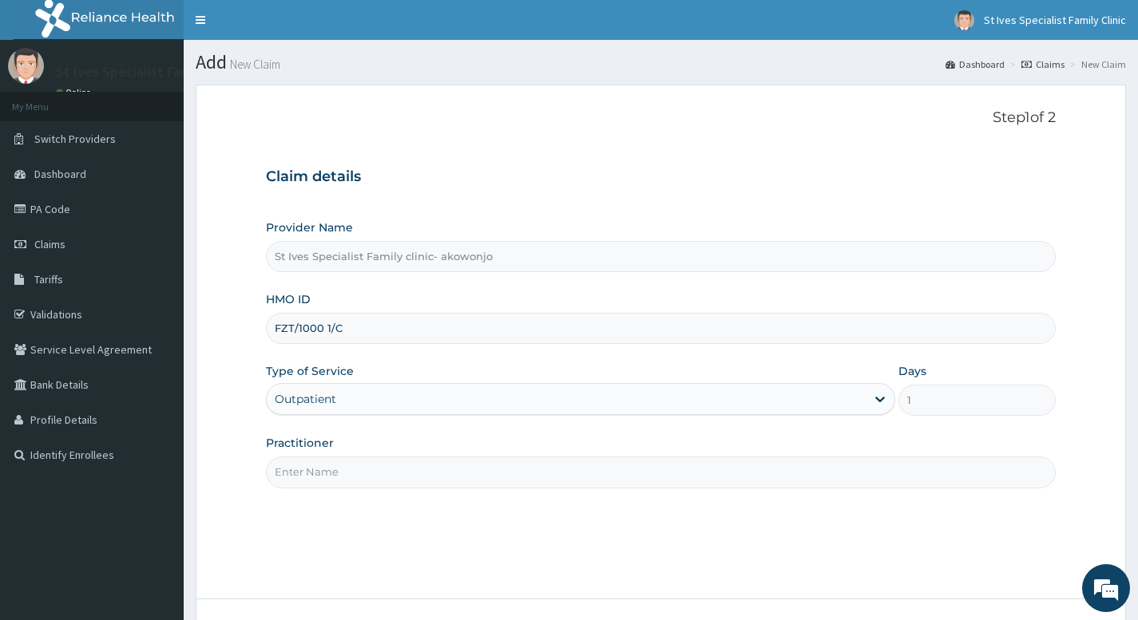
click at [387, 477] on input "Practitioner" at bounding box center [661, 472] width 790 height 31
type input "Dr Ogu"
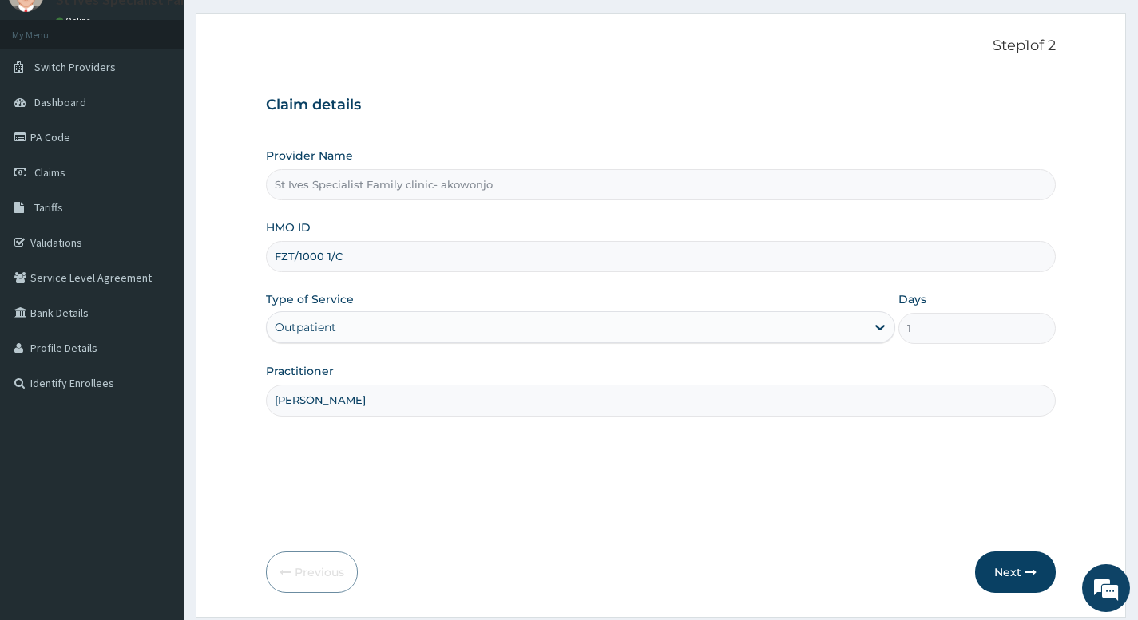
scroll to position [122, 0]
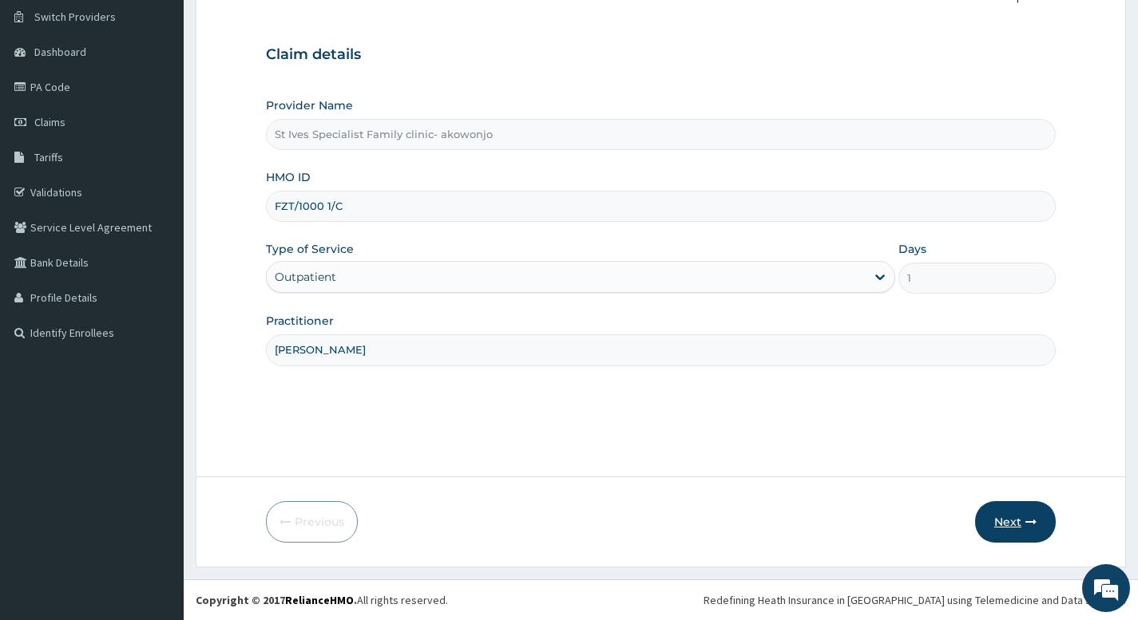
click at [1017, 534] on button "Next" at bounding box center [1015, 522] width 81 height 42
click at [328, 206] on input "FZT/1000 1/C" at bounding box center [661, 206] width 790 height 31
click at [323, 205] on input "FZT/1000 1/C" at bounding box center [661, 206] width 790 height 31
type input "FZT/10001/C"
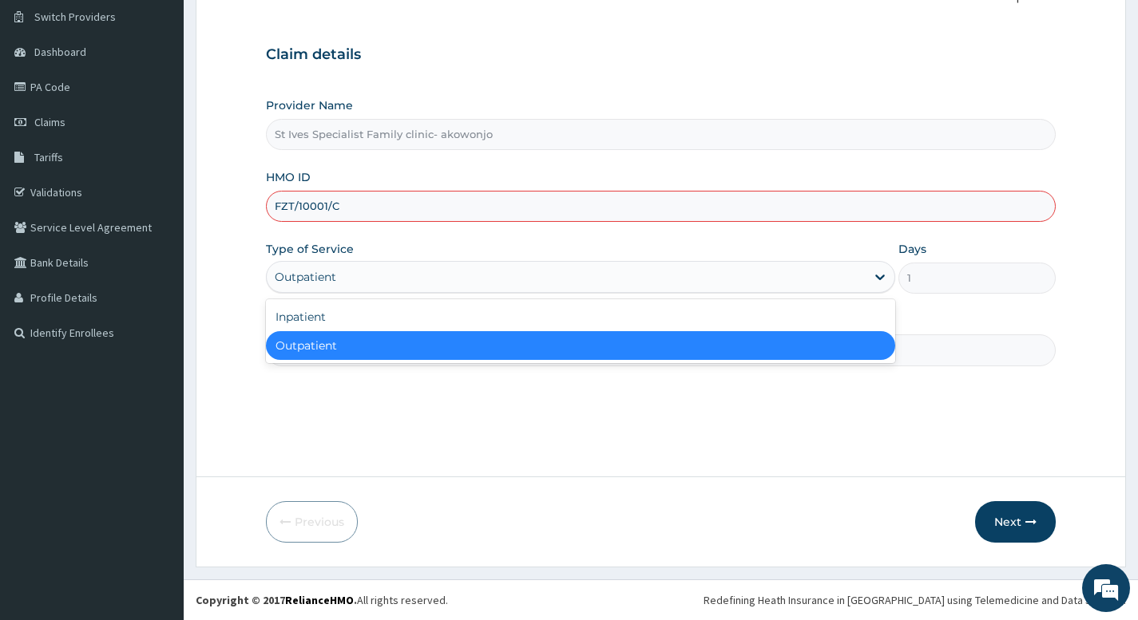
click at [367, 277] on div "Outpatient" at bounding box center [566, 277] width 599 height 26
click at [335, 341] on div "Outpatient" at bounding box center [580, 345] width 629 height 29
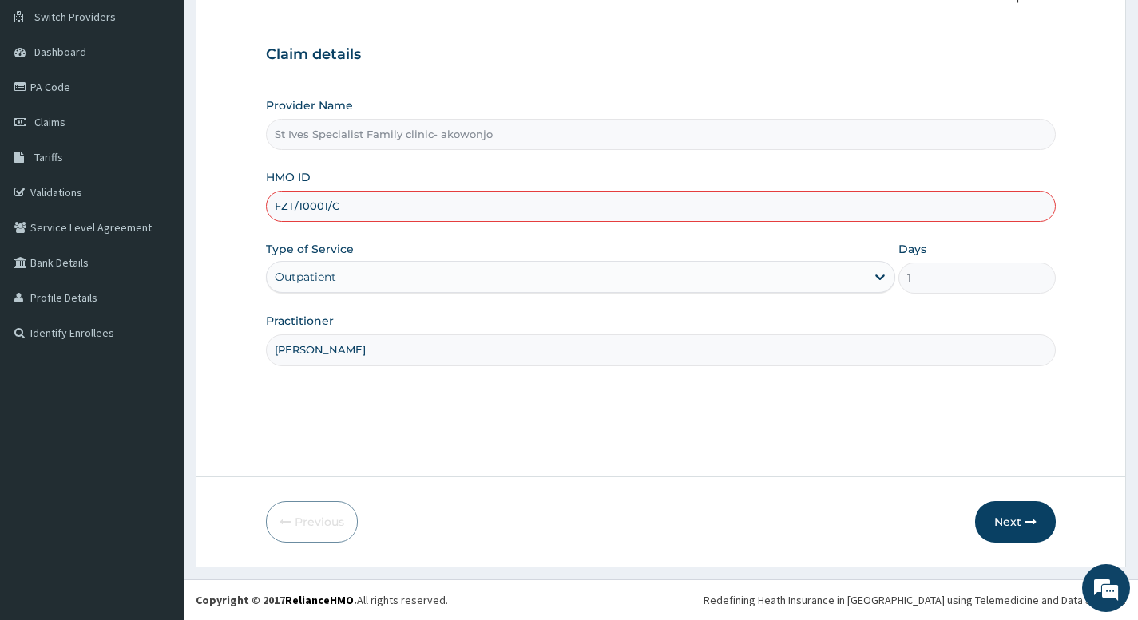
click at [1017, 526] on button "Next" at bounding box center [1015, 522] width 81 height 42
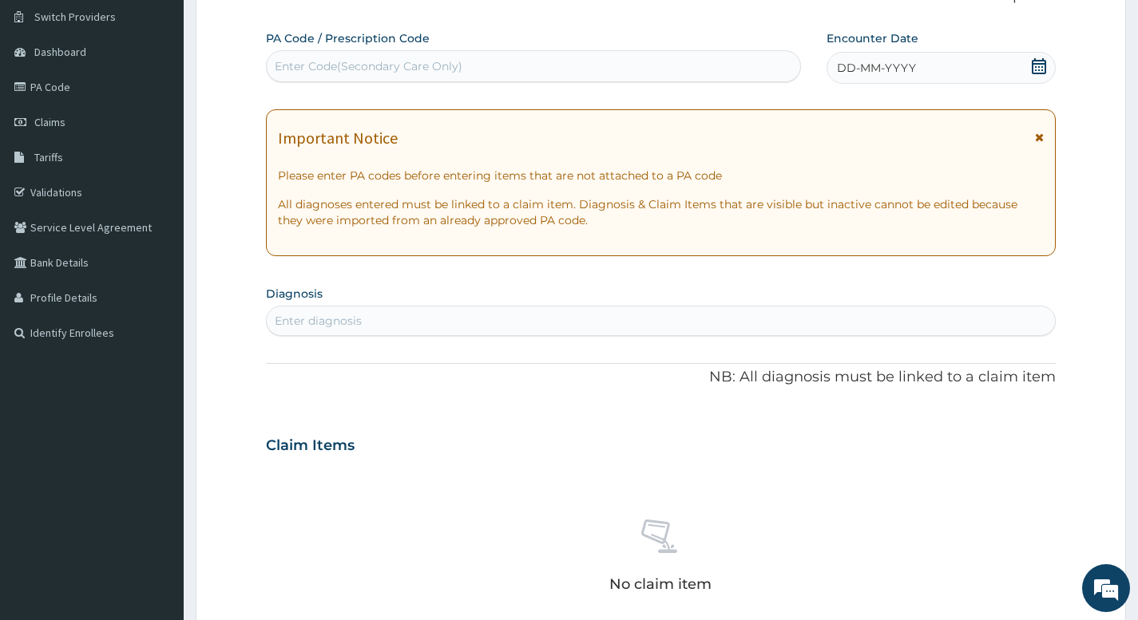
click at [1041, 67] on icon at bounding box center [1039, 66] width 14 height 16
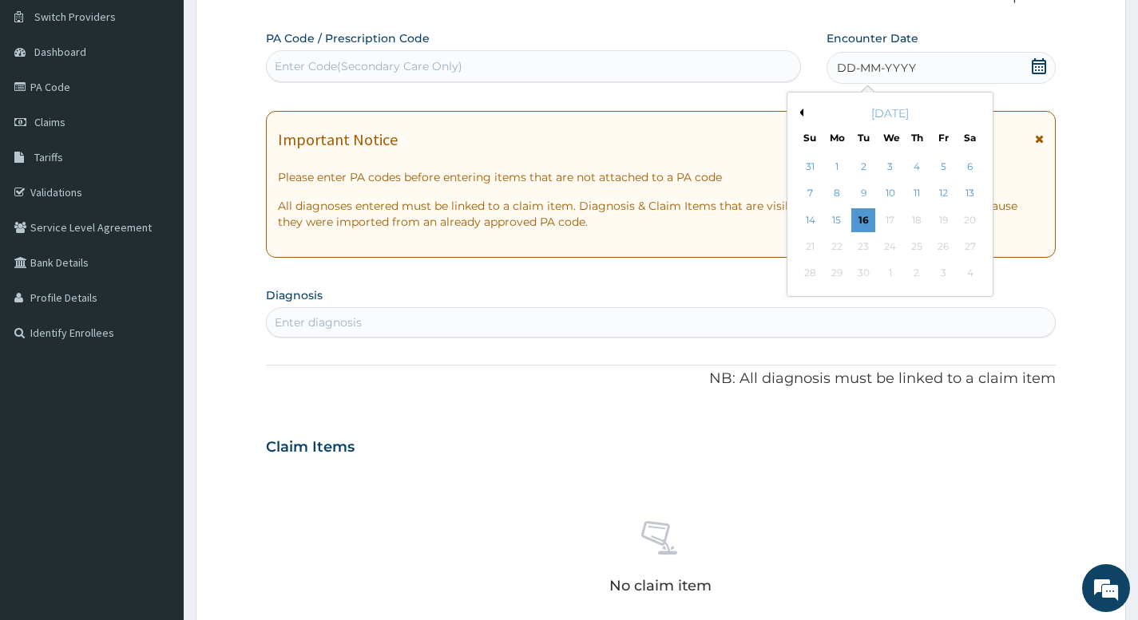
click at [803, 113] on div "September 2025" at bounding box center [890, 113] width 192 height 16
click at [799, 110] on button "Previous Month" at bounding box center [799, 113] width 8 height 8
click at [946, 269] on div "29" at bounding box center [943, 274] width 24 height 24
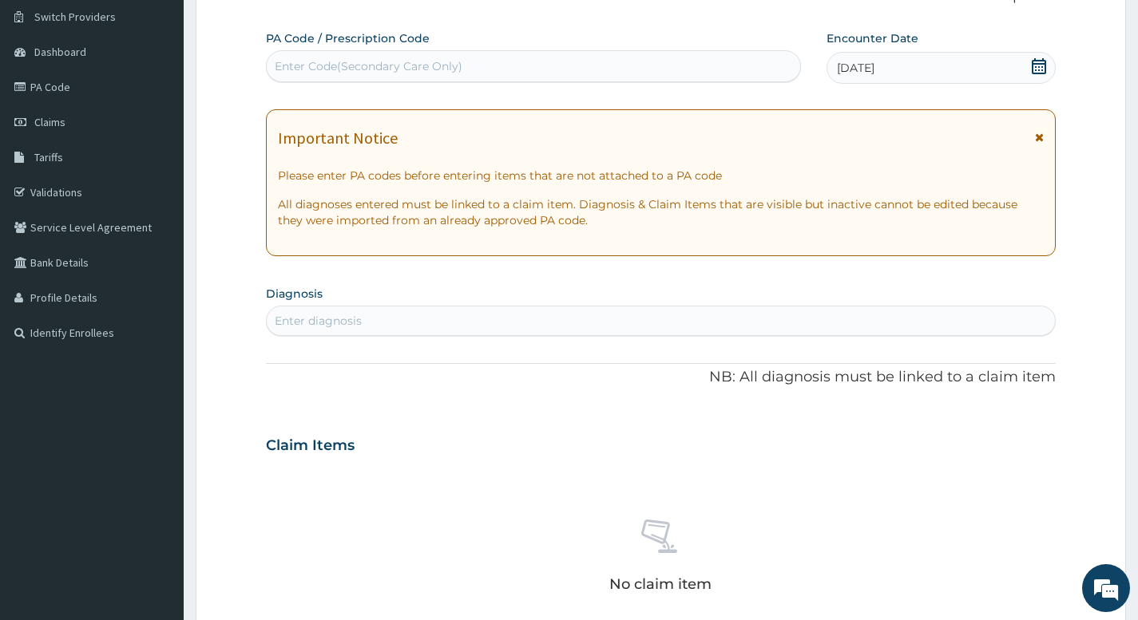
click at [302, 320] on div "Enter diagnosis" at bounding box center [318, 321] width 87 height 16
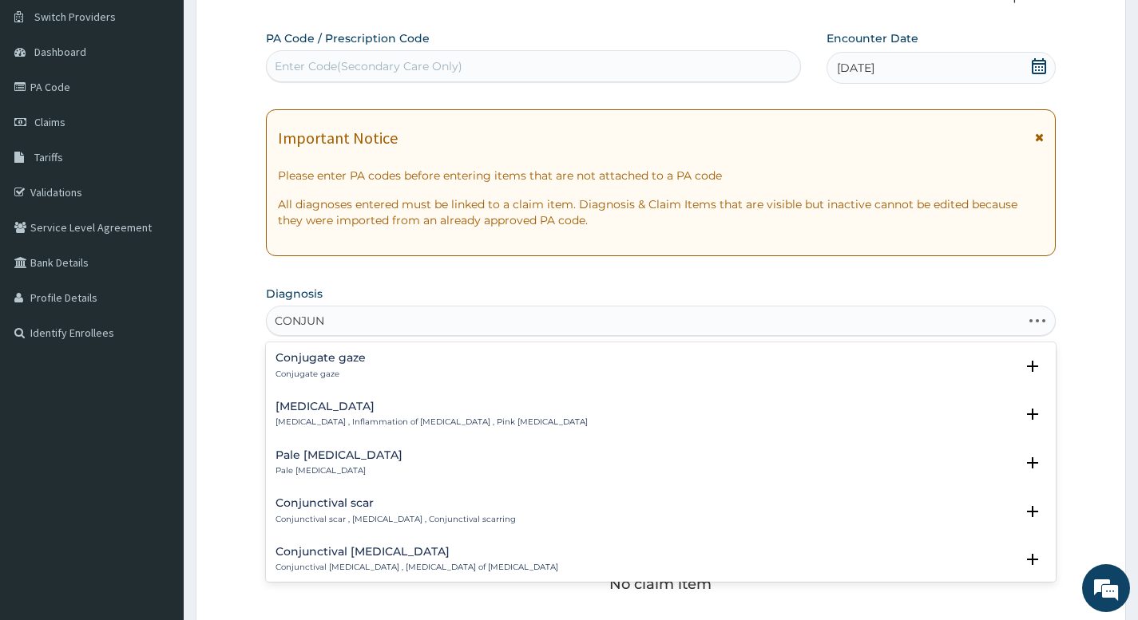
type input "CONJUNC"
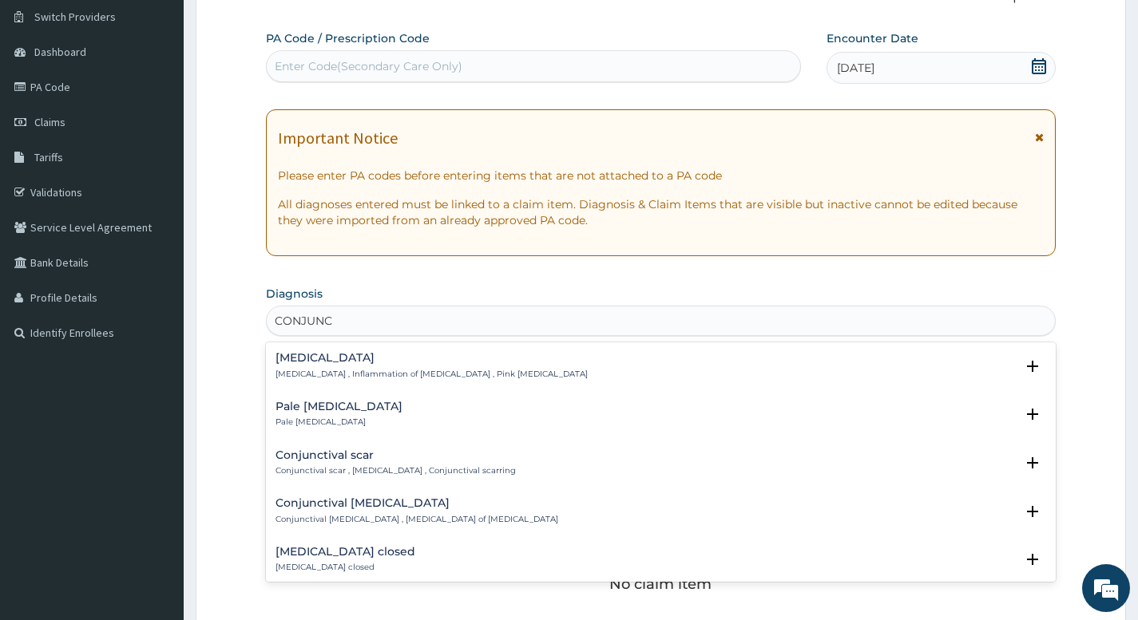
click at [314, 371] on p "Conjunctivitis , Inflammation of conjunctiva , Pink eye disease" at bounding box center [431, 374] width 312 height 11
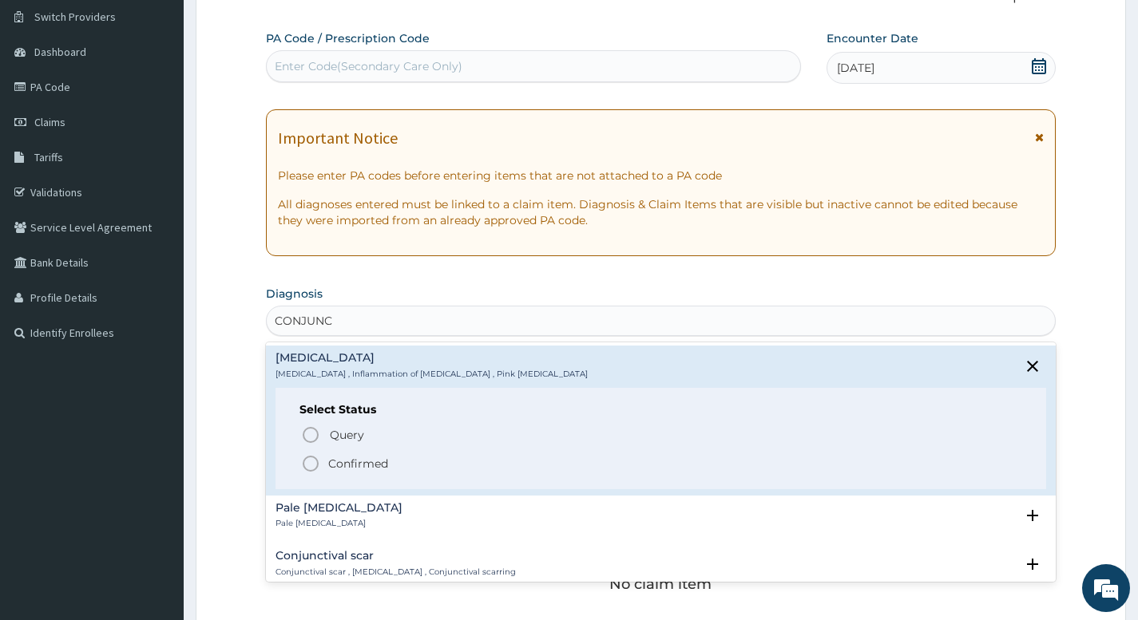
click at [315, 460] on icon "status option filled" at bounding box center [310, 463] width 19 height 19
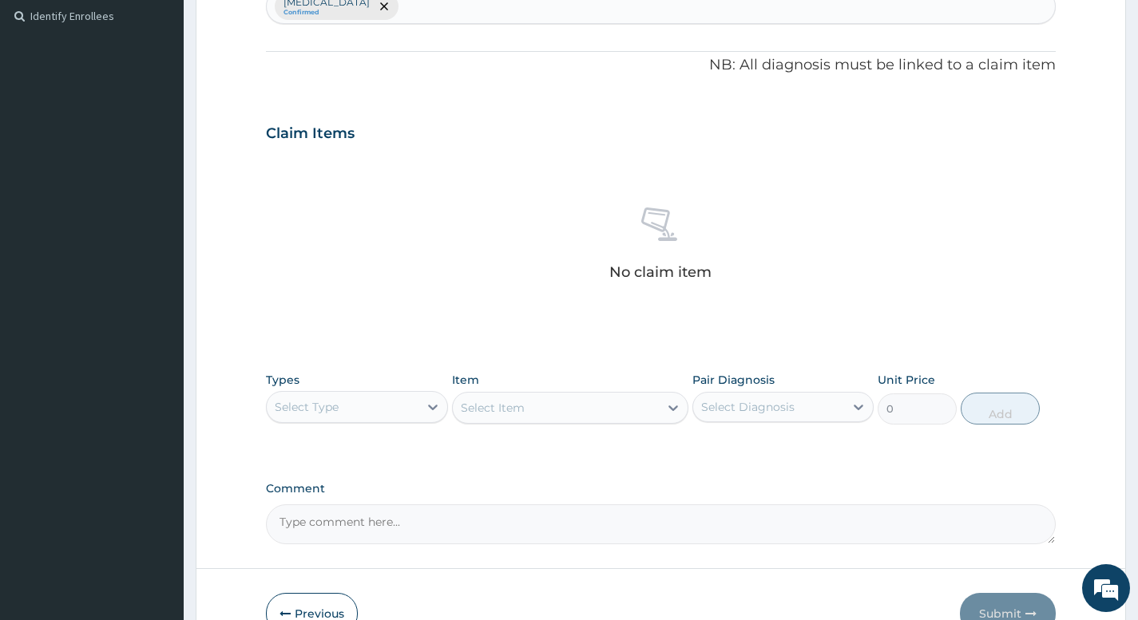
scroll to position [442, 0]
click at [357, 413] on div "Select Type" at bounding box center [342, 405] width 151 height 26
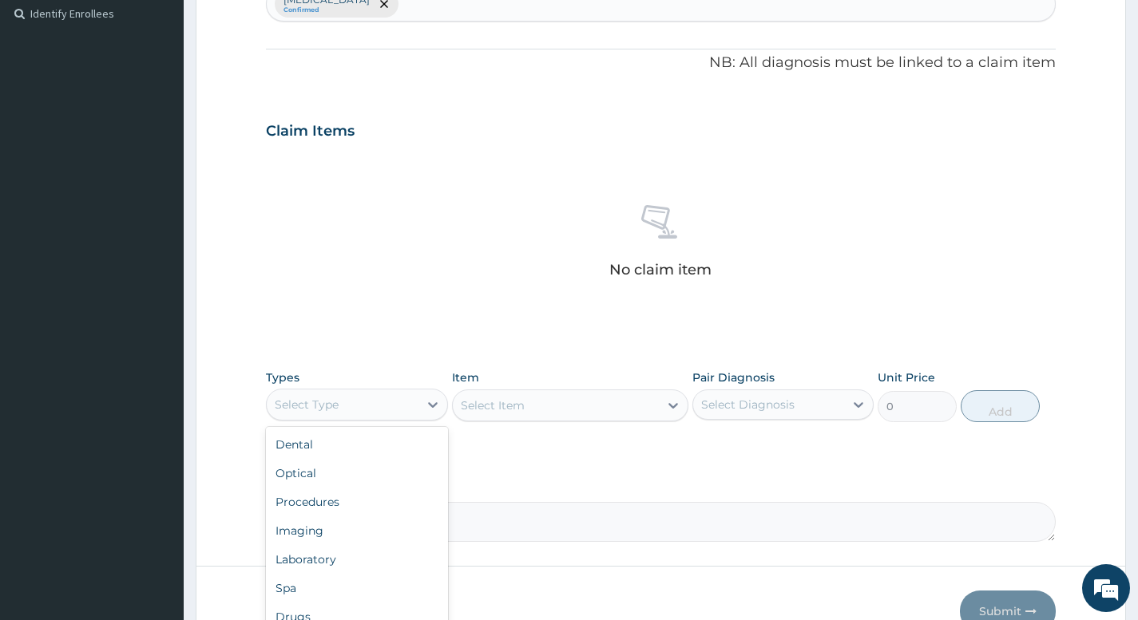
scroll to position [54, 0]
click at [315, 566] on div "Drugs" at bounding box center [356, 563] width 181 height 29
click at [525, 406] on div "Select Item" at bounding box center [570, 406] width 237 height 32
click at [513, 364] on div "Types Drugs Item Select Item Pair Diagnosis Select Diagnosis Unit Price 0 Add" at bounding box center [661, 396] width 790 height 69
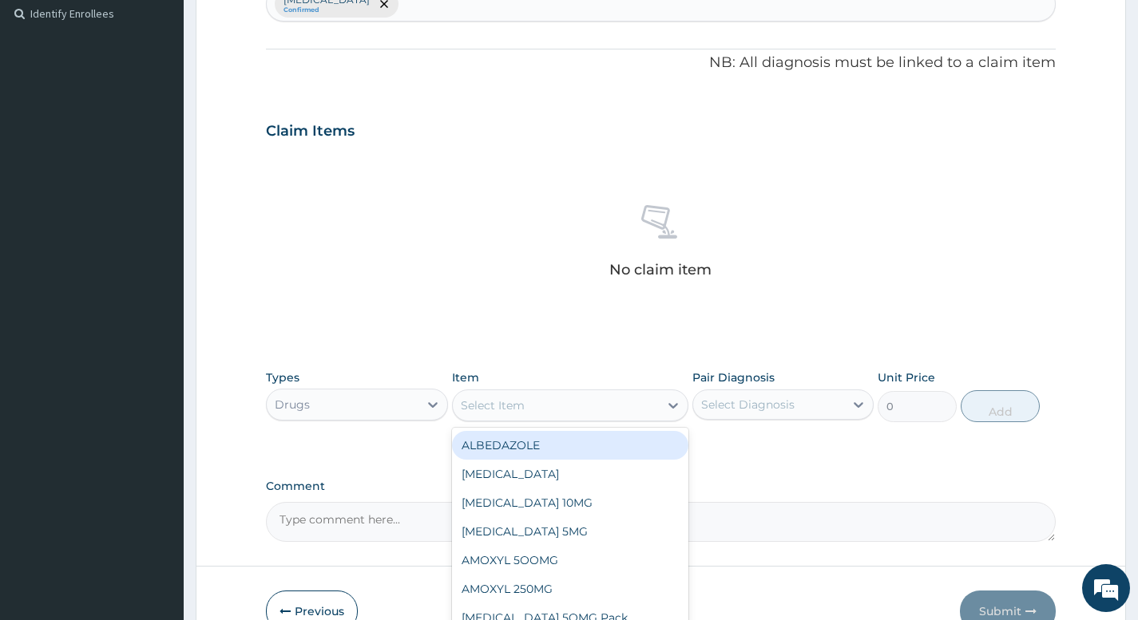
click at [506, 398] on div "Select Item" at bounding box center [493, 406] width 64 height 16
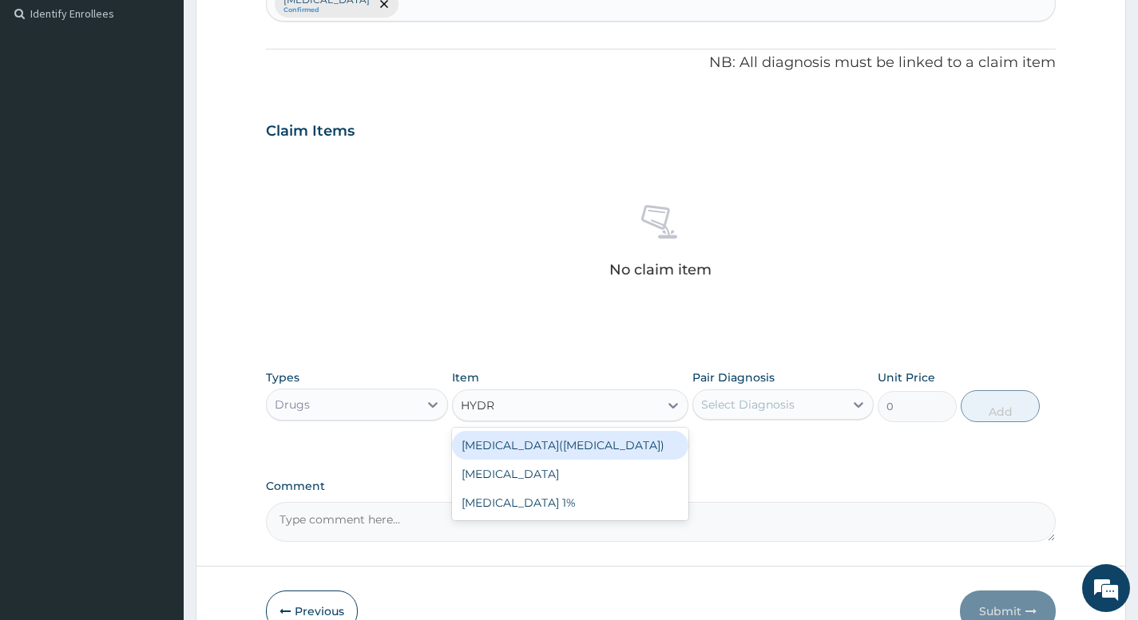
type input "HYDRO"
click at [564, 455] on div "HYDROCORTISONE" at bounding box center [570, 445] width 237 height 29
type input "1200"
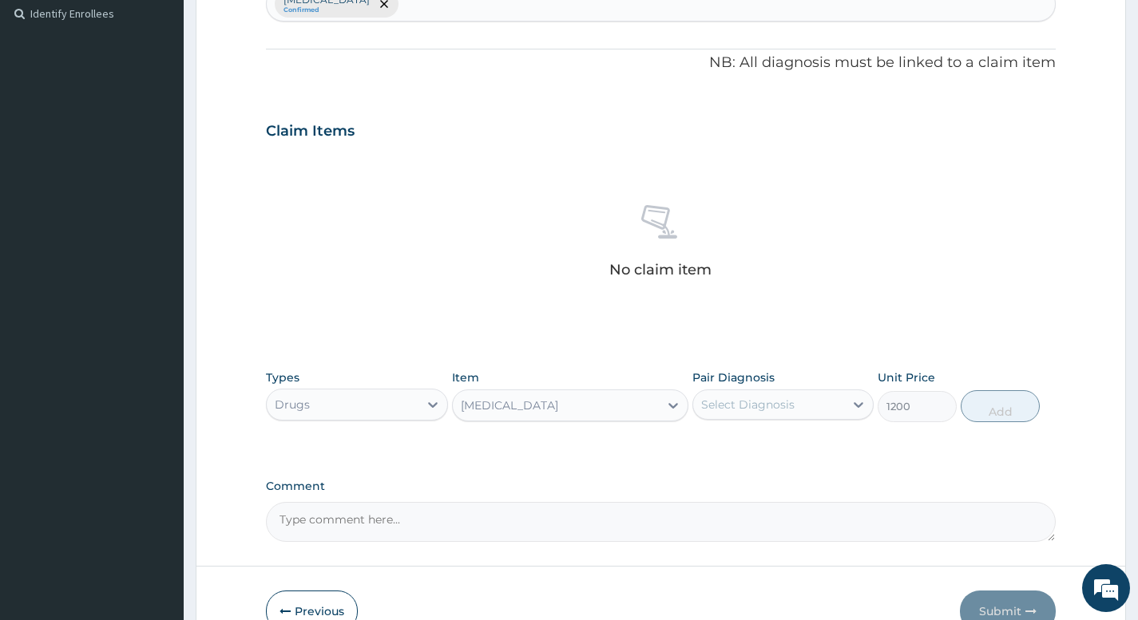
click at [806, 406] on div "Select Diagnosis" at bounding box center [768, 405] width 151 height 26
click at [775, 441] on label "Conjunctivitis" at bounding box center [768, 444] width 99 height 16
checkbox input "true"
click at [981, 409] on button "Add" at bounding box center [1000, 406] width 79 height 32
type input "0"
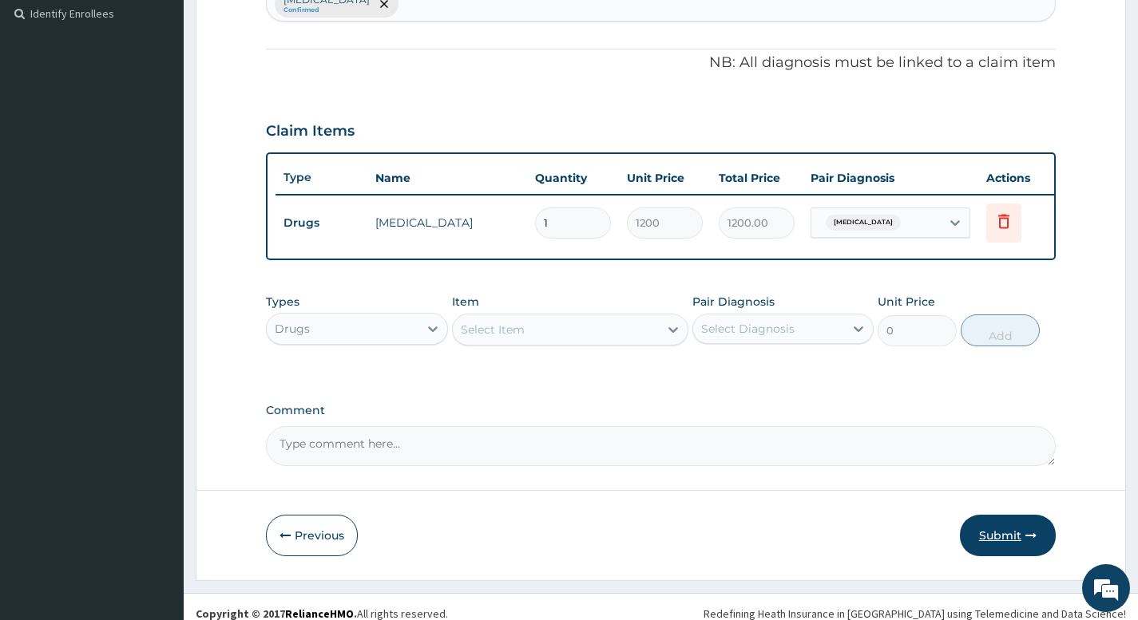
click at [1025, 541] on icon "button" at bounding box center [1030, 535] width 11 height 11
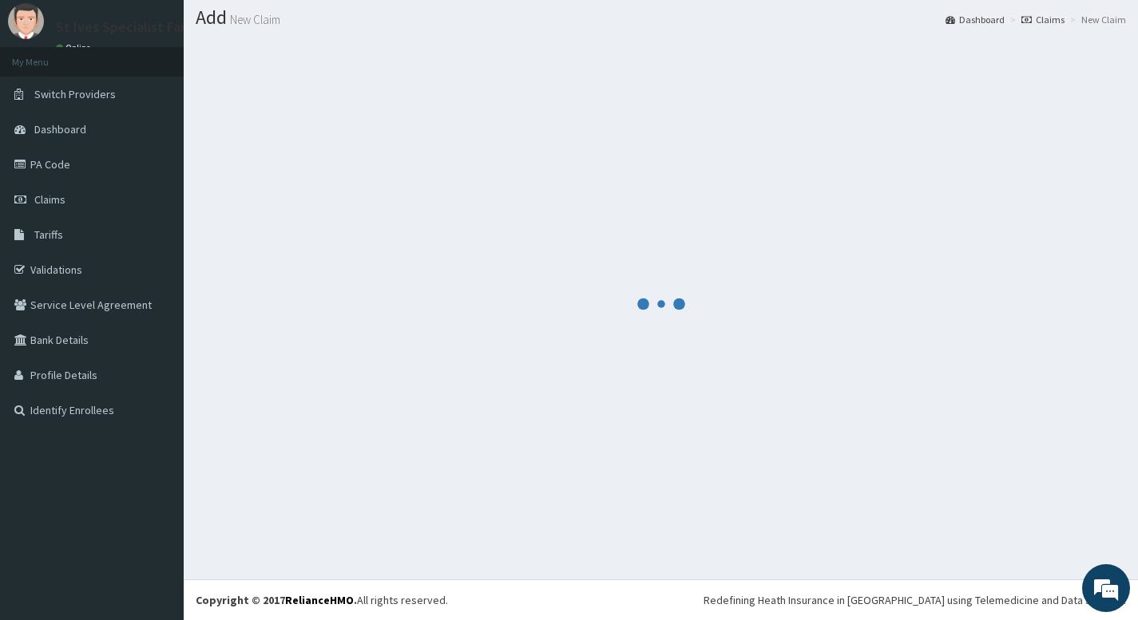
scroll to position [442, 0]
